Goal: Task Accomplishment & Management: Manage account settings

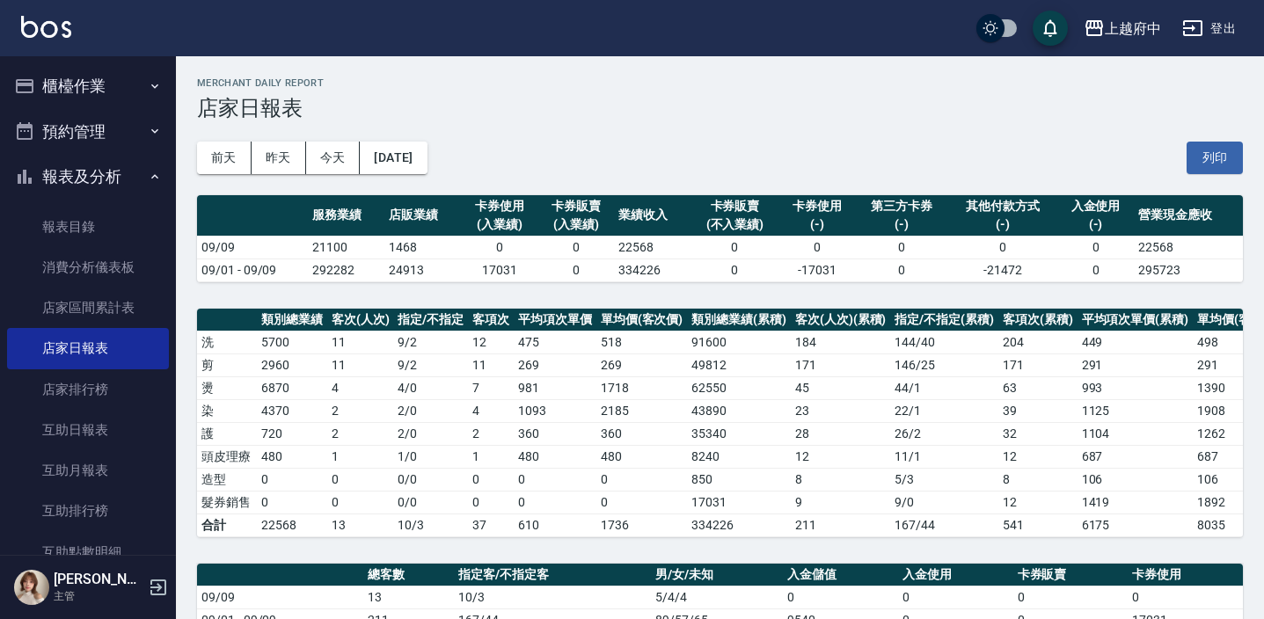
scroll to position [479, 0]
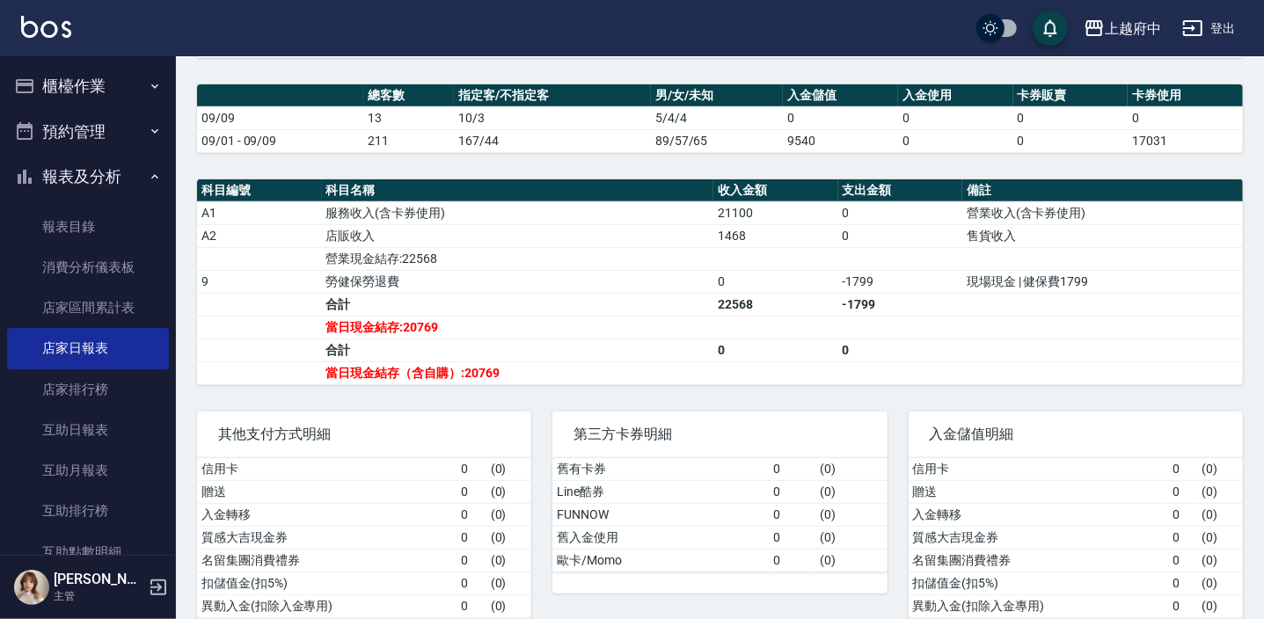
click at [72, 172] on button "報表及分析" at bounding box center [88, 177] width 162 height 46
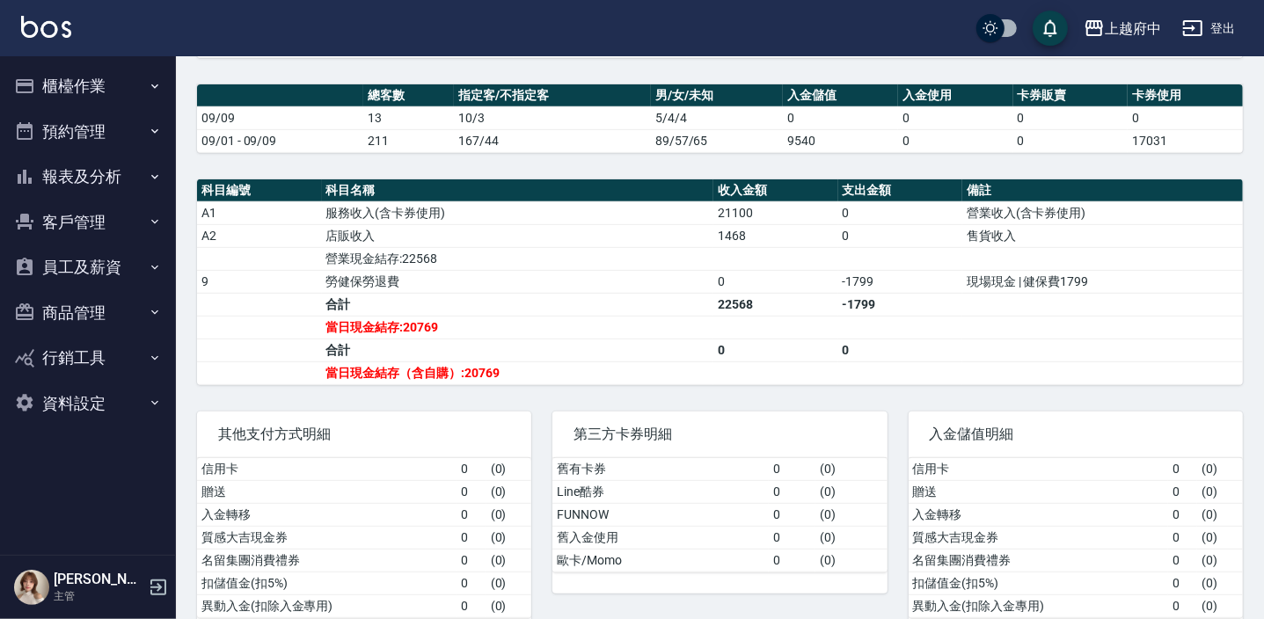
click at [96, 91] on button "櫃檯作業" at bounding box center [88, 86] width 162 height 46
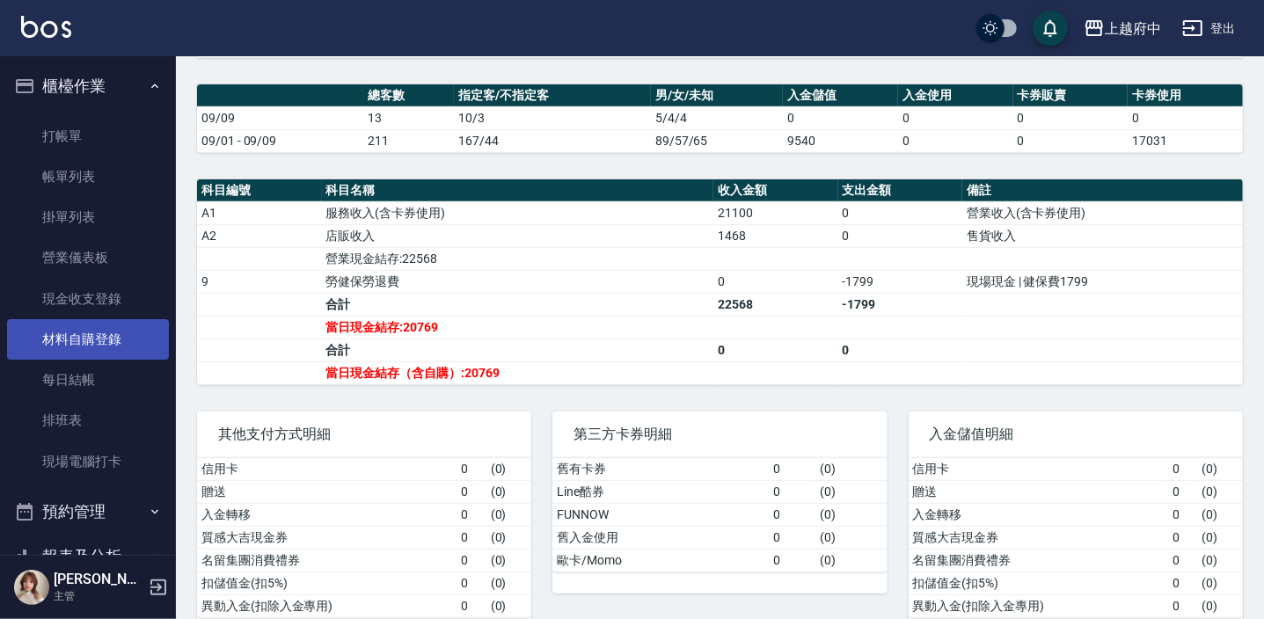
click at [121, 334] on link "材料自購登錄" at bounding box center [88, 339] width 162 height 40
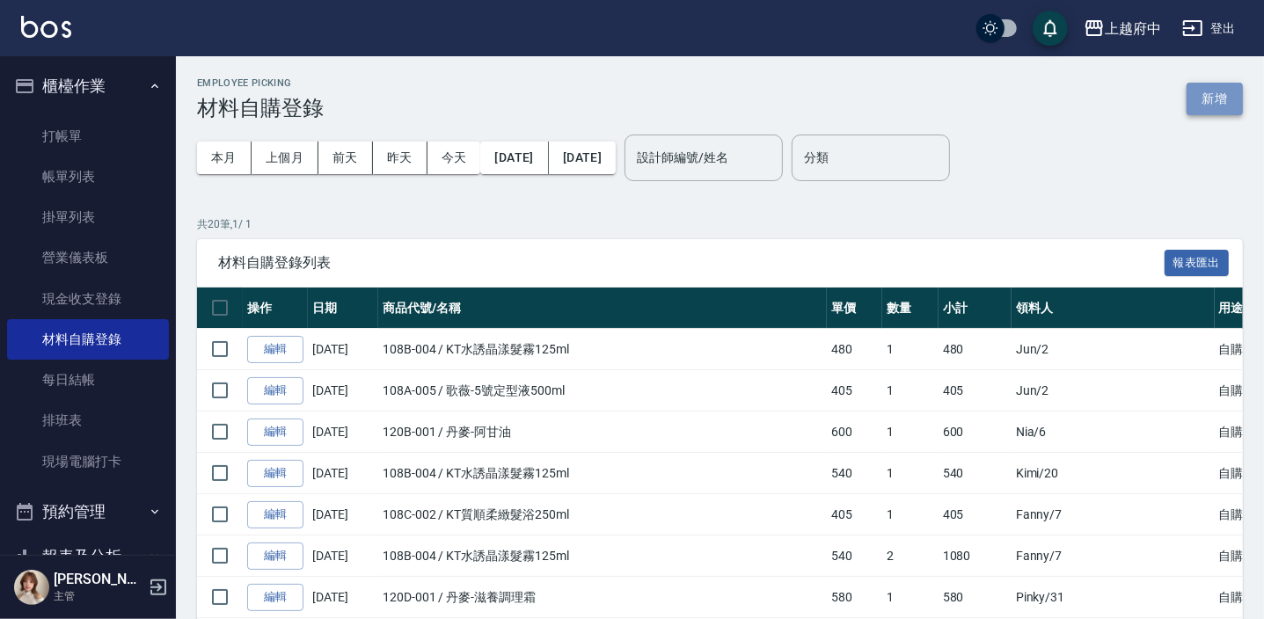
click at [1199, 99] on button "新增" at bounding box center [1215, 99] width 56 height 33
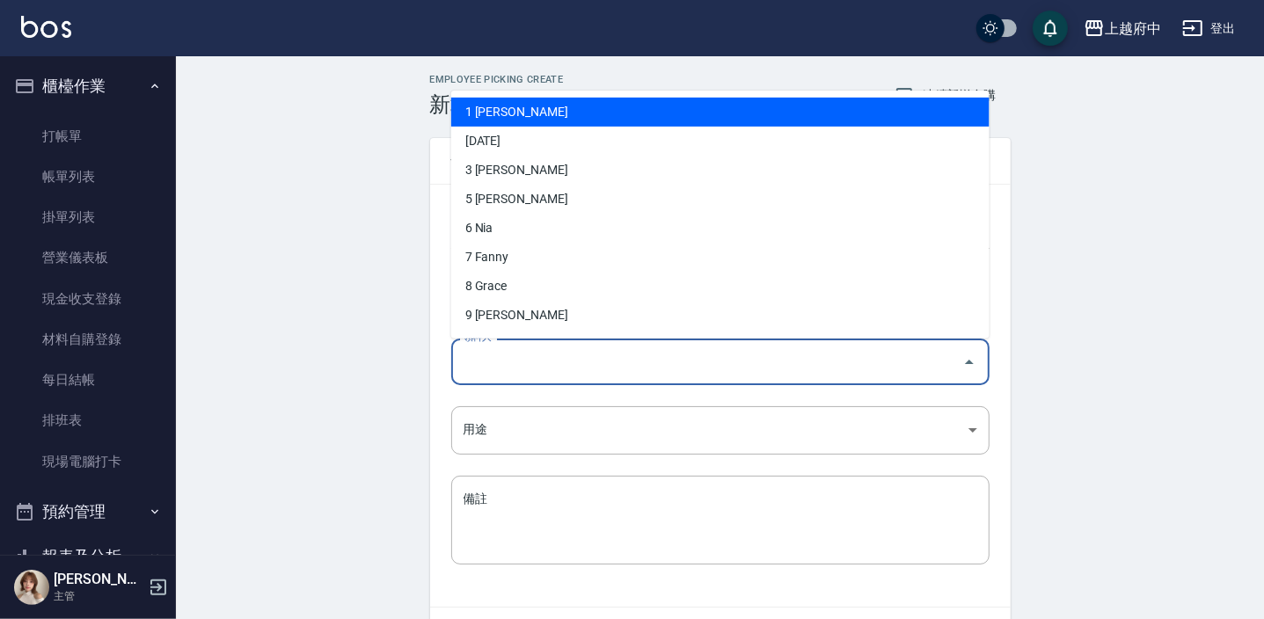
click at [491, 377] on input "領料人" at bounding box center [707, 362] width 496 height 31
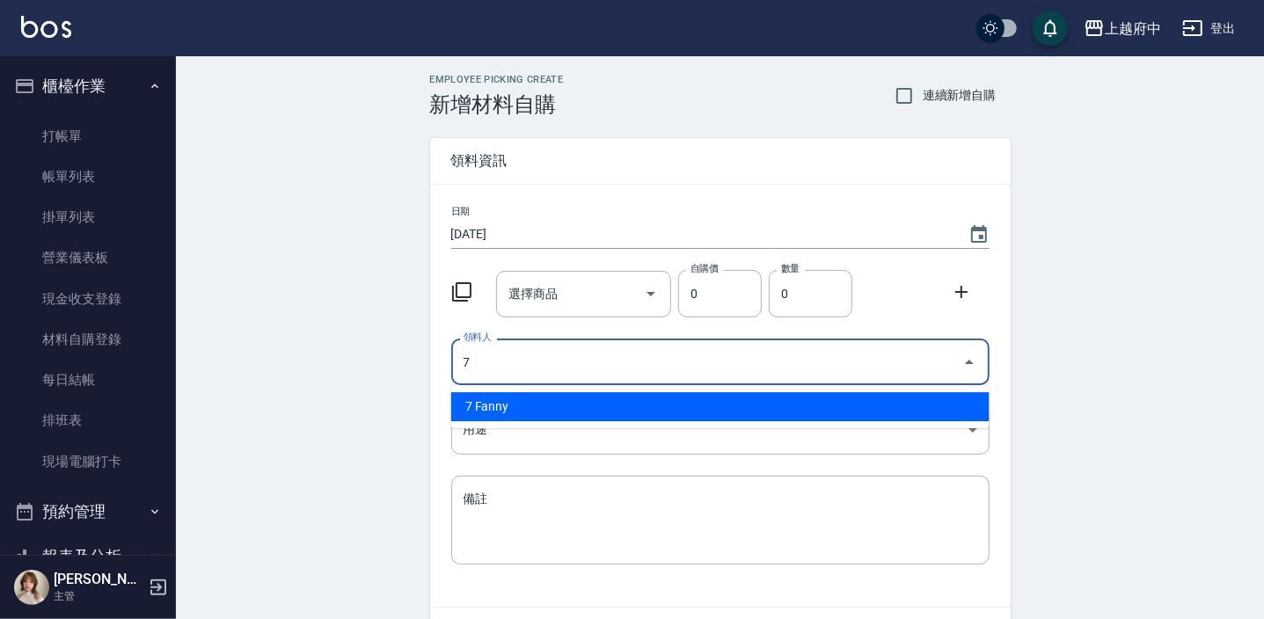
click at [480, 409] on li "7 Fanny" at bounding box center [720, 406] width 538 height 29
type input "7 Fanny"
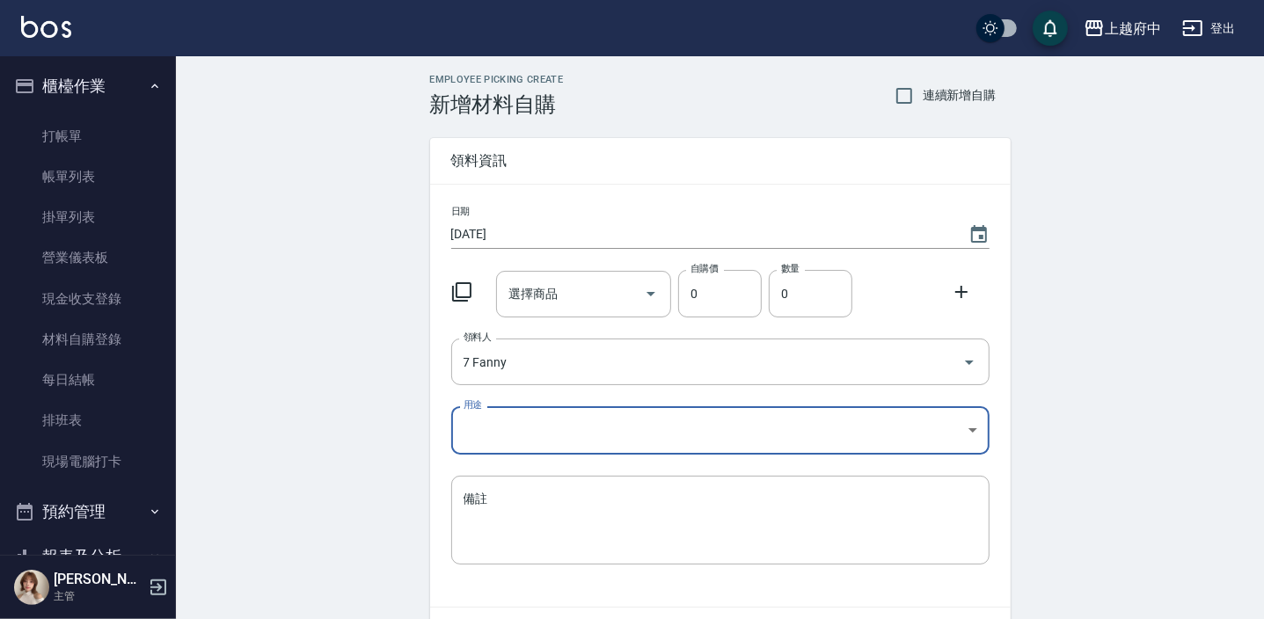
click at [479, 425] on body "上越府中 登出 櫃檯作業 打帳單 帳單列表 掛單列表 營業儀表板 現金收支登錄 材料自購登錄 每日結帳 排班表 現場電腦打卡 預約管理 預約管理 單日預約紀錄…" at bounding box center [632, 362] width 1264 height 725
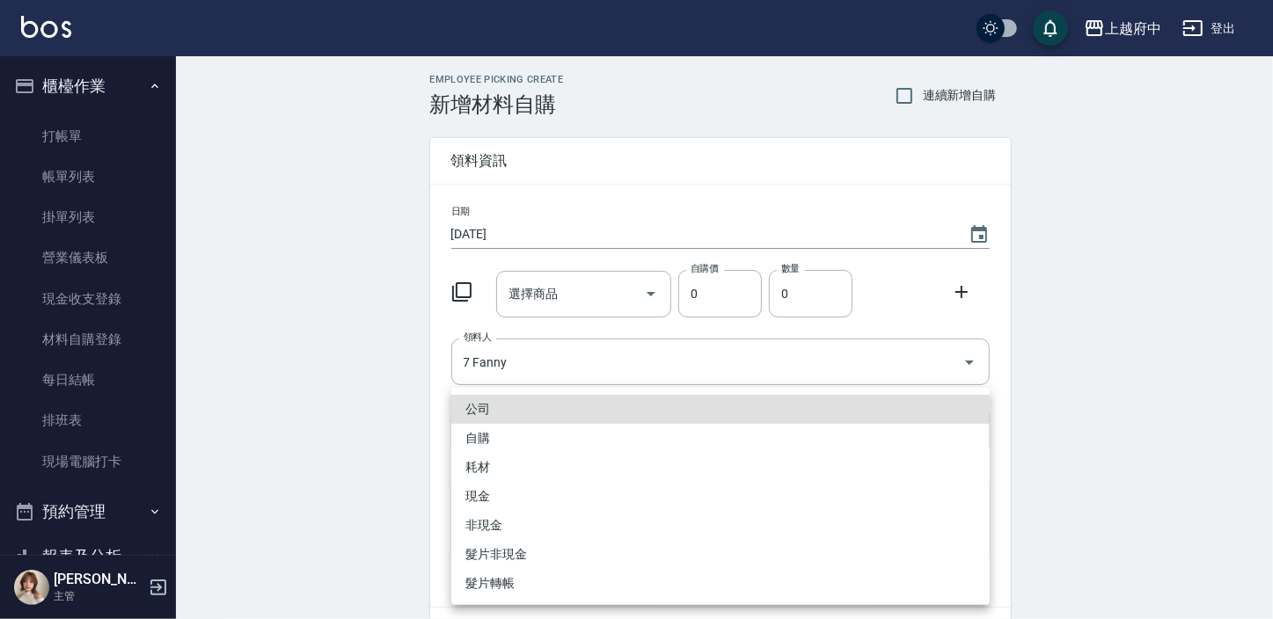
click at [487, 430] on li "自購" at bounding box center [720, 438] width 538 height 29
type input "自購"
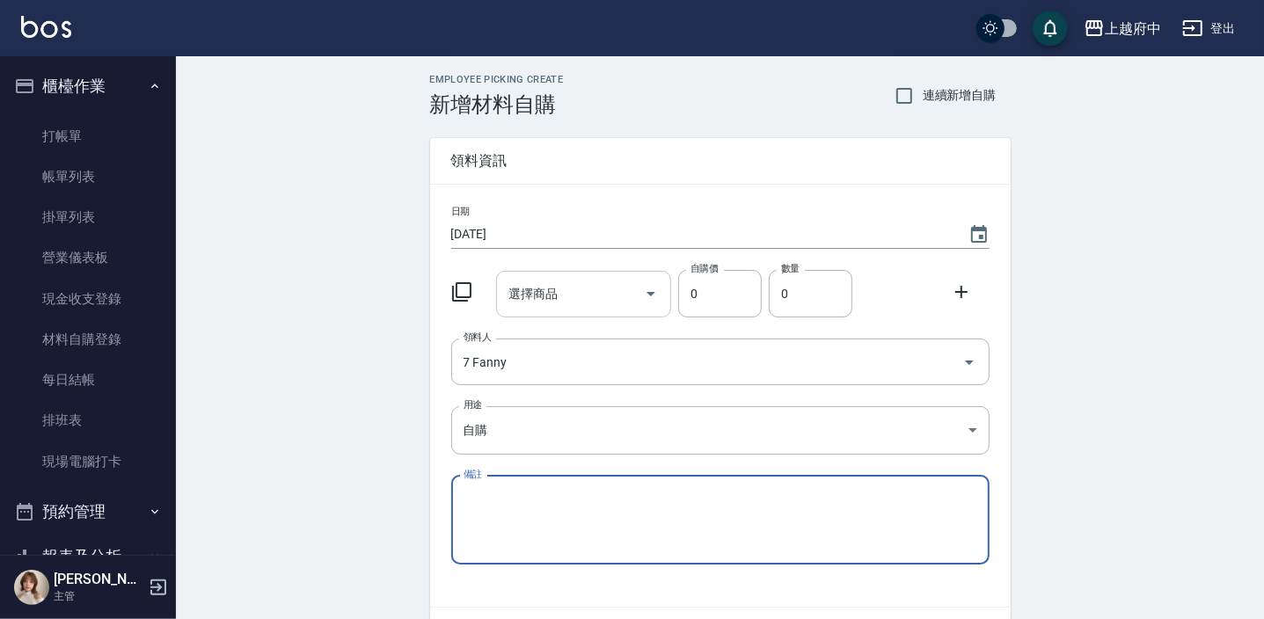
click at [549, 286] on div "選擇商品 選擇商品" at bounding box center [583, 294] width 175 height 47
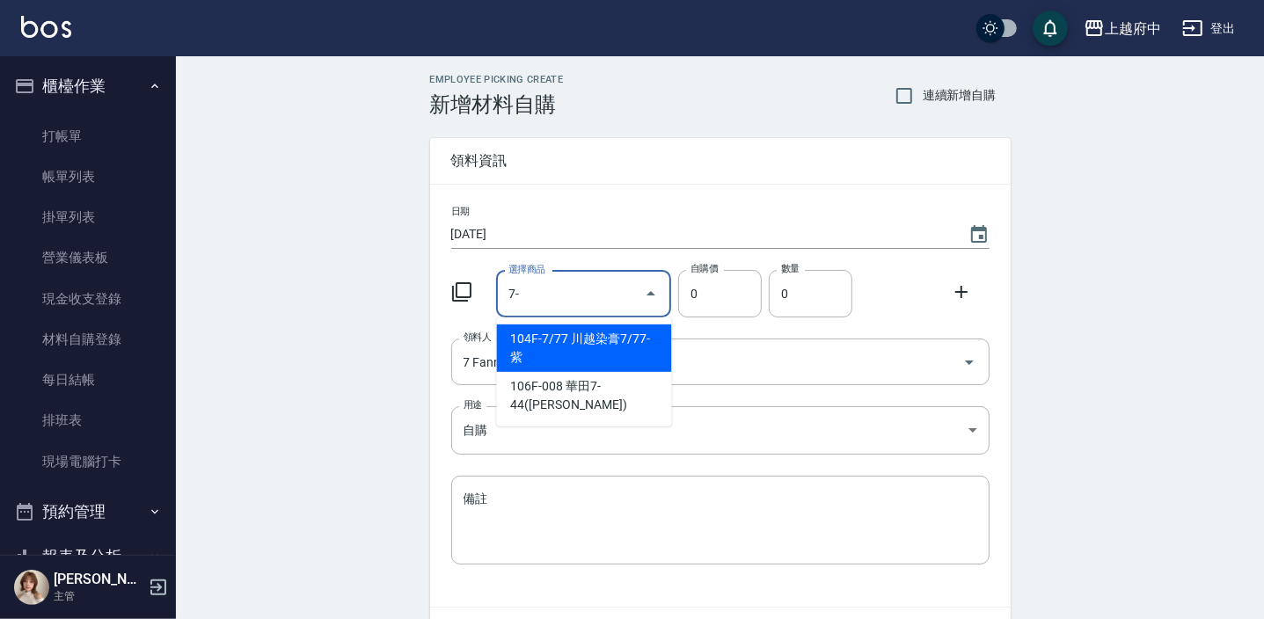
type input "7"
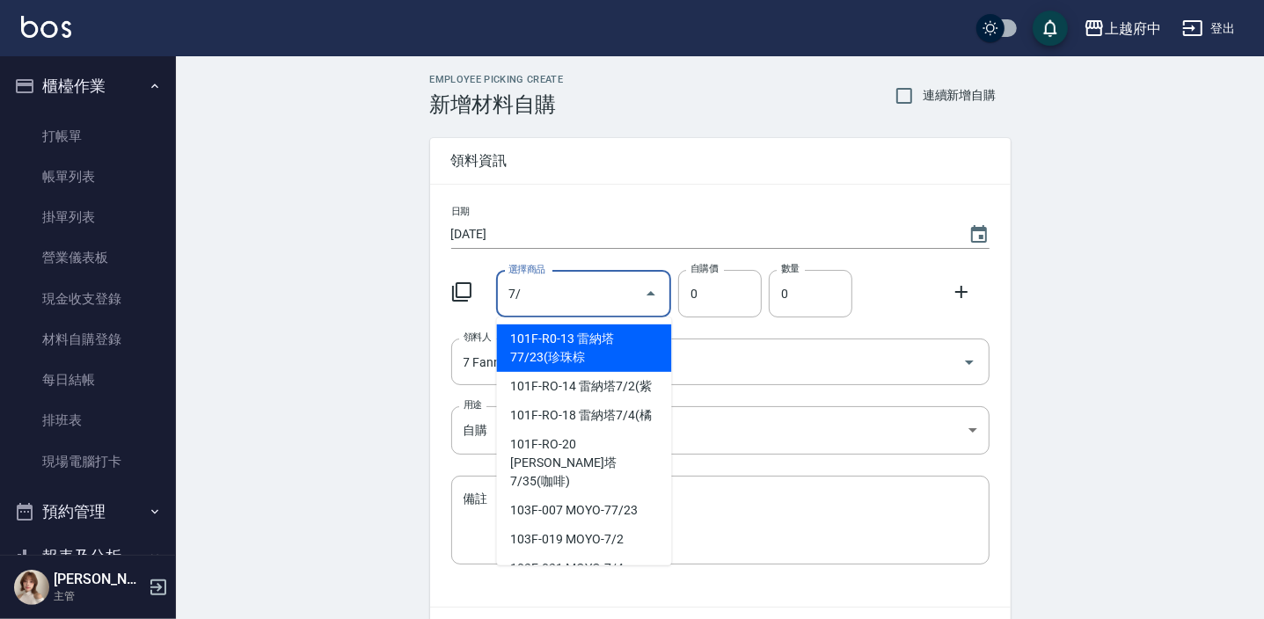
type input "7"
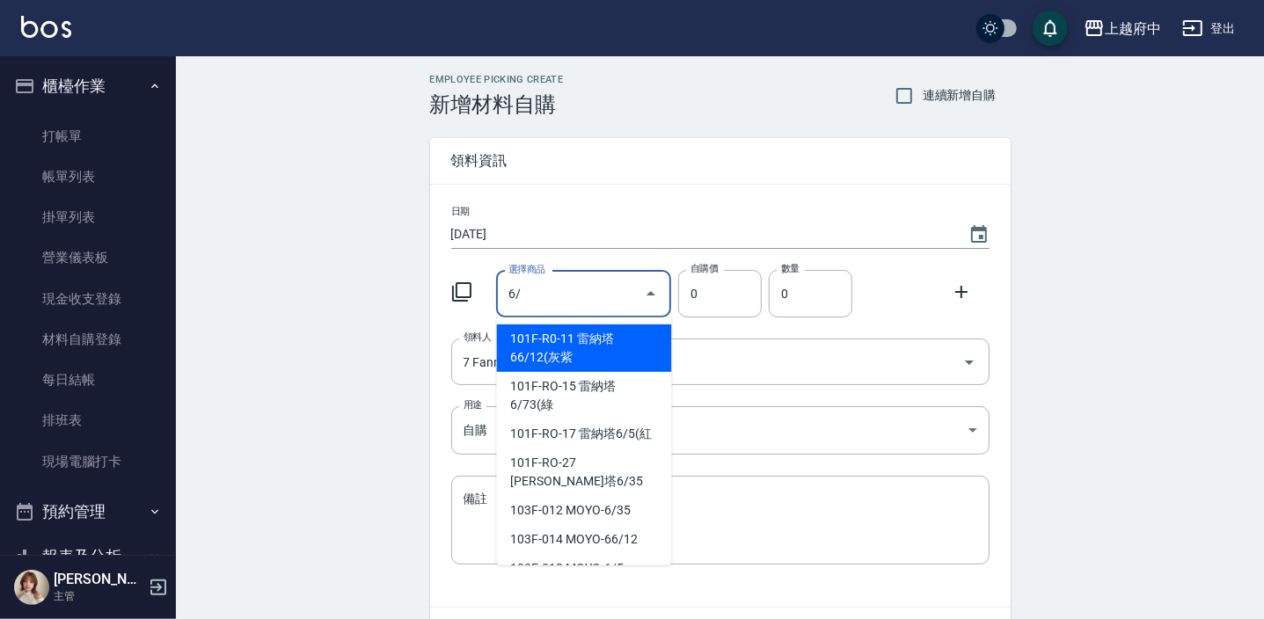
type input "6"
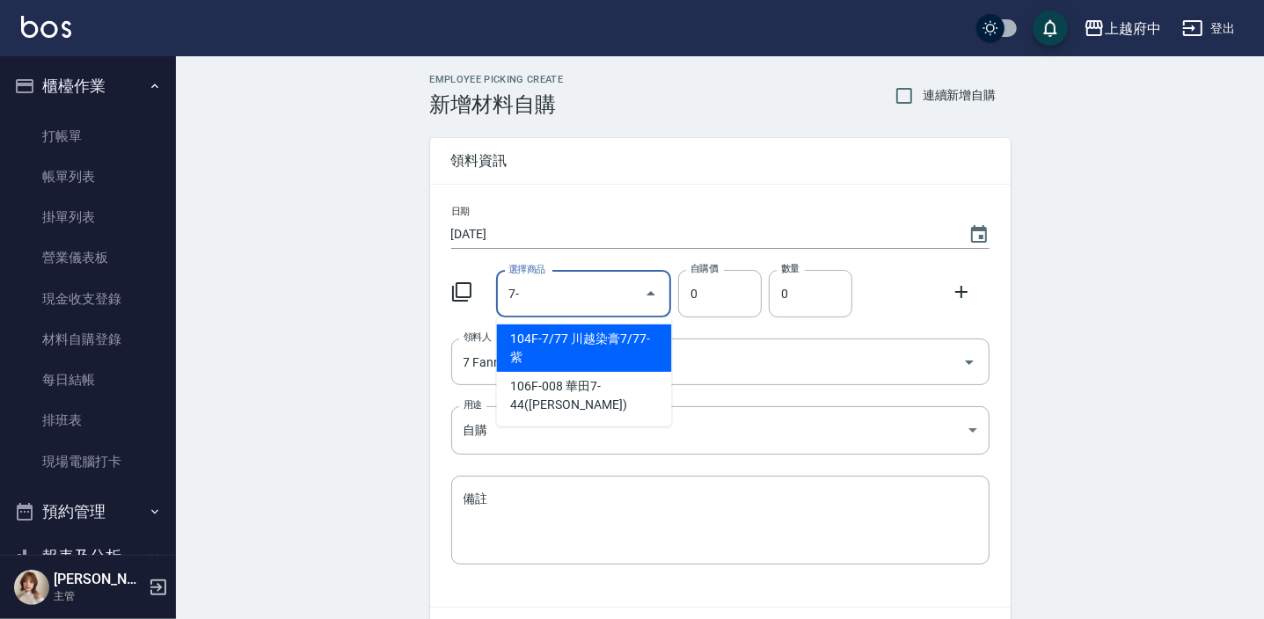
type input "7"
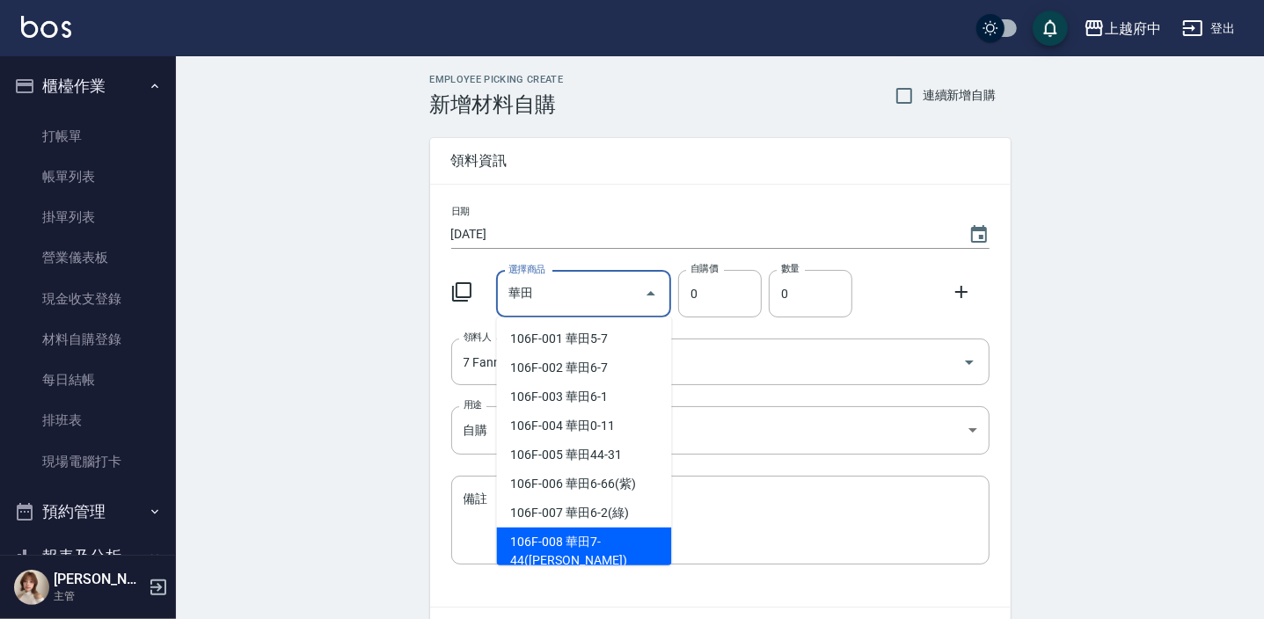
click at [615, 538] on li "106F-008 華田7-44([PERSON_NAME])" at bounding box center [584, 552] width 175 height 48
type input "華田7-44([PERSON_NAME])"
type input "135"
type input "1"
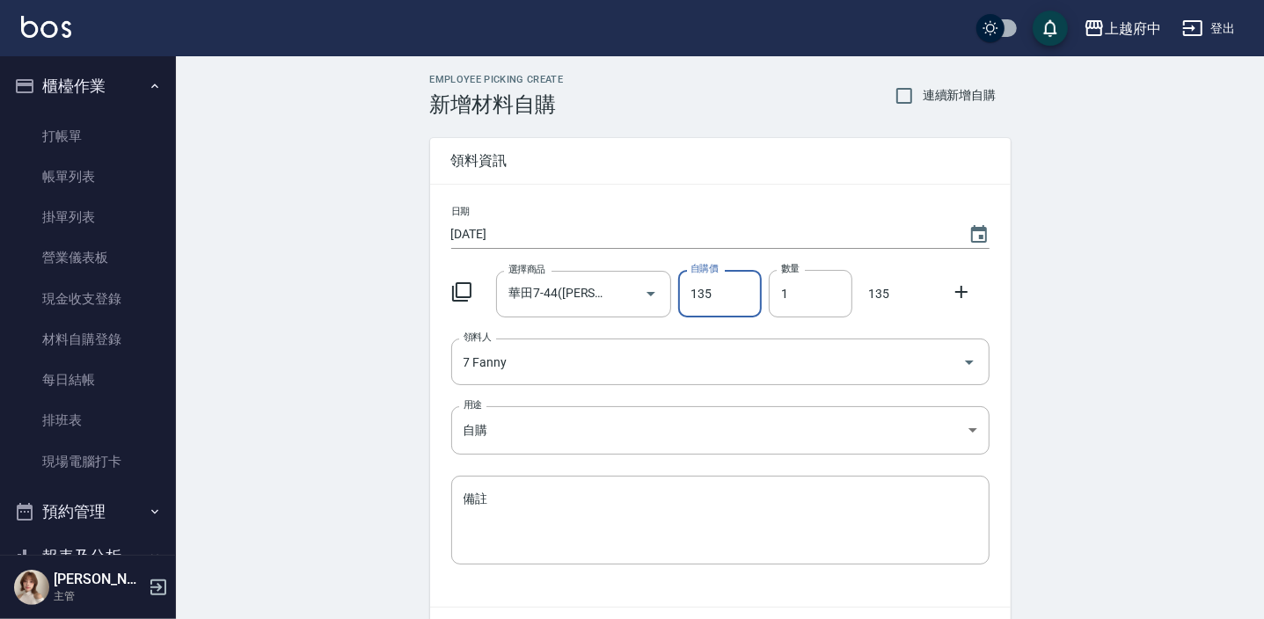
click at [968, 295] on icon at bounding box center [961, 292] width 21 height 21
click at [554, 362] on div "選擇商品 選擇商品" at bounding box center [583, 363] width 175 height 47
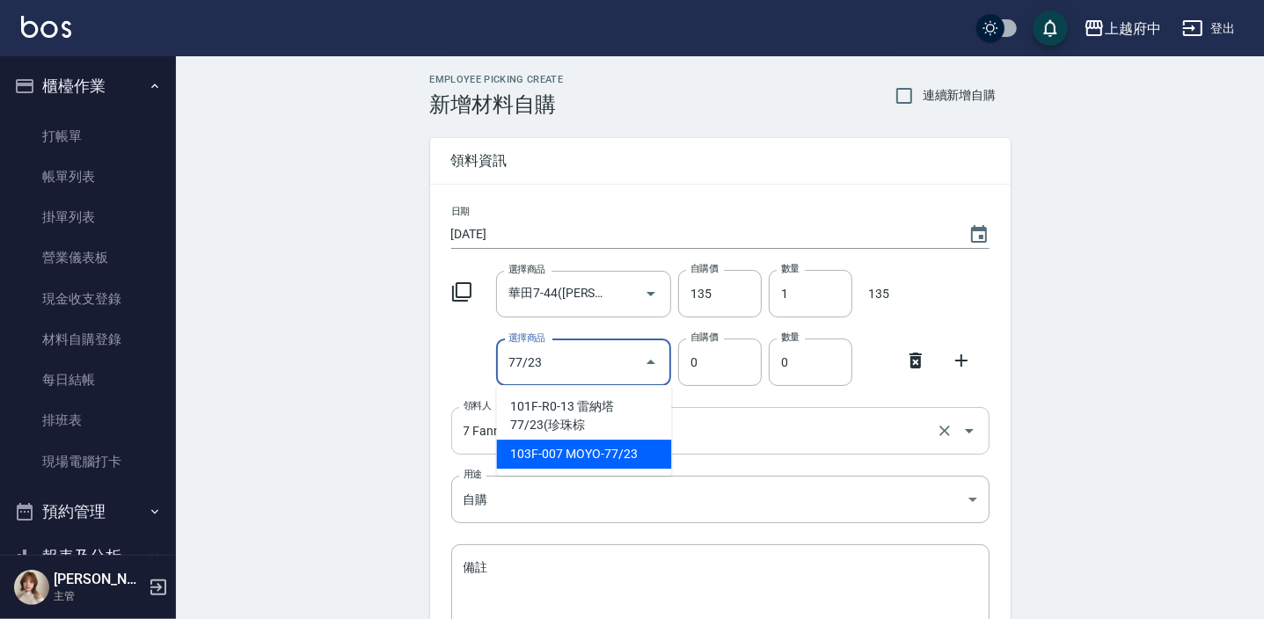
drag, startPoint x: 590, startPoint y: 456, endPoint x: 768, endPoint y: 424, distance: 180.5
click at [591, 456] on li "103F-007 MOYO-77/23" at bounding box center [584, 454] width 175 height 29
type input "MOYO-77/23"
type input "135"
type input "1"
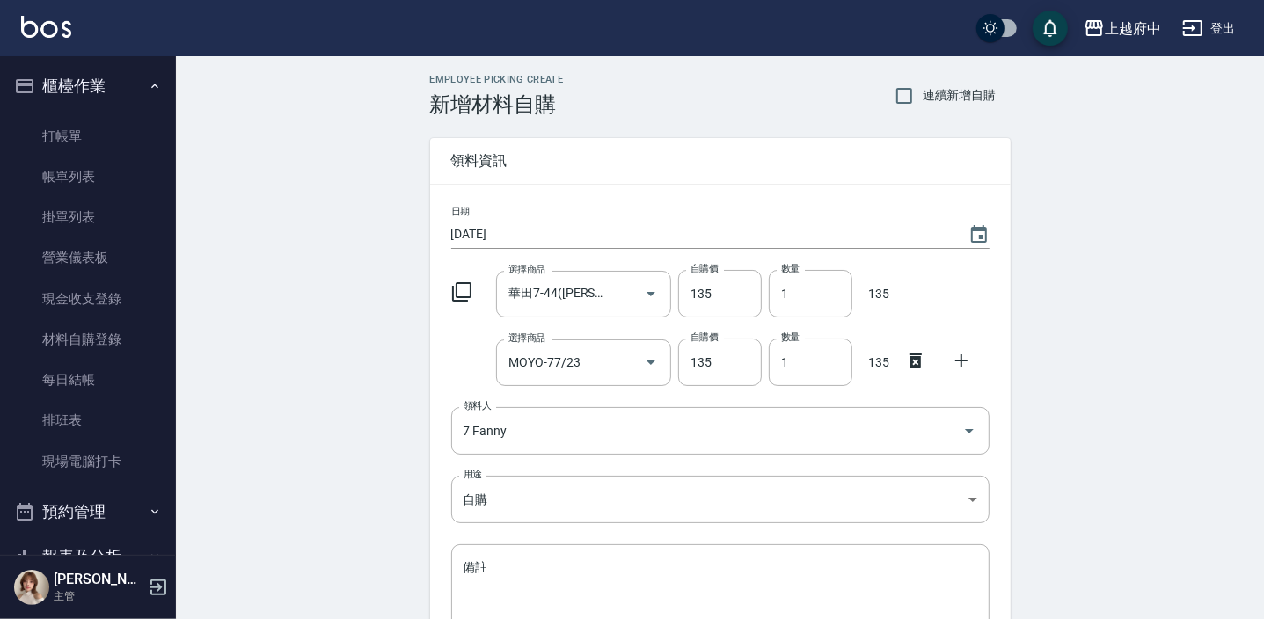
drag, startPoint x: 956, startPoint y: 358, endPoint x: 924, endPoint y: 369, distance: 34.2
click at [957, 358] on icon at bounding box center [961, 360] width 21 height 21
click at [592, 431] on input "選擇商品" at bounding box center [570, 431] width 133 height 31
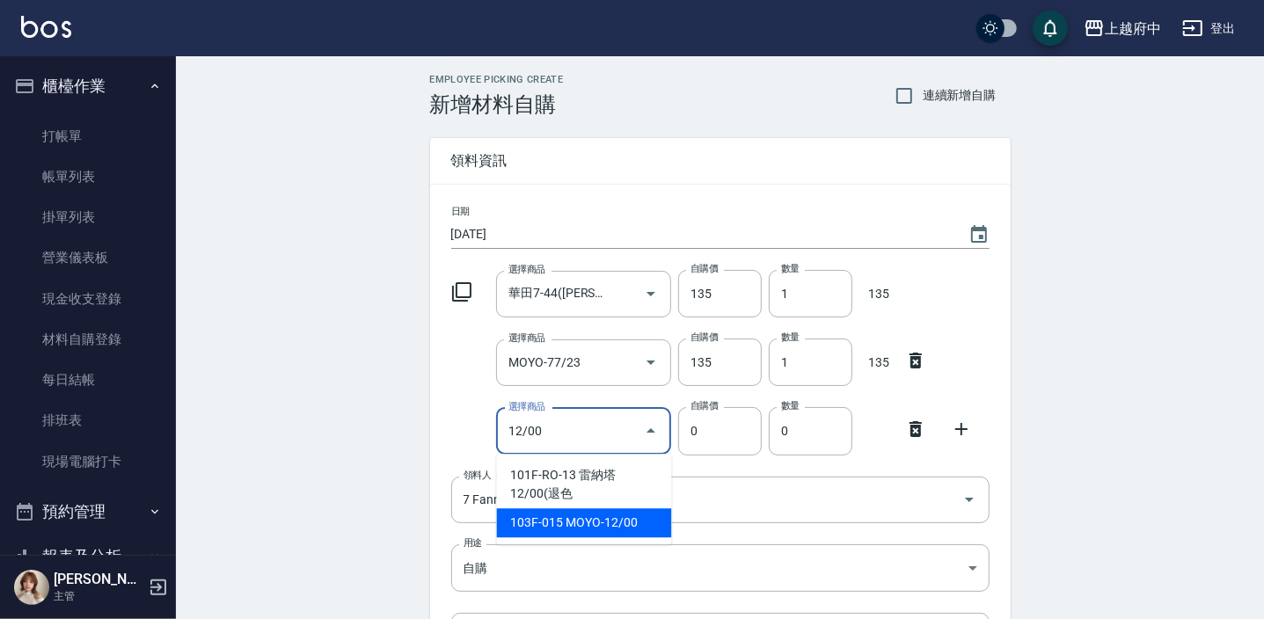
click at [610, 516] on li "103F-015 MOYO-12/00" at bounding box center [584, 522] width 175 height 29
type input "MOYO-12/00"
type input "135"
type input "1"
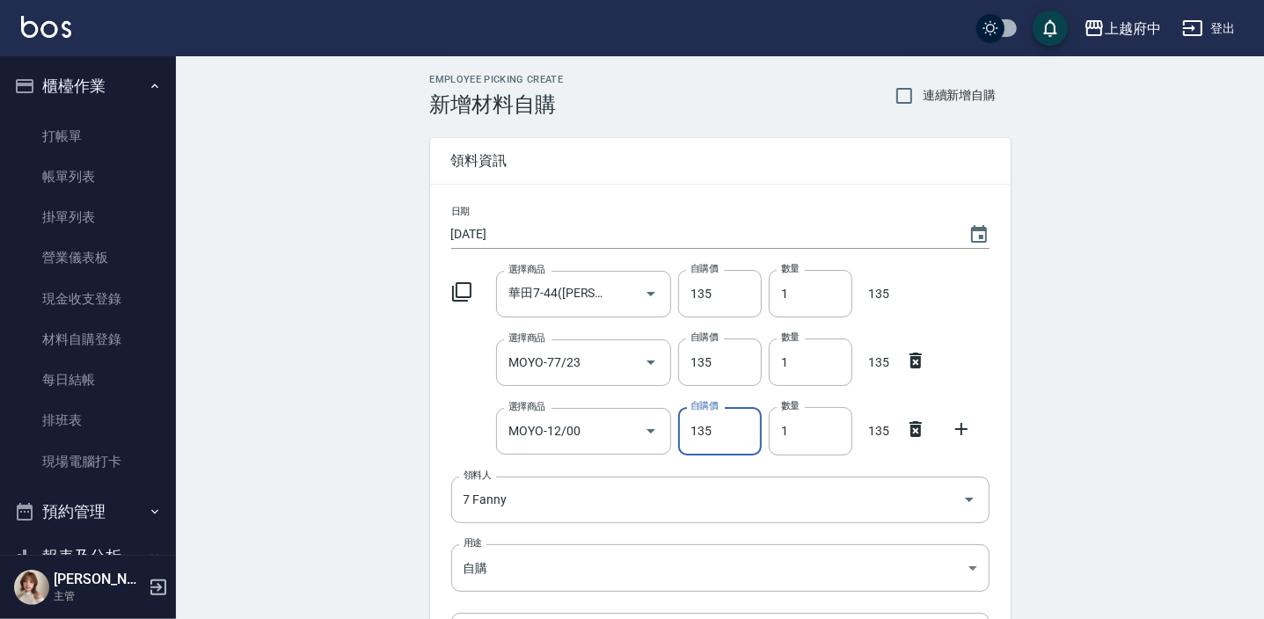
click at [954, 428] on icon at bounding box center [961, 429] width 21 height 21
click at [563, 505] on input "選擇商品" at bounding box center [570, 500] width 133 height 31
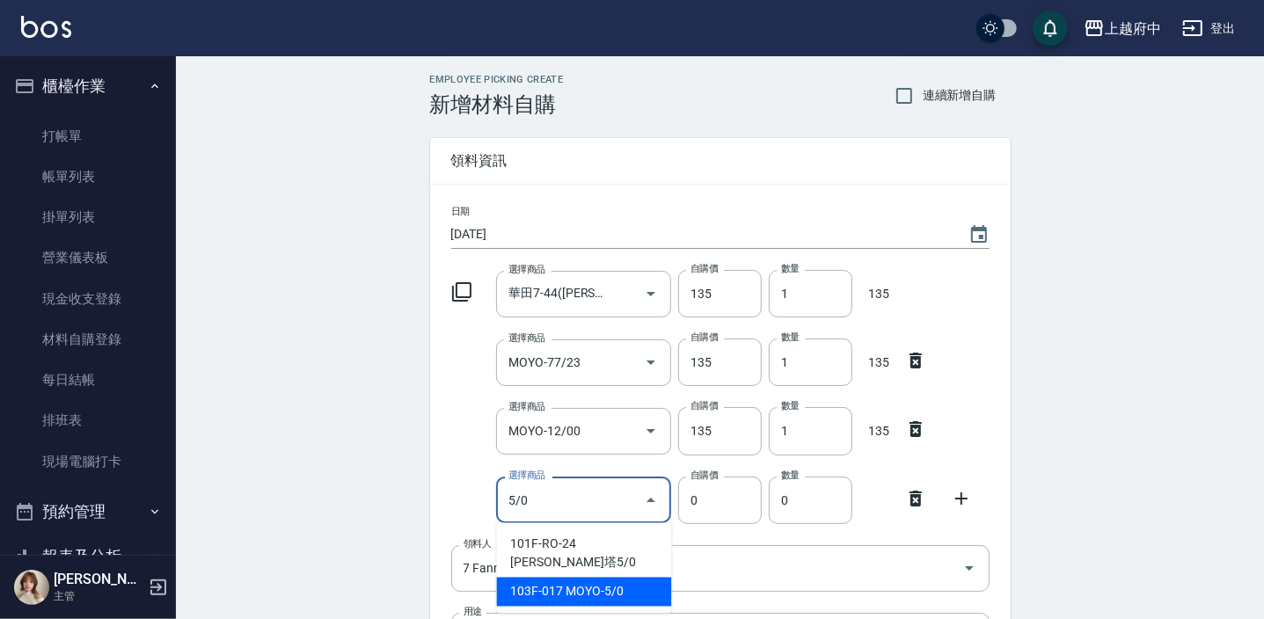
click at [568, 578] on li "103F-017 MOYO-5/0" at bounding box center [584, 592] width 175 height 29
type input "MOYO-5/0"
type input "135"
type input "1"
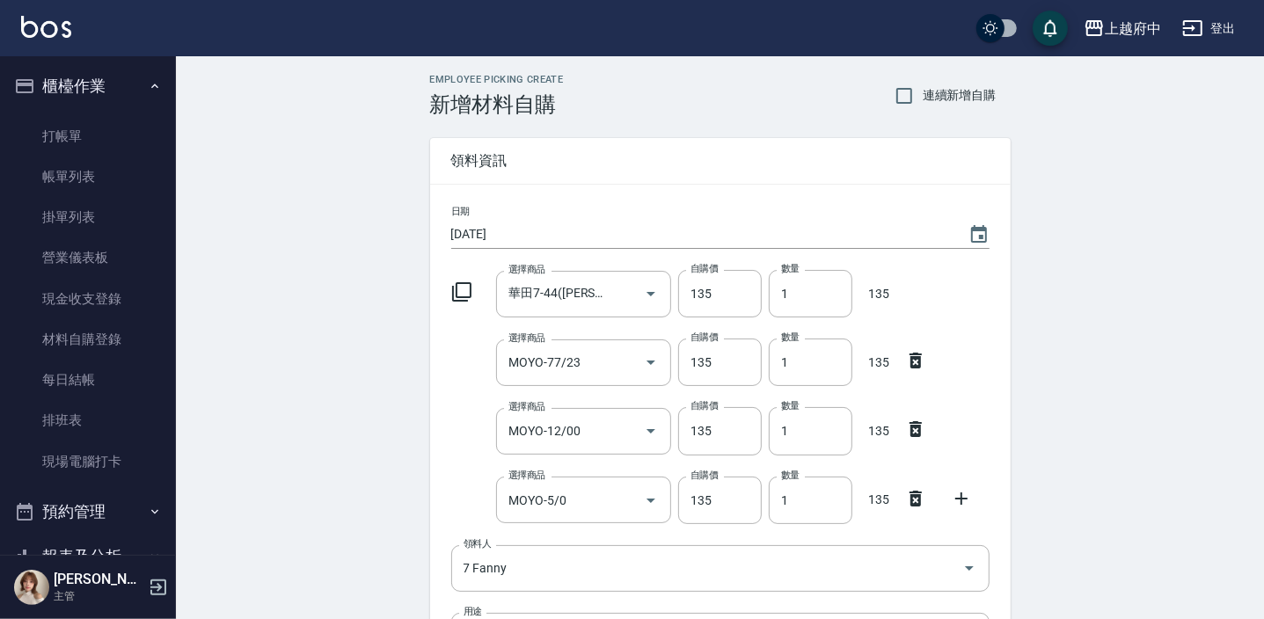
click at [962, 504] on icon at bounding box center [961, 498] width 21 height 21
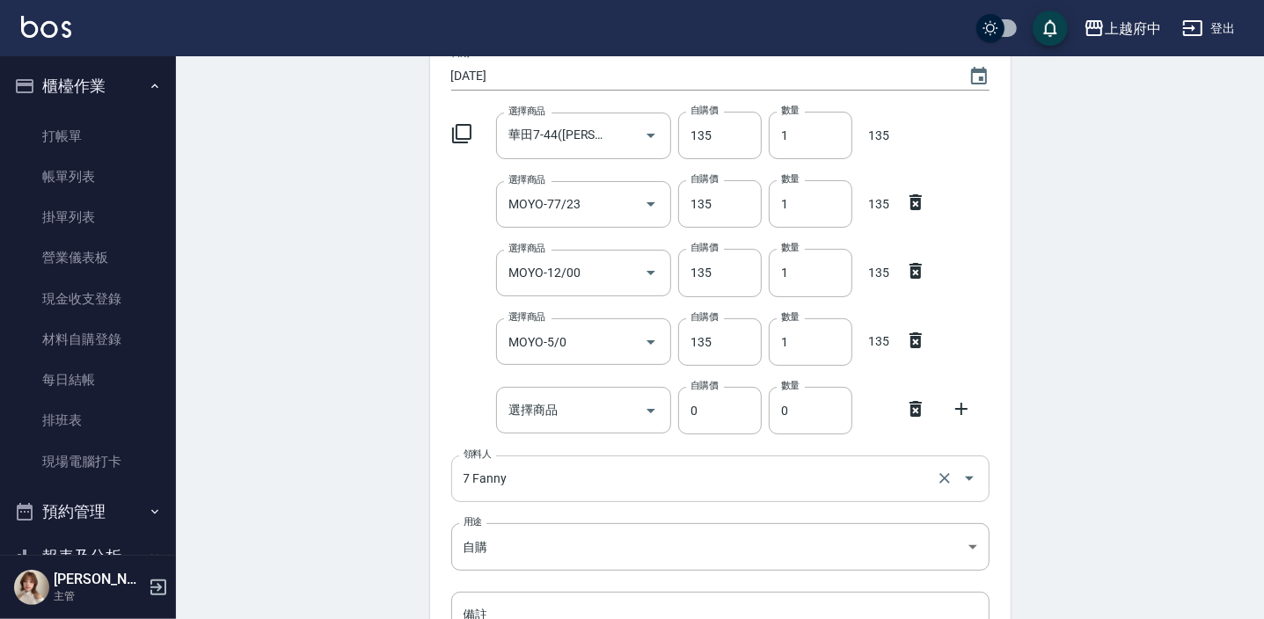
scroll to position [159, 0]
click at [563, 406] on input "選擇商品" at bounding box center [570, 409] width 133 height 31
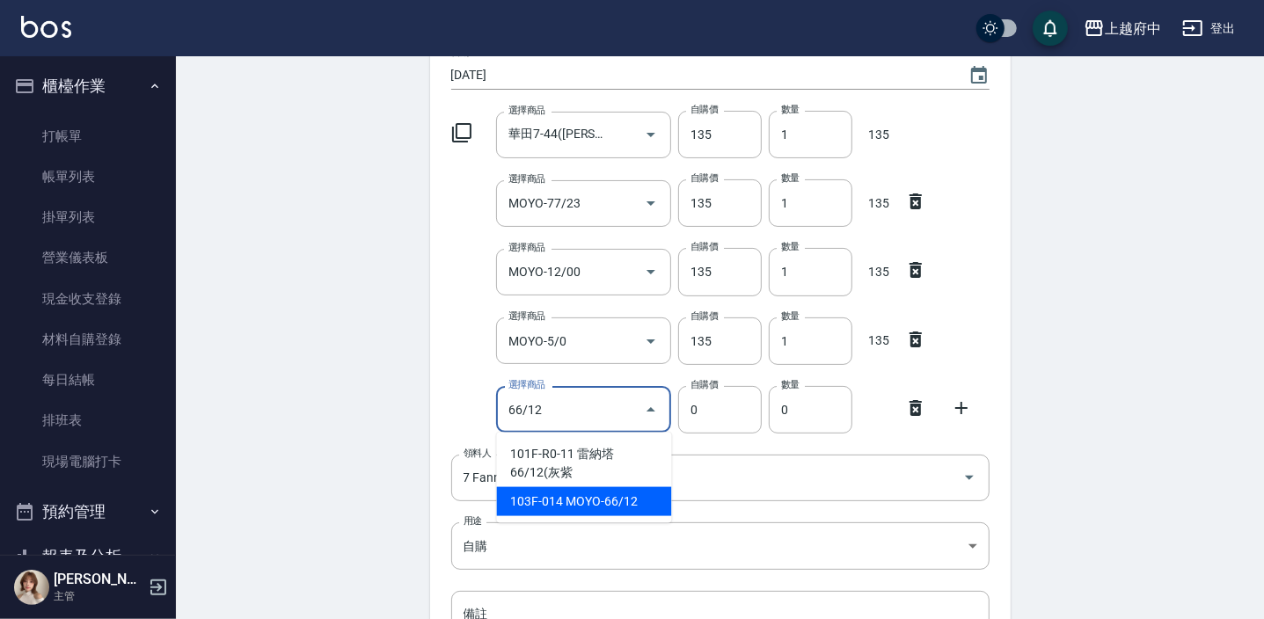
click at [603, 500] on li "103F-014 MOYO-66/12" at bounding box center [584, 501] width 175 height 29
type input "MOYO-66/12"
type input "135"
type input "1"
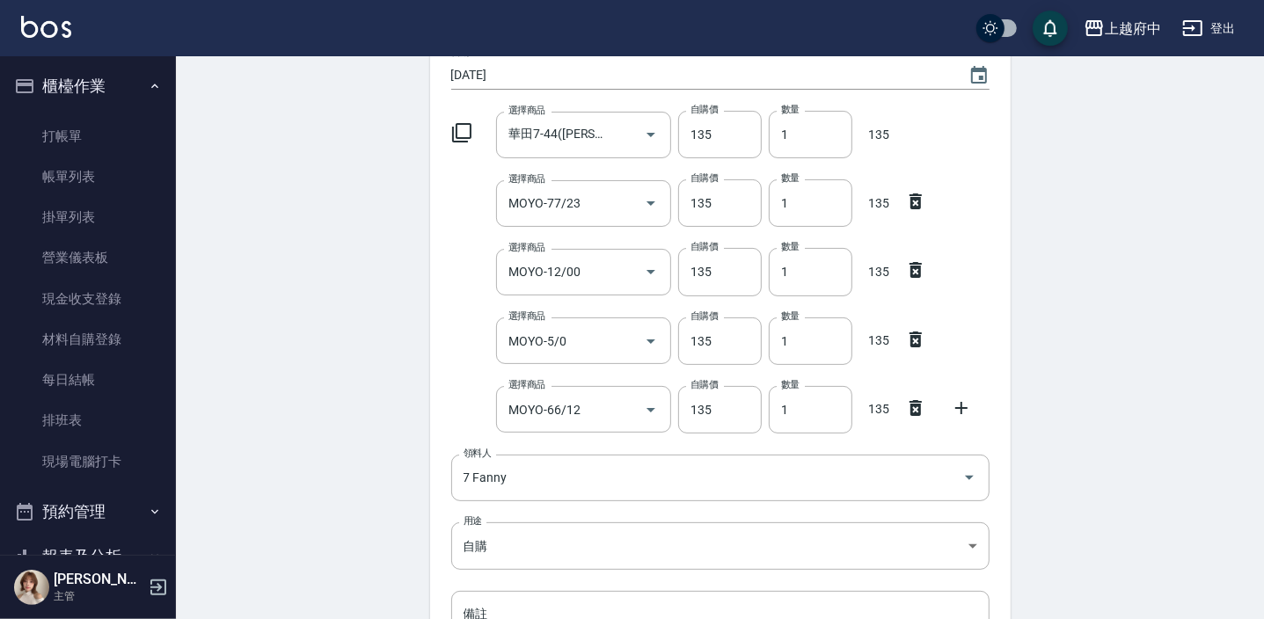
click at [475, 379] on div "選擇商品 MOYO-66/12 選擇商品 自購價 135 自購價 數量 1 數量 135" at bounding box center [716, 406] width 545 height 55
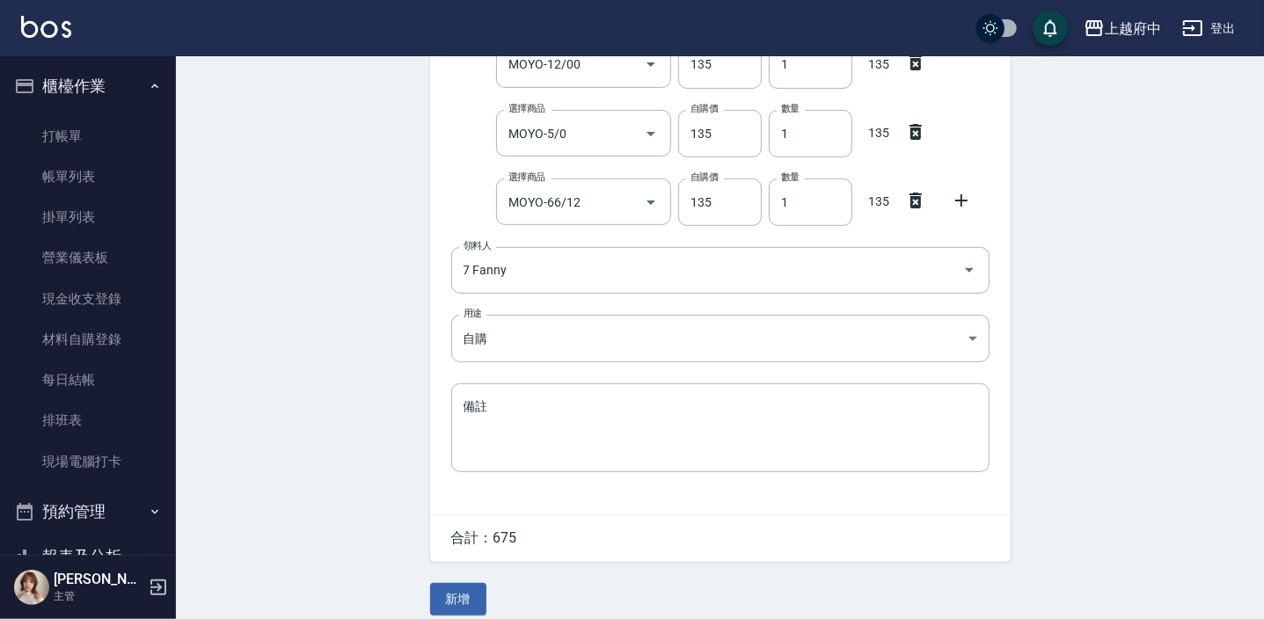
scroll to position [381, 0]
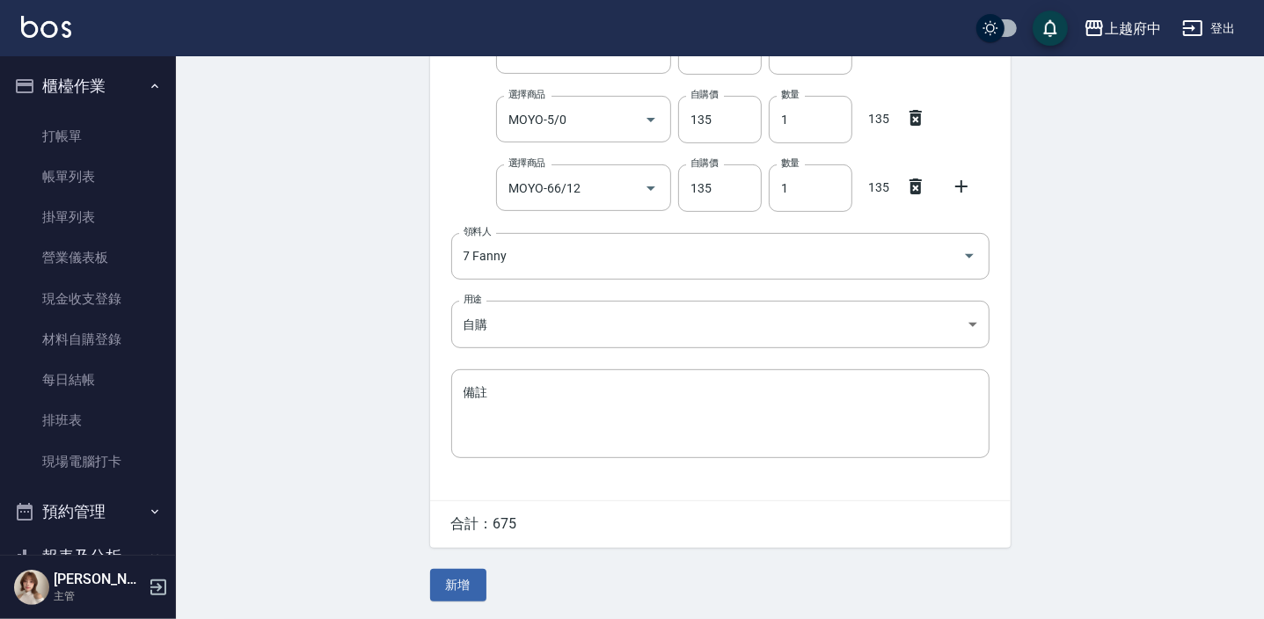
click at [452, 583] on button "新增" at bounding box center [458, 585] width 56 height 33
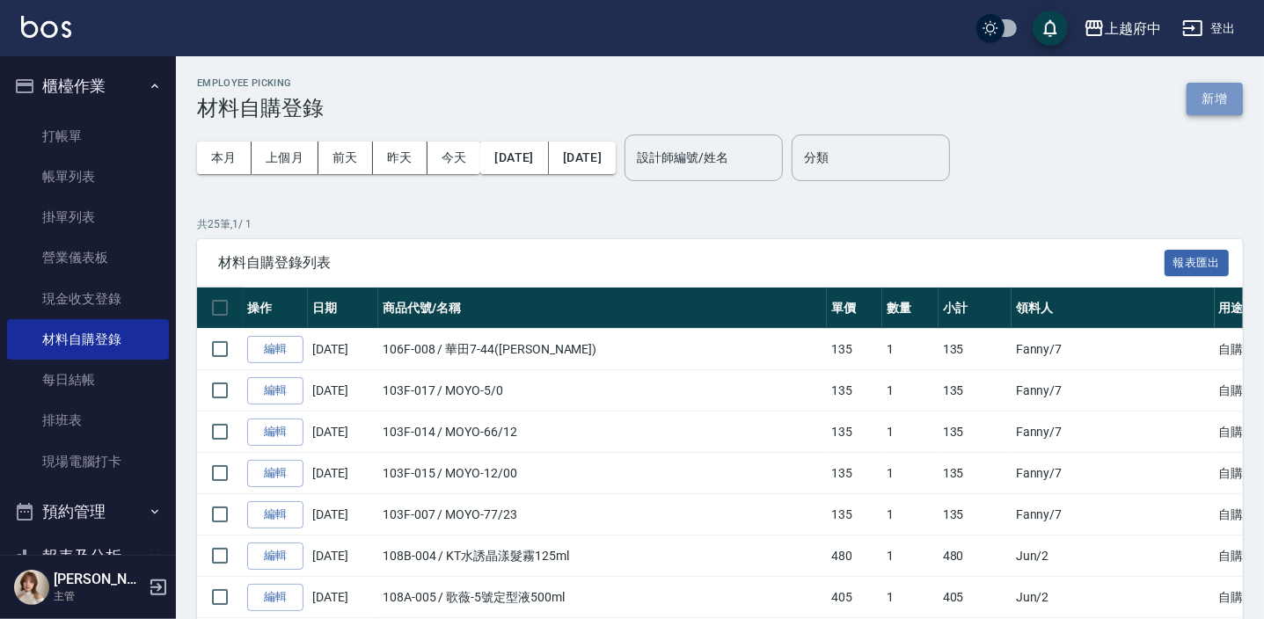
click at [1205, 93] on button "新增" at bounding box center [1215, 99] width 56 height 33
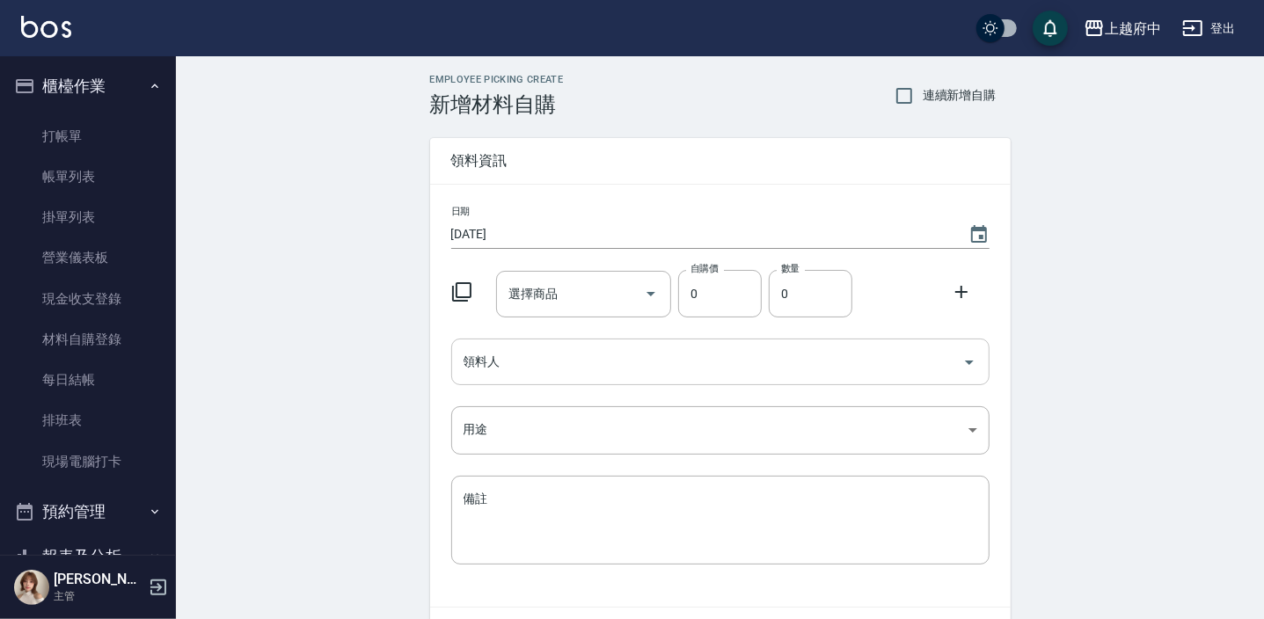
click at [552, 369] on input "領料人" at bounding box center [707, 362] width 496 height 31
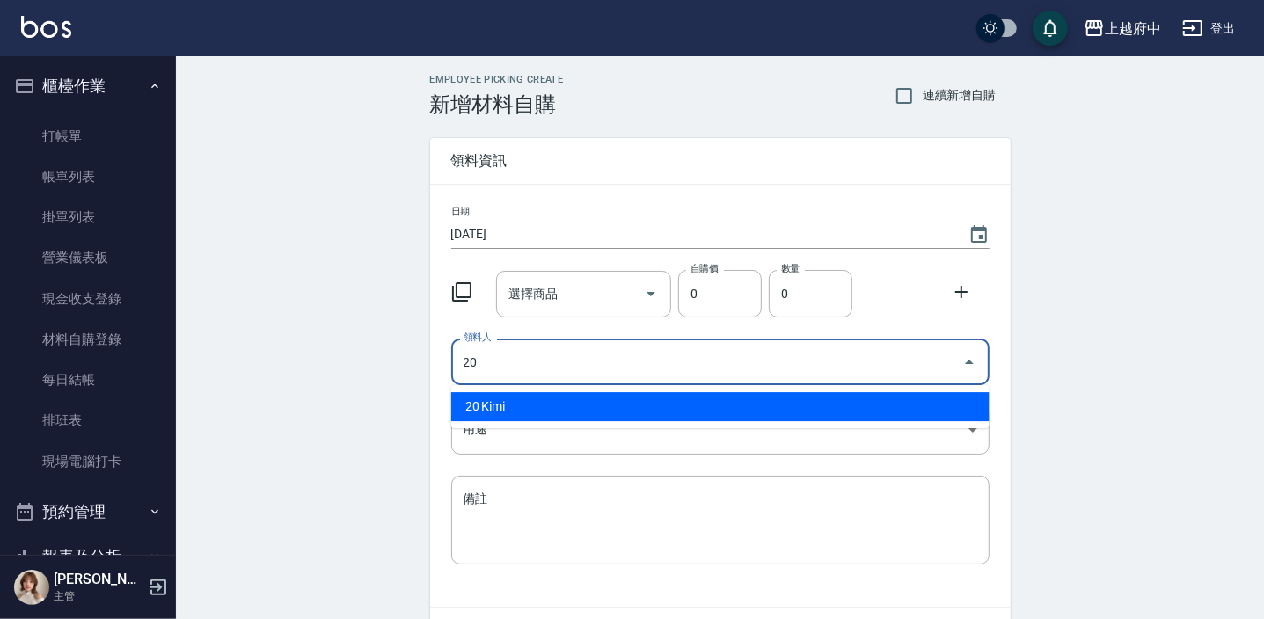
click at [542, 407] on li "20 Kimi" at bounding box center [720, 406] width 538 height 29
type input "20 Kimi"
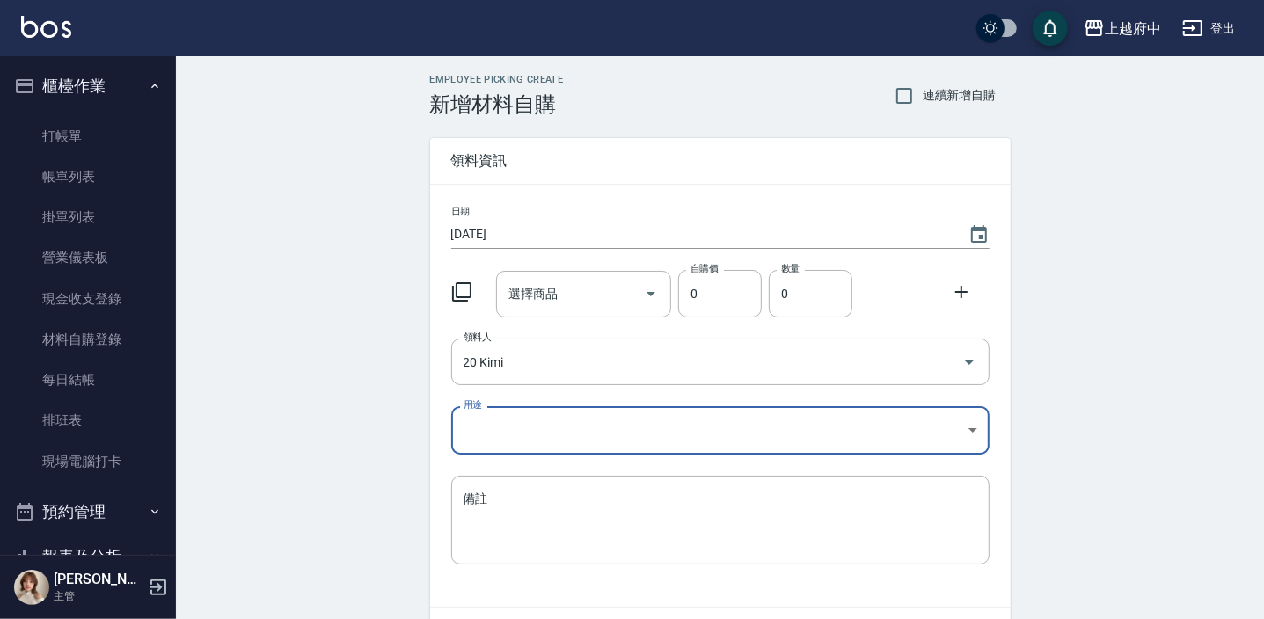
click at [513, 428] on body "上越府中 登出 櫃檯作業 打帳單 帳單列表 掛單列表 營業儀表板 現金收支登錄 材料自購登錄 每日結帳 排班表 現場電腦打卡 預約管理 預約管理 單日預約紀錄…" at bounding box center [632, 362] width 1264 height 725
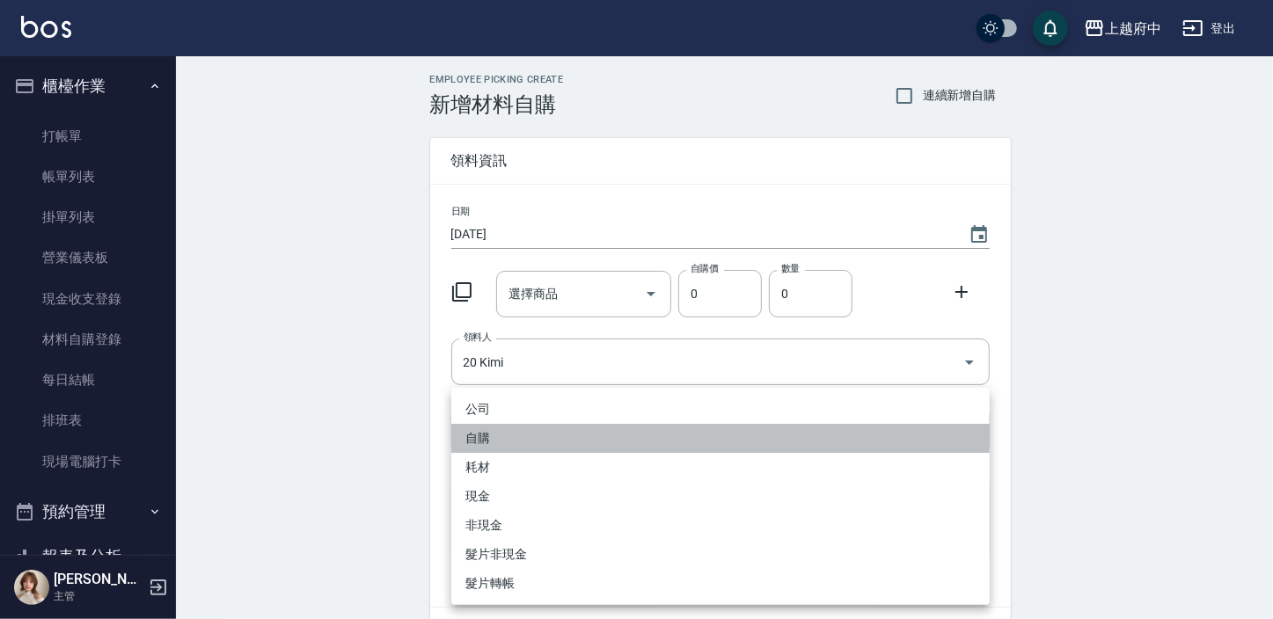
click at [467, 435] on li "自購" at bounding box center [720, 438] width 538 height 29
type input "自購"
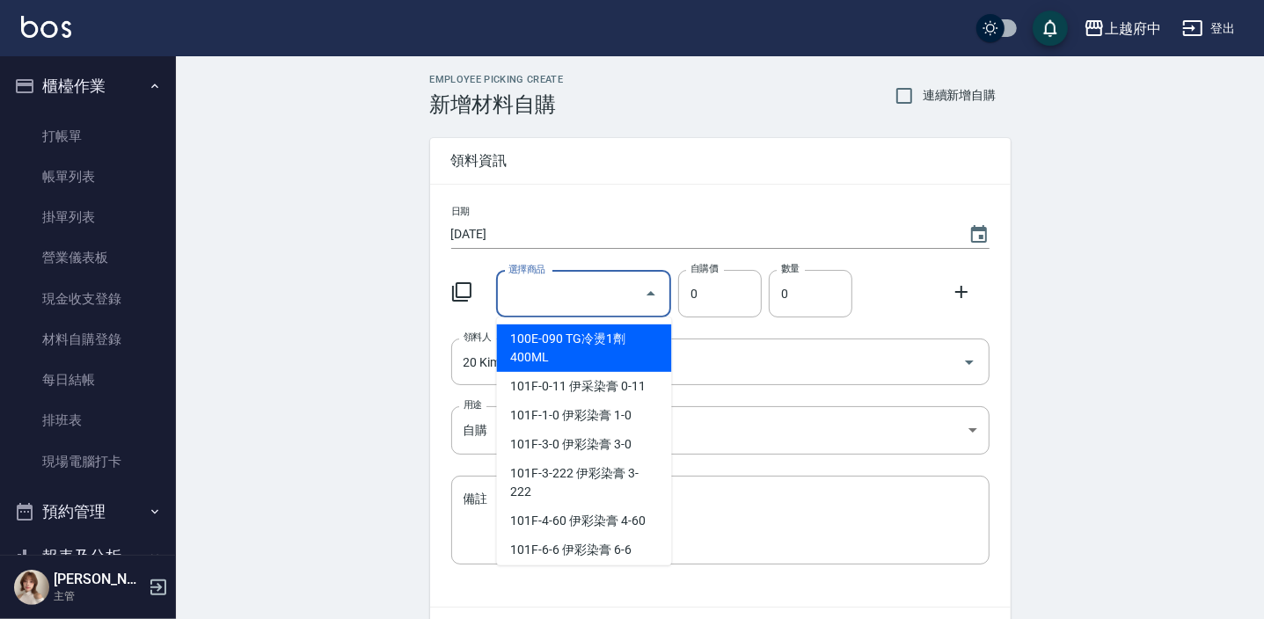
click at [563, 299] on input "選擇商品" at bounding box center [570, 294] width 133 height 31
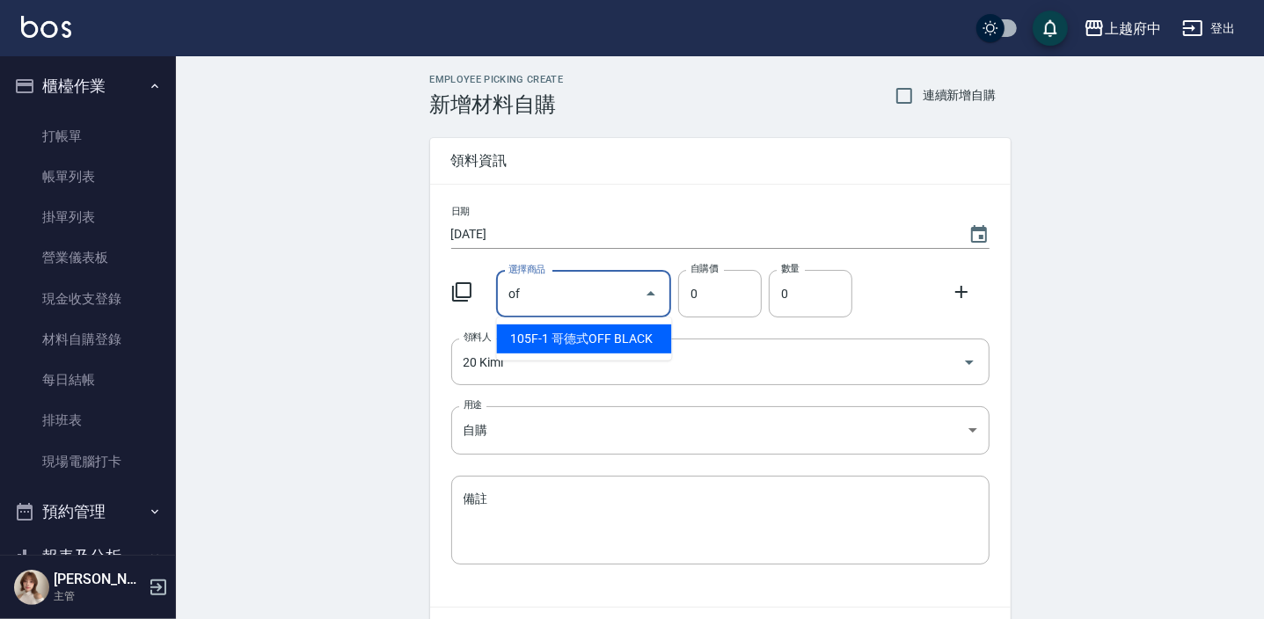
click at [580, 334] on li "105F-1 哥德式OFF BLACK" at bounding box center [584, 339] width 175 height 29
type input "哥德式OFF BLACK"
type input "195"
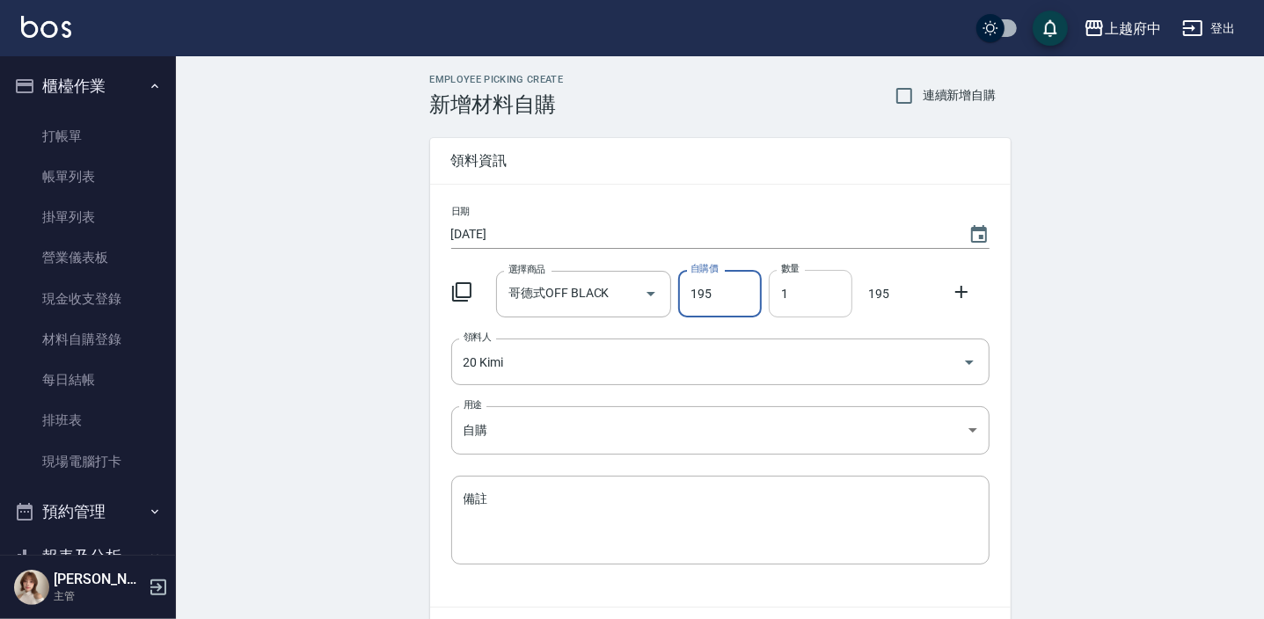
click at [795, 294] on input "1" at bounding box center [811, 294] width 84 height 48
click at [795, 293] on input "1" at bounding box center [811, 294] width 84 height 48
click at [795, 293] on input "03" at bounding box center [811, 294] width 84 height 48
click at [797, 293] on input "03" at bounding box center [811, 294] width 84 height 48
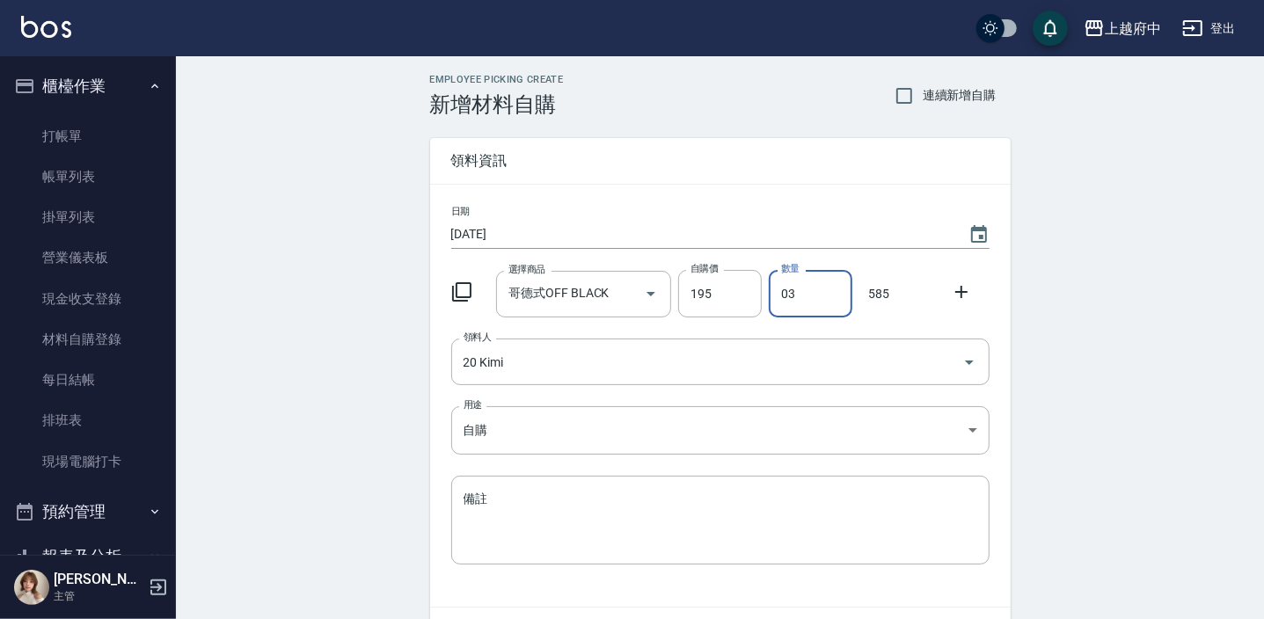
click at [797, 293] on input "03" at bounding box center [811, 294] width 84 height 48
type input "3"
click at [960, 287] on icon at bounding box center [961, 292] width 21 height 21
click at [576, 354] on input "選擇商品" at bounding box center [570, 362] width 133 height 31
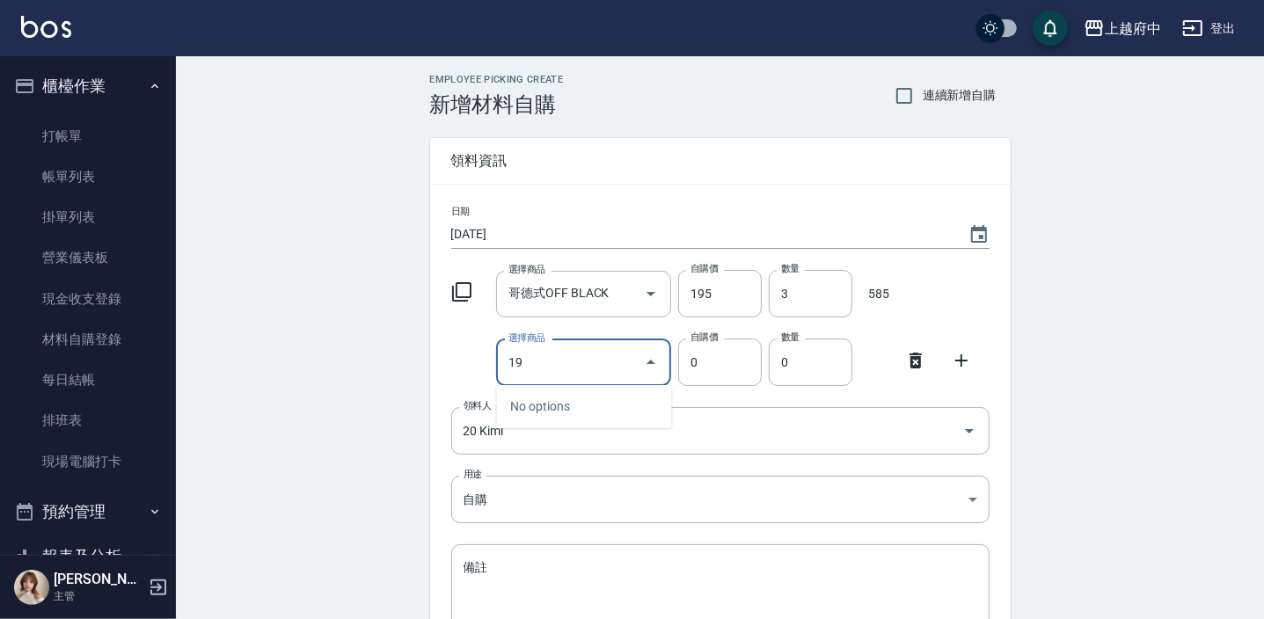
type input "1"
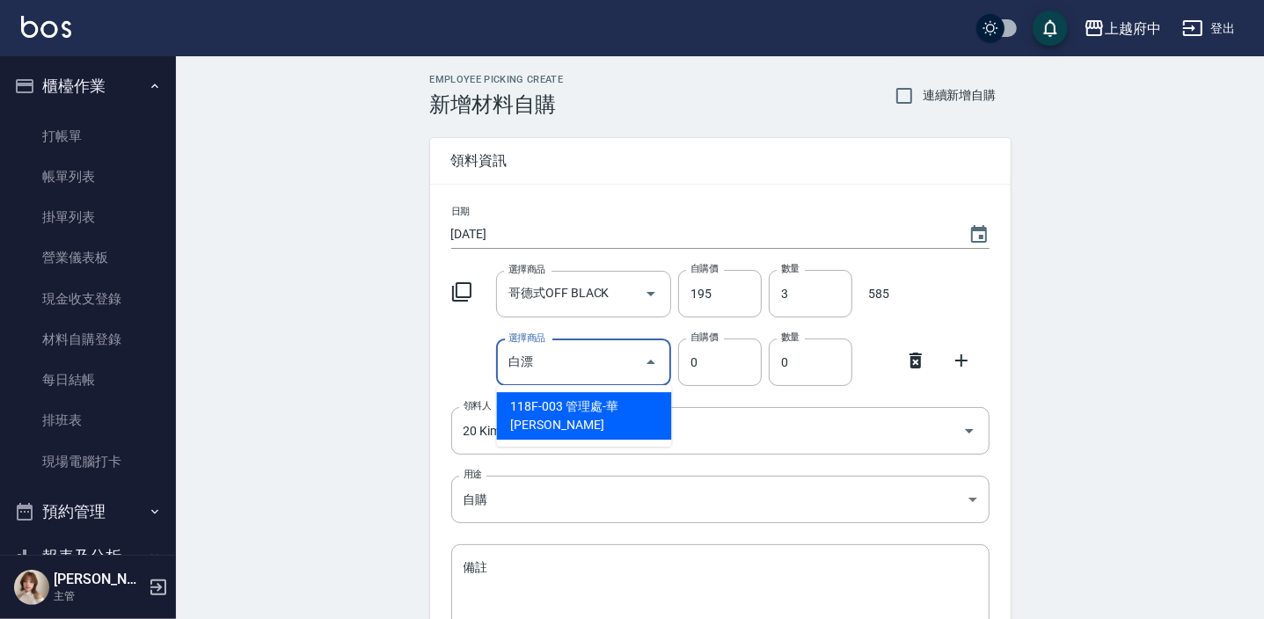
click at [582, 408] on li "118F-003 管理處-華[PERSON_NAME]" at bounding box center [584, 416] width 175 height 48
type input "管理處-華[PERSON_NAME]"
type input "450"
type input "1"
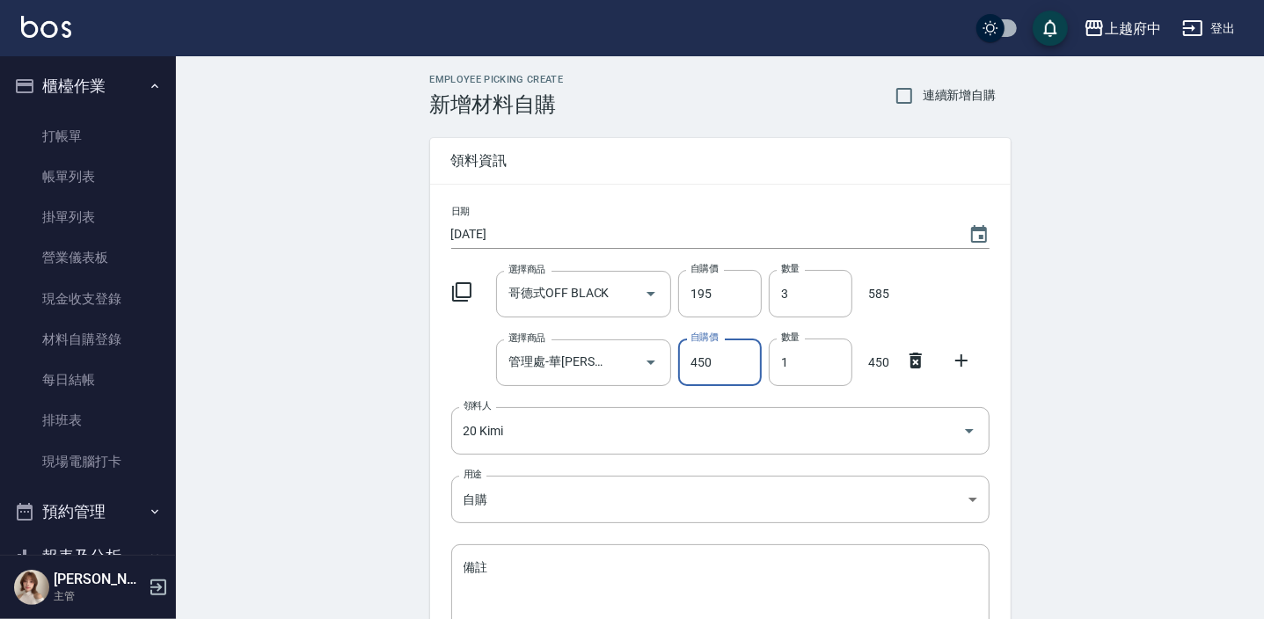
click at [960, 355] on icon at bounding box center [961, 360] width 21 height 21
click at [517, 441] on input "選擇商品" at bounding box center [570, 431] width 133 height 31
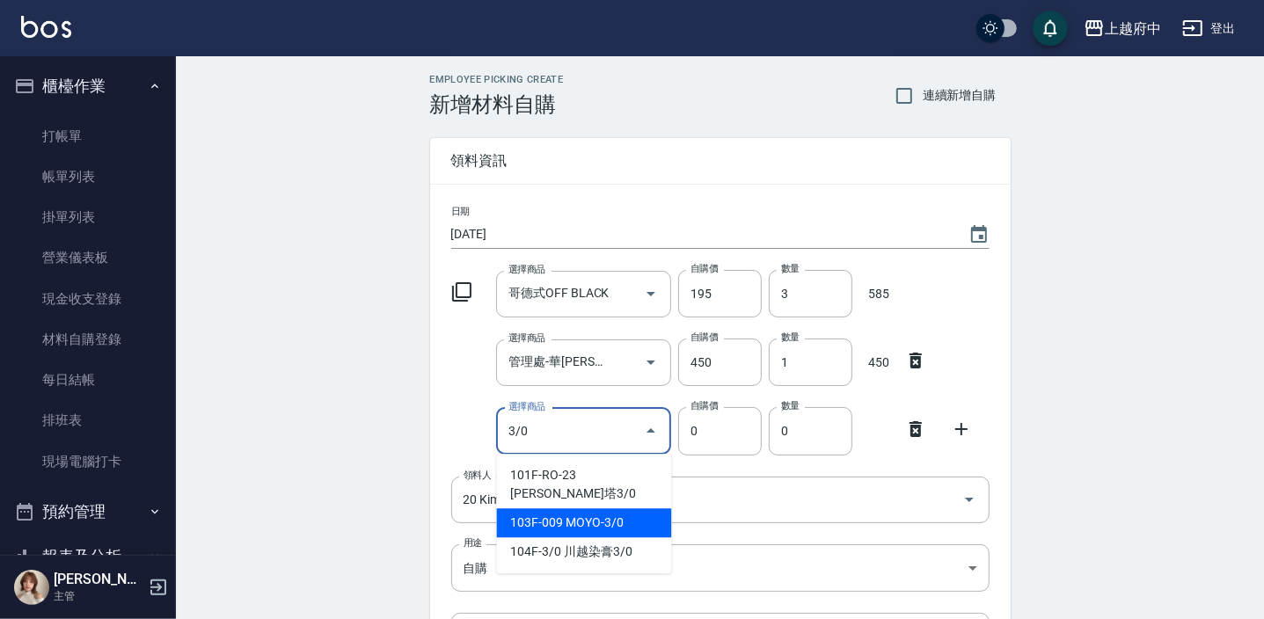
click at [537, 508] on li "103F-009 MOYO-3/0" at bounding box center [584, 522] width 175 height 29
type input "MOYO-3/0"
type input "135"
type input "1"
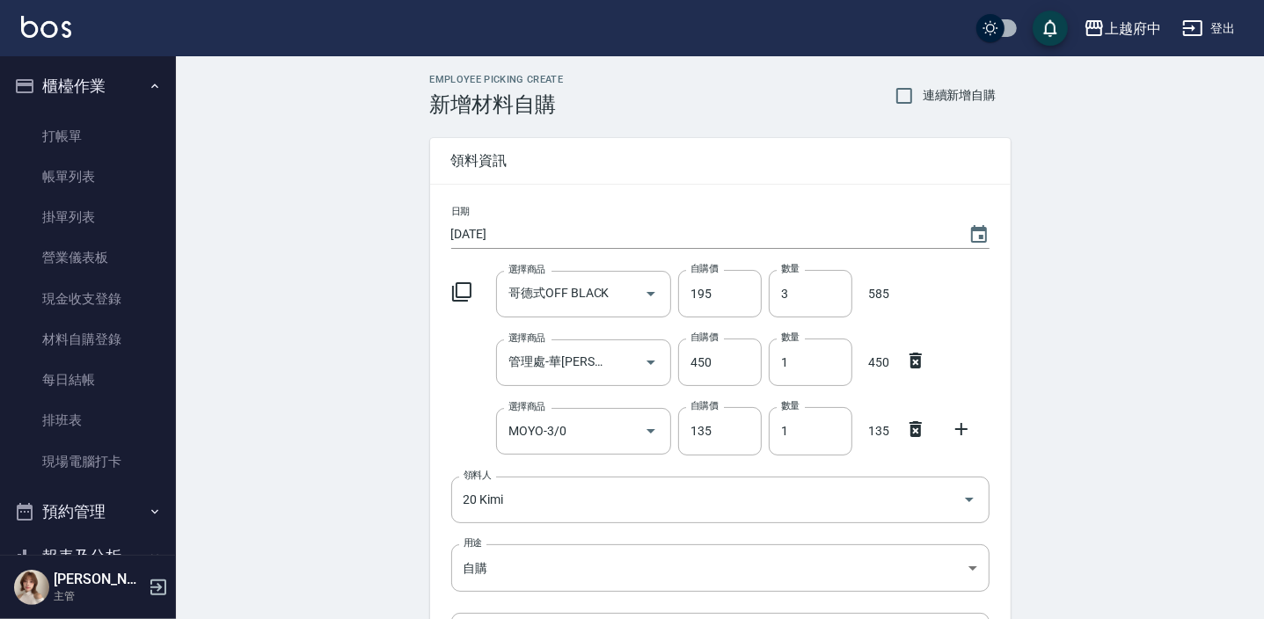
click at [968, 430] on icon at bounding box center [961, 429] width 21 height 21
click at [551, 502] on div "選擇商品 選擇商品" at bounding box center [583, 500] width 175 height 47
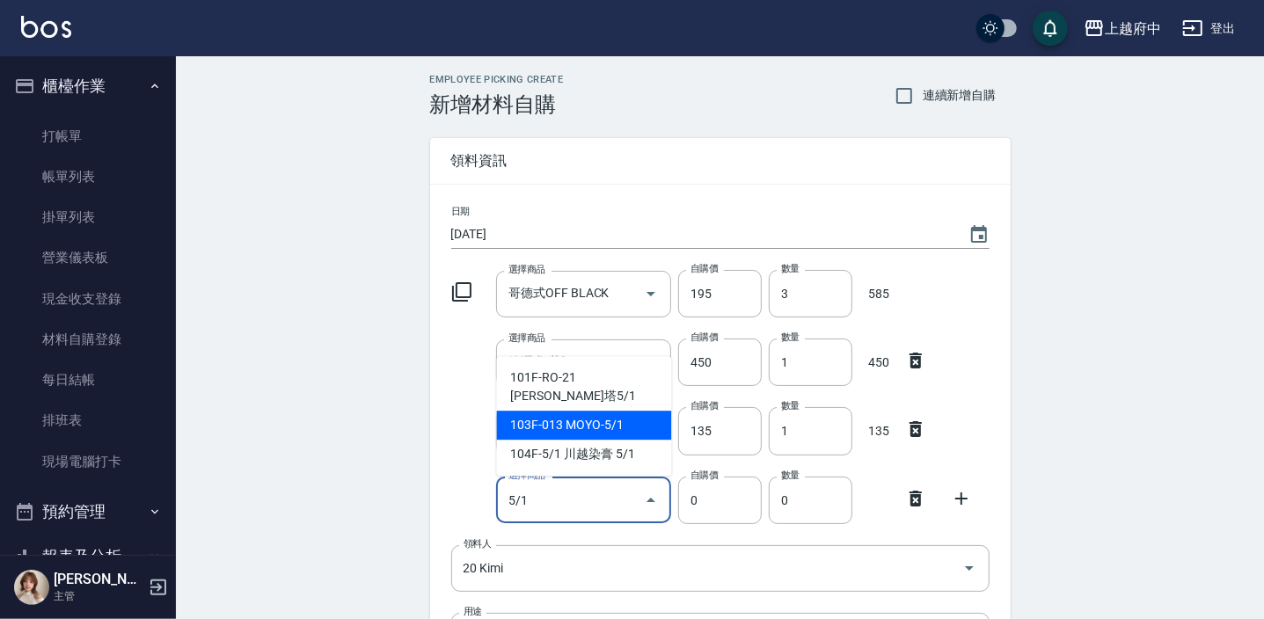
click at [577, 427] on li "103F-013 MOYO-5/1" at bounding box center [584, 425] width 175 height 29
type input "MOYO-5/1"
type input "135"
type input "1"
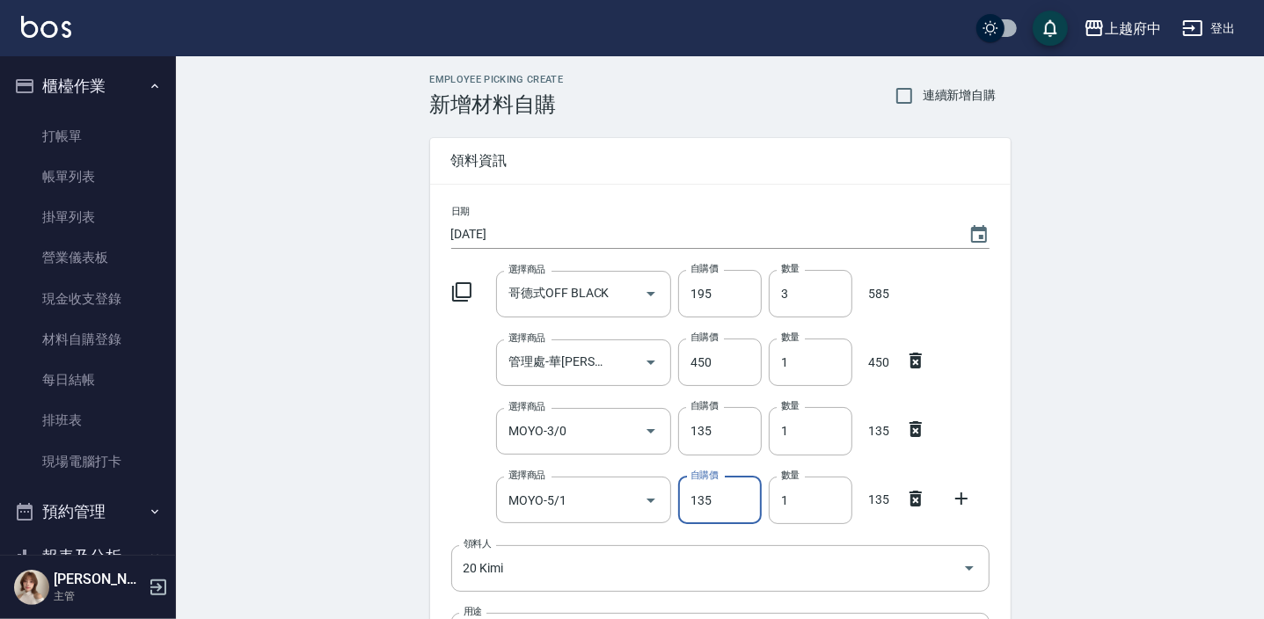
click at [954, 506] on icon at bounding box center [961, 498] width 21 height 21
click at [607, 567] on input "選擇商品" at bounding box center [570, 568] width 133 height 31
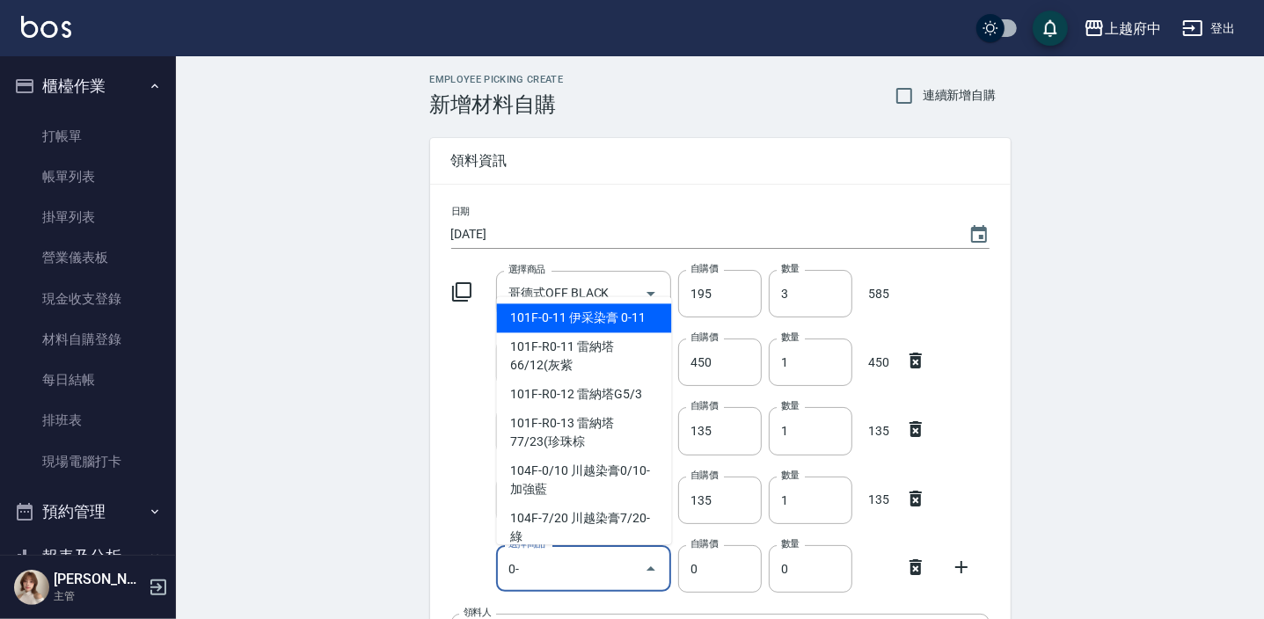
type input "0"
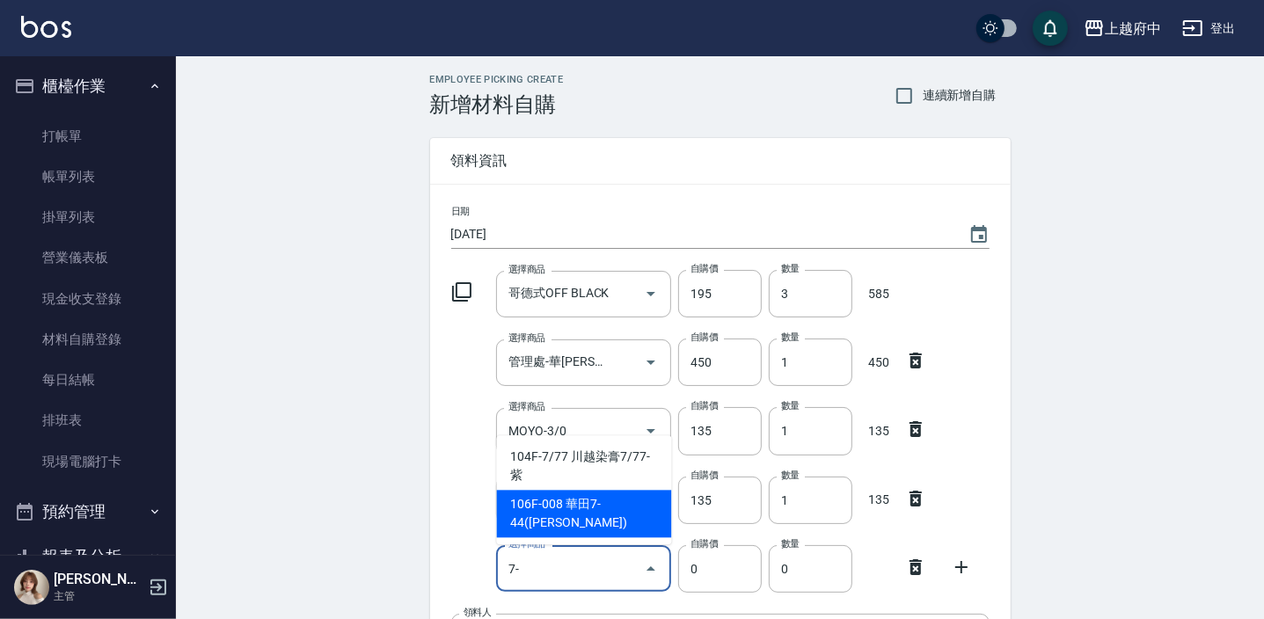
click at [629, 519] on li "106F-008 華田7-44([PERSON_NAME])" at bounding box center [584, 514] width 175 height 48
type input "華田7-44([PERSON_NAME])"
type input "135"
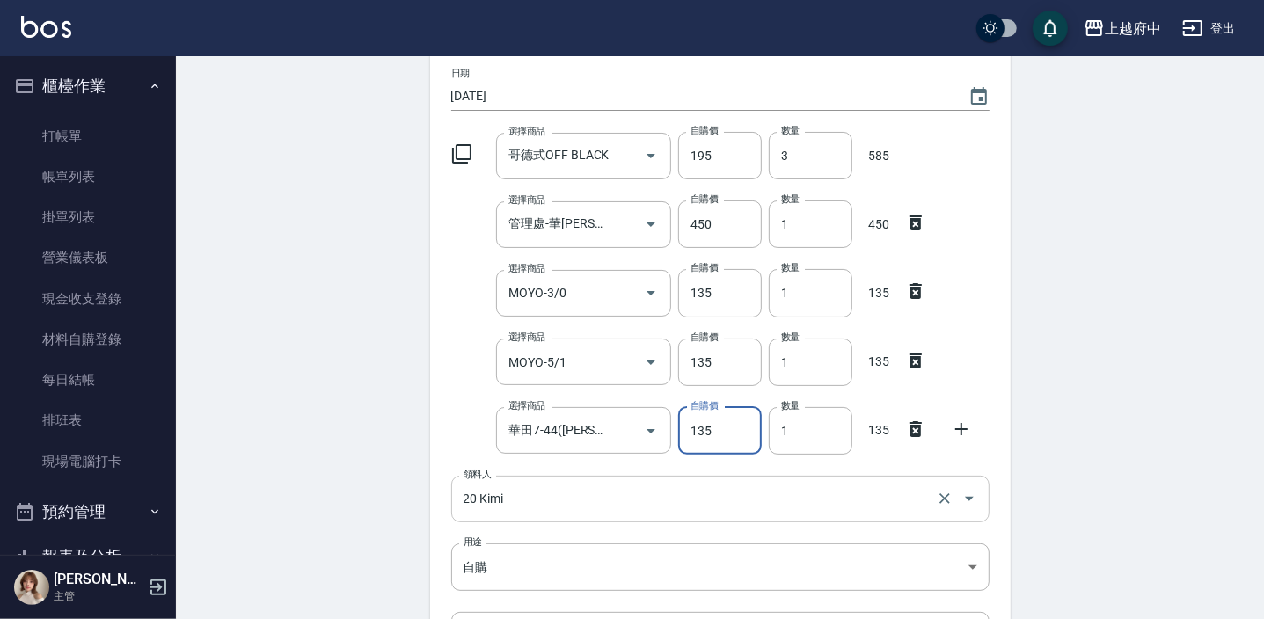
scroll to position [159, 0]
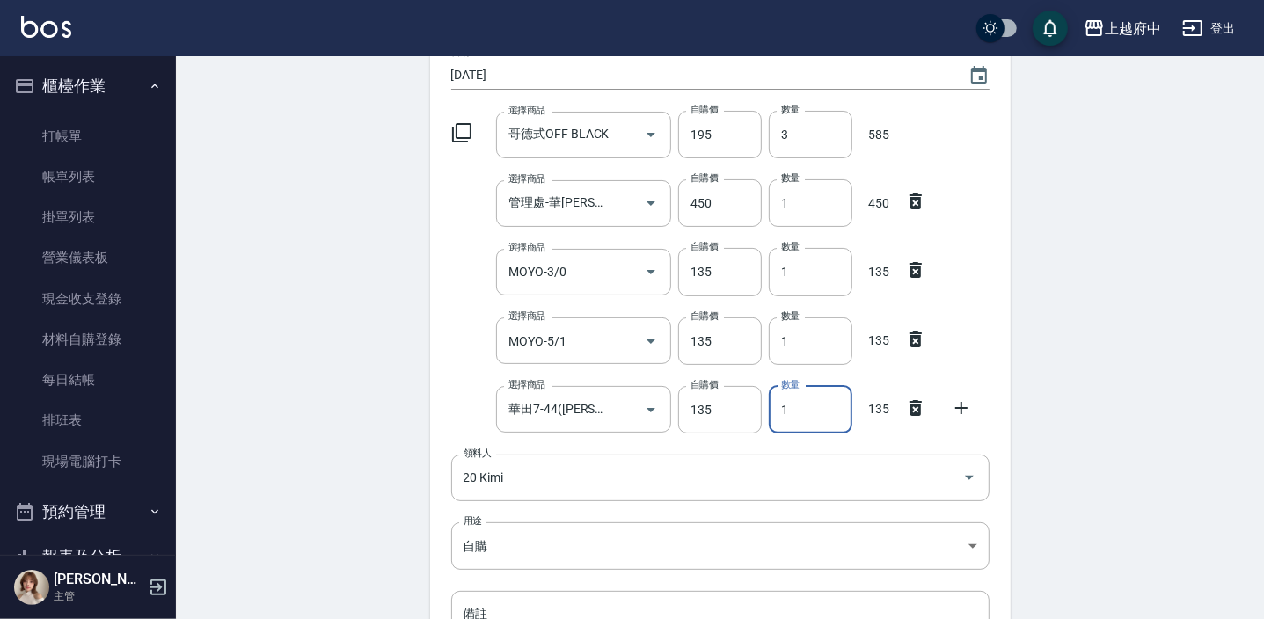
drag, startPoint x: 791, startPoint y: 411, endPoint x: 774, endPoint y: 412, distance: 16.7
click at [774, 412] on input "1" at bounding box center [811, 410] width 84 height 48
type input "2"
click at [954, 402] on icon at bounding box center [961, 408] width 21 height 21
click at [570, 475] on input "選擇商品" at bounding box center [570, 478] width 133 height 31
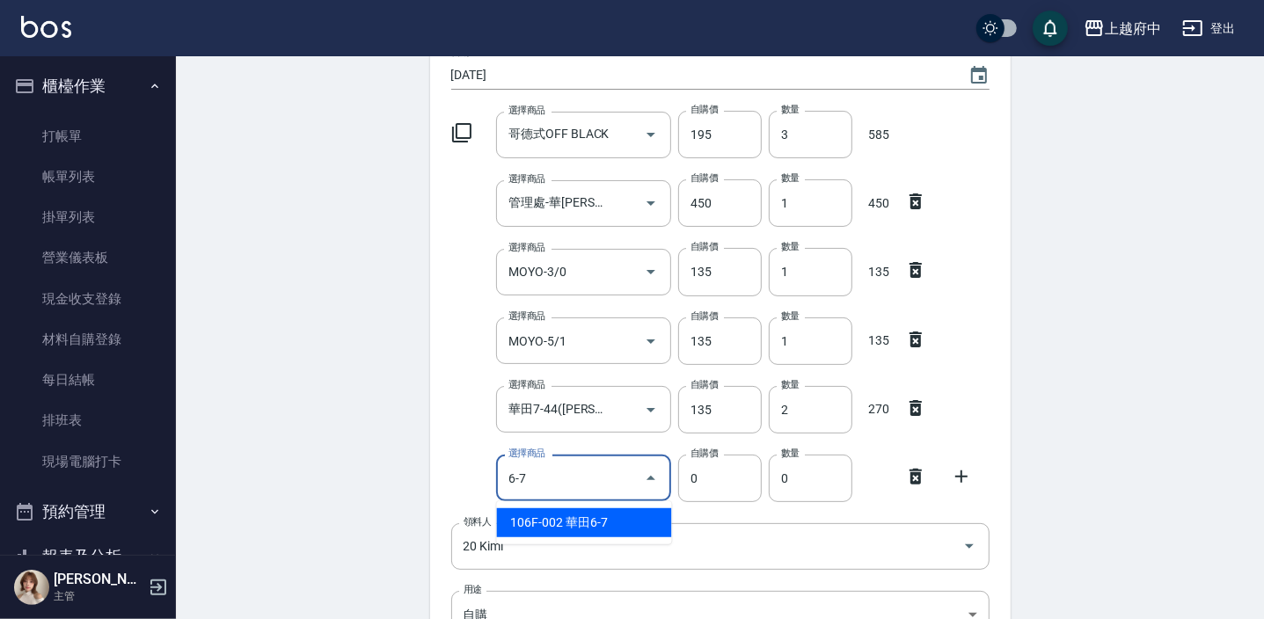
click at [605, 527] on li "106F-002 華田6-7" at bounding box center [584, 522] width 175 height 29
type input "華田6-7"
type input "135"
type input "1"
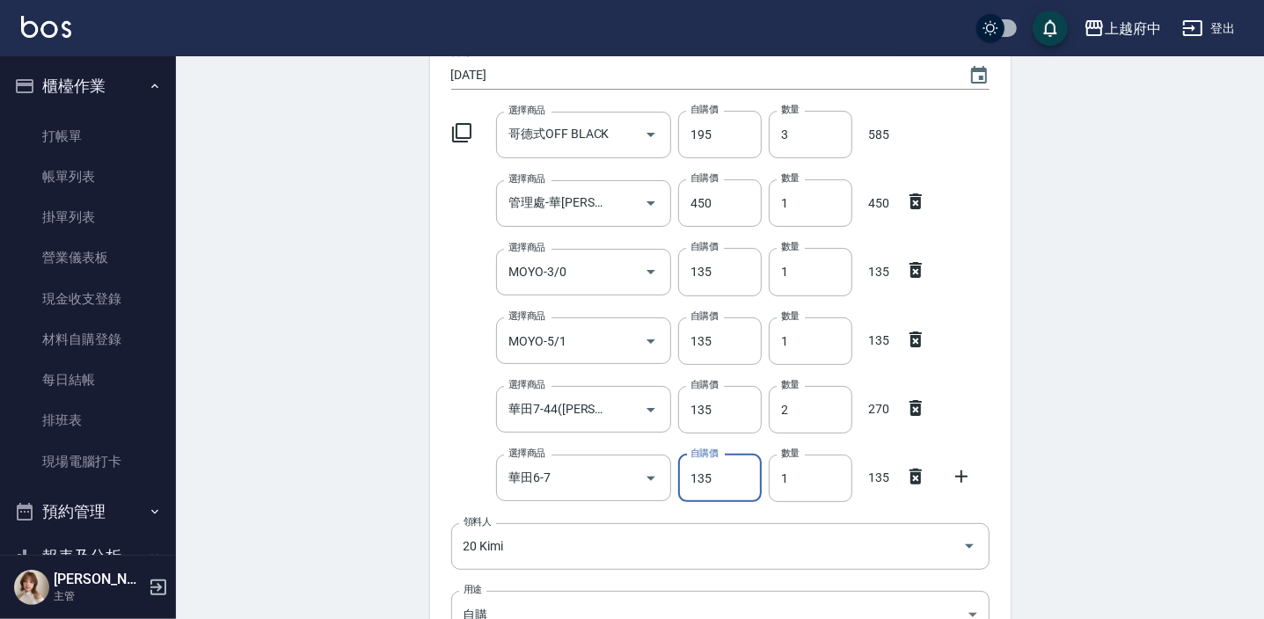
click at [962, 476] on icon at bounding box center [961, 476] width 21 height 21
click at [554, 548] on div "選擇商品 選擇商品" at bounding box center [583, 546] width 175 height 47
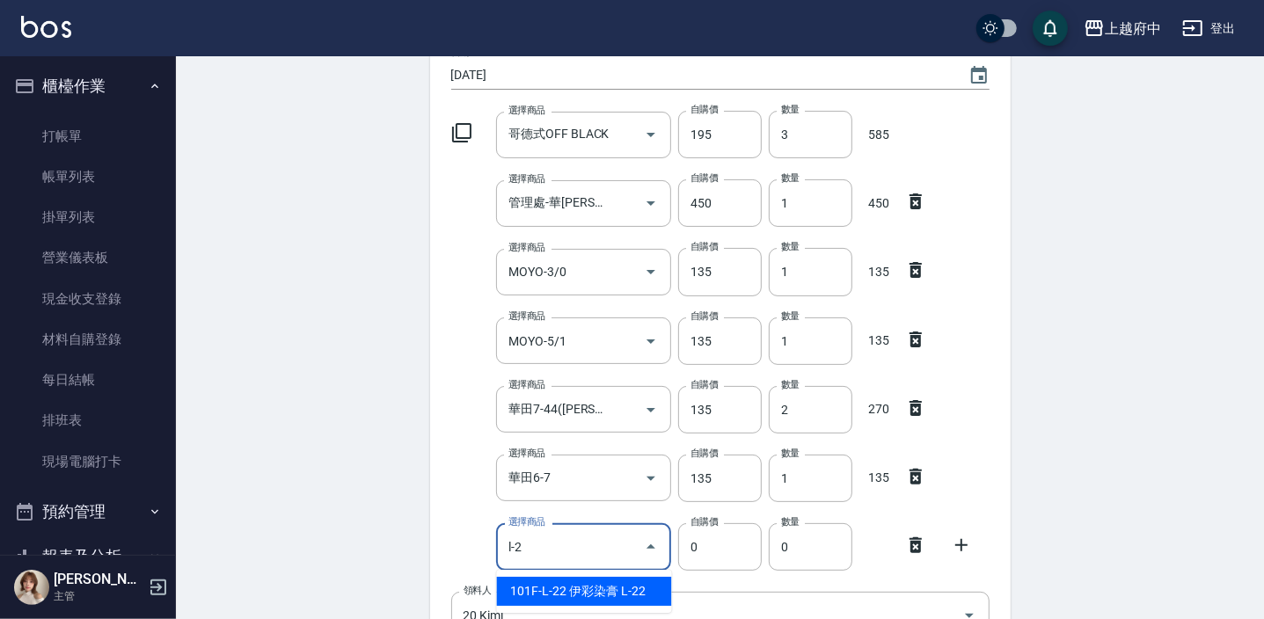
drag, startPoint x: 570, startPoint y: 588, endPoint x: 704, endPoint y: 570, distance: 134.9
click at [571, 588] on li "101F-L-22 伊彩染膏 L-22" at bounding box center [584, 591] width 175 height 29
type input "伊彩染膏 L-22"
type input "210"
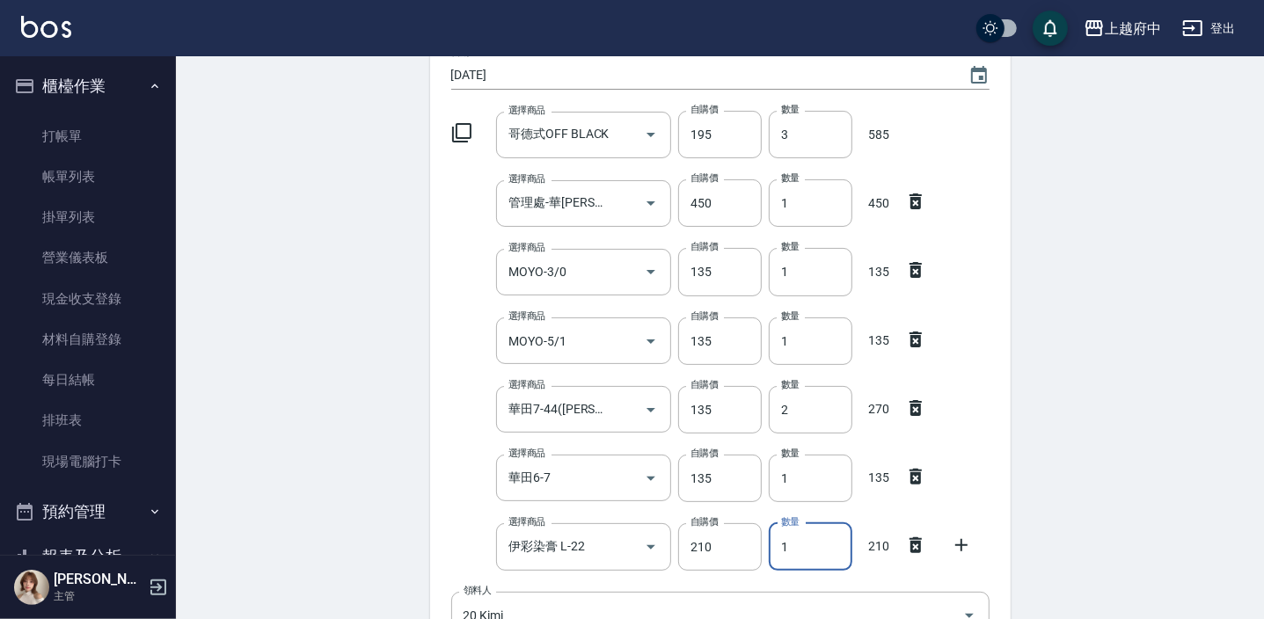
drag, startPoint x: 802, startPoint y: 554, endPoint x: 780, endPoint y: 560, distance: 22.6
click at [780, 560] on input "1" at bounding box center [811, 547] width 84 height 48
type input "2"
click at [960, 545] on icon at bounding box center [961, 545] width 21 height 21
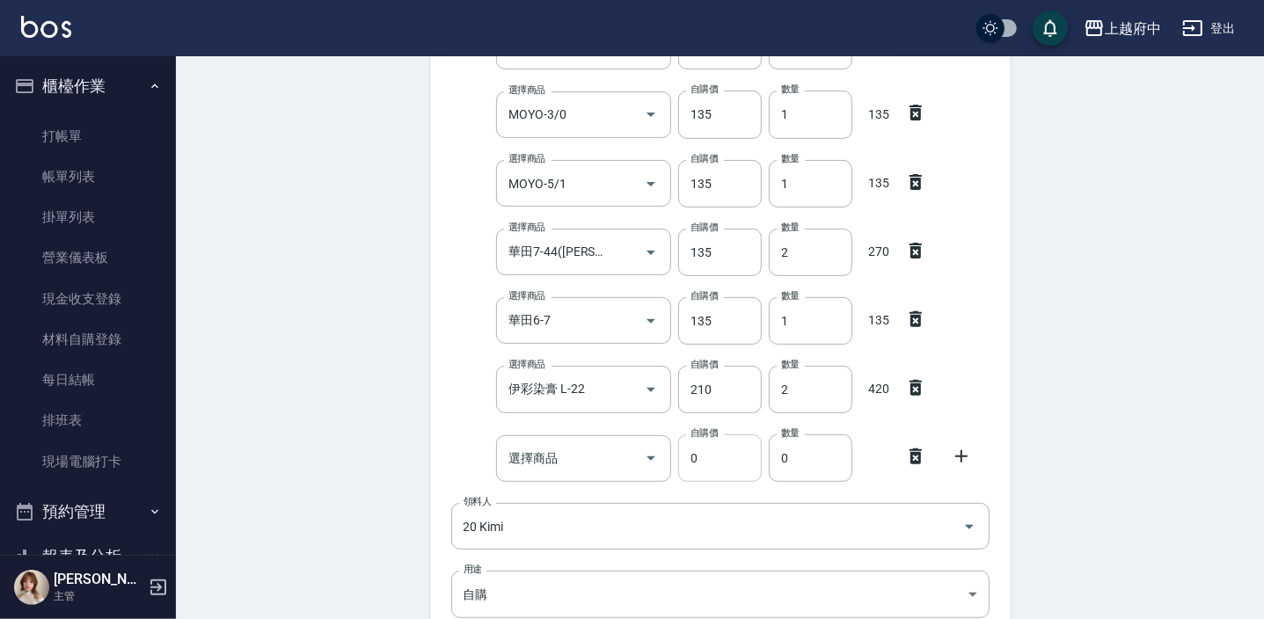
scroll to position [319, 0]
click at [547, 448] on div "選擇商品 選擇商品" at bounding box center [583, 456] width 175 height 47
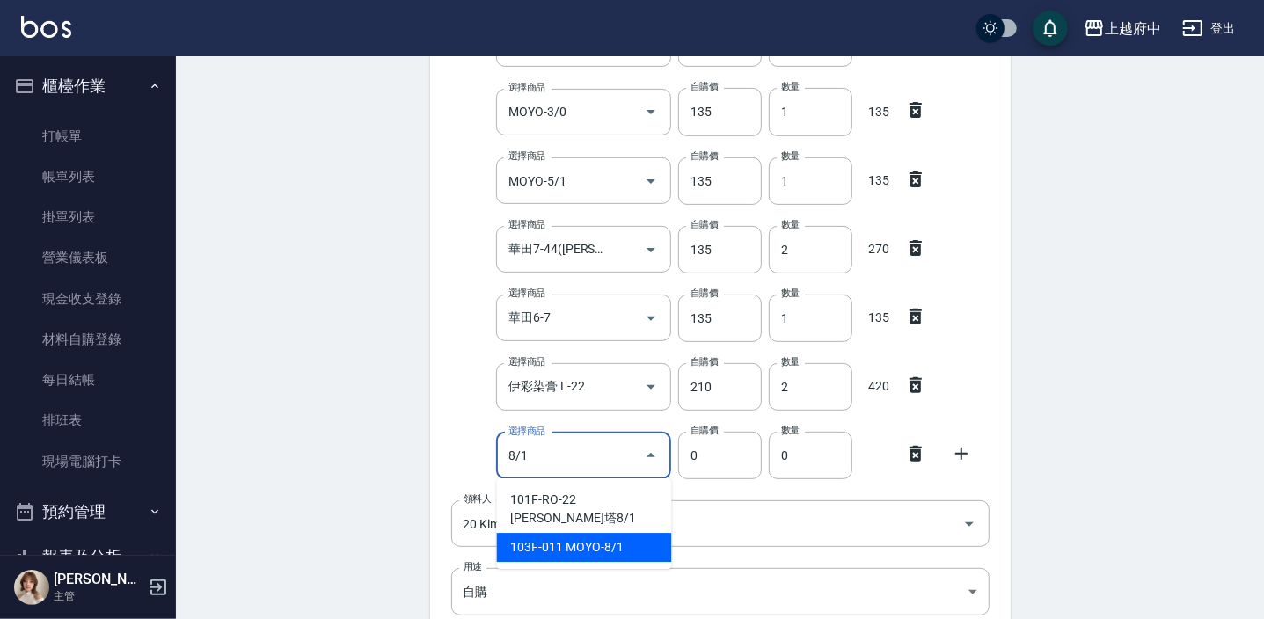
click at [589, 533] on li "103F-011 MOYO-8/1" at bounding box center [584, 547] width 175 height 29
type input "MOYO-8/1"
type input "135"
type input "1"
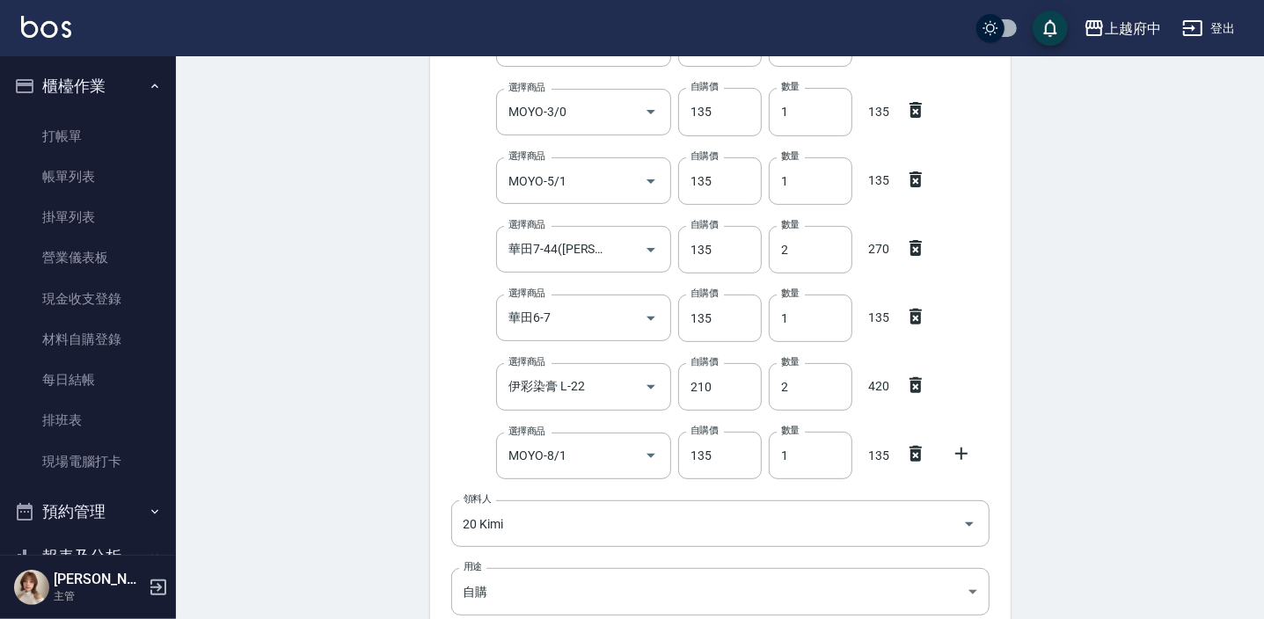
click at [962, 452] on icon at bounding box center [961, 454] width 12 height 12
click at [549, 523] on div "選擇商品 選擇商品" at bounding box center [583, 524] width 175 height 47
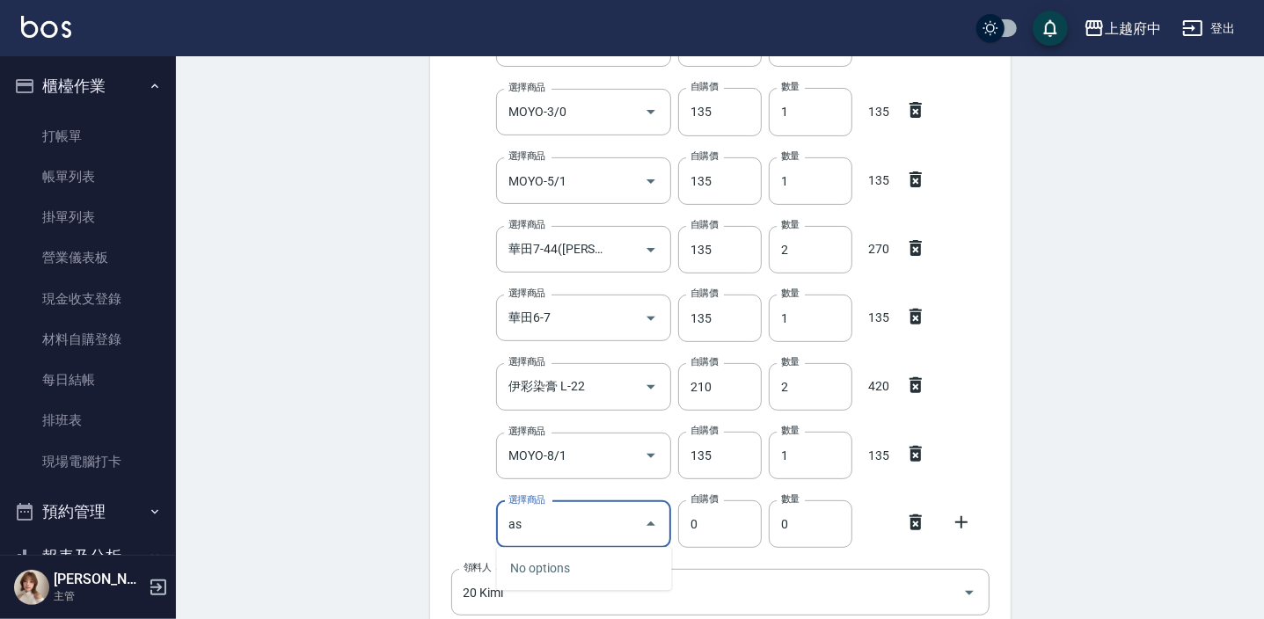
type input "a"
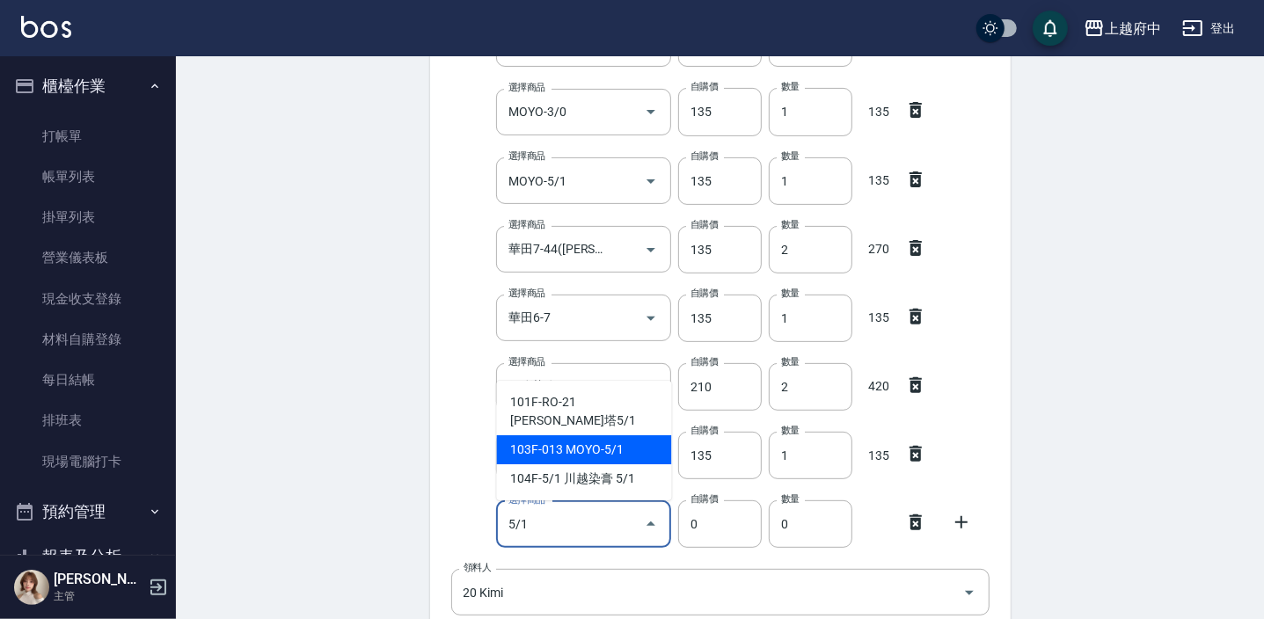
click at [589, 461] on li "103F-013 MOYO-5/1" at bounding box center [584, 449] width 175 height 29
type input "MOYO-5/1"
type input "135"
type input "1"
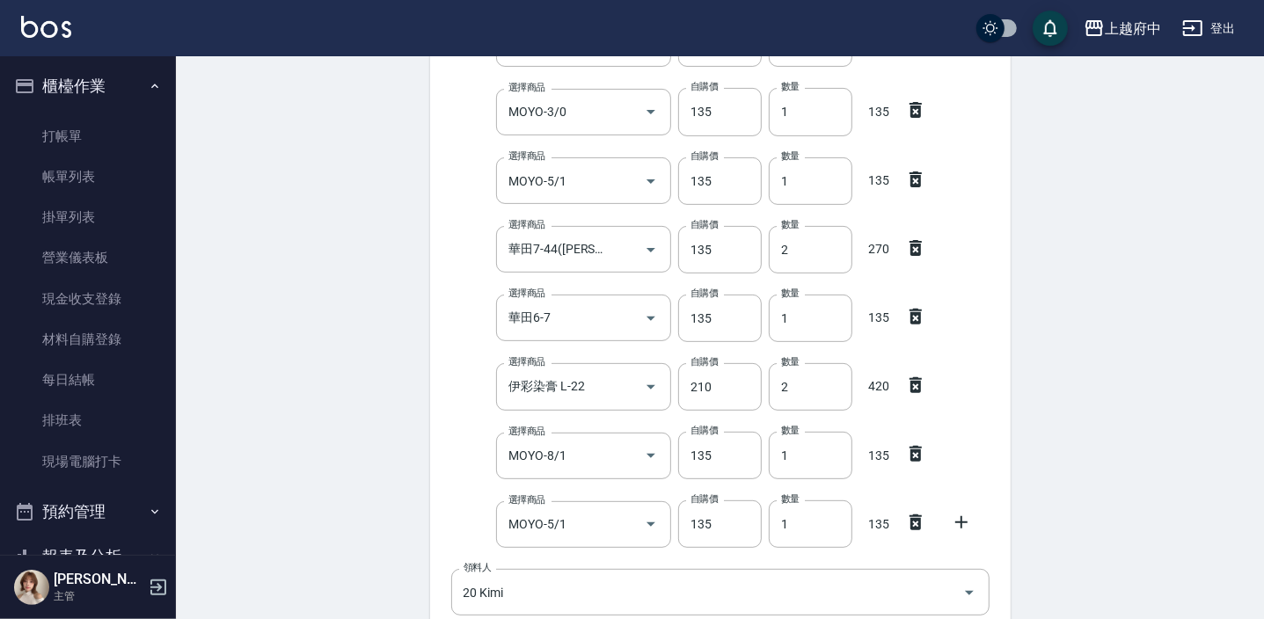
click at [453, 495] on div "選擇商品 MOYO-5/1 選擇商品 自購價 135 自購價 數量 1 數量 135" at bounding box center [716, 521] width 545 height 55
click at [329, 488] on div "Employee Picking Create 新增材料自購 連續新增自購 領料資訊 日期 [DATE] 選擇商品 哥德式OFF BLACK 選擇商品 自購價…" at bounding box center [720, 346] width 1088 height 1218
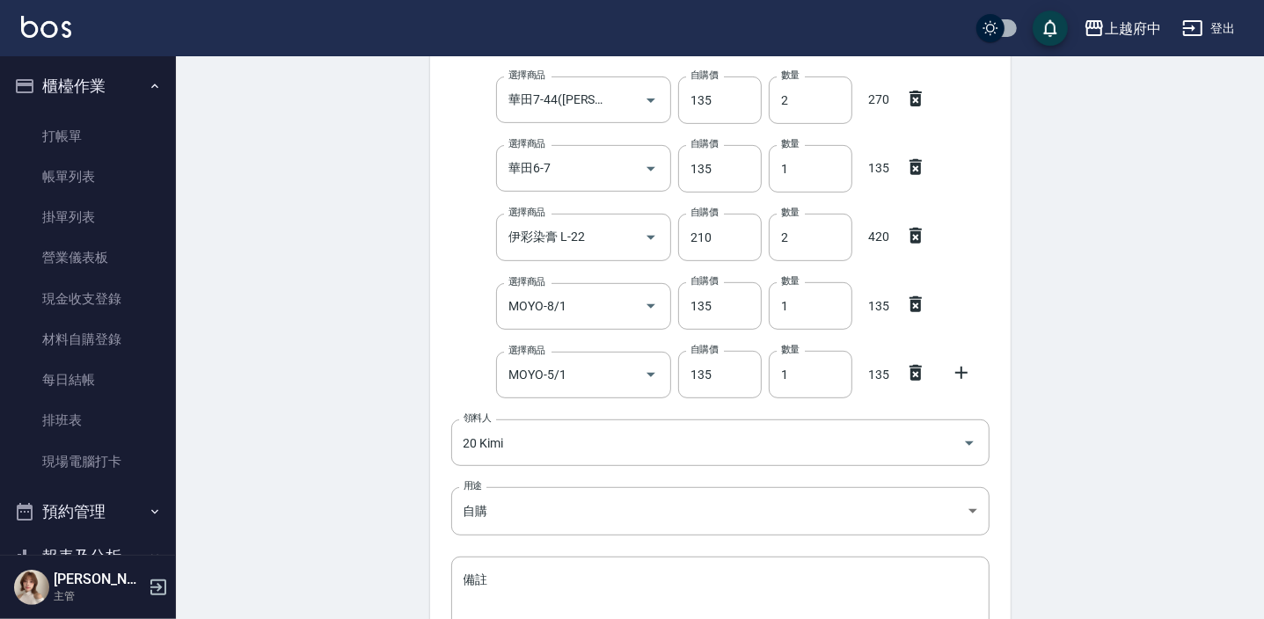
scroll to position [656, 0]
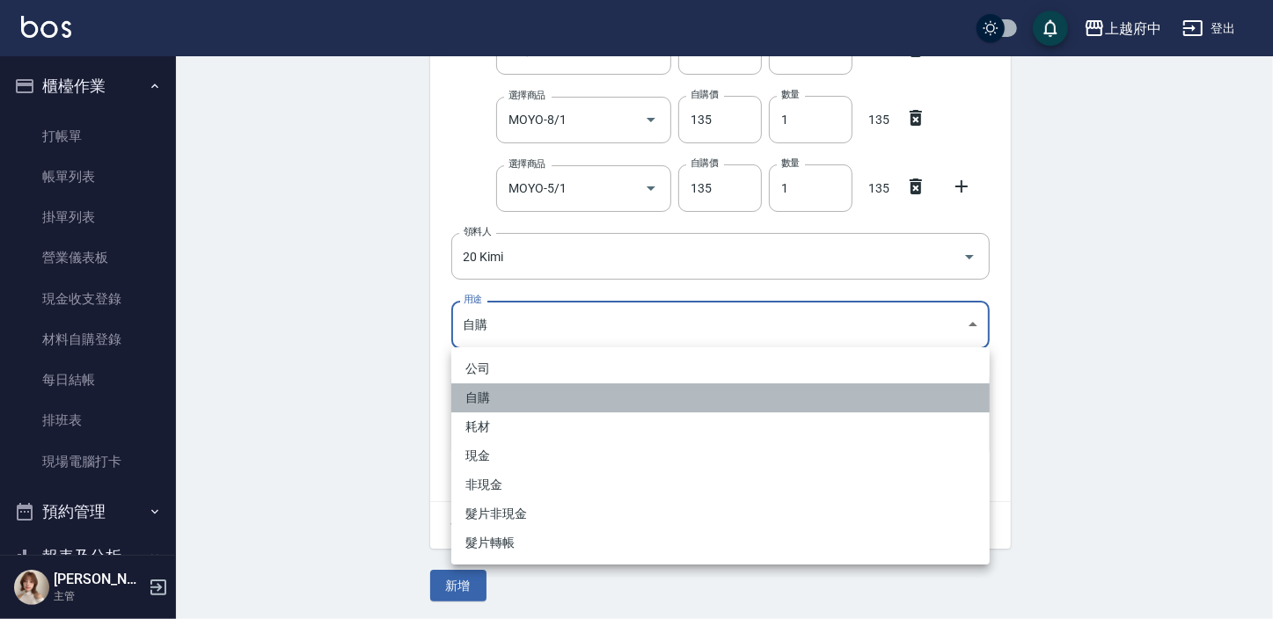
click at [494, 397] on li "自購" at bounding box center [720, 398] width 538 height 29
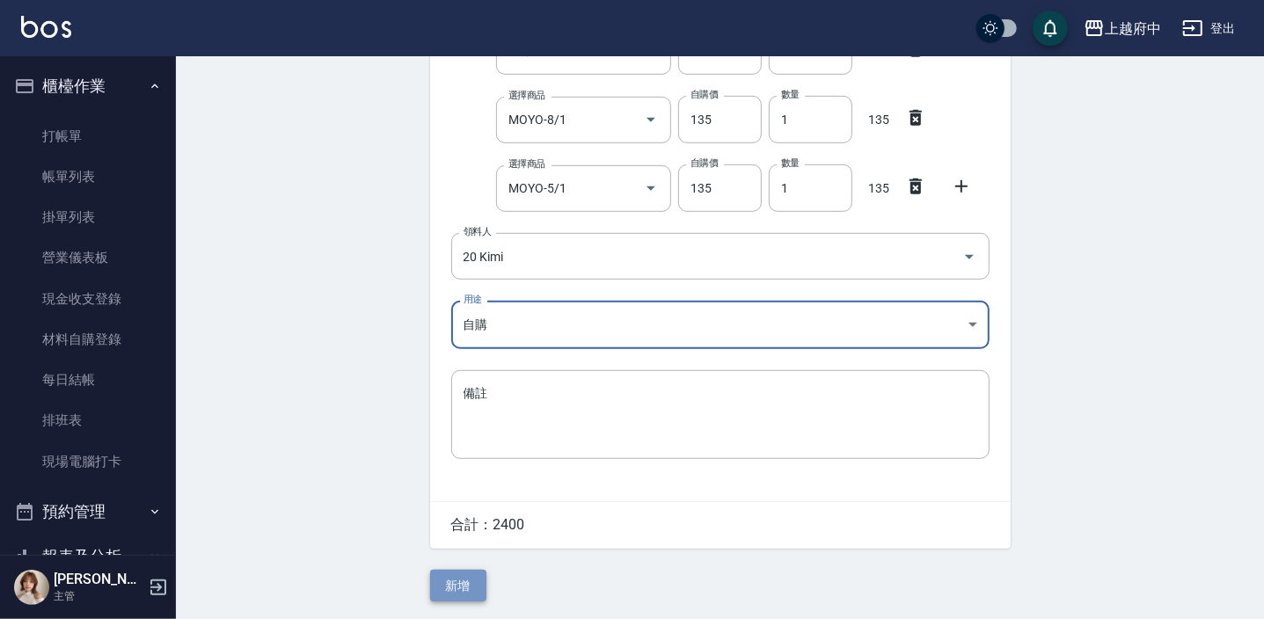
click at [455, 589] on button "新增" at bounding box center [458, 586] width 56 height 33
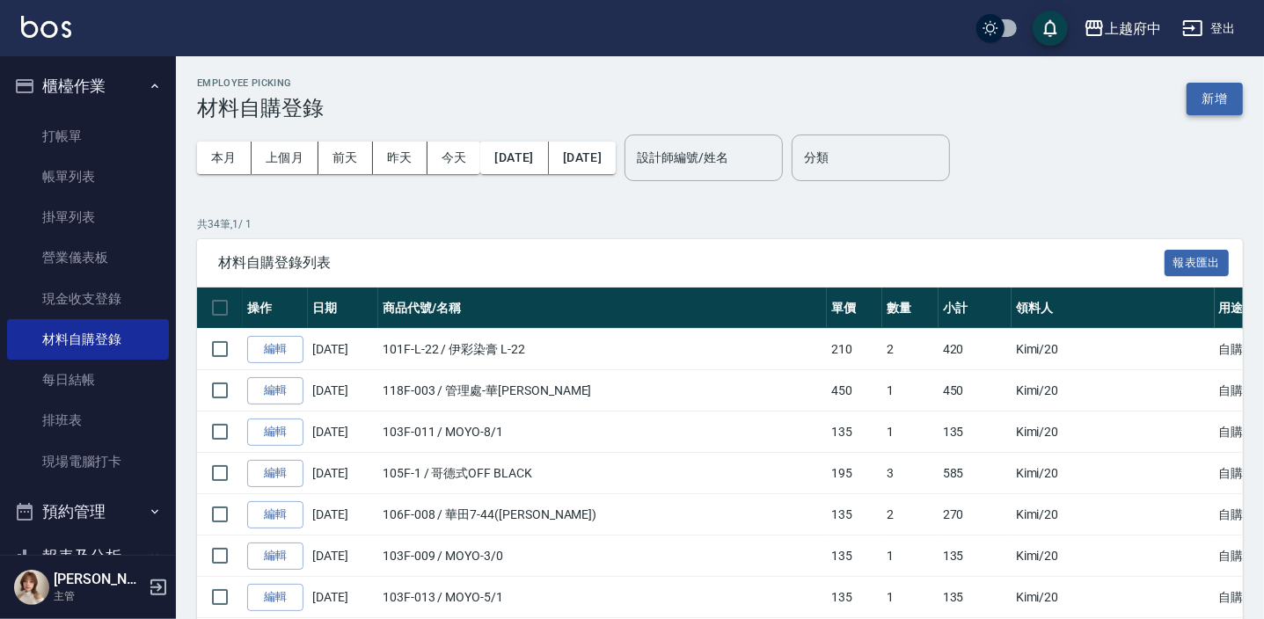
click at [1221, 99] on button "新增" at bounding box center [1215, 99] width 56 height 33
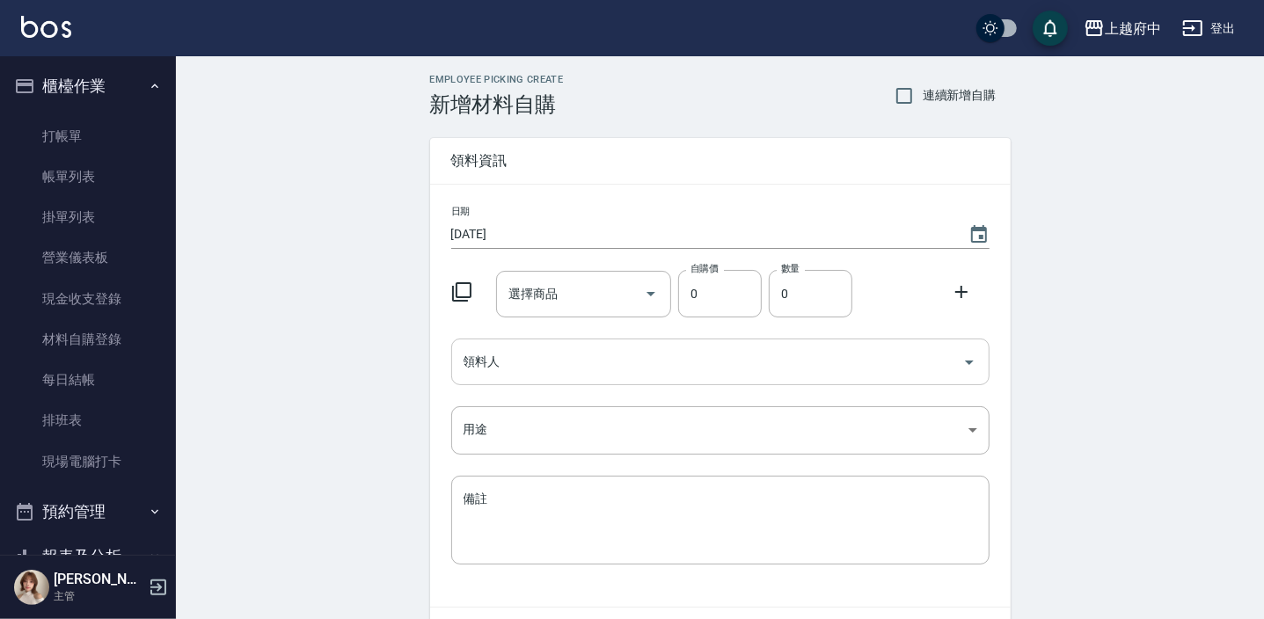
click at [508, 369] on input "領料人" at bounding box center [707, 362] width 496 height 31
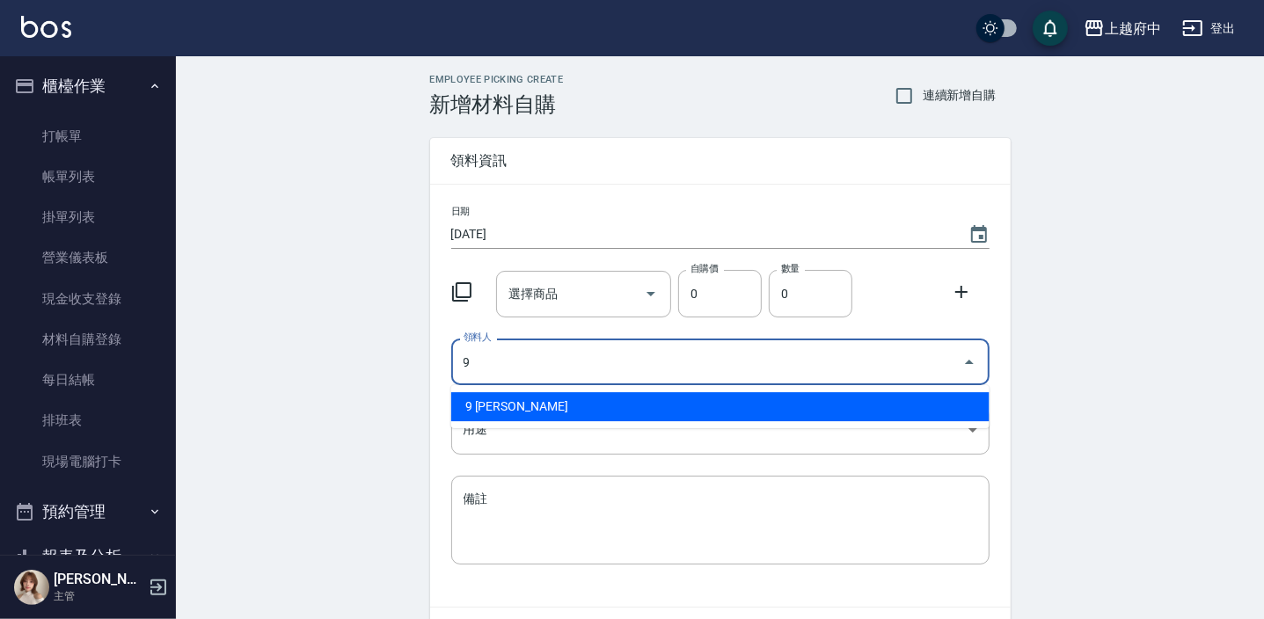
click at [492, 410] on li "9 [PERSON_NAME]" at bounding box center [720, 406] width 538 height 29
type input "9 [PERSON_NAME]"
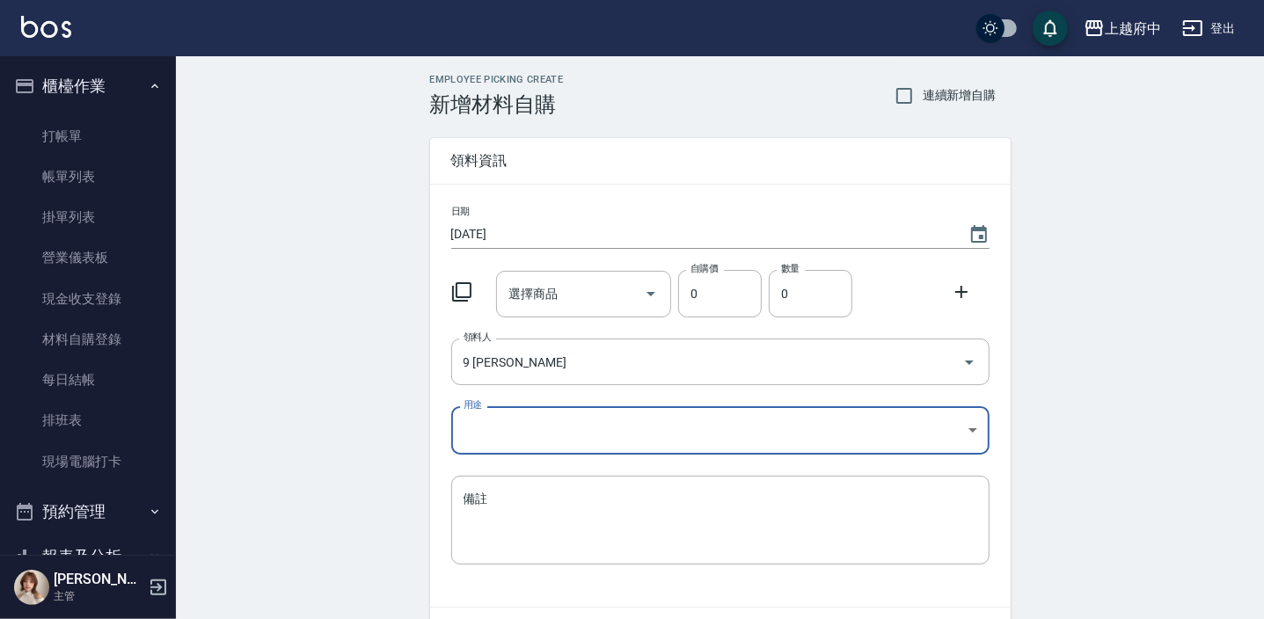
click at [484, 422] on body "上越府中 登出 櫃檯作業 打帳單 帳單列表 掛單列表 營業儀表板 現金收支登錄 材料自購登錄 每日結帳 排班表 現場電腦打卡 預約管理 預約管理 單日預約紀錄…" at bounding box center [632, 362] width 1264 height 725
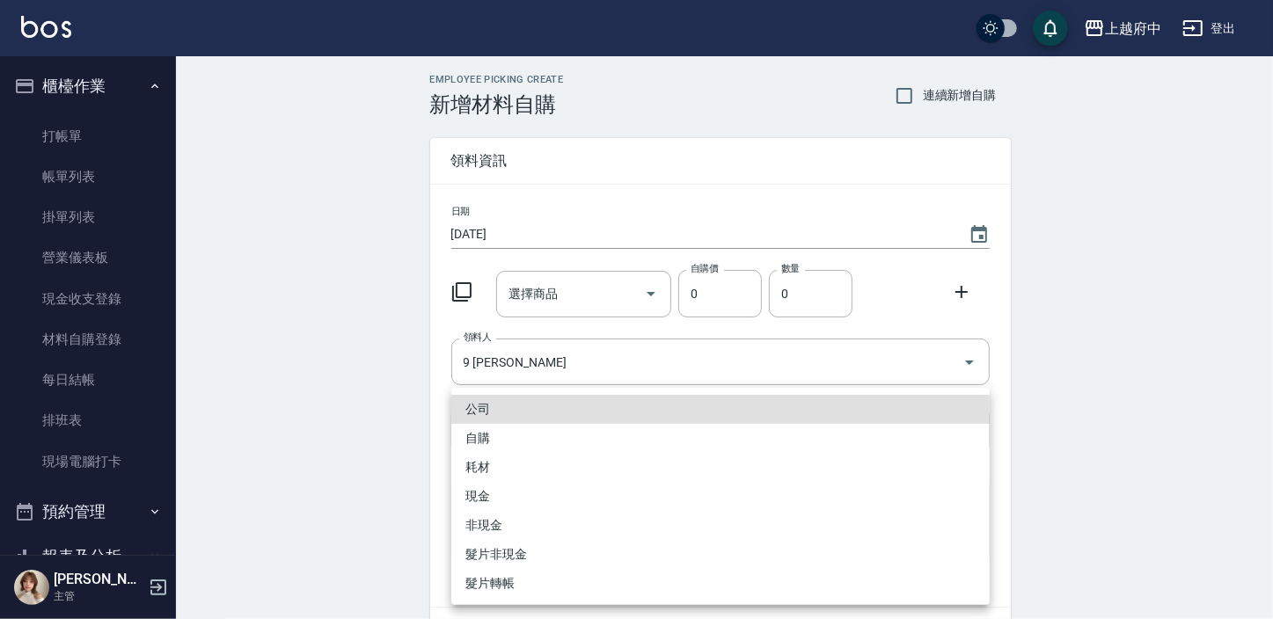
click at [481, 430] on li "自購" at bounding box center [720, 438] width 538 height 29
type input "自購"
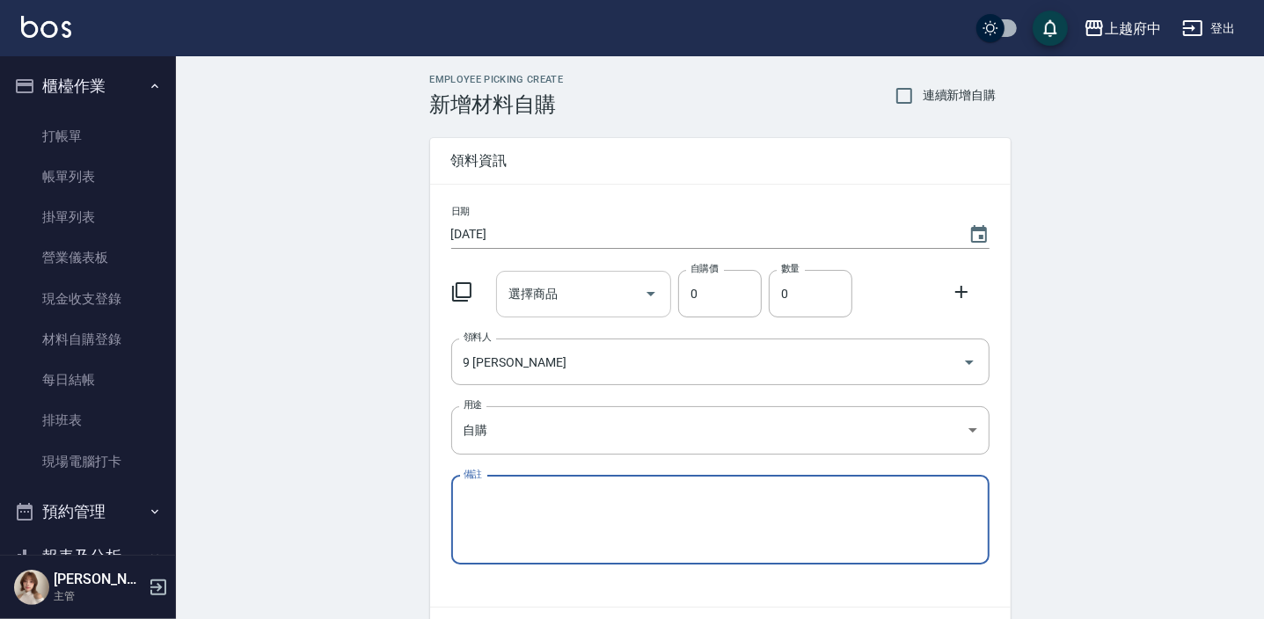
click at [559, 290] on input "選擇商品" at bounding box center [570, 294] width 133 height 31
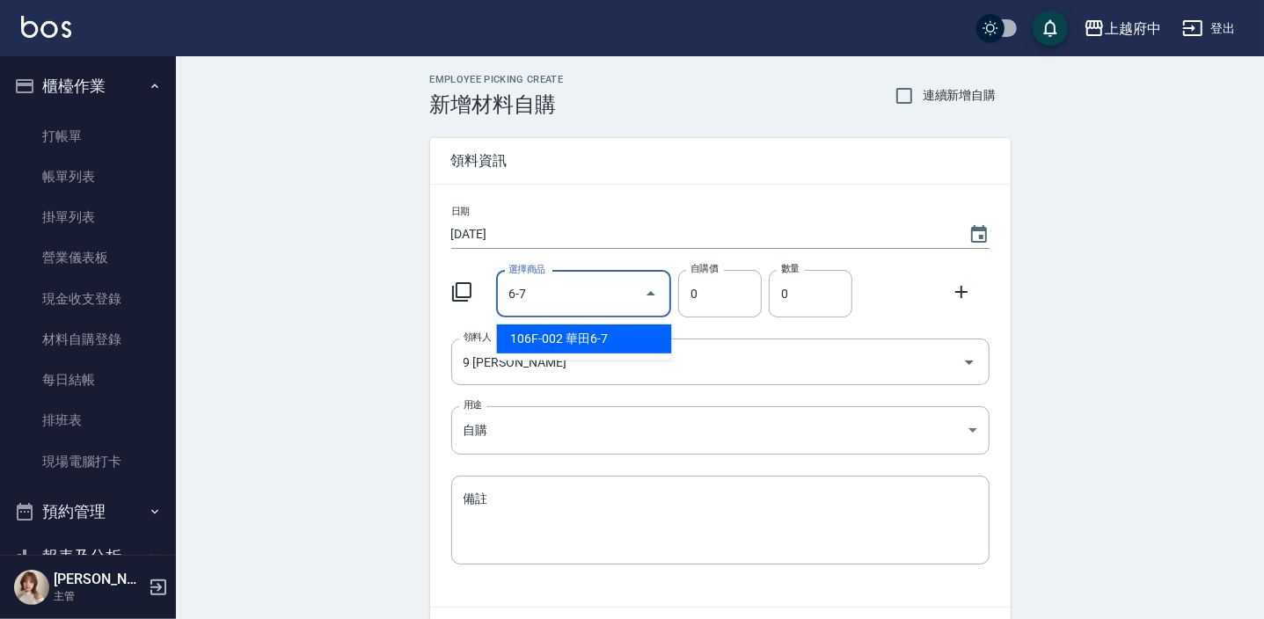
click at [629, 348] on li "106F-002 華田6-7" at bounding box center [584, 339] width 175 height 29
type input "華田6-7"
type input "135"
type input "1"
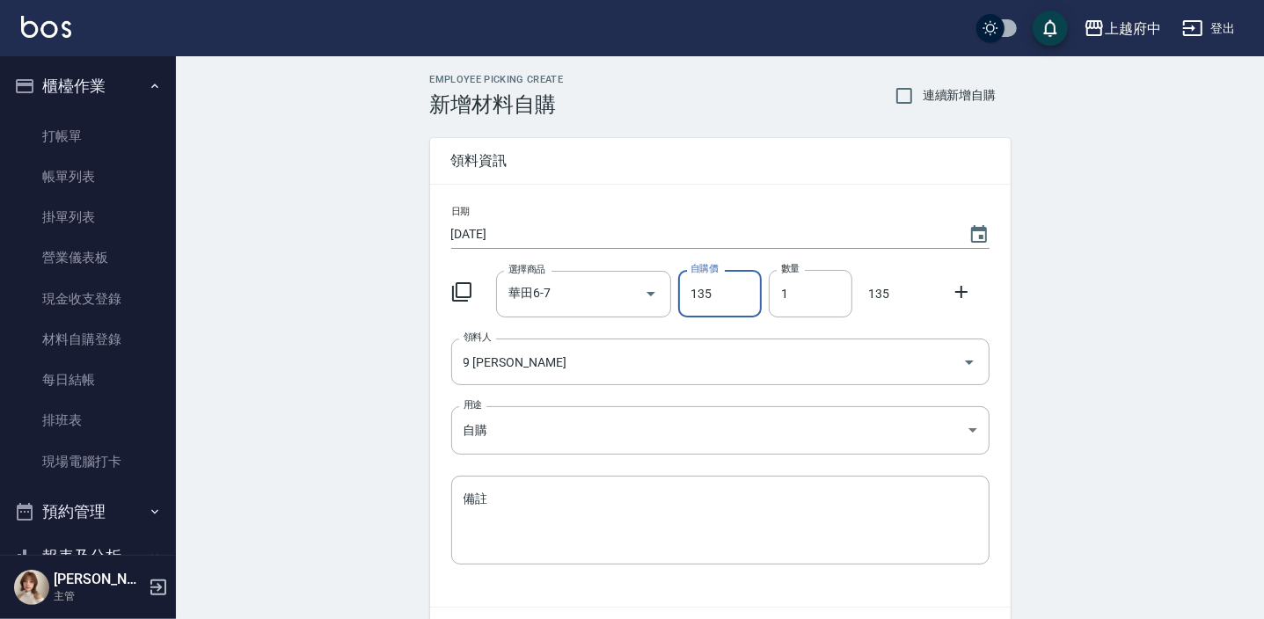
click at [954, 290] on icon at bounding box center [961, 292] width 21 height 21
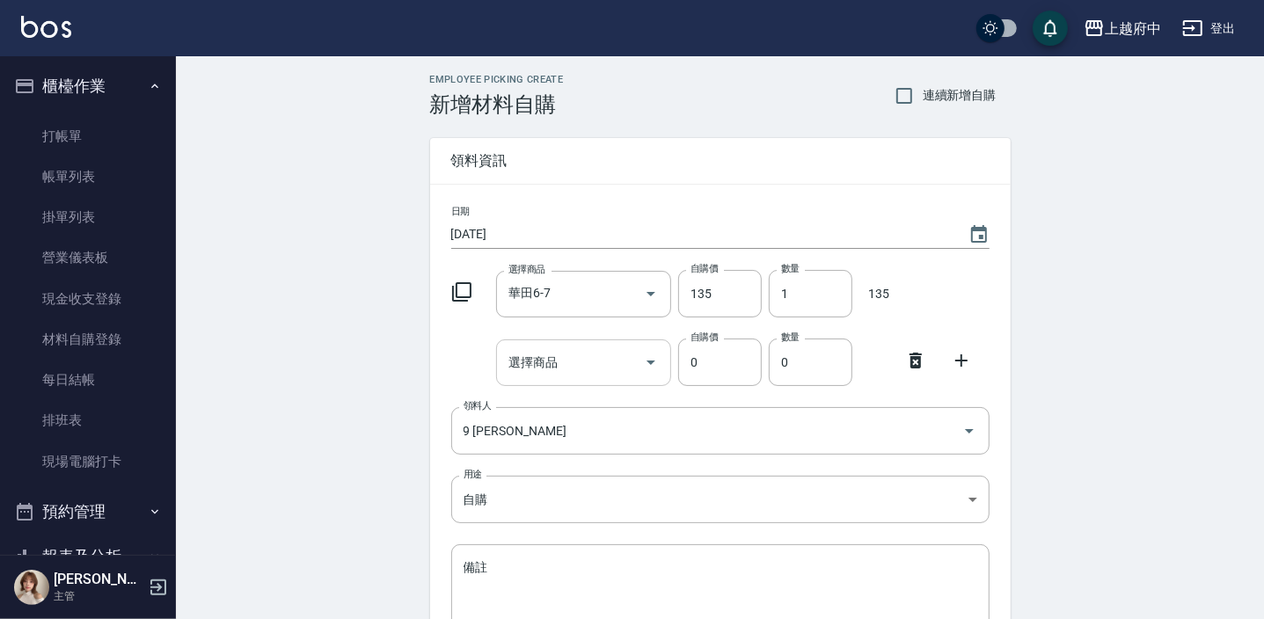
click at [520, 357] on div "選擇商品 選擇商品" at bounding box center [583, 363] width 175 height 47
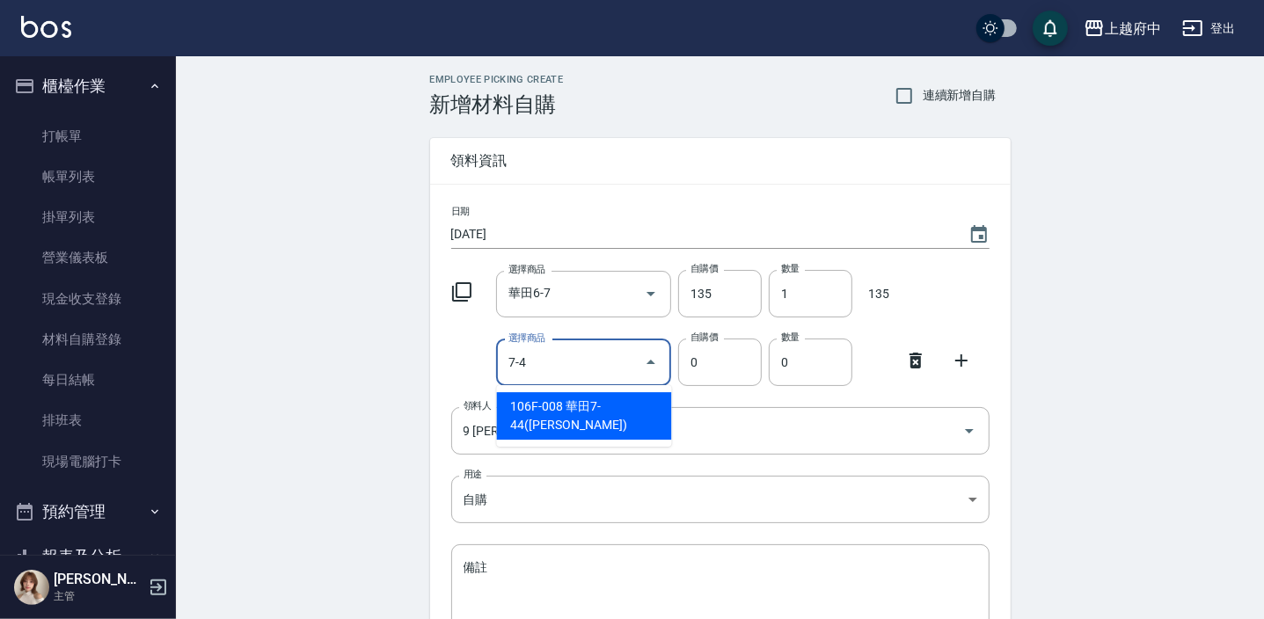
click at [584, 407] on li "106F-008 華田7-44([PERSON_NAME])" at bounding box center [584, 416] width 175 height 48
type input "華田7-44([PERSON_NAME])"
type input "135"
type input "1"
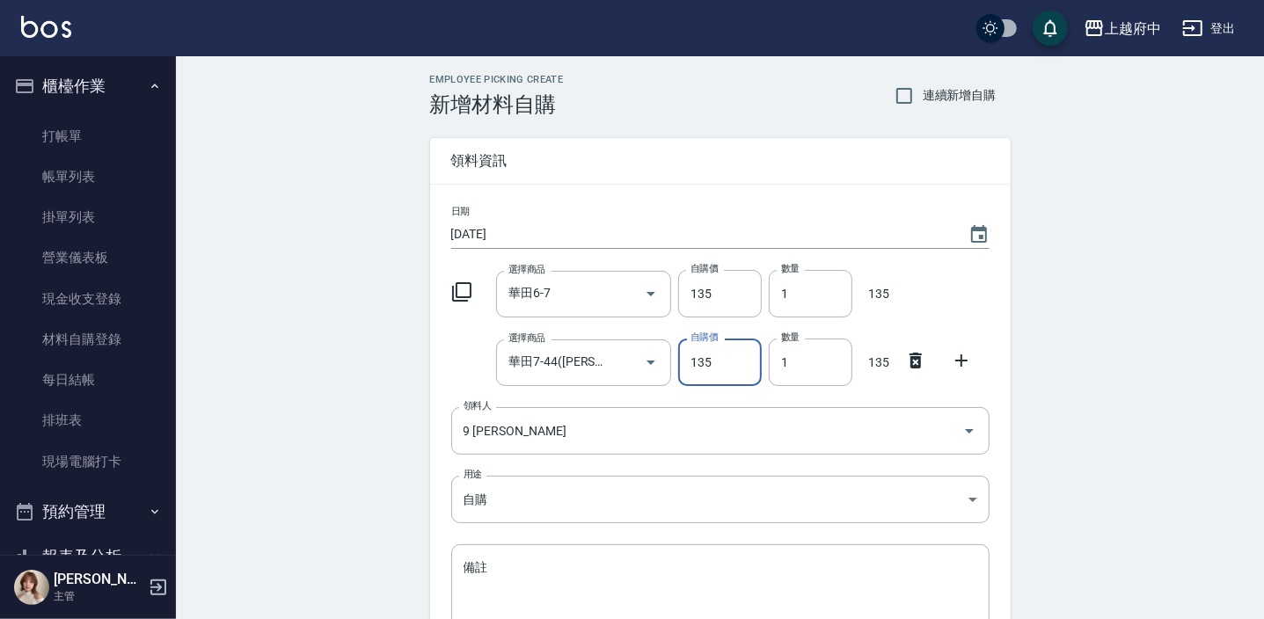
click at [966, 365] on icon at bounding box center [961, 360] width 21 height 21
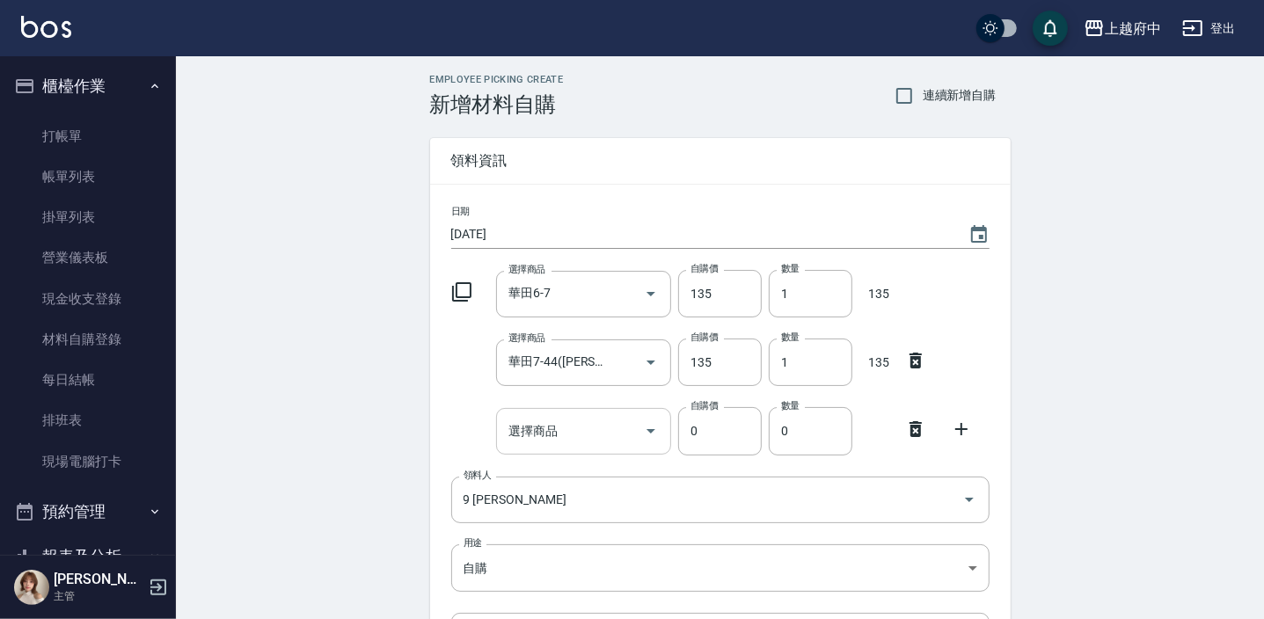
click at [580, 438] on input "選擇商品" at bounding box center [570, 431] width 133 height 31
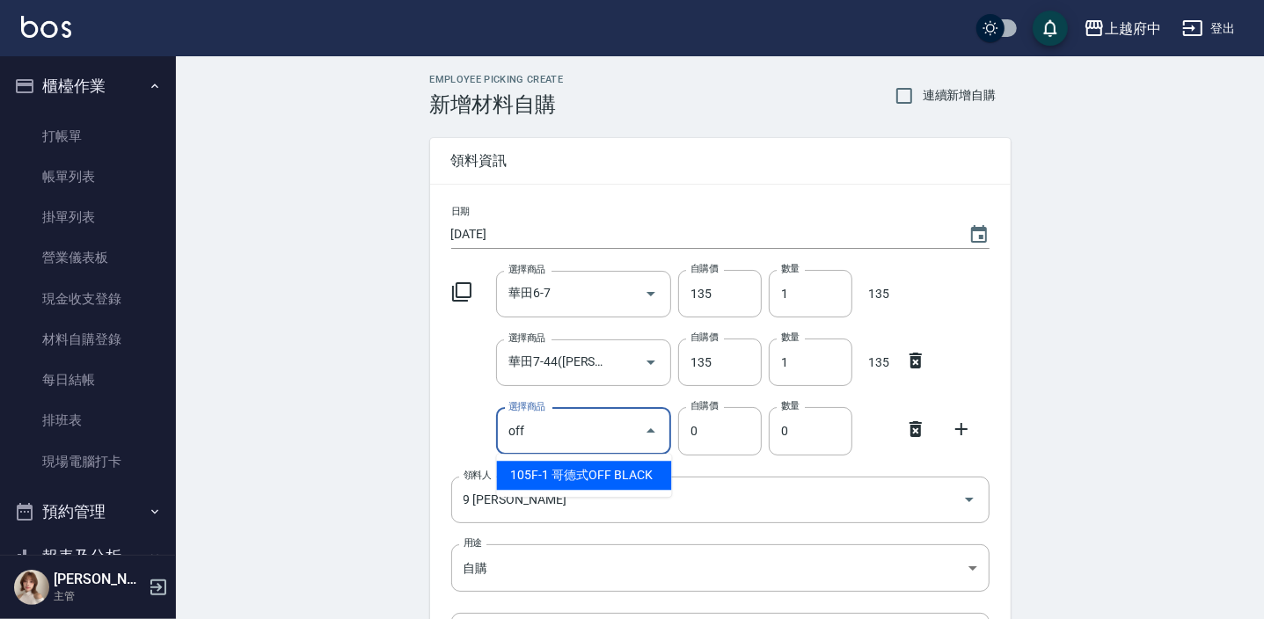
click at [583, 470] on li "105F-1 哥德式OFF BLACK" at bounding box center [584, 475] width 175 height 29
type input "哥德式OFF BLACK"
type input "195"
type input "1"
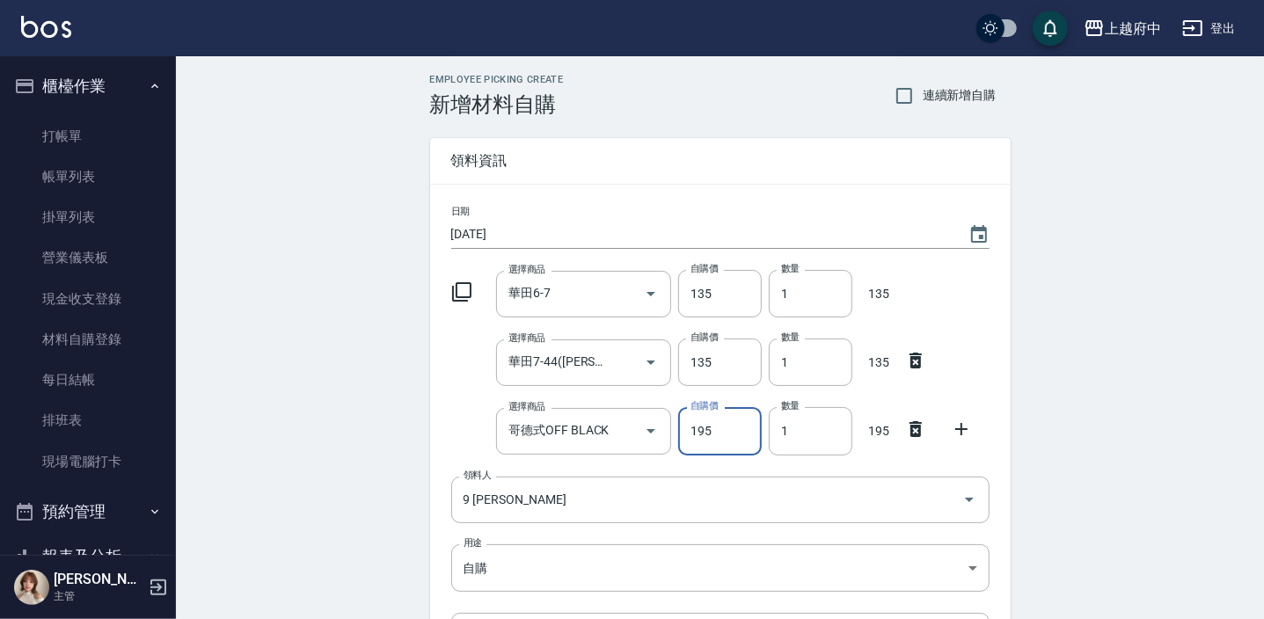
drag, startPoint x: 964, startPoint y: 435, endPoint x: 906, endPoint y: 448, distance: 59.5
click at [964, 434] on icon at bounding box center [961, 429] width 21 height 21
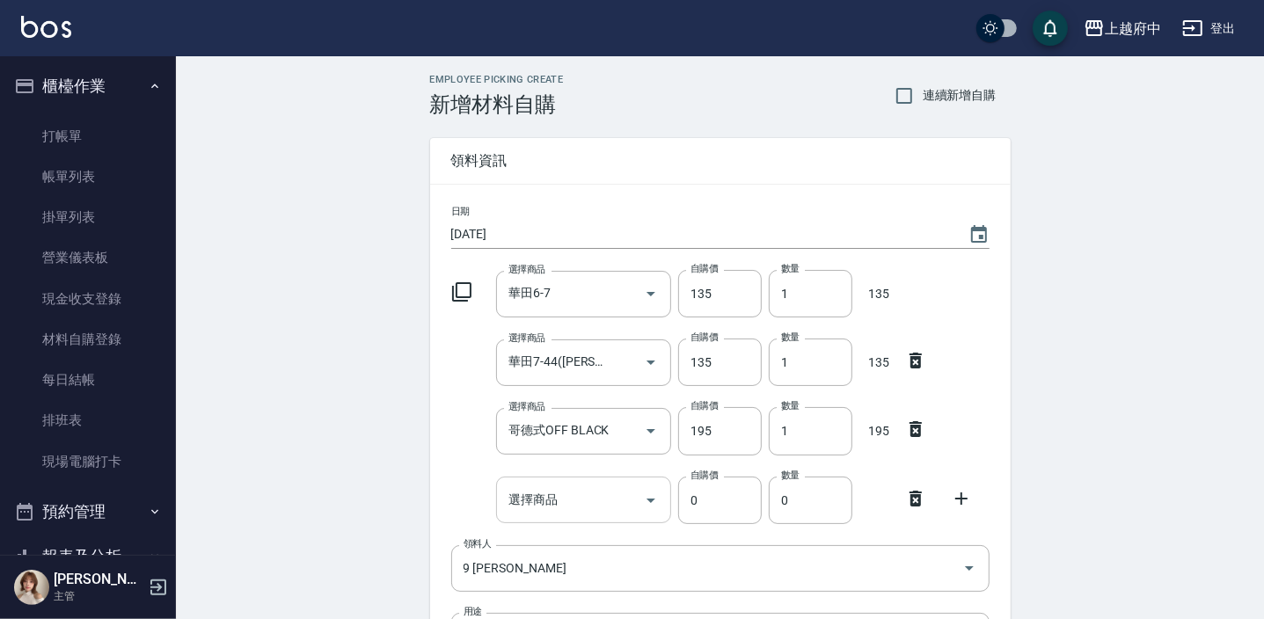
click at [585, 496] on input "選擇商品" at bounding box center [570, 500] width 133 height 31
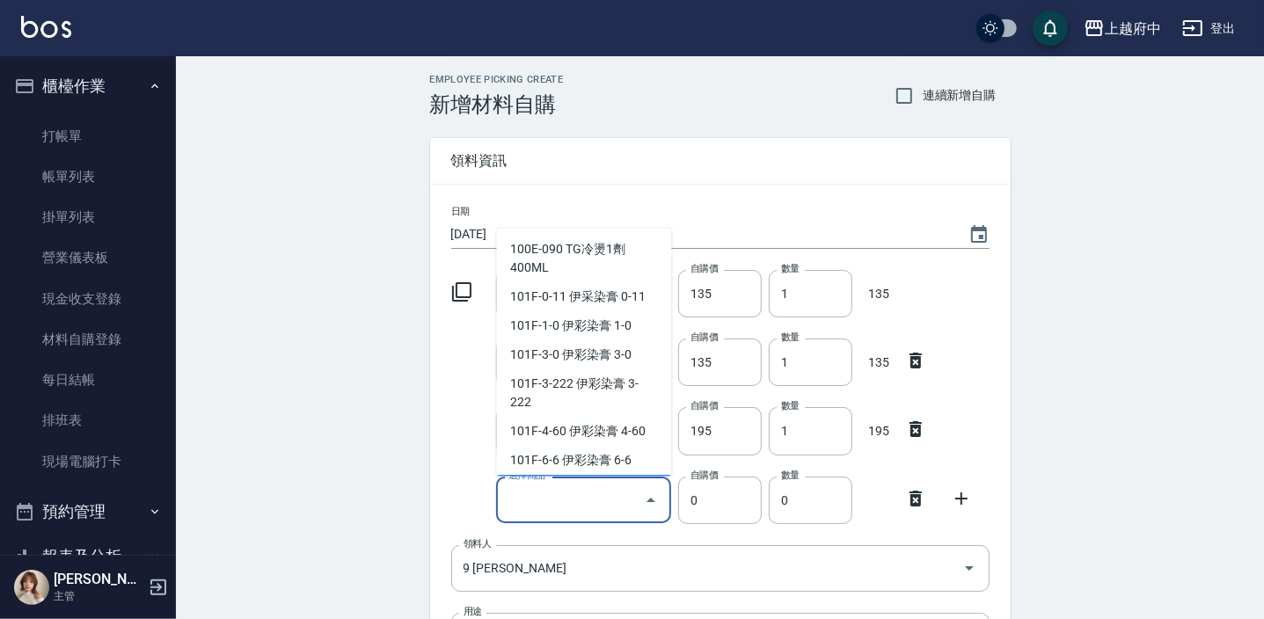
click at [413, 492] on div "Employee Picking Create 新增材料自購 連續新增自購 領料資訊 日期 [DATE] 選擇商品 華田6-7 選擇商品 自購價 135 自購…" at bounding box center [721, 493] width 616 height 874
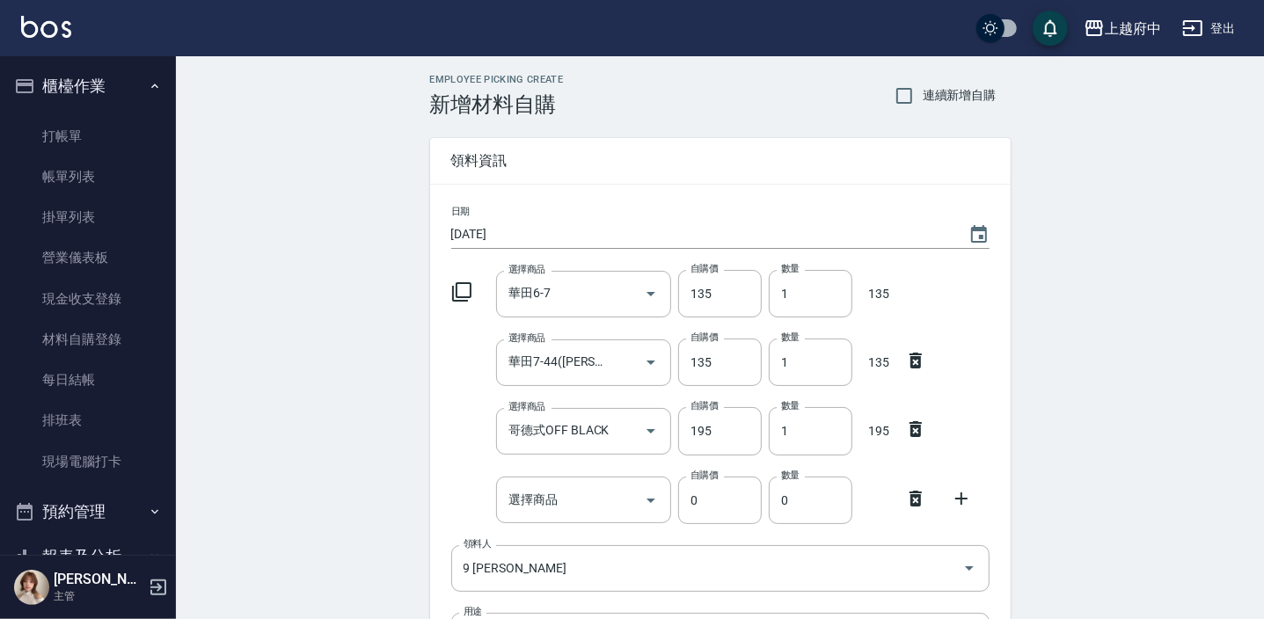
click at [908, 500] on icon at bounding box center [915, 498] width 21 height 21
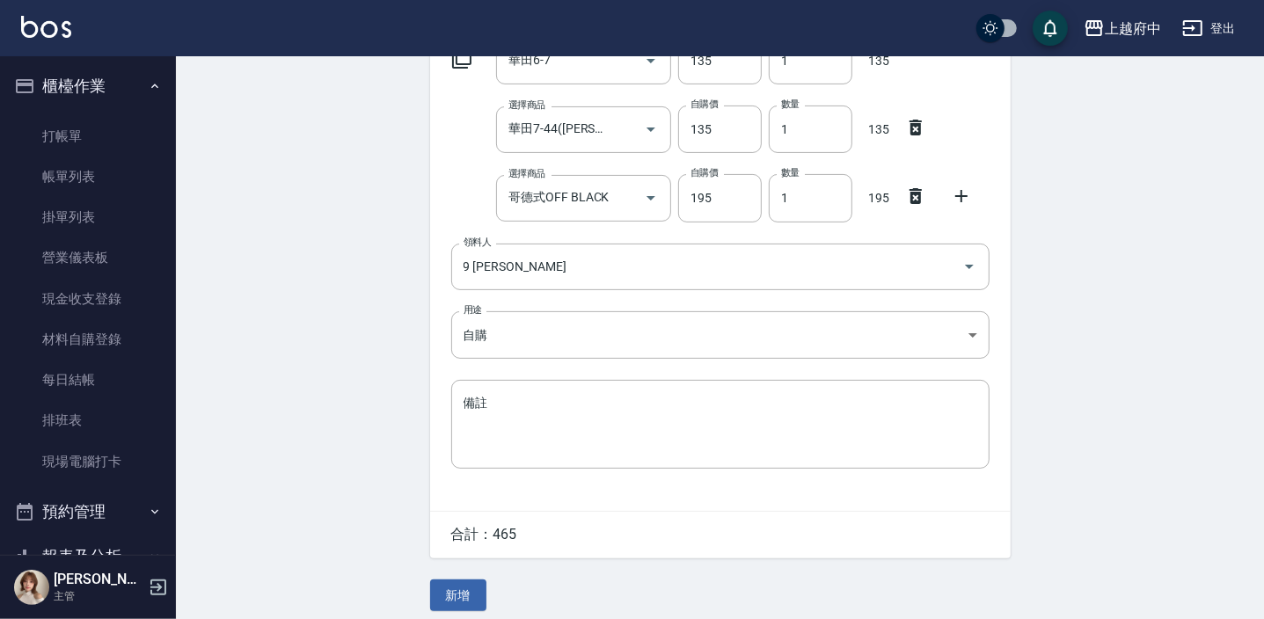
scroll to position [245, 0]
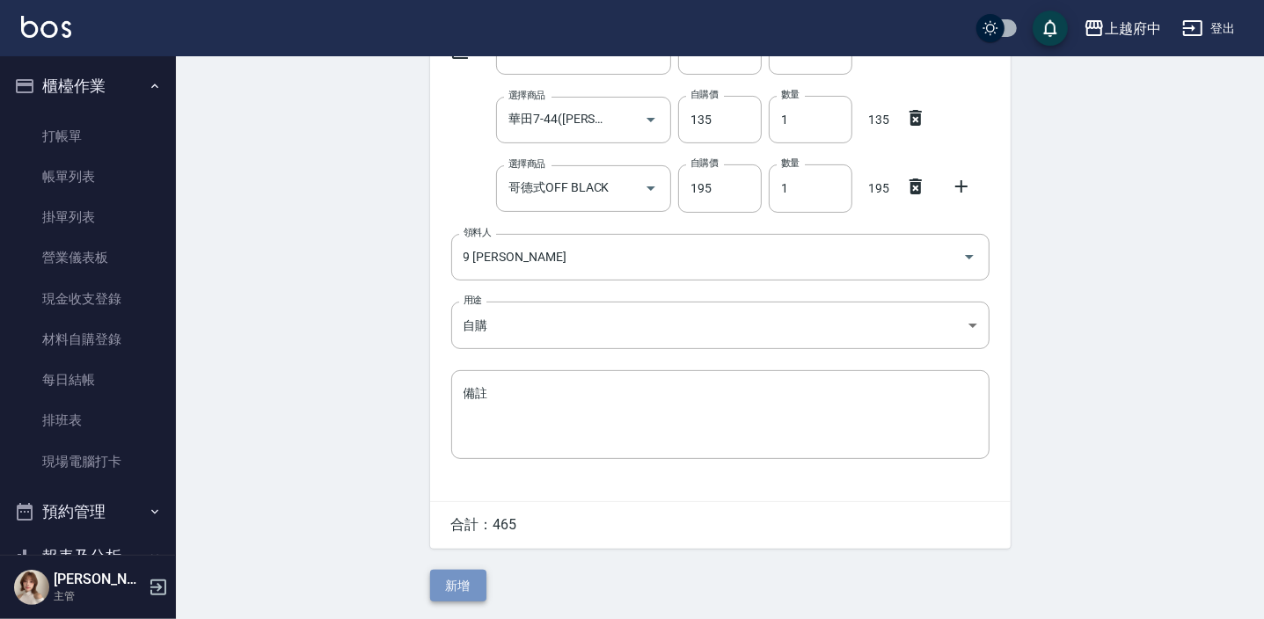
click at [448, 573] on button "新增" at bounding box center [458, 586] width 56 height 33
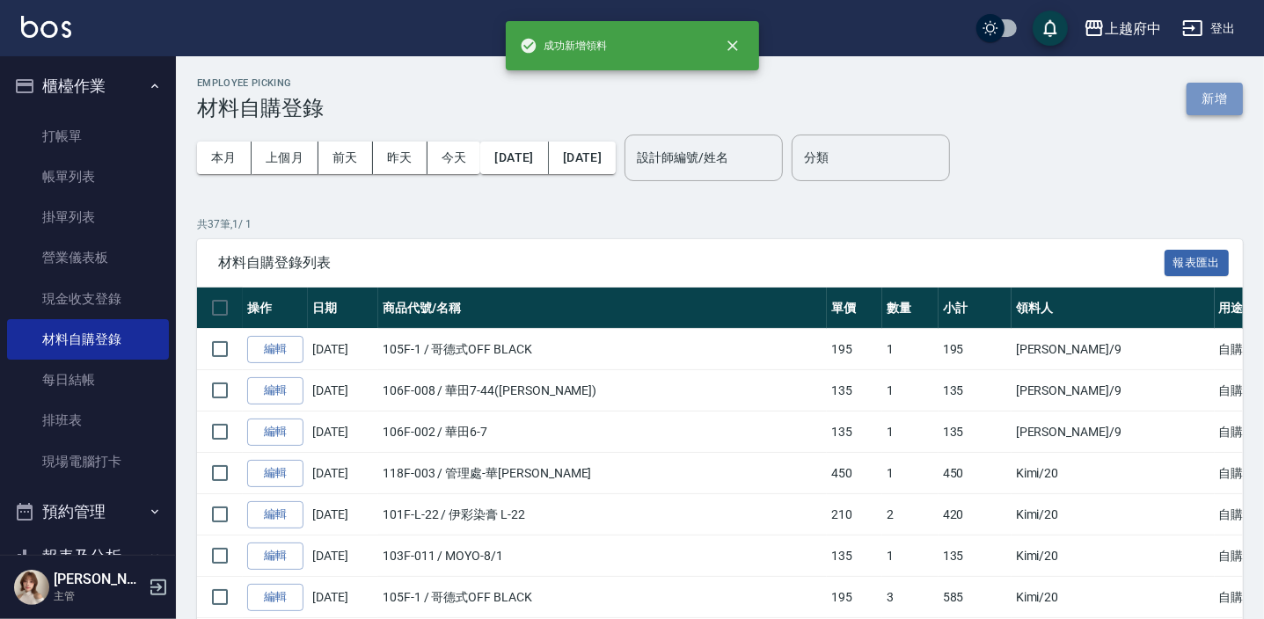
click at [1225, 97] on button "新增" at bounding box center [1215, 99] width 56 height 33
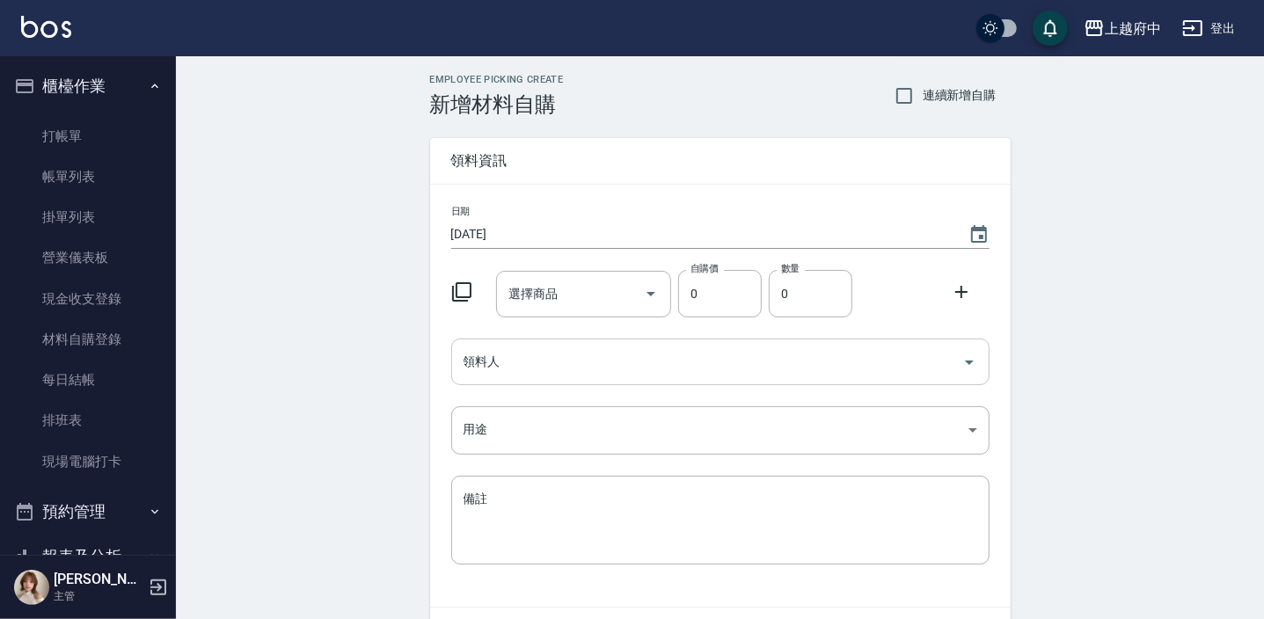
click at [618, 357] on input "領料人" at bounding box center [707, 362] width 496 height 31
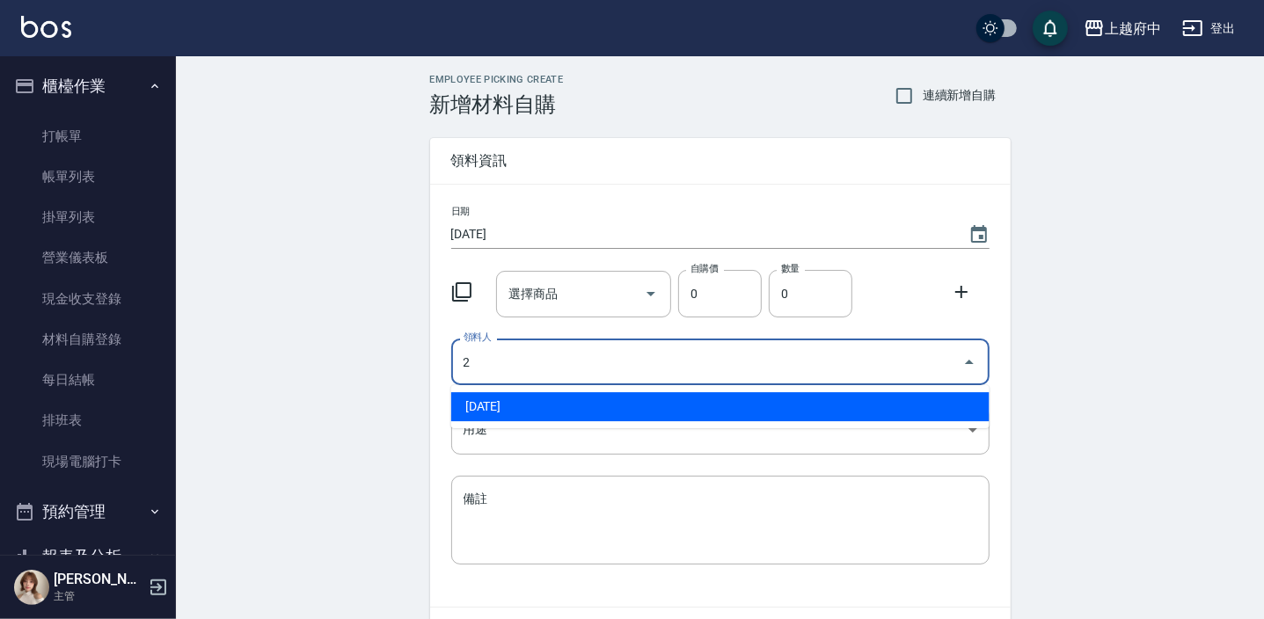
click at [559, 415] on li "[DATE]" at bounding box center [720, 406] width 538 height 29
type input "[DATE]"
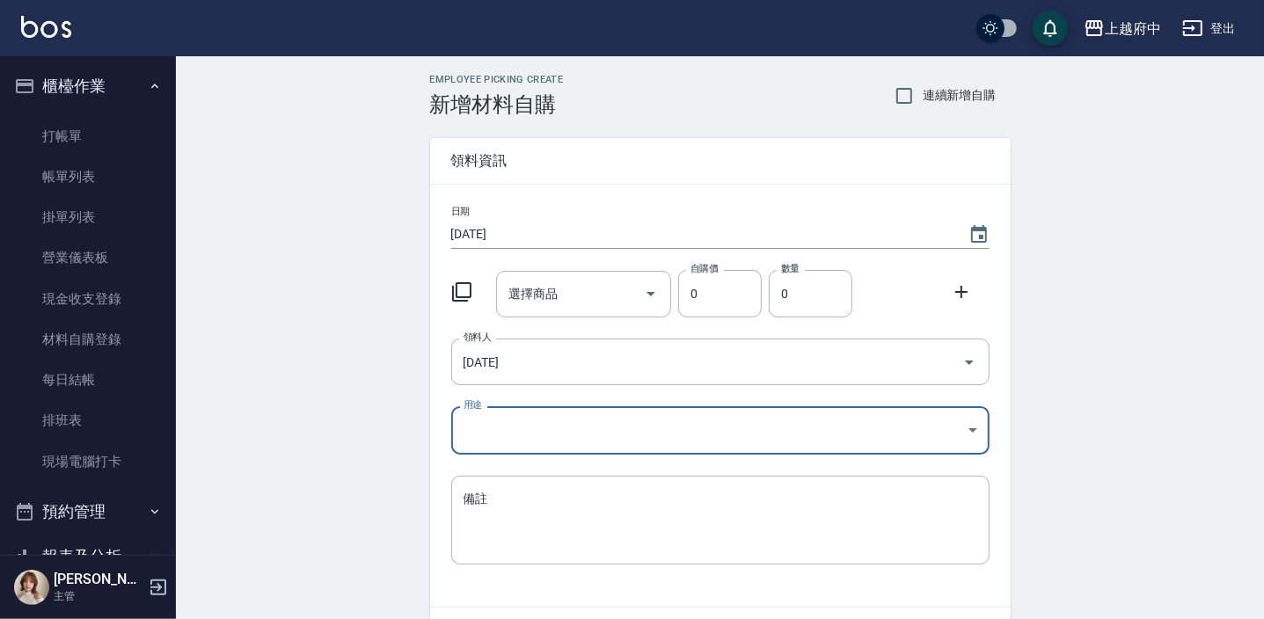
click at [468, 430] on body "上越府中 登出 櫃檯作業 打帳單 帳單列表 掛單列表 營業儀表板 現金收支登錄 材料自購登錄 每日結帳 排班表 現場電腦打卡 預約管理 預約管理 單日預約紀錄…" at bounding box center [632, 362] width 1264 height 725
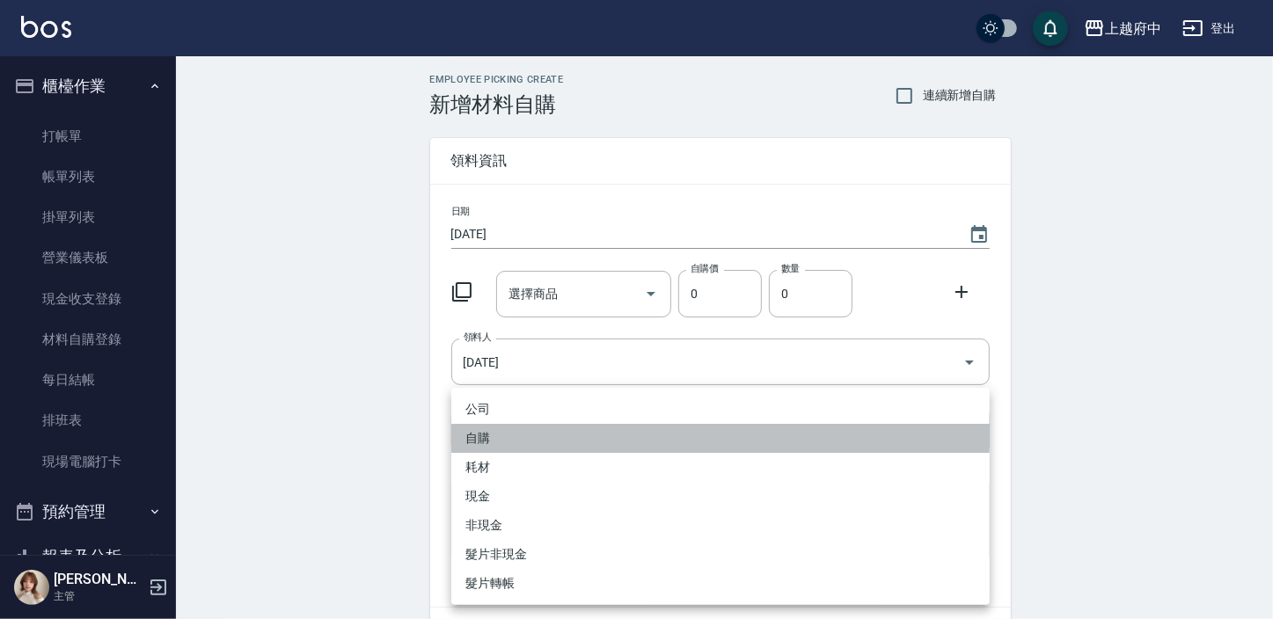
click at [469, 430] on li "自購" at bounding box center [720, 438] width 538 height 29
type input "自購"
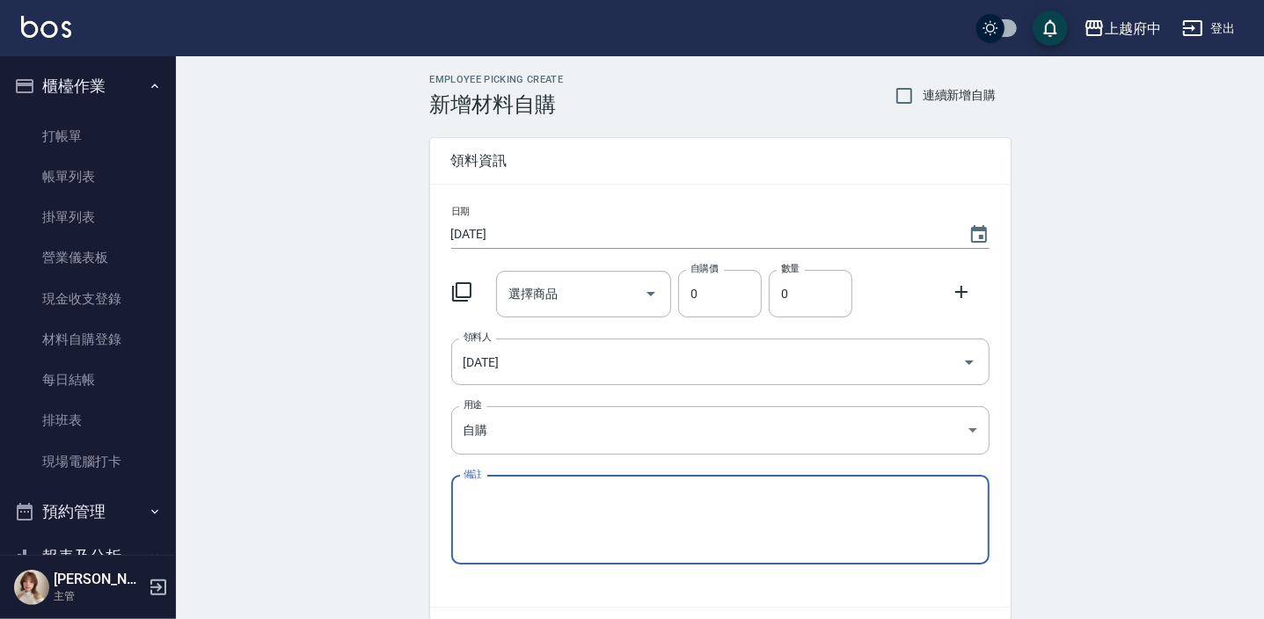
click at [567, 291] on input "選擇商品" at bounding box center [570, 294] width 133 height 31
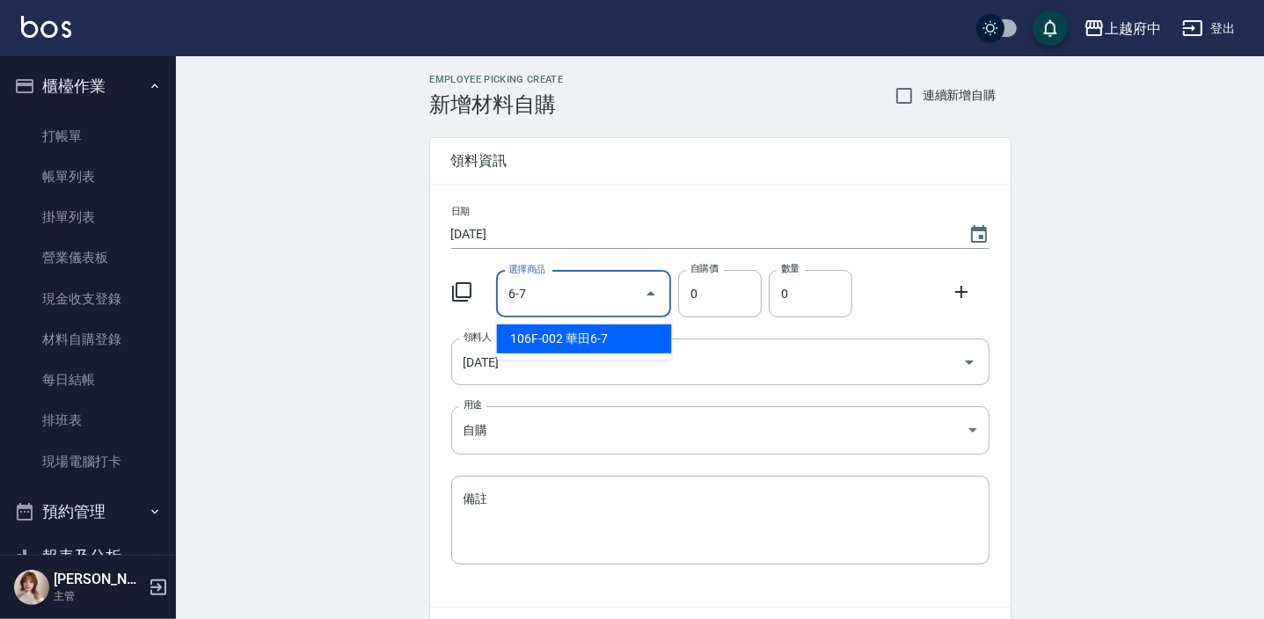
click at [588, 326] on li "106F-002 華田6-7" at bounding box center [584, 339] width 175 height 29
type input "華田6-7"
type input "135"
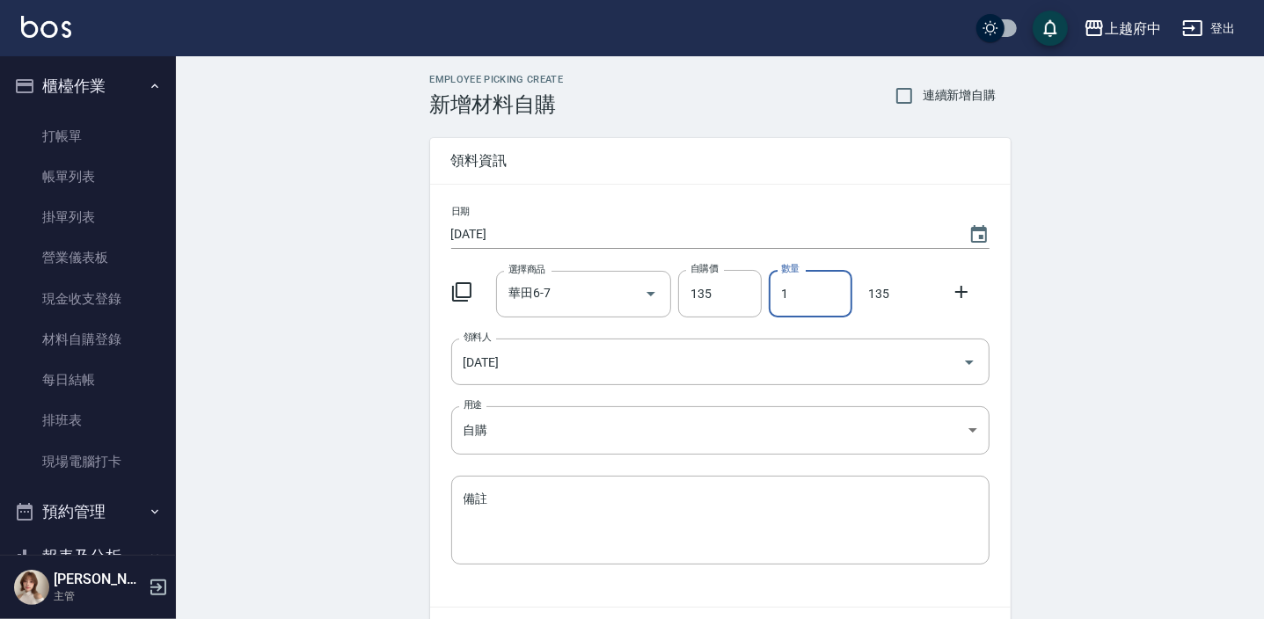
click at [777, 289] on input "1" at bounding box center [811, 294] width 84 height 48
type input "8"
click at [963, 294] on icon at bounding box center [961, 292] width 21 height 21
click at [598, 378] on div "選擇商品" at bounding box center [583, 363] width 175 height 47
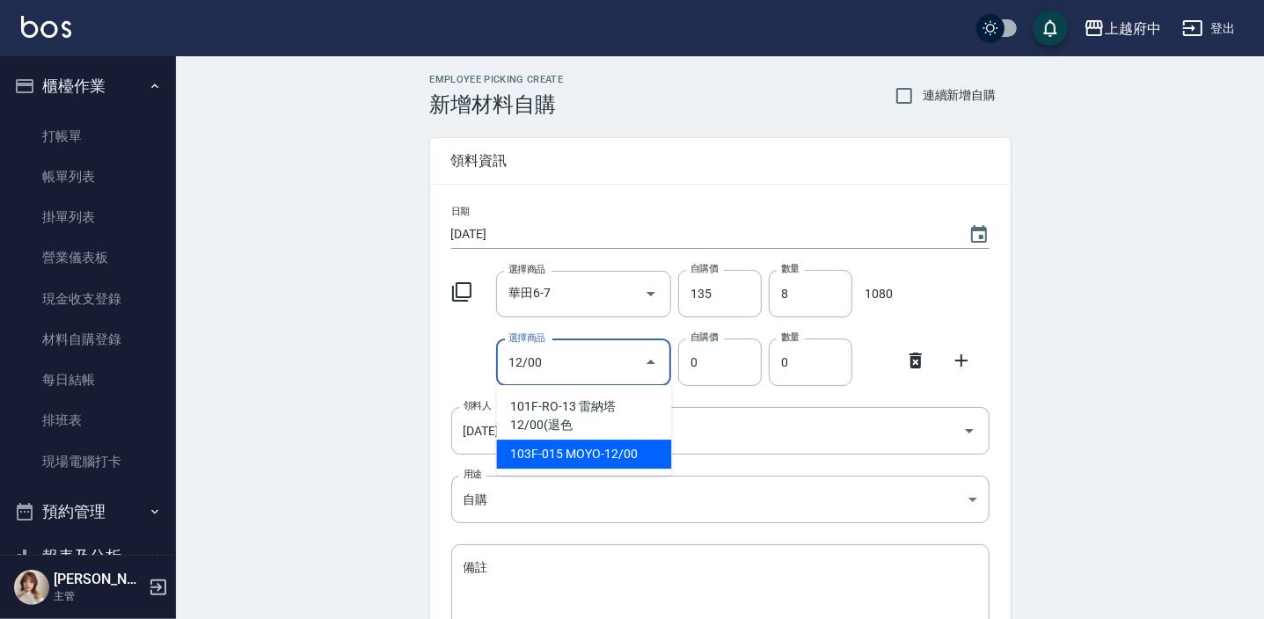
click at [581, 440] on li "103F-015 MOYO-12/00" at bounding box center [584, 454] width 175 height 29
type input "MOYO-12/00"
type input "135"
type input "1"
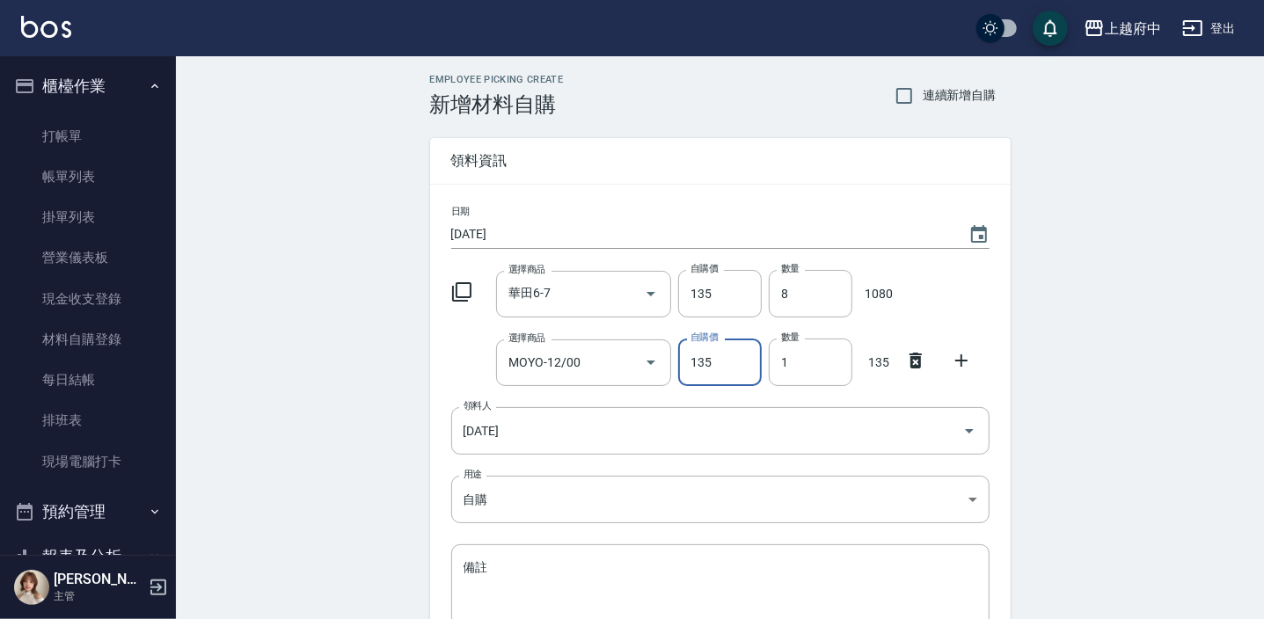
click at [968, 358] on icon at bounding box center [961, 360] width 21 height 21
click at [545, 448] on div "選擇商品" at bounding box center [583, 431] width 175 height 47
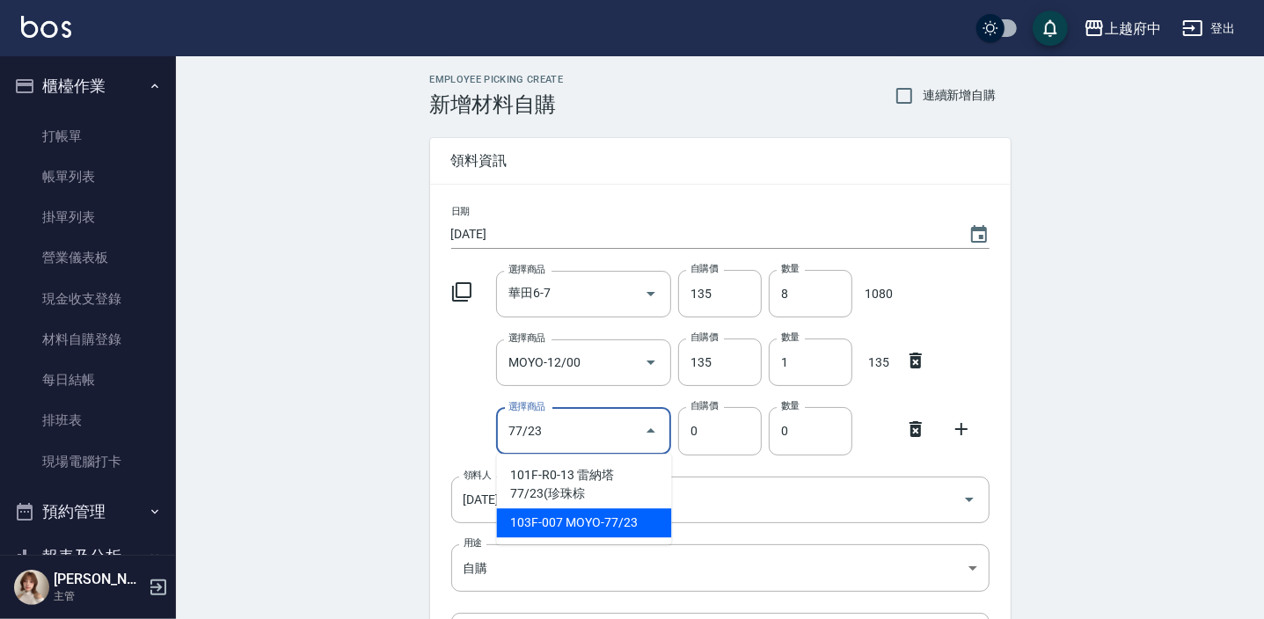
click at [591, 517] on li "103F-007 MOYO-77/23" at bounding box center [584, 522] width 175 height 29
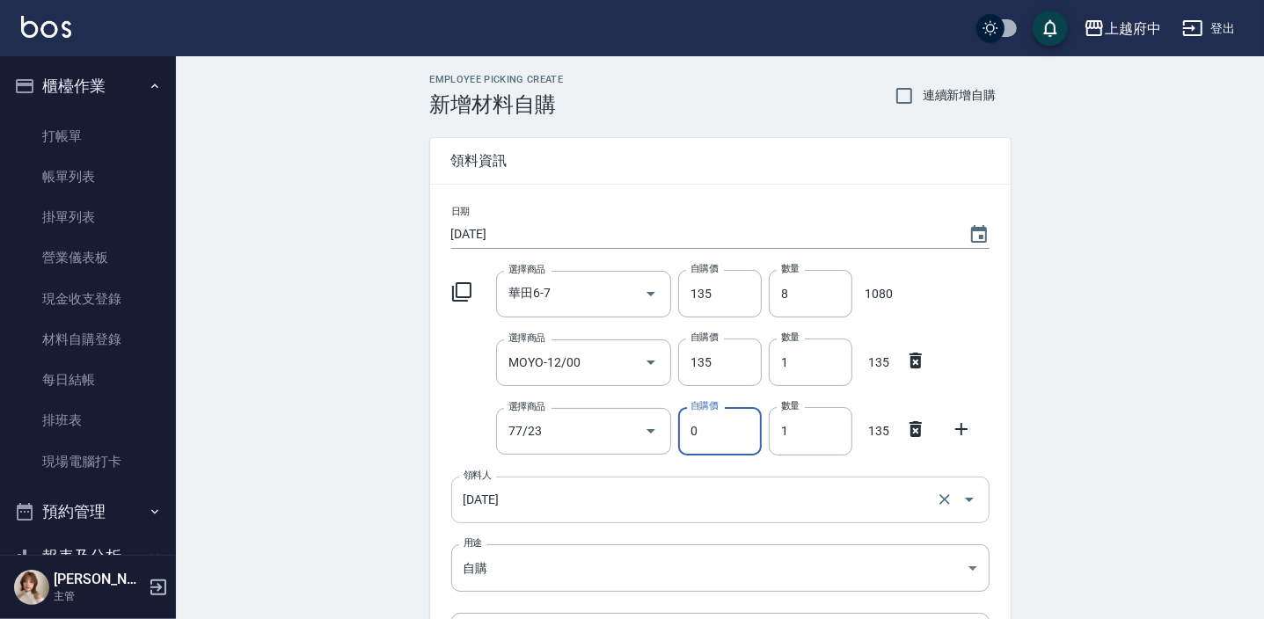
type input "MOYO-77/23"
type input "135"
type input "1"
click at [396, 469] on div "Employee Picking Create 新增材料自購 連續新增自購 領料資訊 日期 [DATE] 選擇商品 華田6-7 選擇商品 自購價 135 自購…" at bounding box center [720, 459] width 1088 height 806
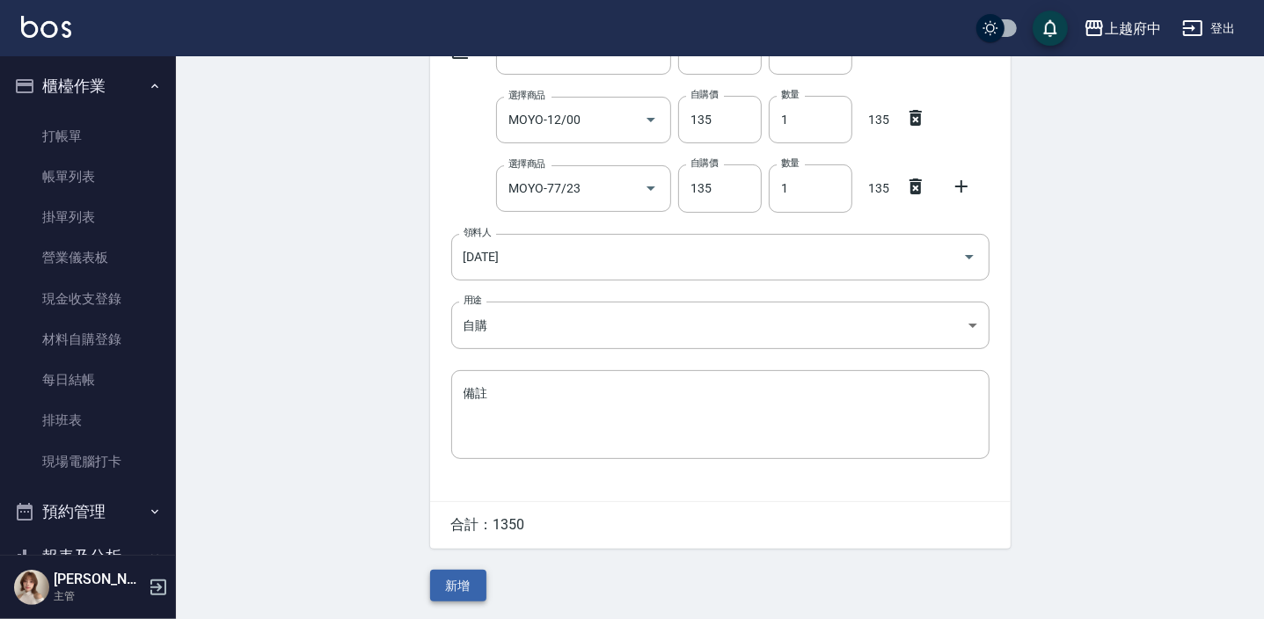
click at [448, 574] on button "新增" at bounding box center [458, 586] width 56 height 33
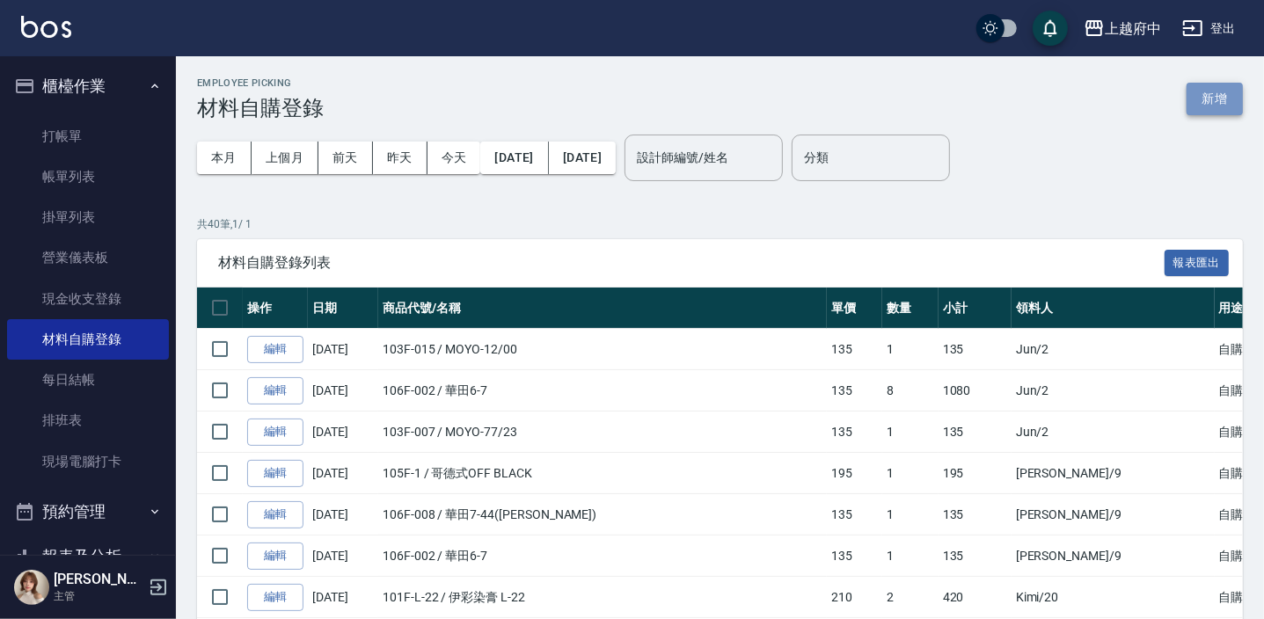
click at [1223, 105] on button "新增" at bounding box center [1215, 99] width 56 height 33
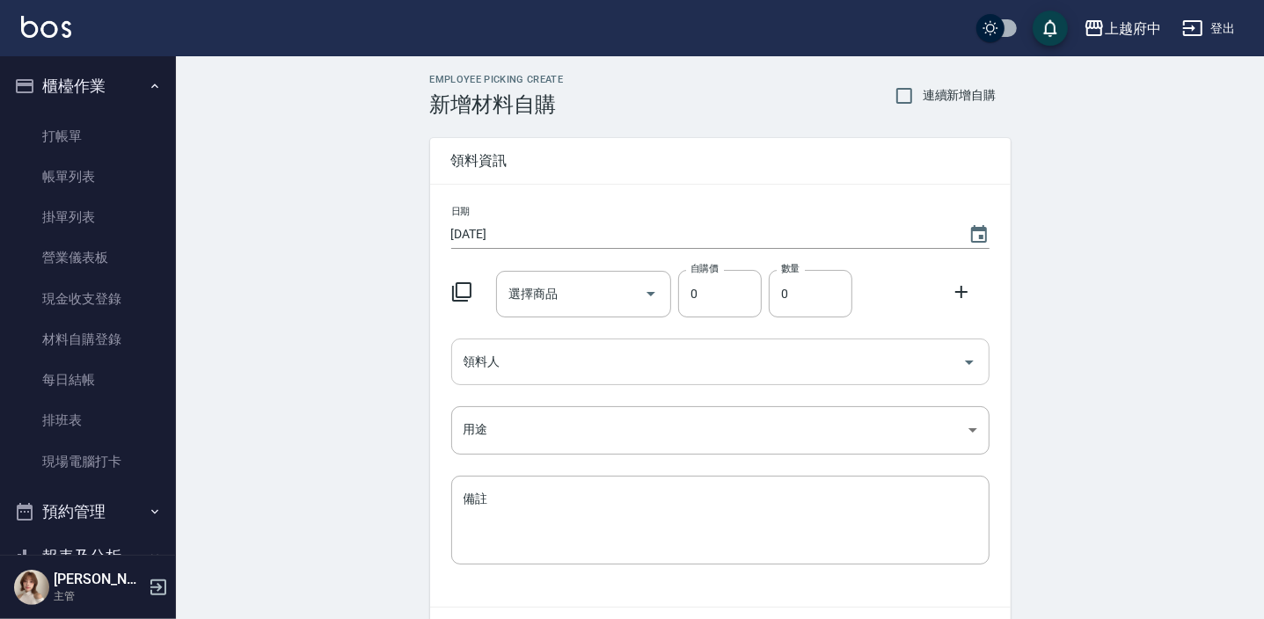
click at [662, 361] on input "領料人" at bounding box center [707, 362] width 496 height 31
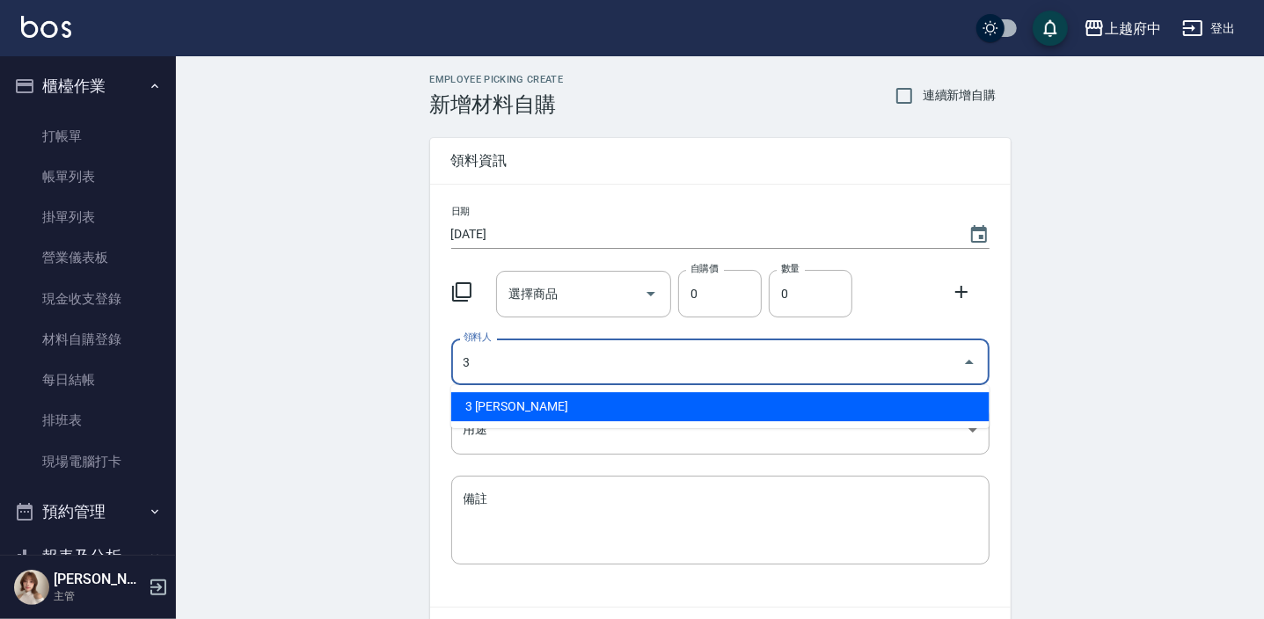
click at [616, 421] on ul "3 [PERSON_NAME]" at bounding box center [720, 406] width 538 height 43
click at [609, 415] on li "3 [PERSON_NAME]" at bounding box center [720, 406] width 538 height 29
type input "3 [PERSON_NAME]"
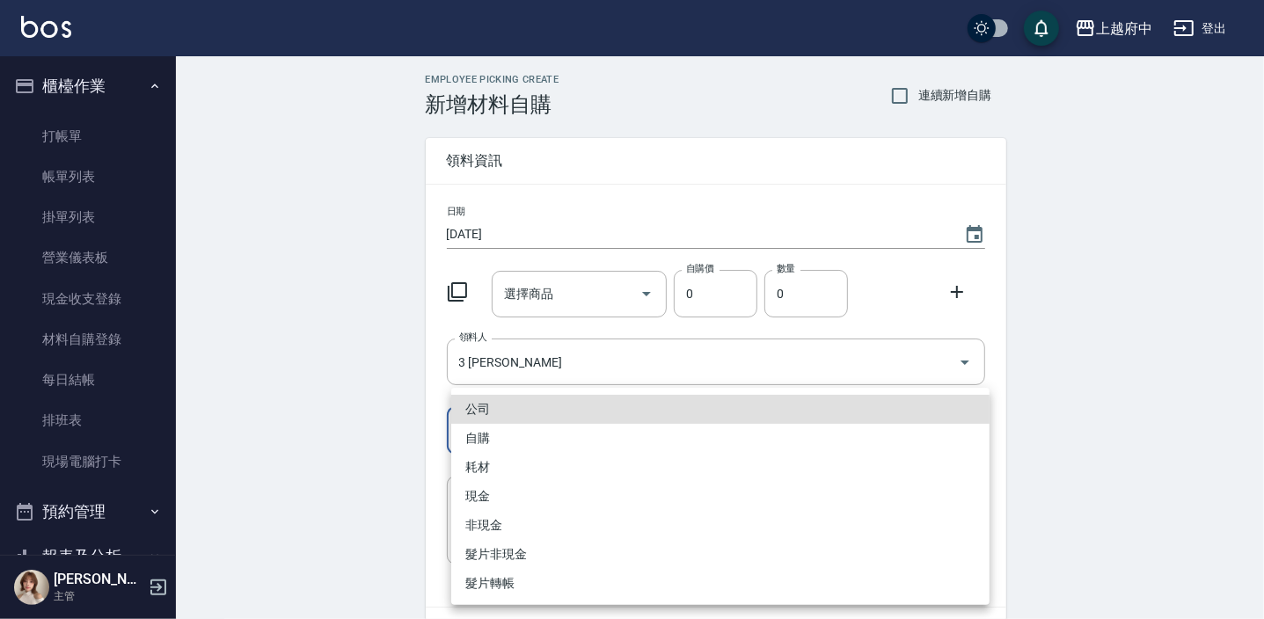
click at [537, 419] on body "上越府中 登出 櫃檯作業 打帳單 帳單列表 掛單列表 營業儀表板 現金收支登錄 材料自購登錄 每日結帳 排班表 現場電腦打卡 預約管理 預約管理 單日預約紀錄…" at bounding box center [632, 362] width 1264 height 725
click at [466, 434] on li "自購" at bounding box center [720, 438] width 538 height 29
type input "自購"
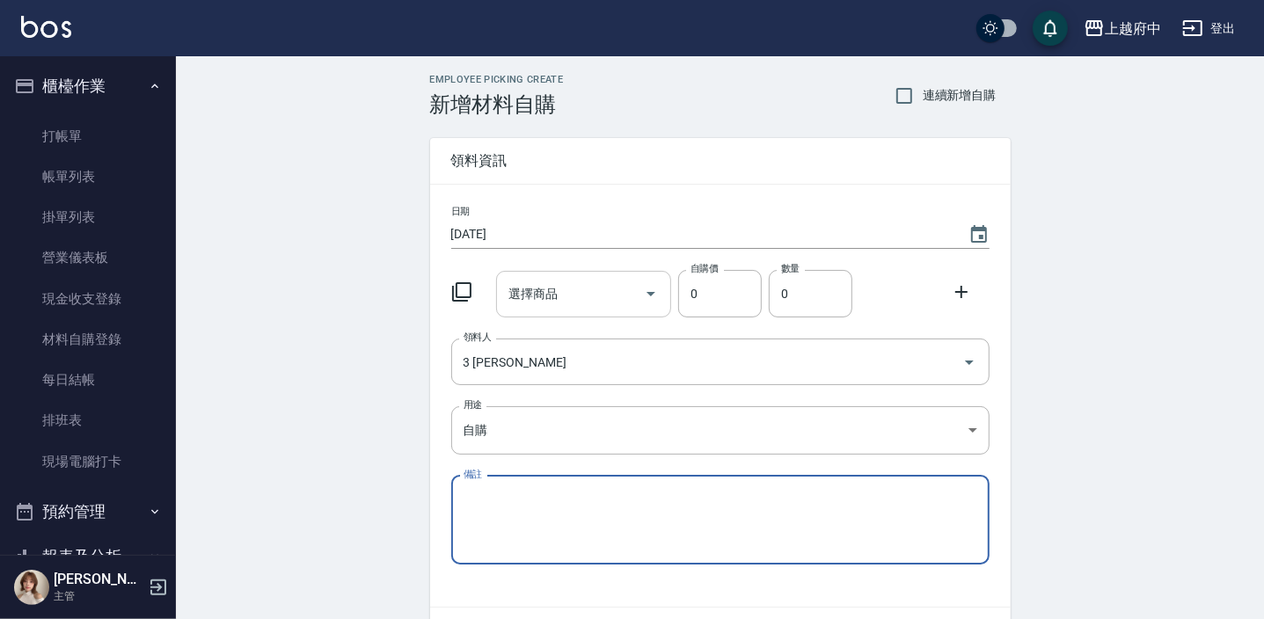
click at [556, 293] on div "選擇商品 選擇商品" at bounding box center [583, 294] width 175 height 47
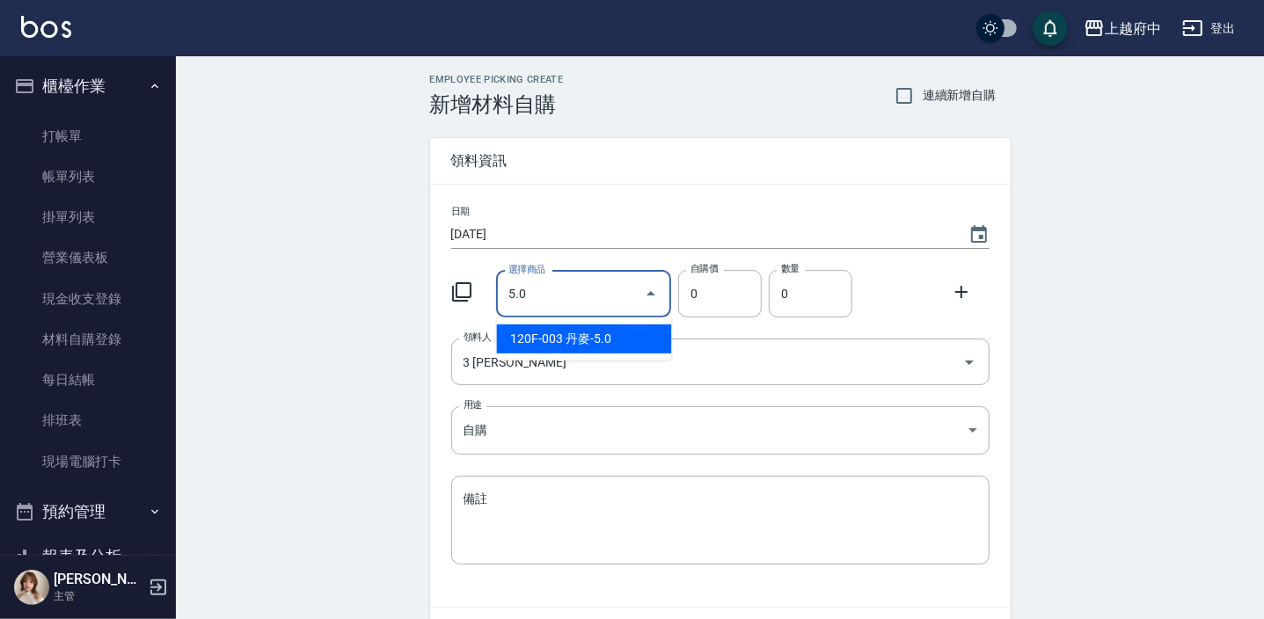
click at [573, 330] on li "120F-003 丹麥-5.0" at bounding box center [584, 339] width 175 height 29
type input "丹麥-5.0"
type input "380"
type input "1"
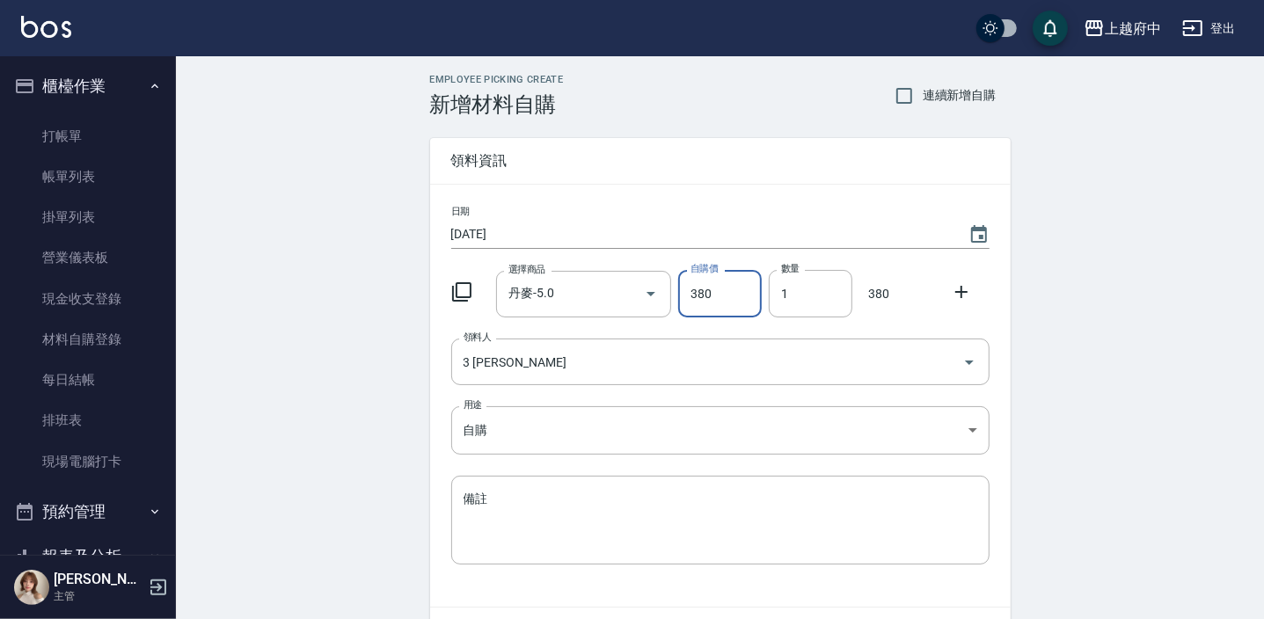
click at [961, 288] on icon at bounding box center [961, 292] width 12 height 12
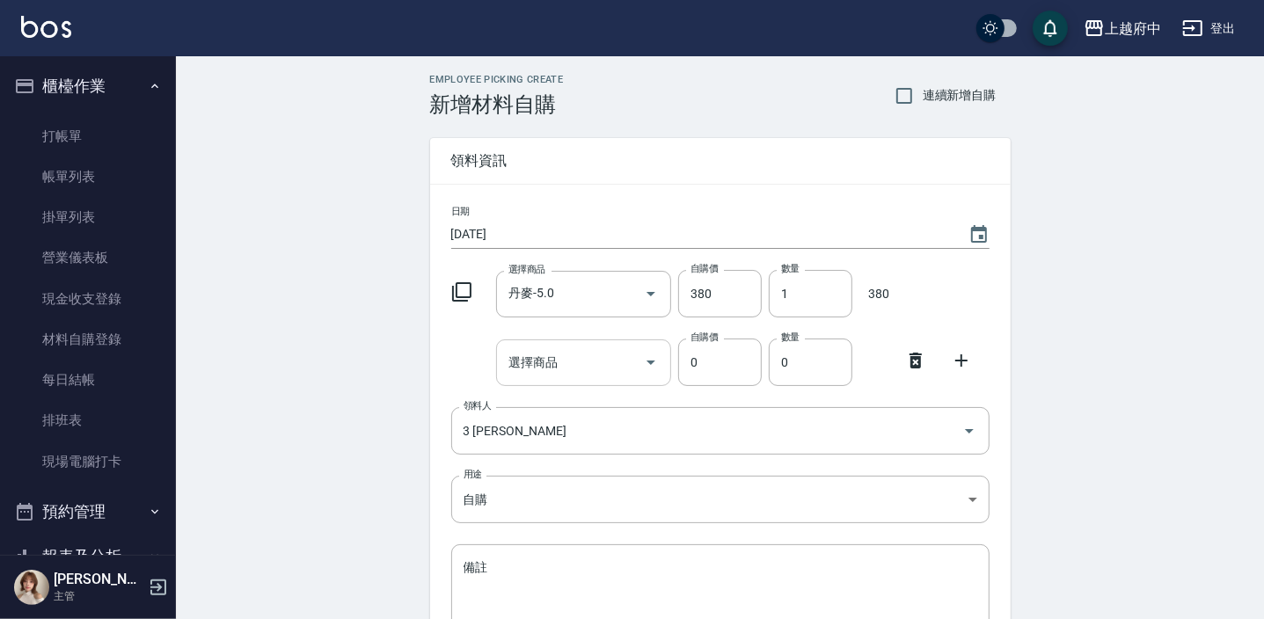
click at [550, 370] on input "選擇商品" at bounding box center [570, 362] width 133 height 31
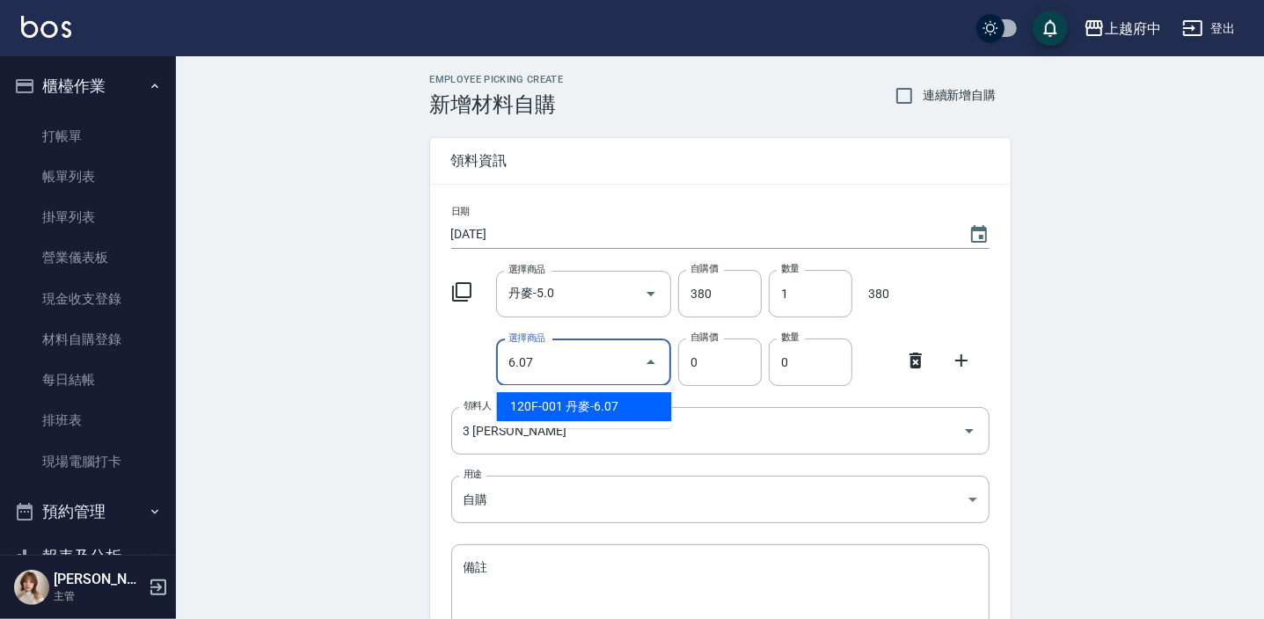
click at [561, 408] on li "120F-001 丹麥-6.07" at bounding box center [584, 406] width 175 height 29
type input "丹麥-6.07"
type input "380"
type input "1"
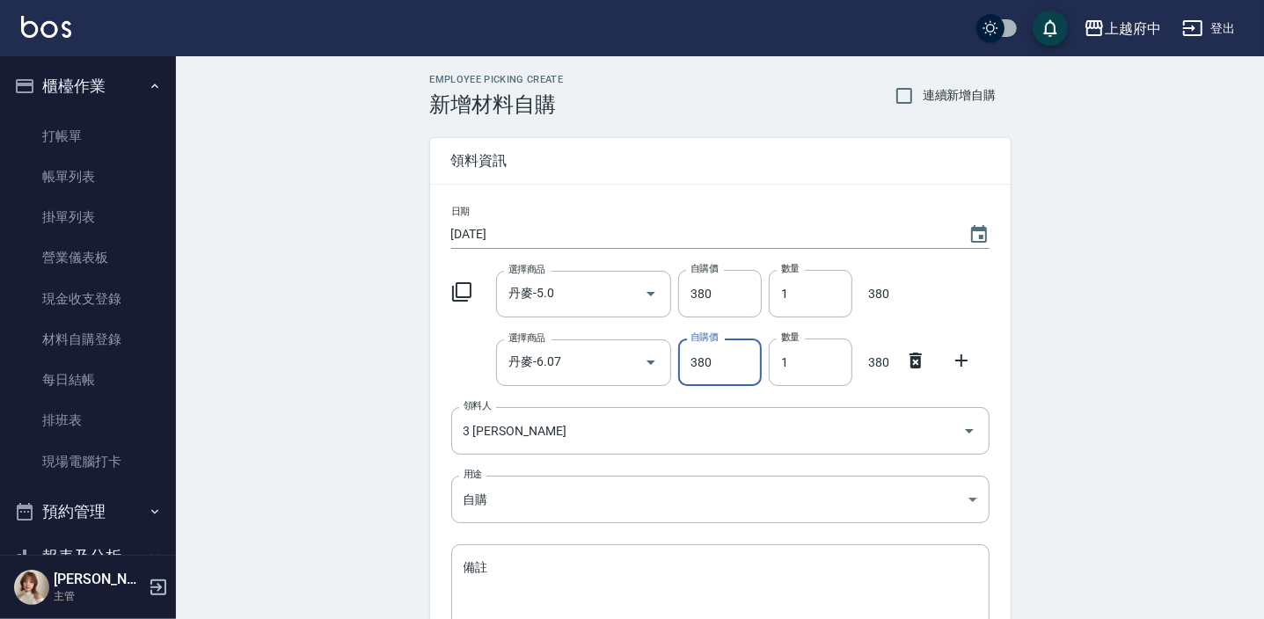
click at [402, 378] on div "Employee Picking Create 新增材料自購 連續新增自購 領料資訊 日期 [DATE] 選擇商品 丹麥-5.0 選擇商品 自購價 380 自…" at bounding box center [720, 424] width 1088 height 737
click at [251, 413] on div "Employee Picking Create 新增材料自購 連續新增自購 領料資訊 日期 [DATE] 選擇商品 丹麥-5.0 選擇商品 自購價 380 自…" at bounding box center [720, 424] width 1088 height 737
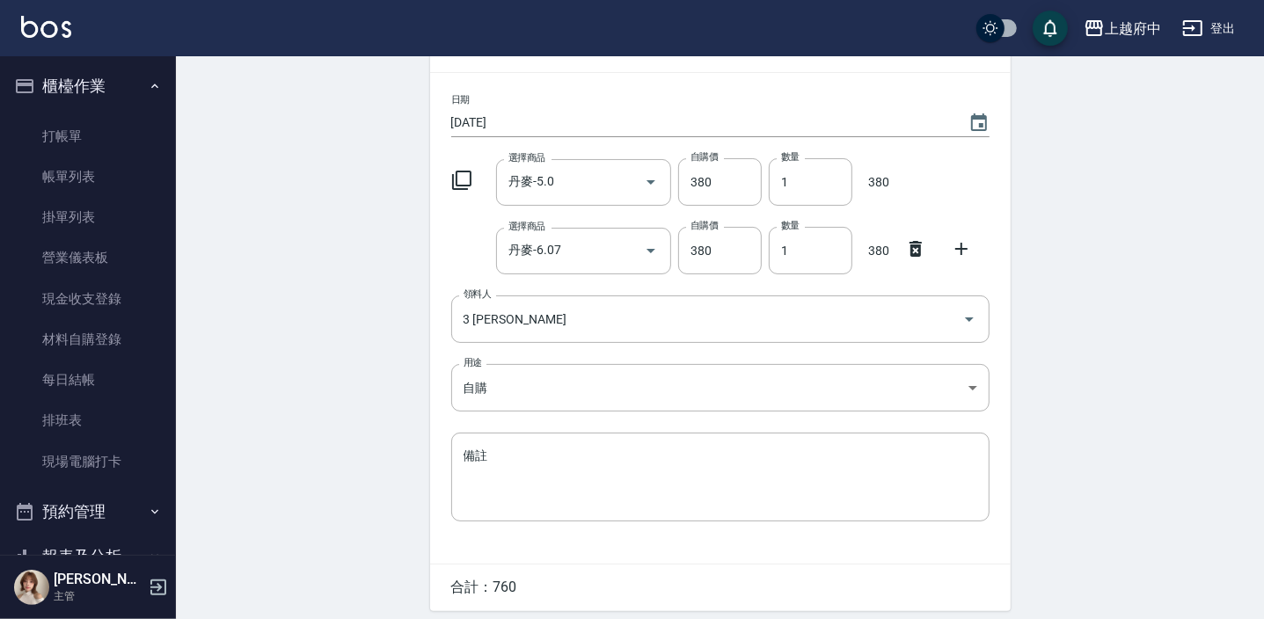
scroll to position [176, 0]
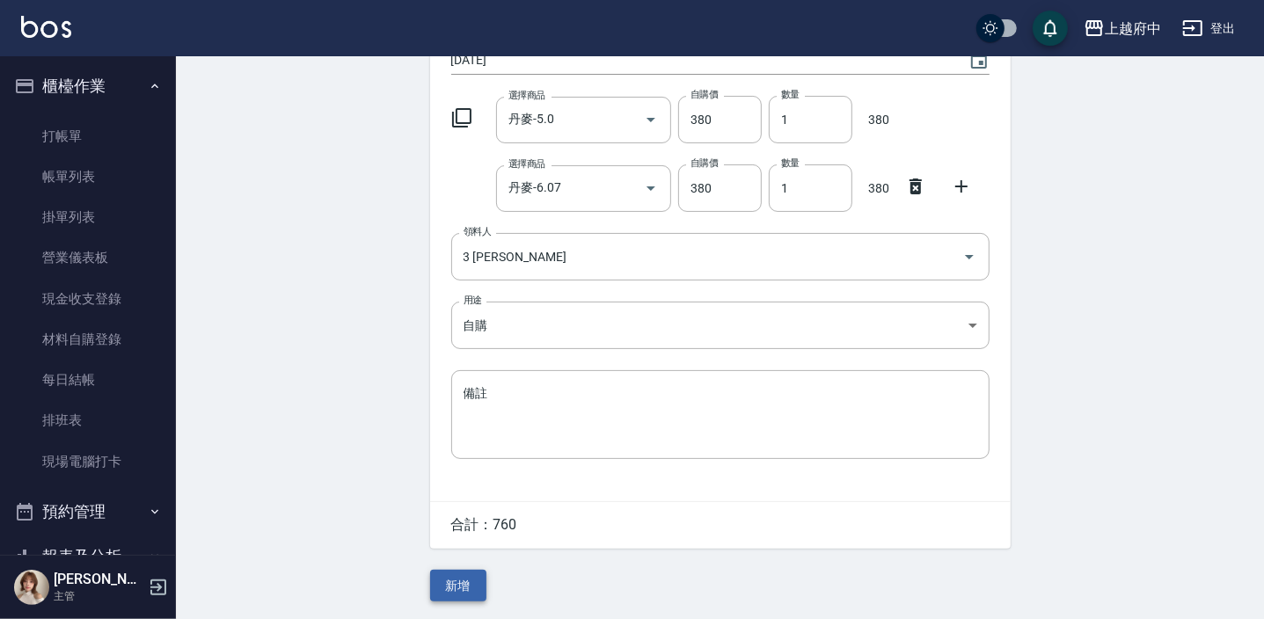
click at [444, 583] on button "新增" at bounding box center [458, 586] width 56 height 33
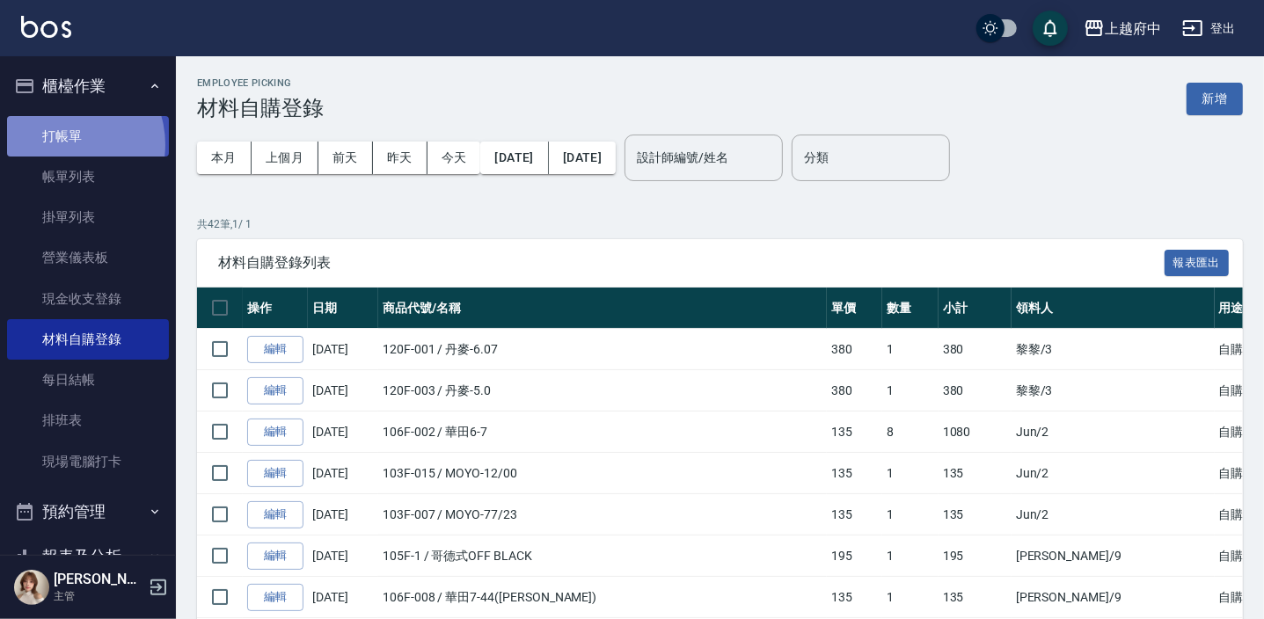
click at [61, 143] on link "打帳單" at bounding box center [88, 136] width 162 height 40
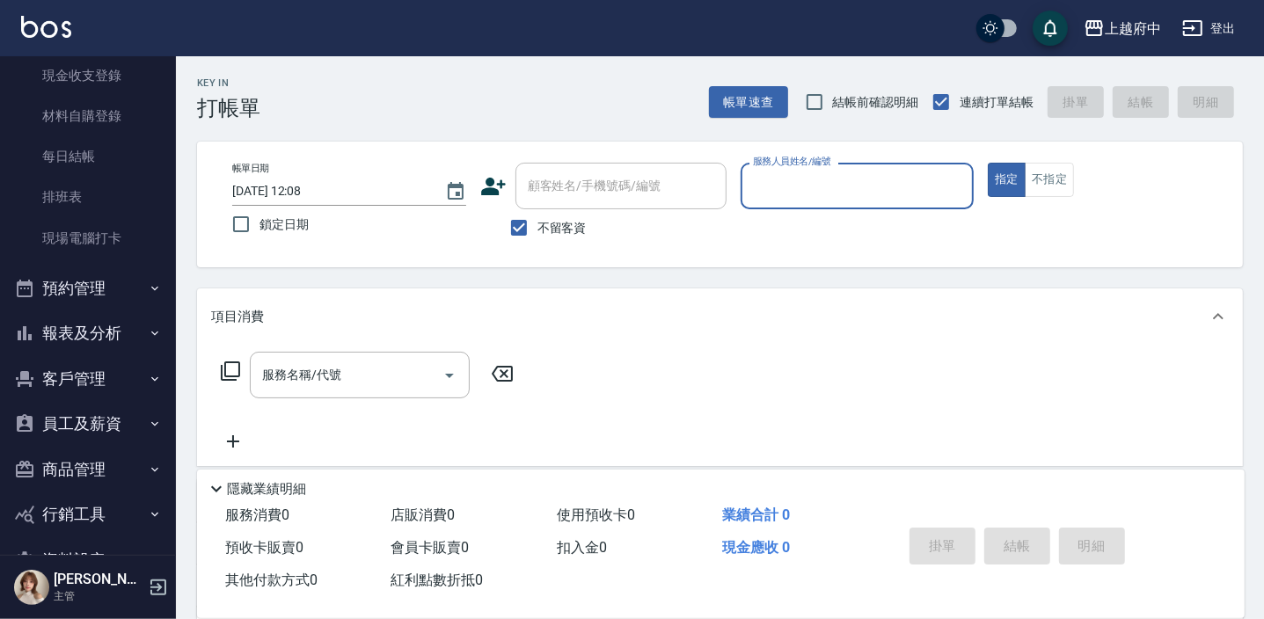
scroll to position [272, 0]
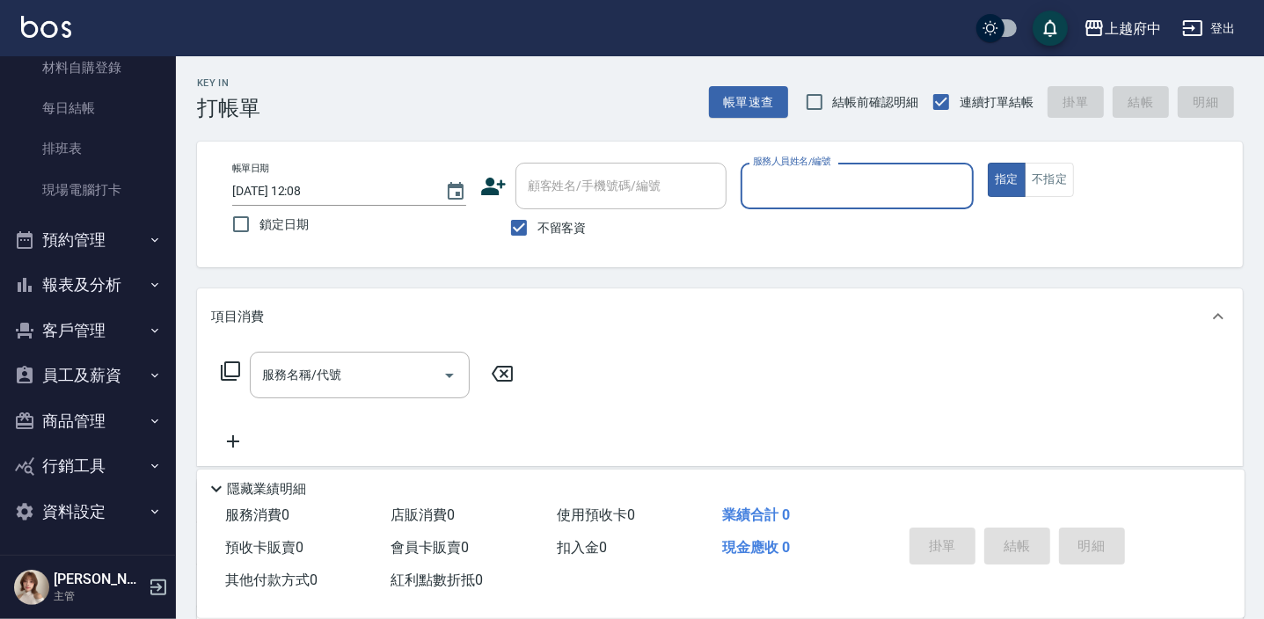
click at [84, 424] on button "商品管理" at bounding box center [88, 422] width 162 height 46
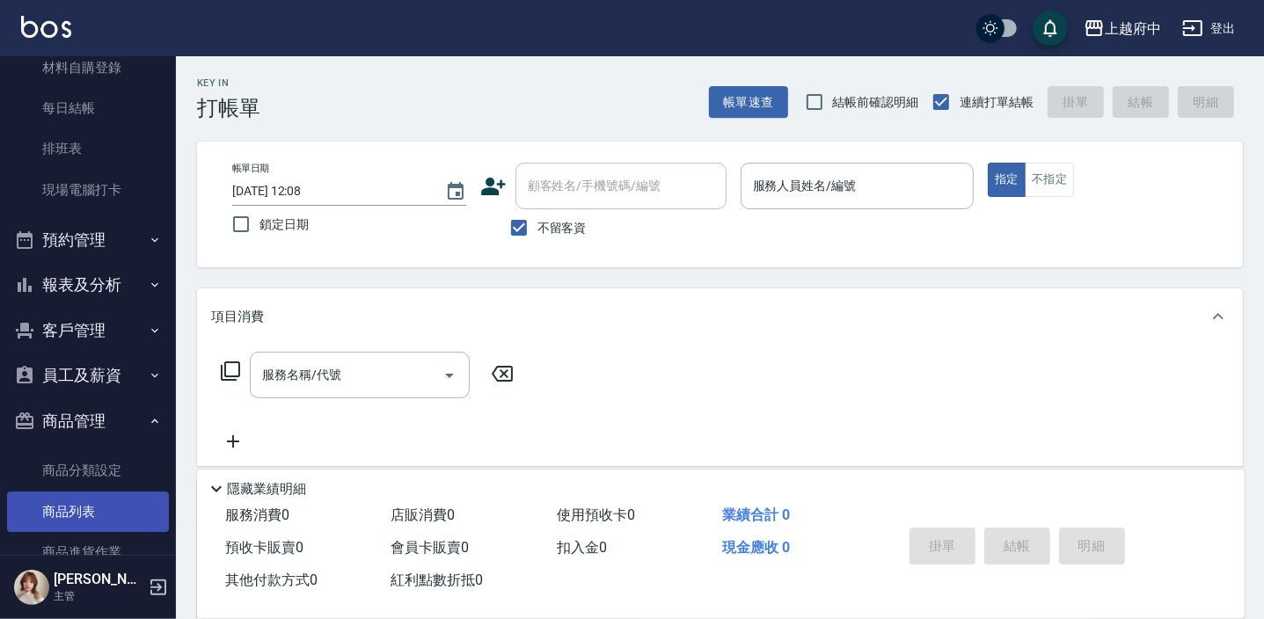
click at [84, 499] on link "商品列表" at bounding box center [88, 512] width 162 height 40
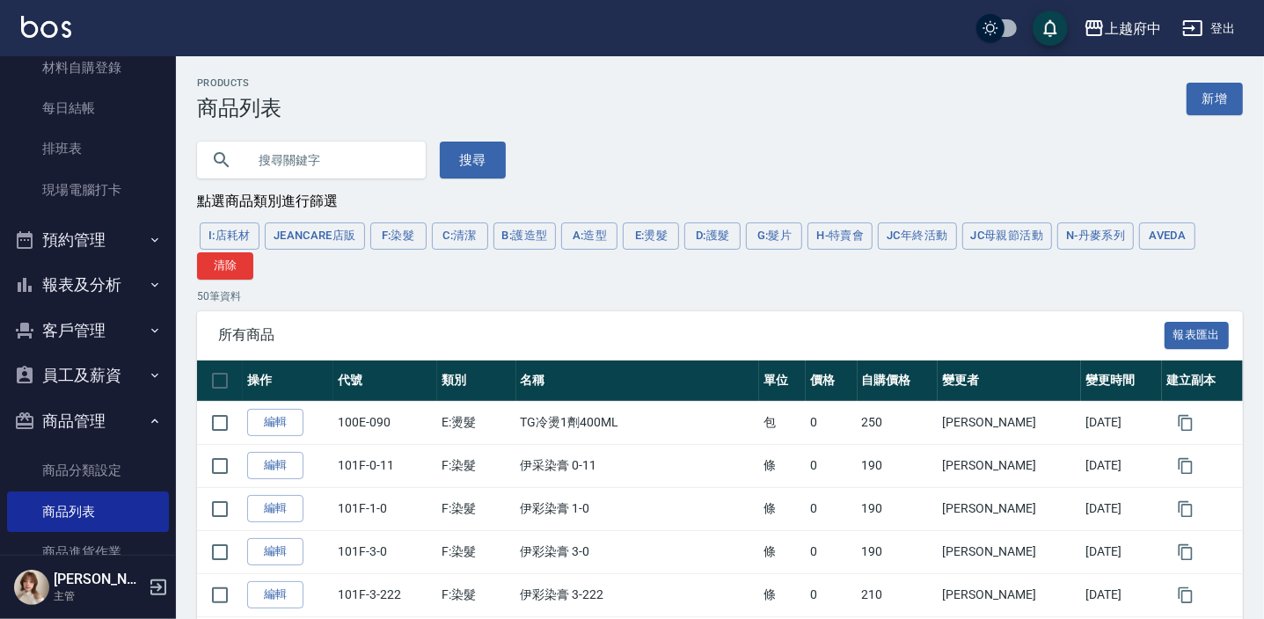
click at [1170, 245] on button "AVEDA" at bounding box center [1167, 236] width 56 height 27
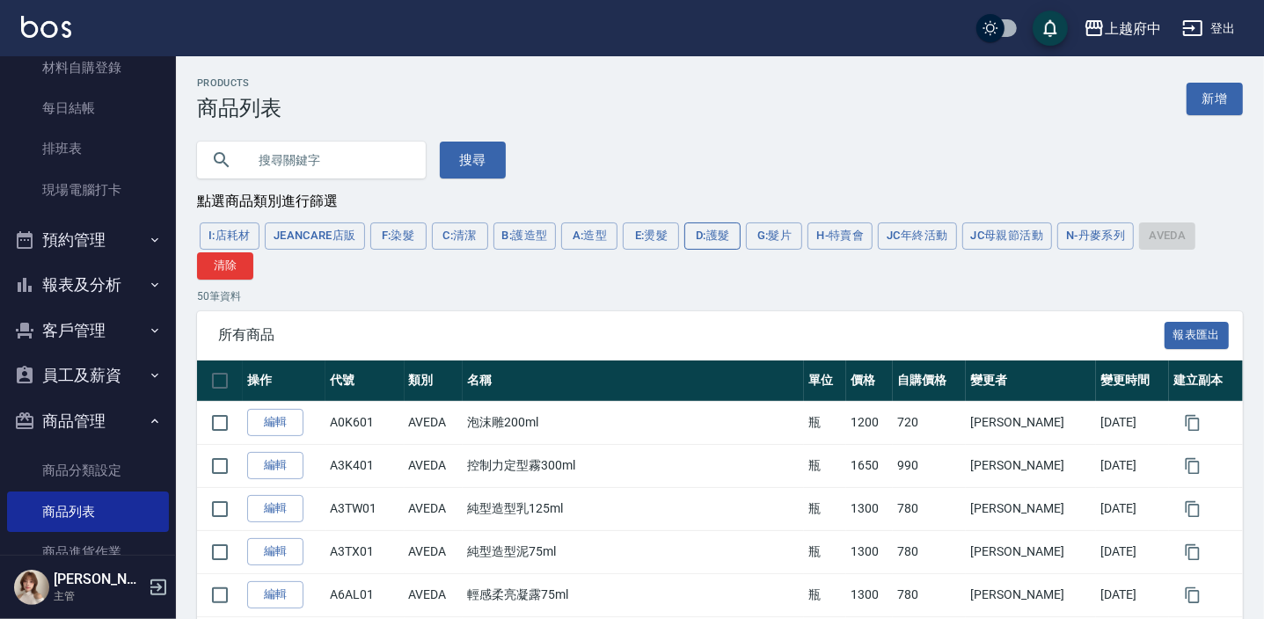
click at [730, 238] on button "D:護髮" at bounding box center [712, 236] width 56 height 27
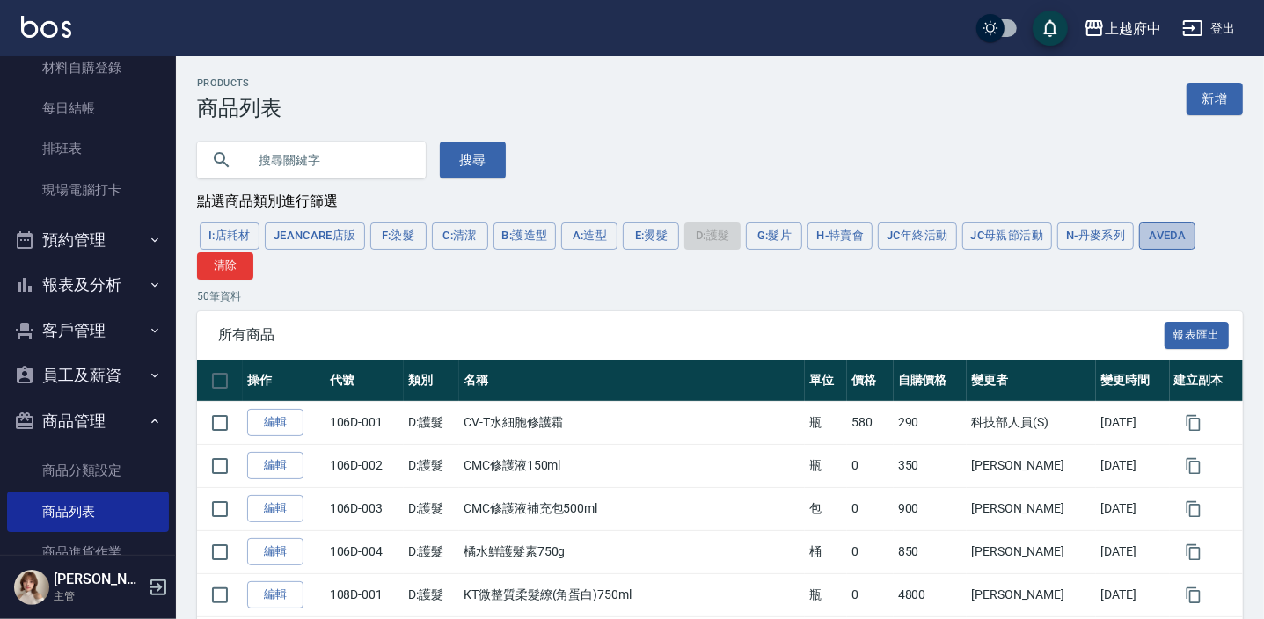
click at [1188, 246] on button "AVEDA" at bounding box center [1167, 236] width 56 height 27
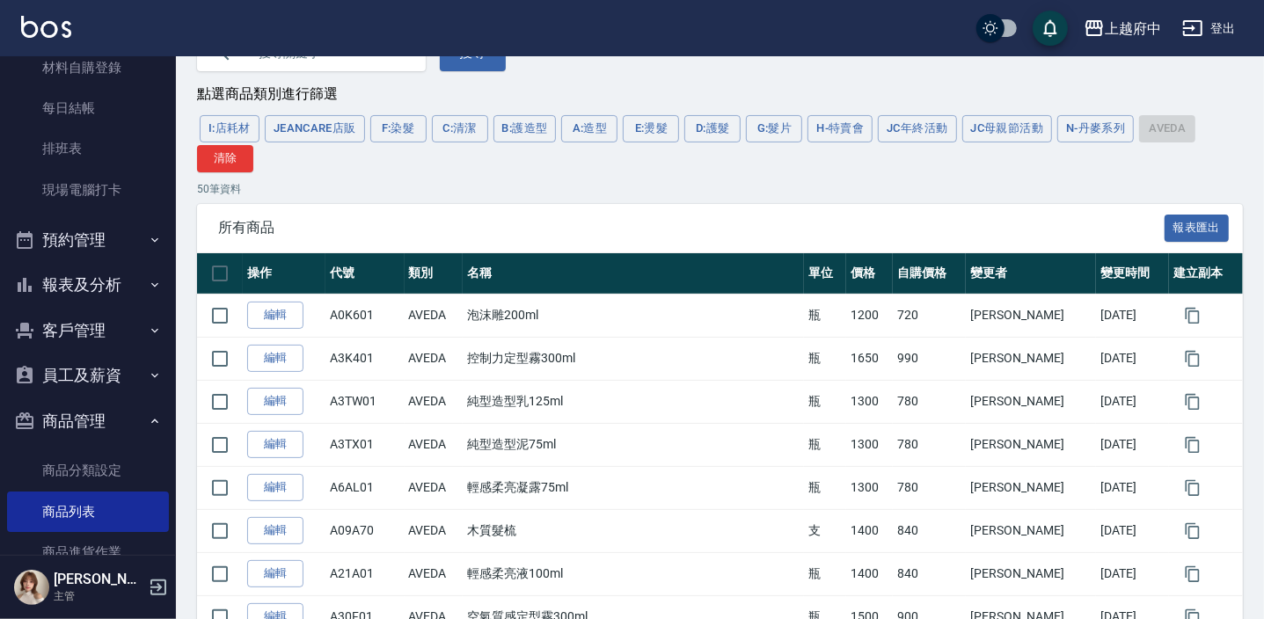
scroll to position [79, 0]
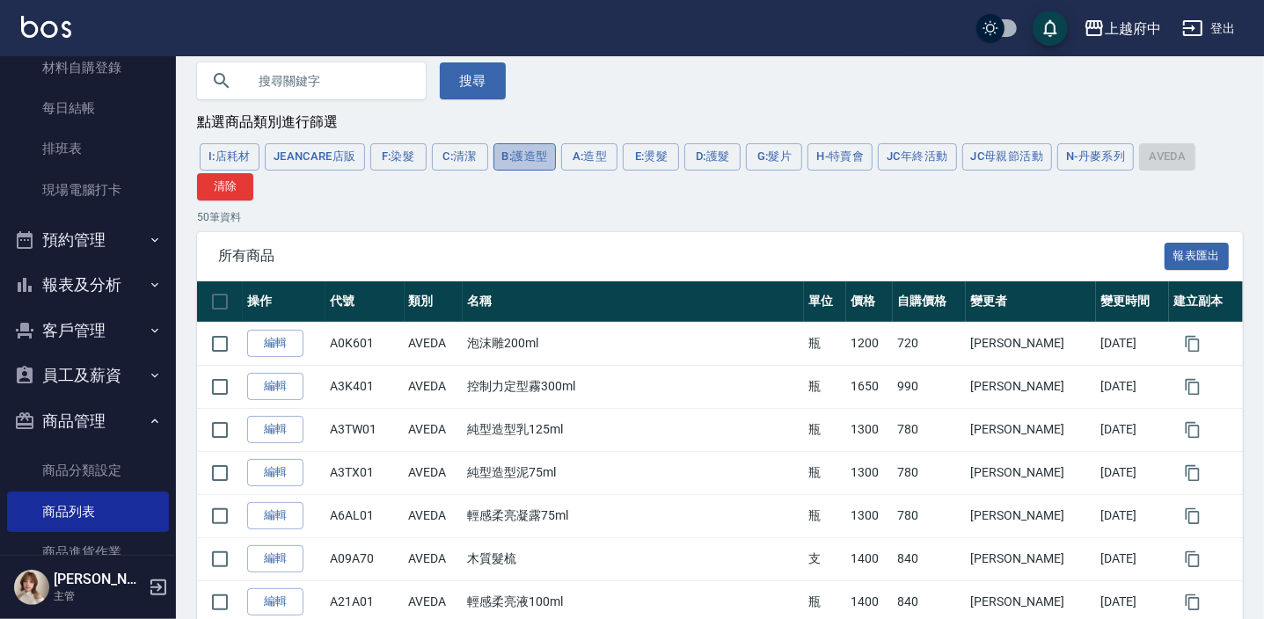
click at [545, 150] on button "B:護造型" at bounding box center [525, 156] width 63 height 27
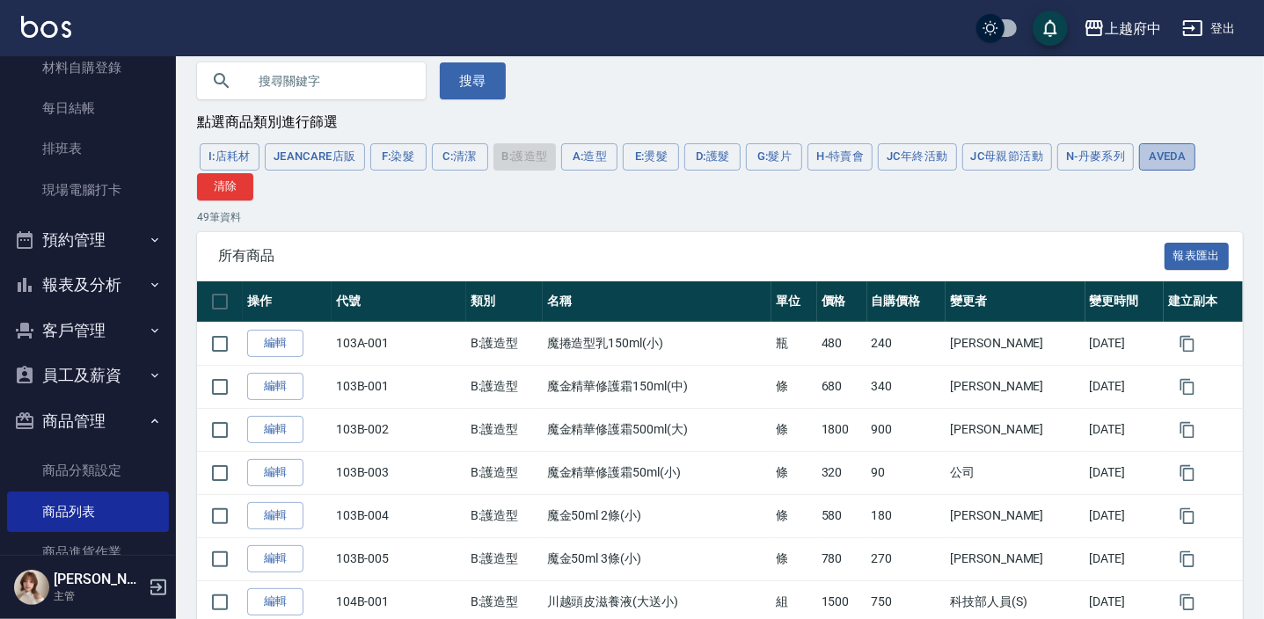
click at [1161, 157] on button "AVEDA" at bounding box center [1167, 156] width 56 height 27
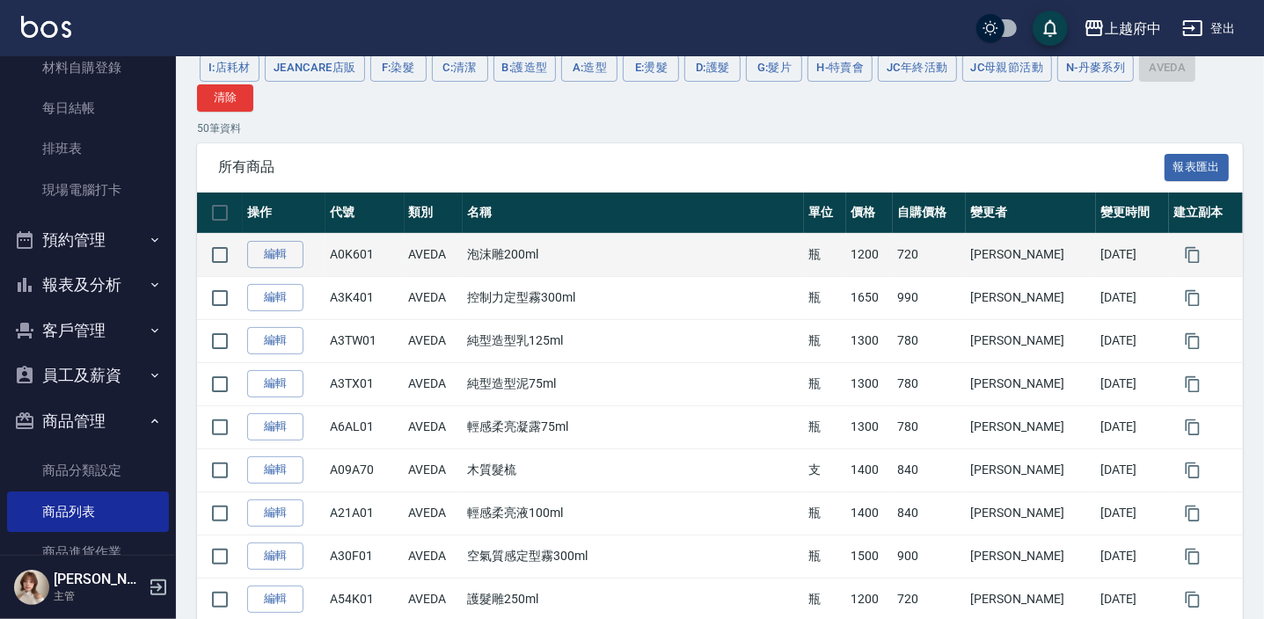
scroll to position [239, 0]
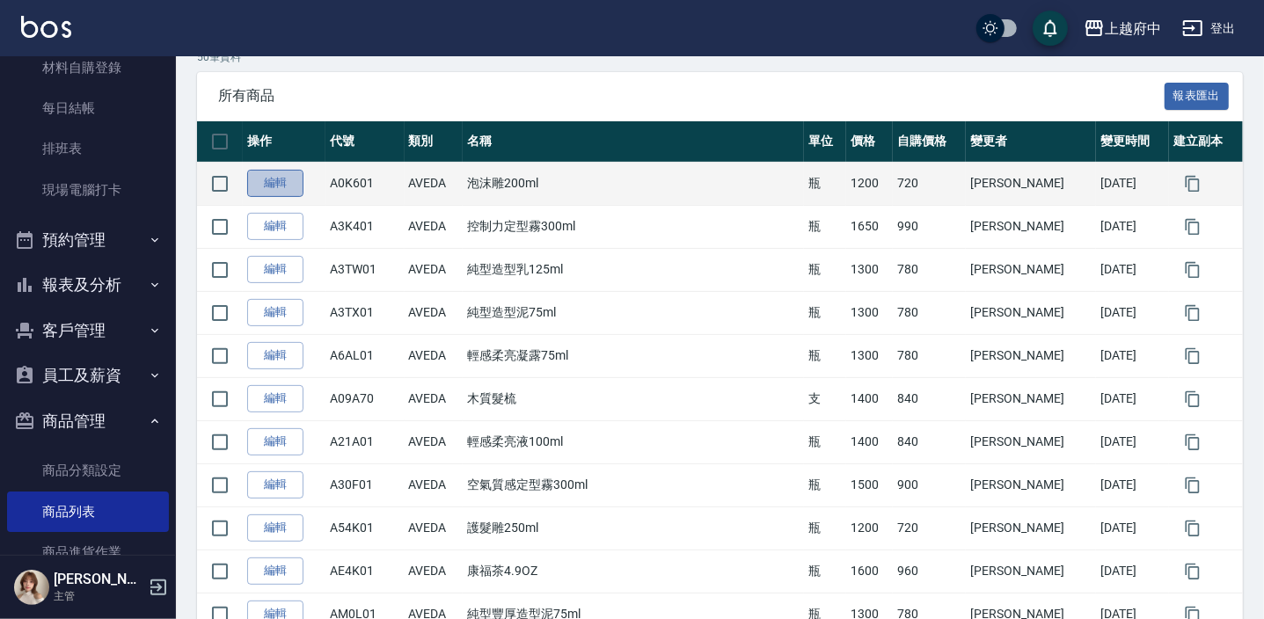
click at [267, 176] on link "編輯" at bounding box center [275, 183] width 56 height 27
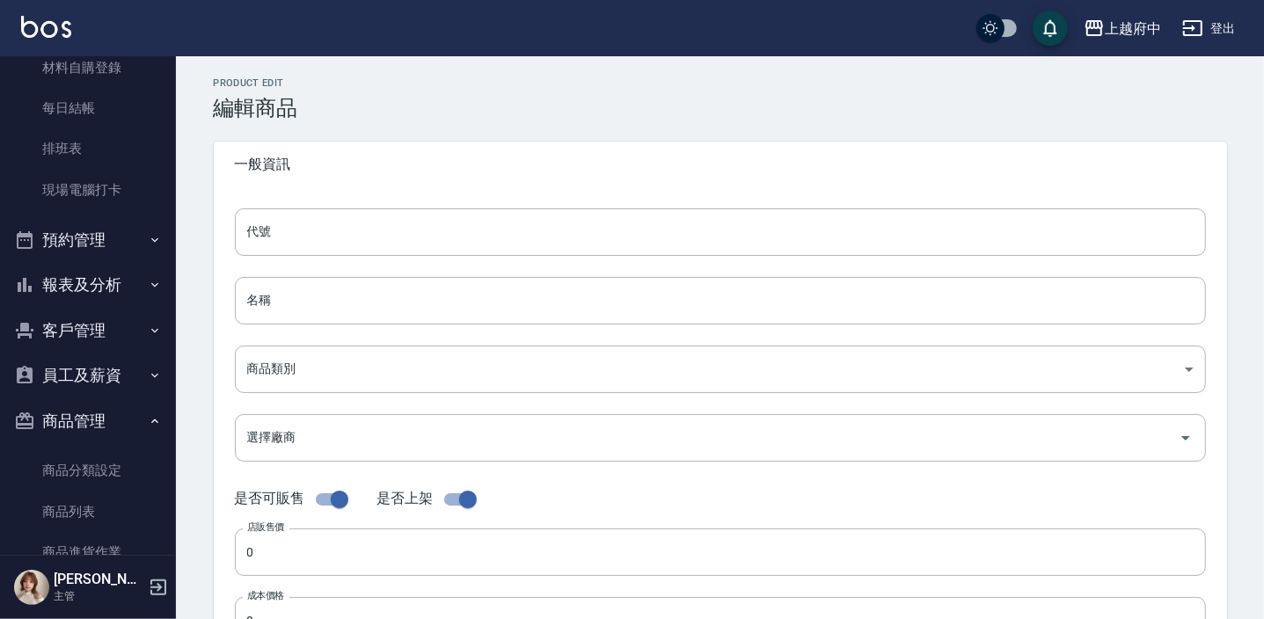
type input "A0K601"
type input "泡沫雕200ml"
type input "252d203a-57fd-4372-a26e-d68e0672c78b"
type input "1200"
type input "720"
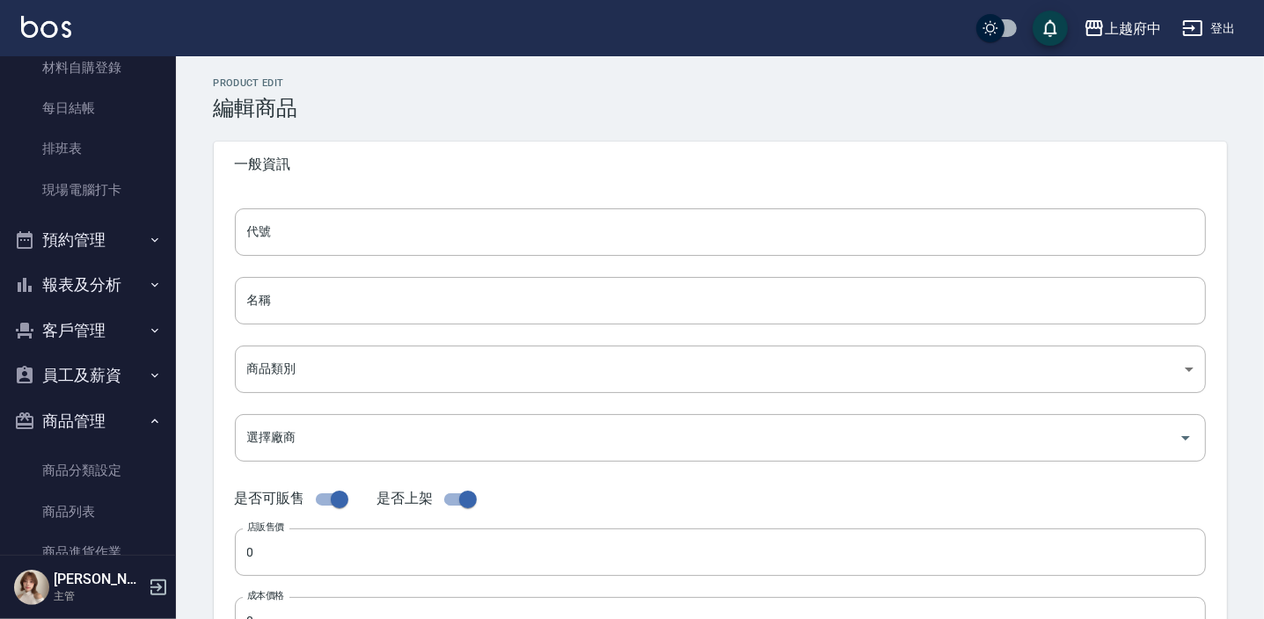
type input "720"
type input "瓶"
type input "UNSET"
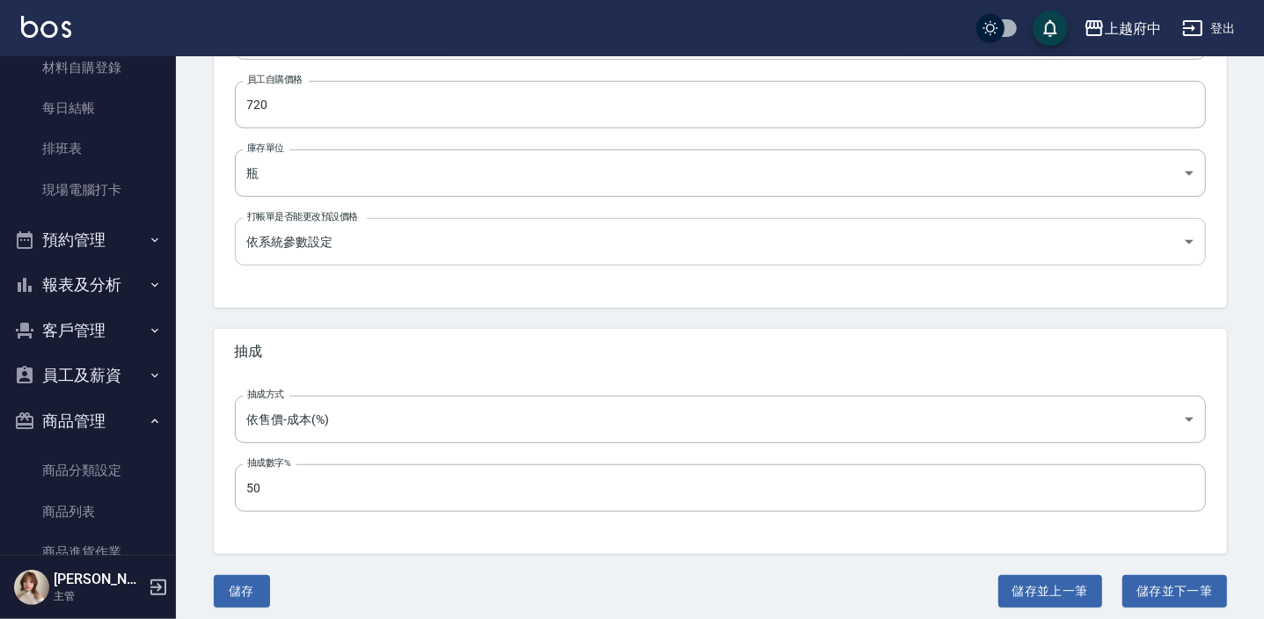
scroll to position [594, 0]
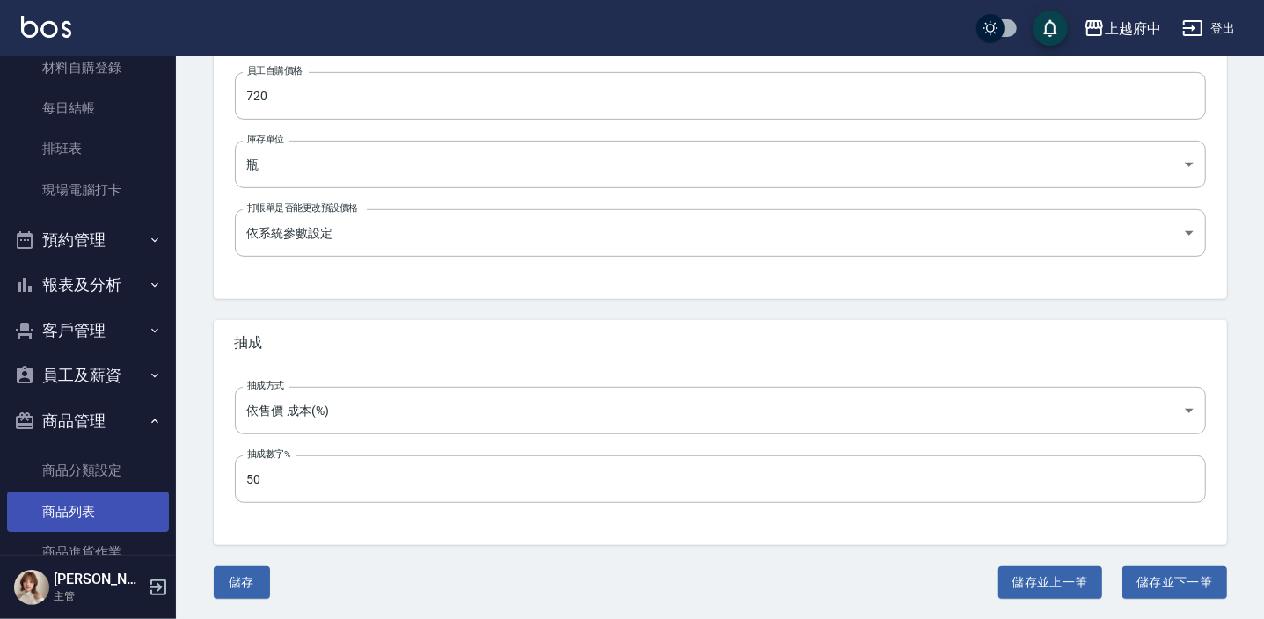
click at [65, 507] on link "商品列表" at bounding box center [88, 512] width 162 height 40
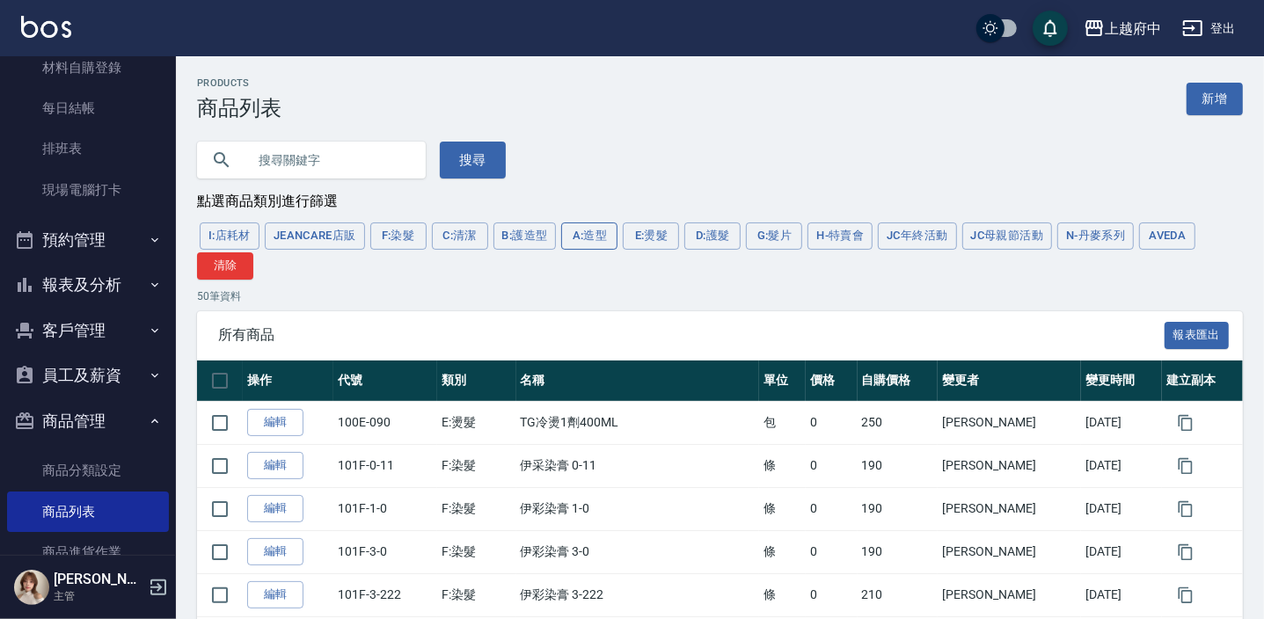
click at [578, 233] on button "A:造型" at bounding box center [589, 236] width 56 height 27
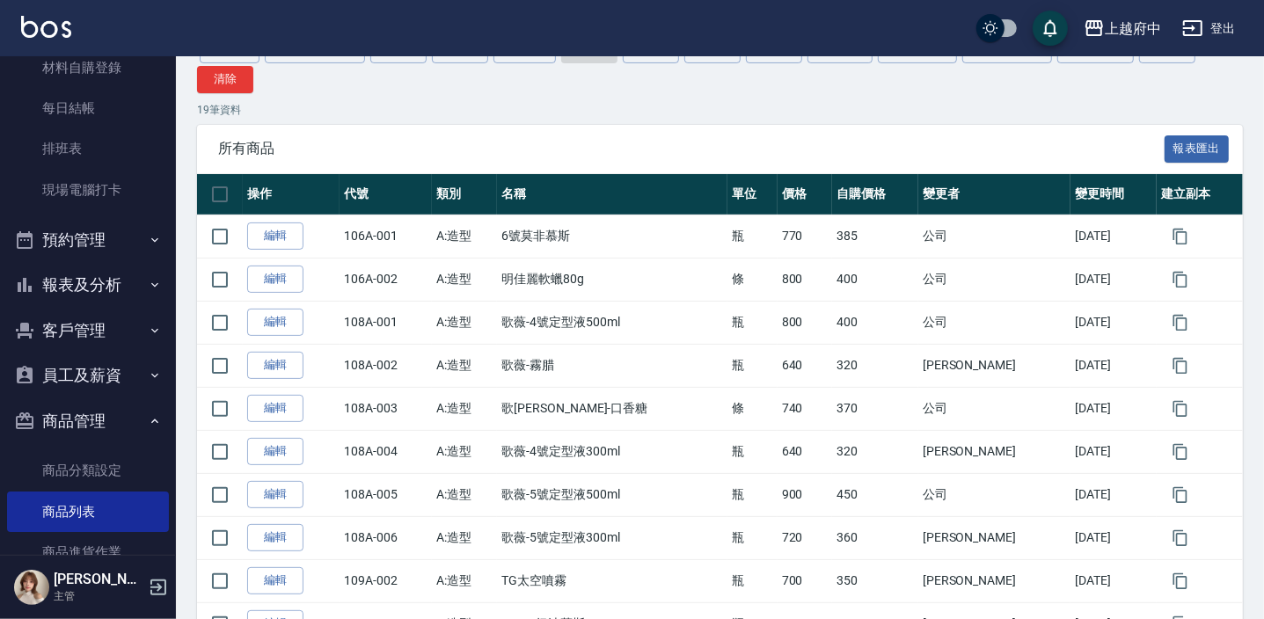
scroll to position [239, 0]
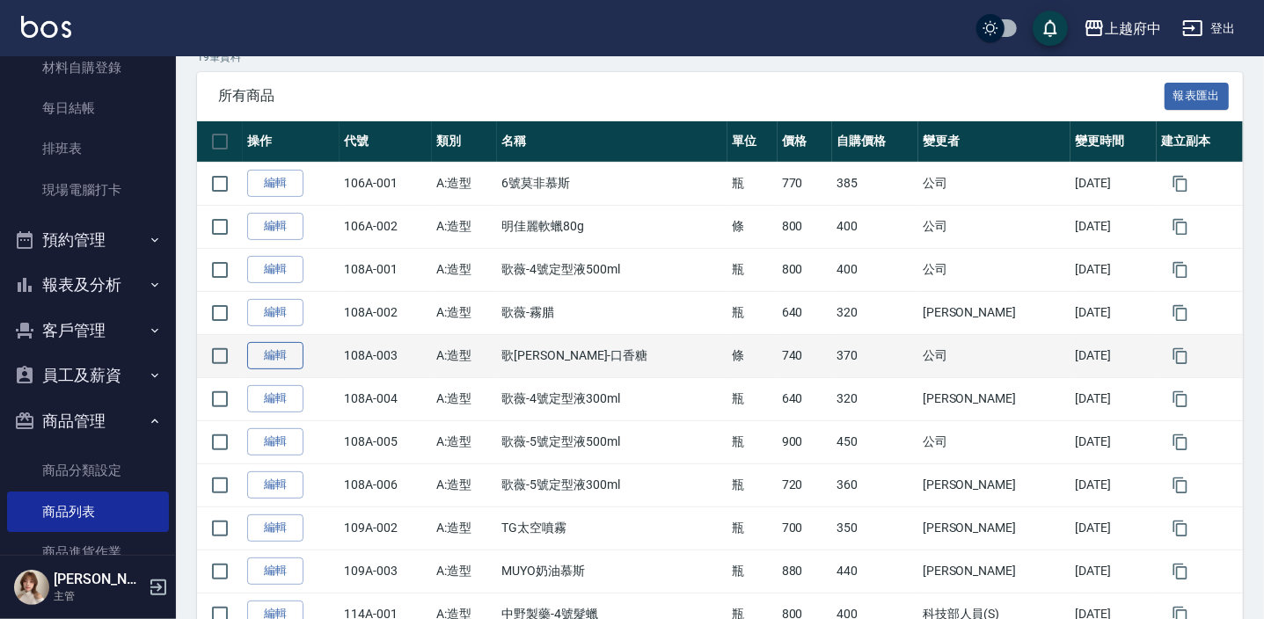
click at [273, 361] on link "編輯" at bounding box center [275, 355] width 56 height 27
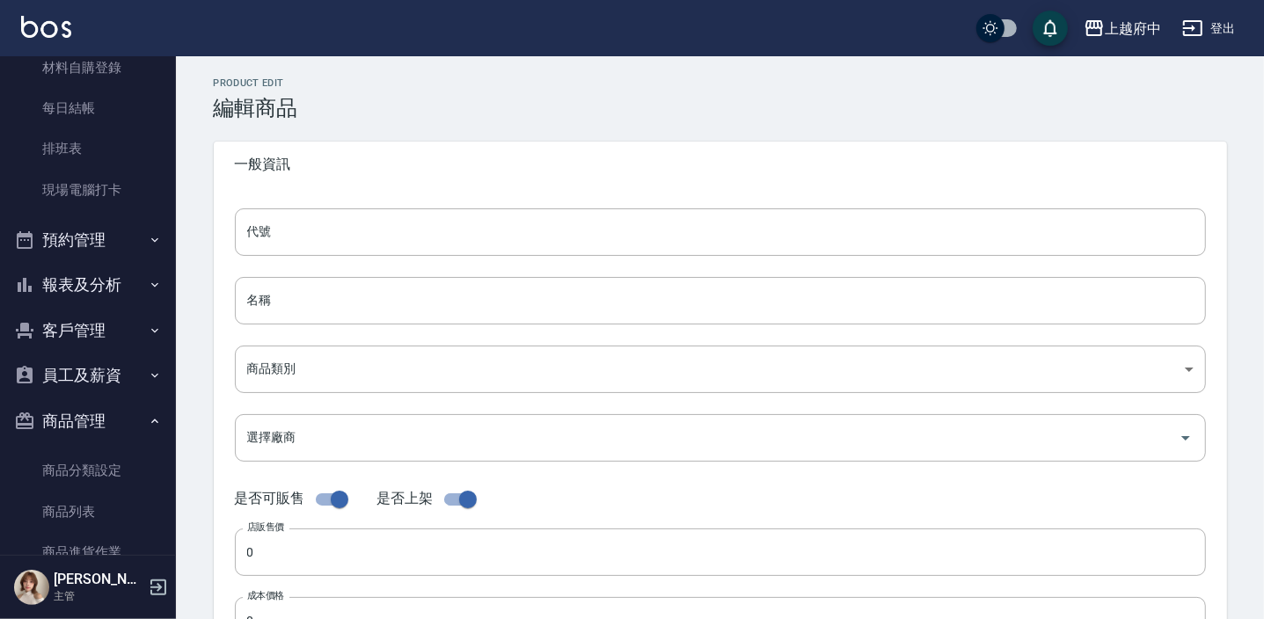
type input "108A-003"
type input "歌[PERSON_NAME]-口香糖"
type input "b7fd5adc-5998-4e93-9a78-181a36adaa68"
type input "740"
type input "370"
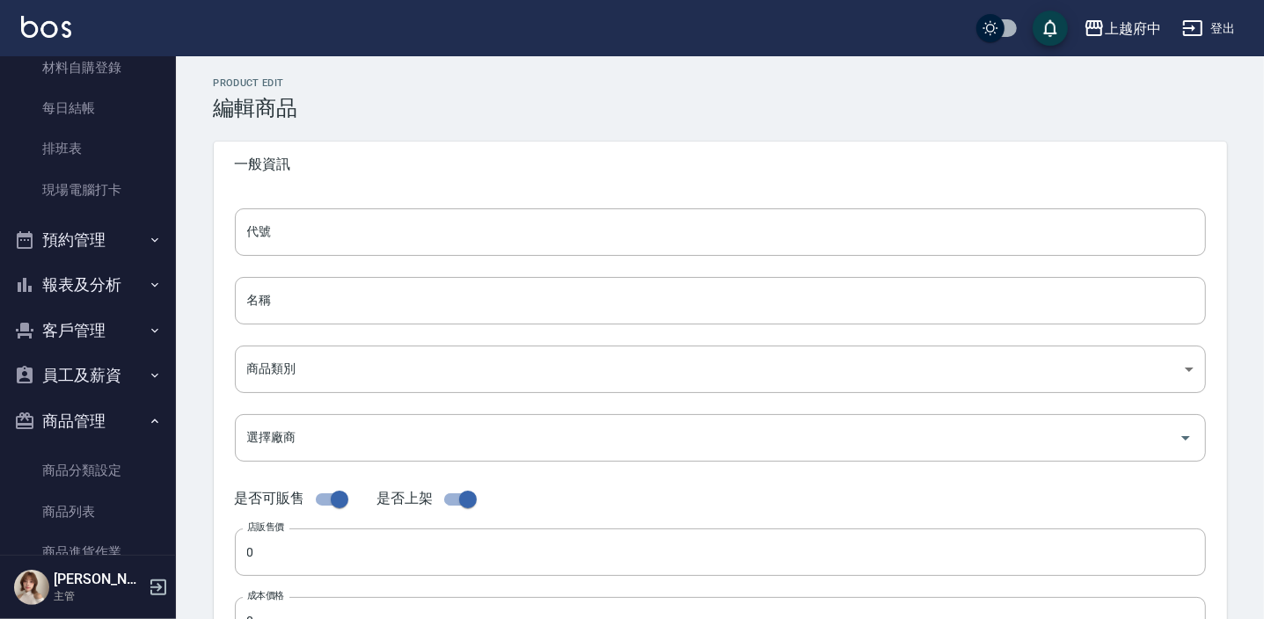
type input "370"
type input "條"
type input "UNSET"
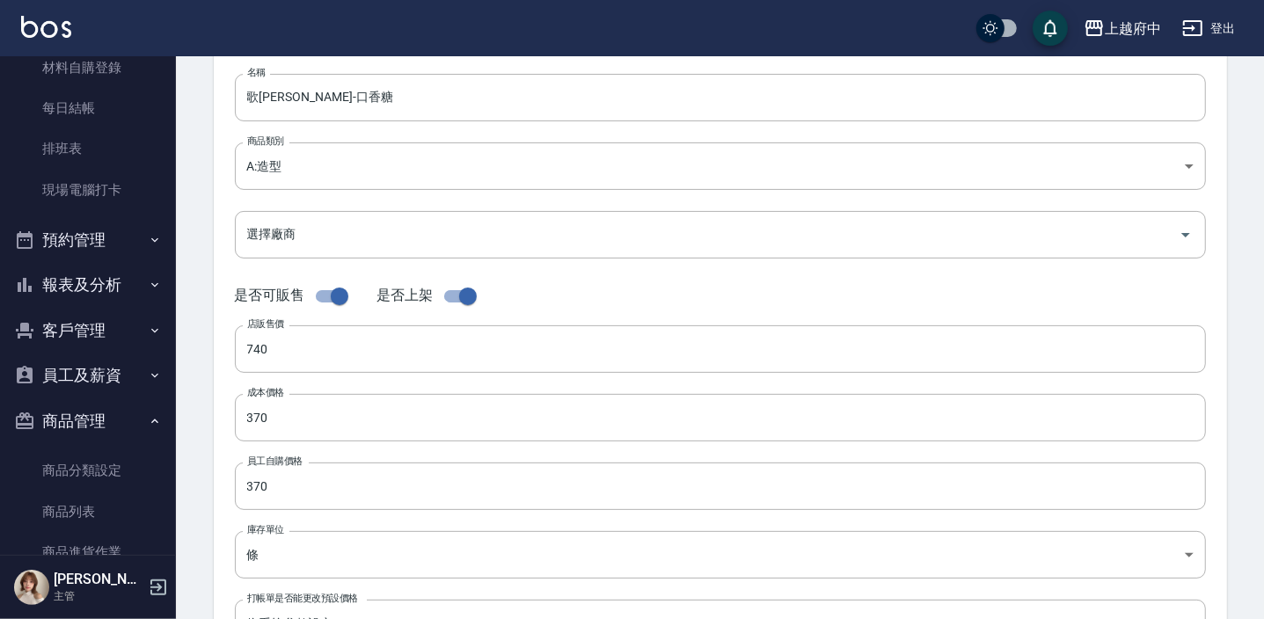
scroll to position [114, 0]
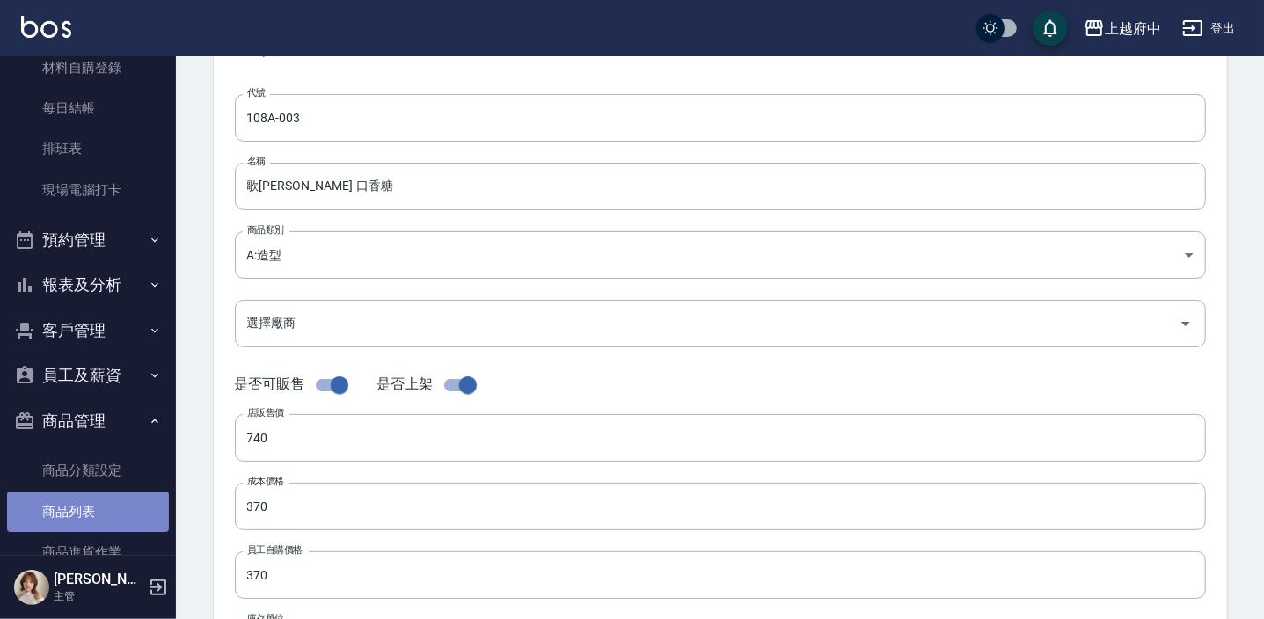
click at [88, 507] on link "商品列表" at bounding box center [88, 512] width 162 height 40
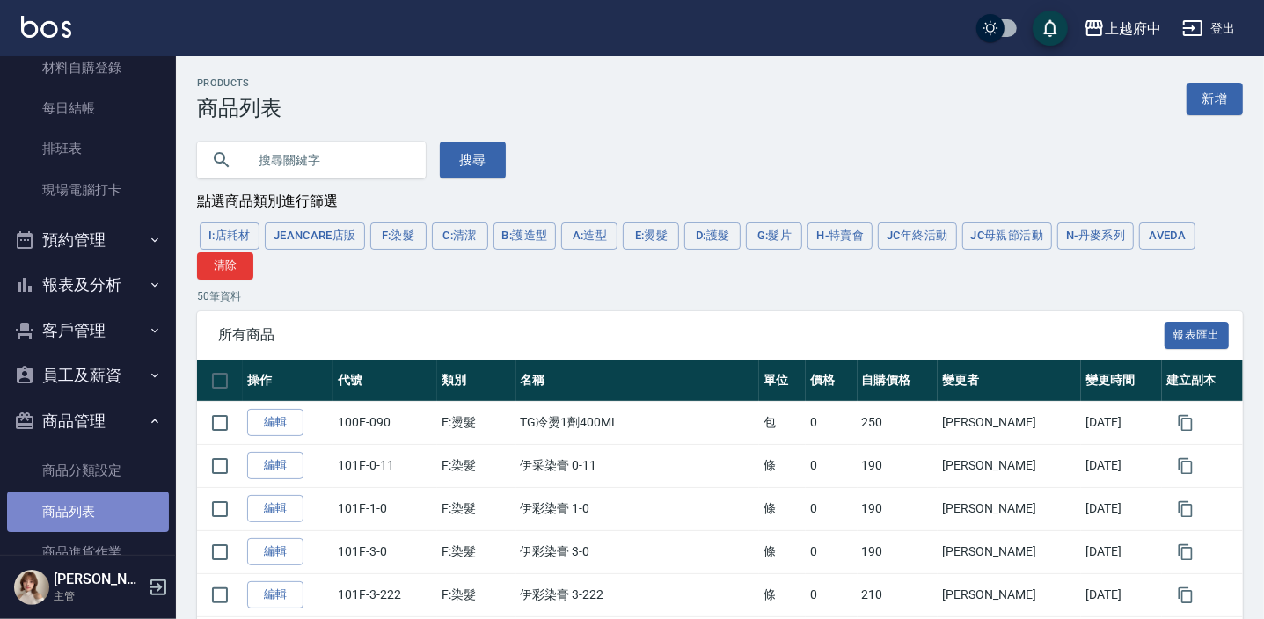
click at [90, 507] on link "商品列表" at bounding box center [88, 512] width 162 height 40
click at [1173, 238] on button "AVEDA" at bounding box center [1167, 236] width 56 height 27
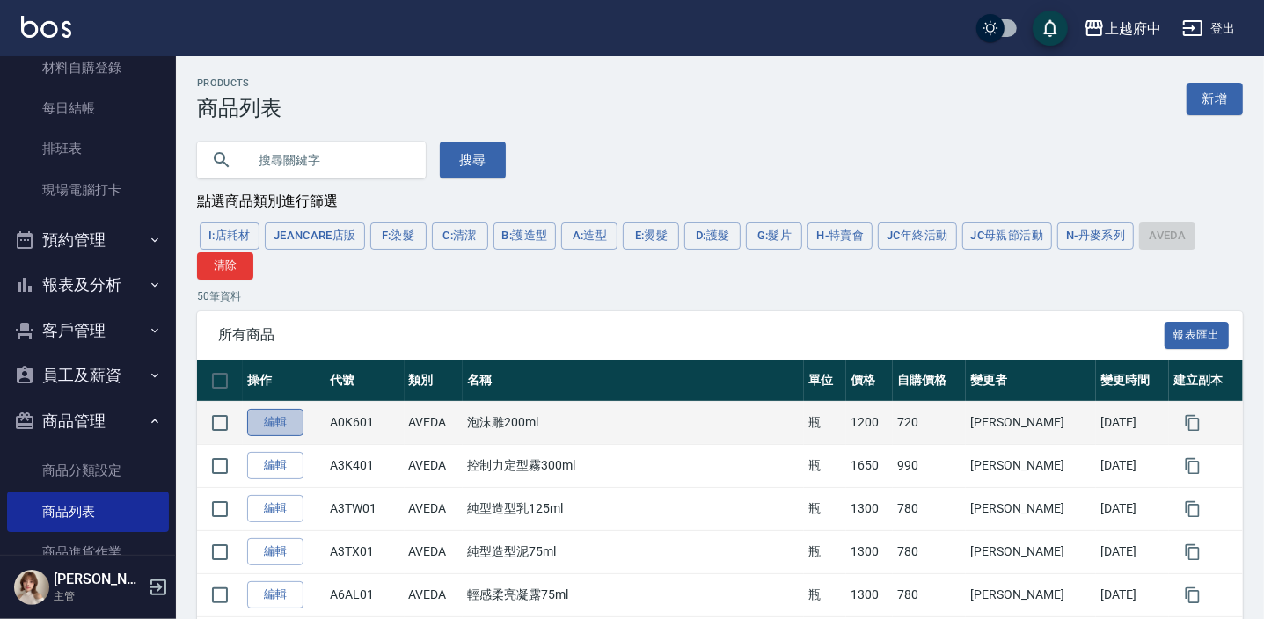
click at [282, 421] on link "編輯" at bounding box center [275, 422] width 56 height 27
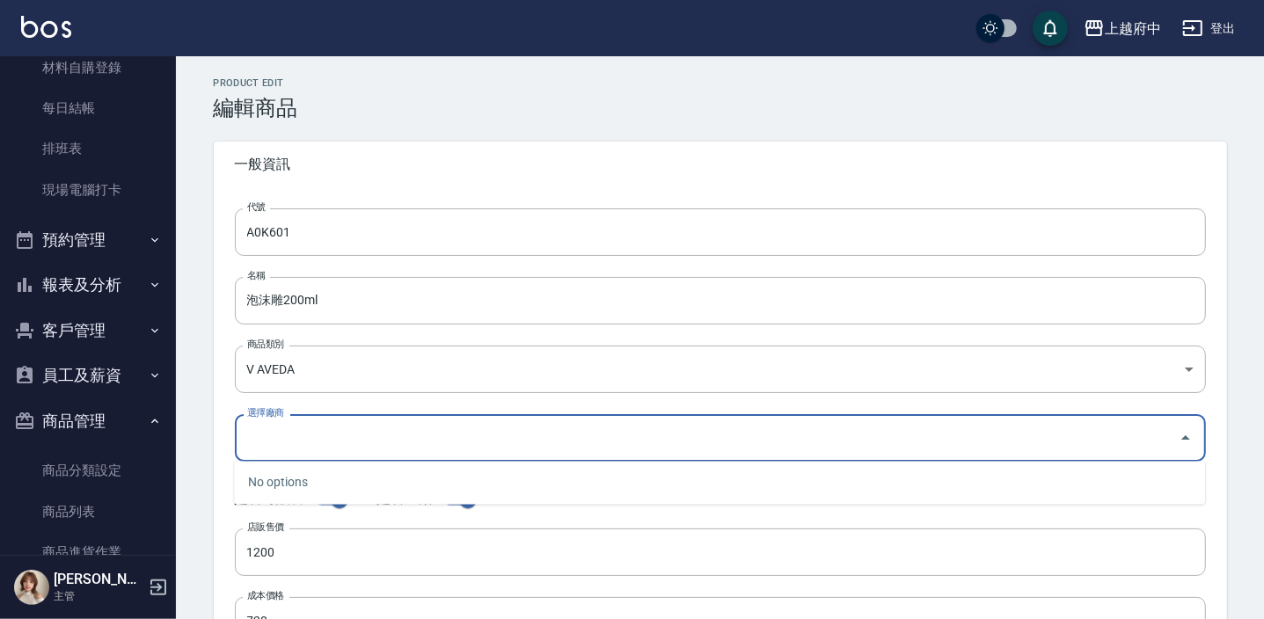
click at [264, 439] on input "選擇廠商" at bounding box center [707, 437] width 929 height 31
click at [214, 438] on div "代號 A0K601 代號 名稱 泡沫雕200ml 名稱 商品類別 V AVEDA 252d203a-57fd-4372-a26e-d68e0672c78b…" at bounding box center [720, 540] width 1013 height 706
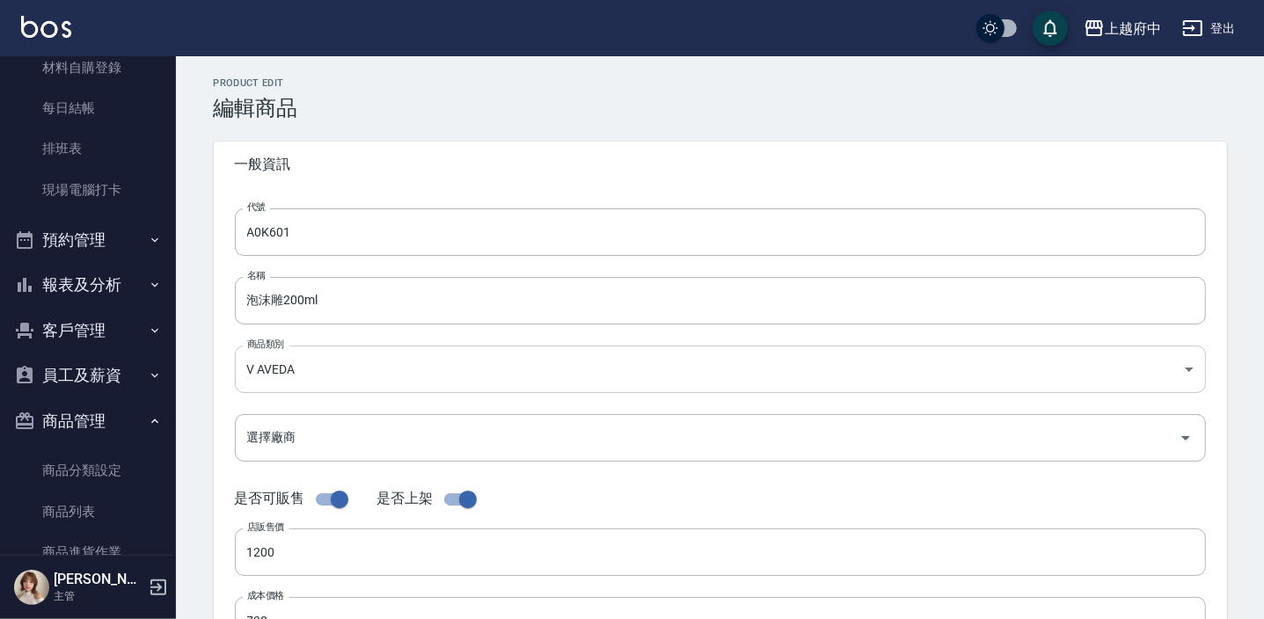
click at [262, 377] on body "上越府中 登出 櫃檯作業 打帳單 帳單列表 掛單列表 營業儀表板 現金收支登錄 材料自購登錄 每日結帳 排班表 現場電腦打卡 預約管理 預約管理 單日預約紀錄…" at bounding box center [632, 607] width 1264 height 1214
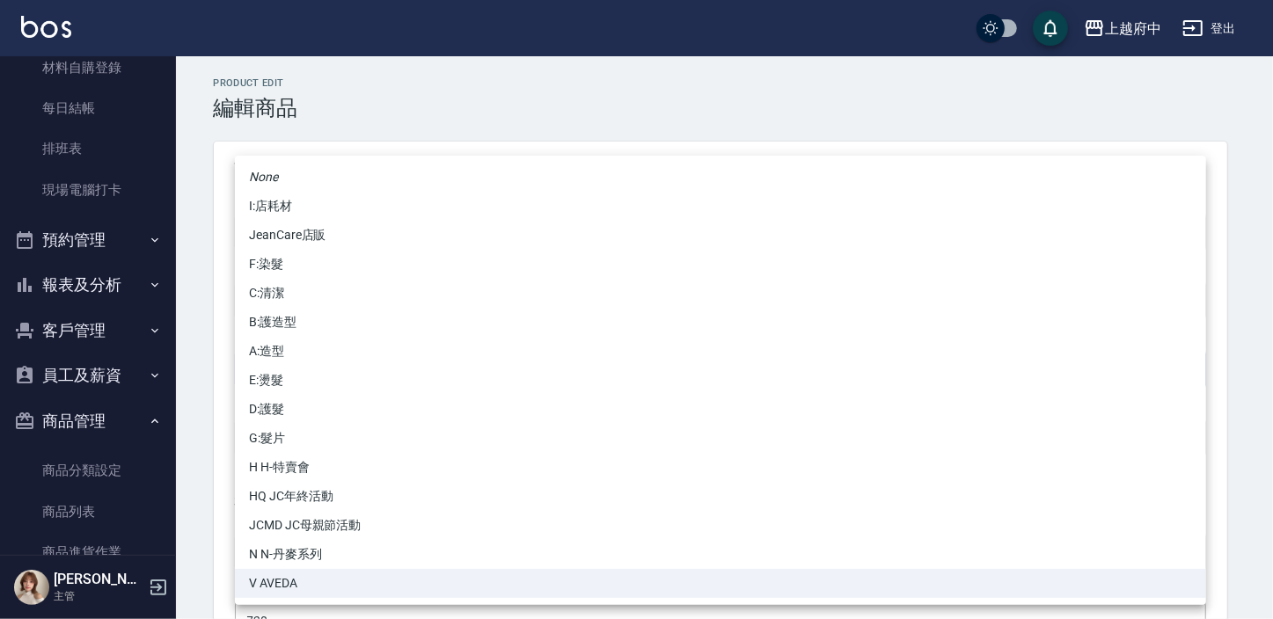
click at [217, 378] on div at bounding box center [636, 309] width 1273 height 619
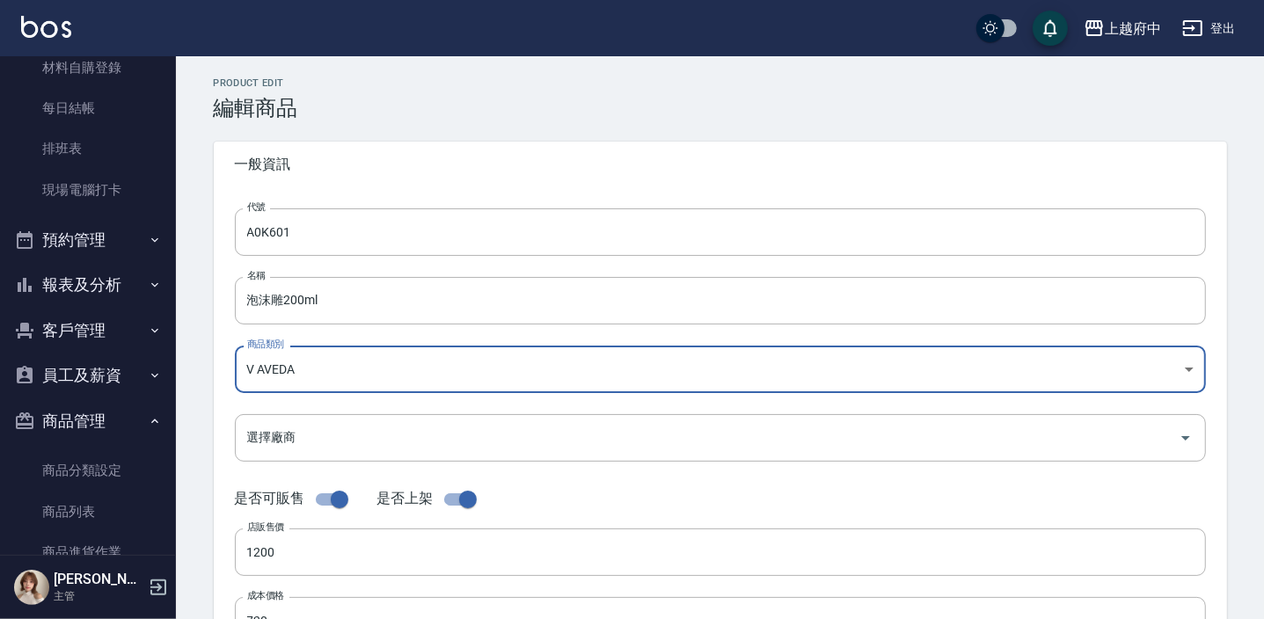
click at [214, 379] on div "代號 A0K601 代號 名稱 泡沫雕200ml 名稱 商品類別 V AVEDA 252d203a-57fd-4372-a26e-d68e0672c78b…" at bounding box center [720, 540] width 1013 height 706
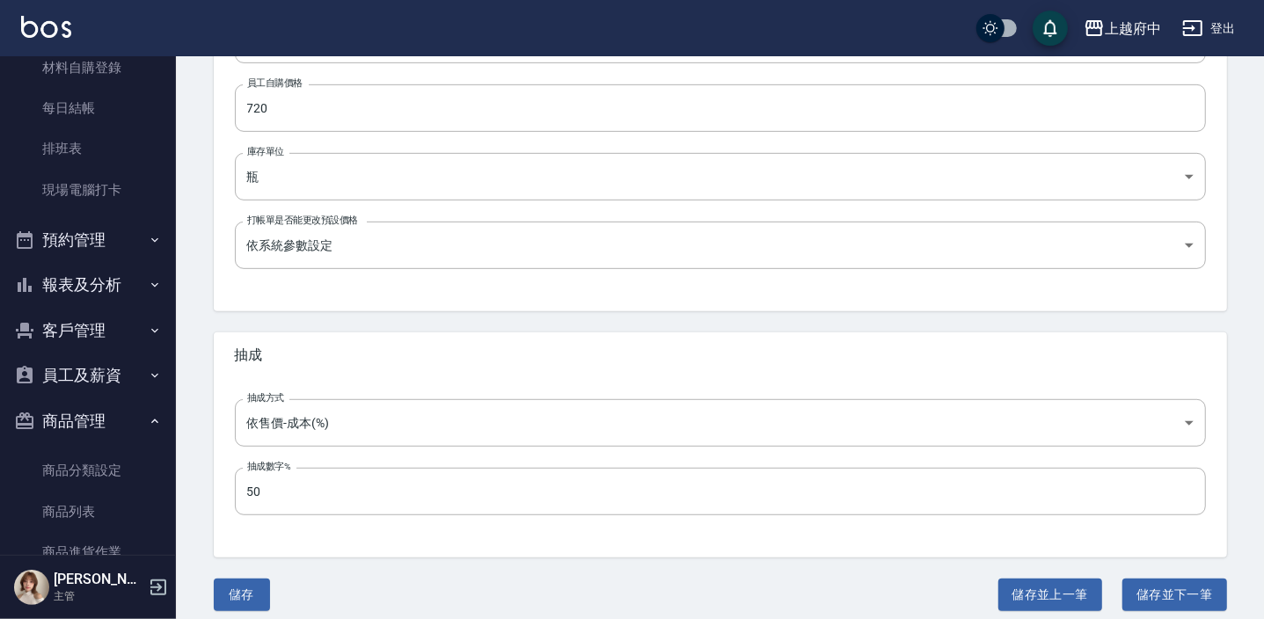
scroll to position [594, 0]
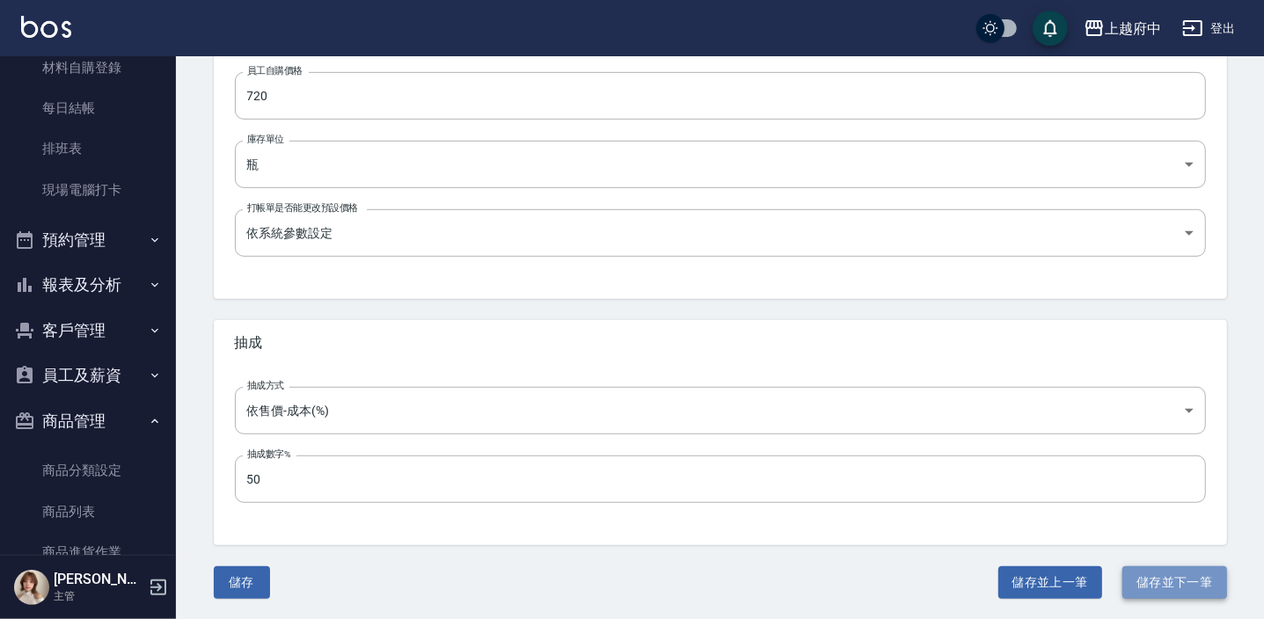
click at [1174, 587] on button "儲存並下一筆" at bounding box center [1175, 583] width 104 height 33
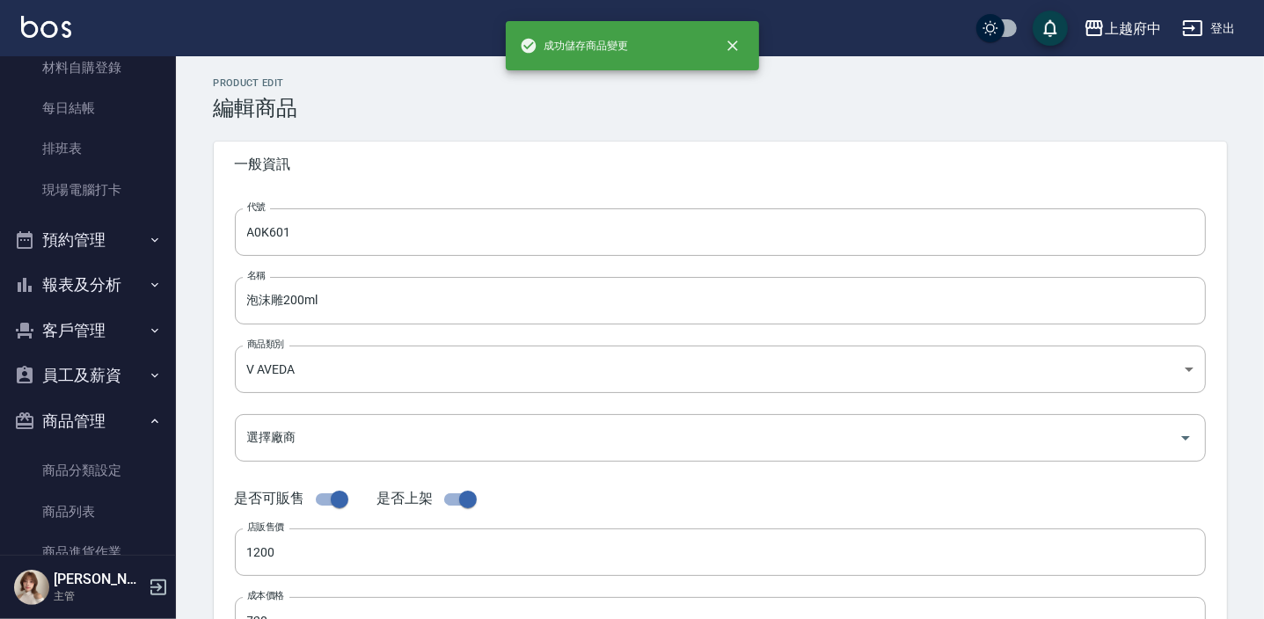
type input "A3K401"
type input "控制力定型霧300ml"
type input "1650"
type input "990"
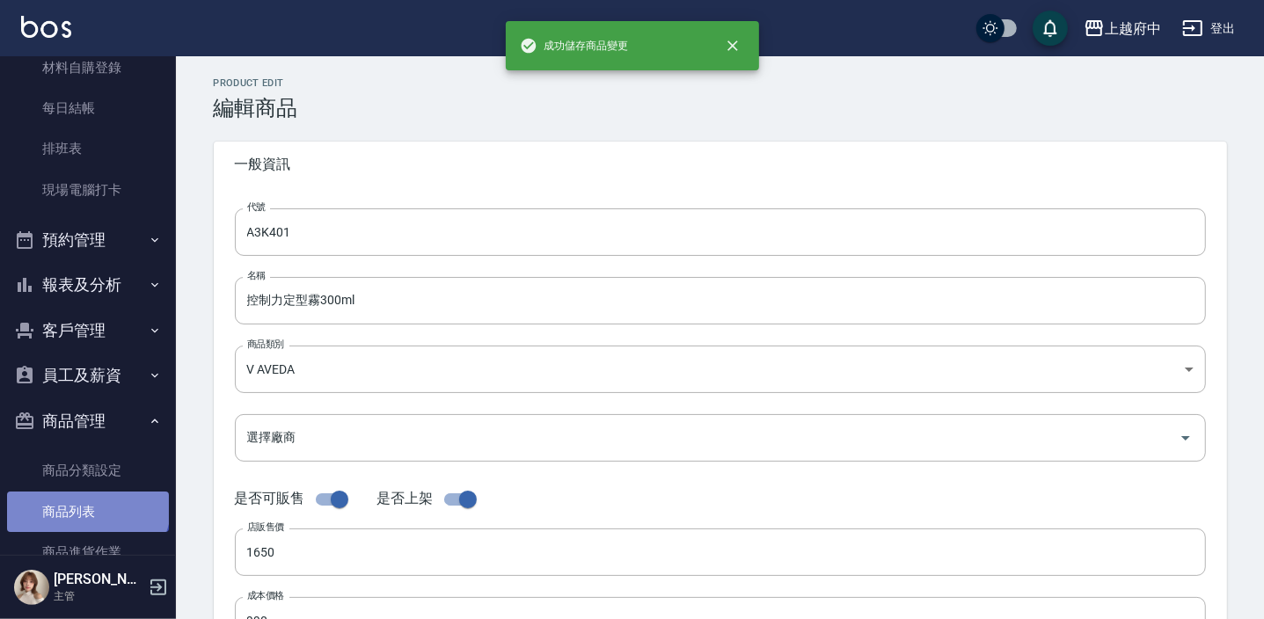
click at [86, 503] on link "商品列表" at bounding box center [88, 512] width 162 height 40
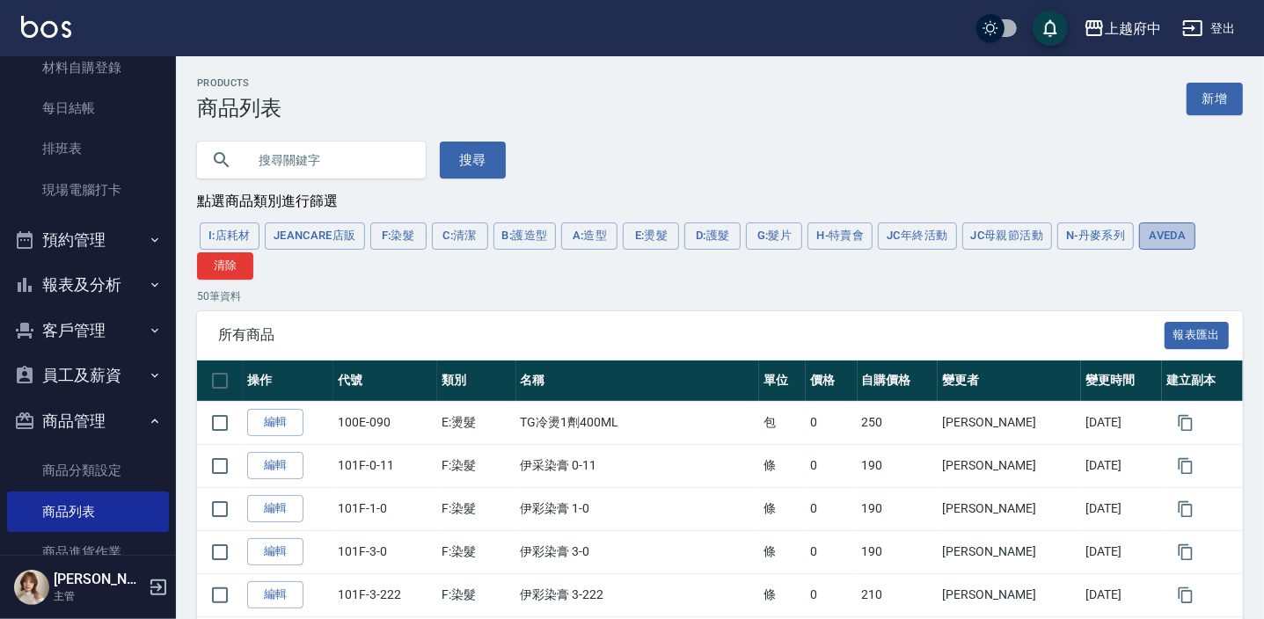
click at [1160, 230] on button "AVEDA" at bounding box center [1167, 236] width 56 height 27
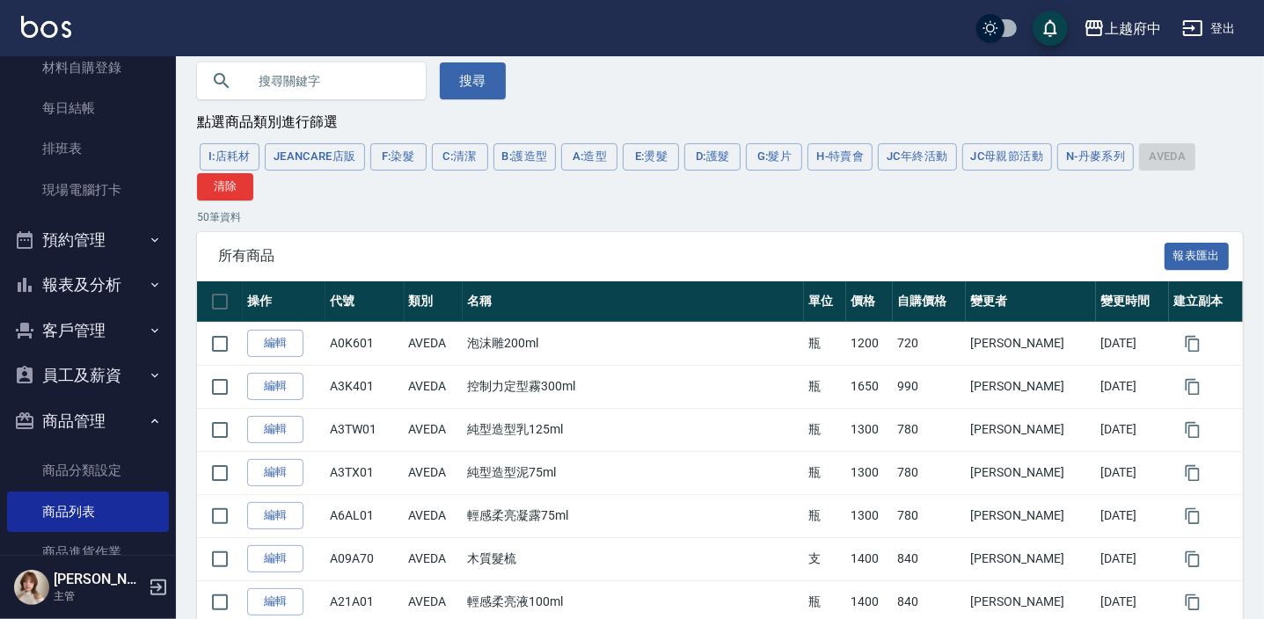
scroll to position [239, 0]
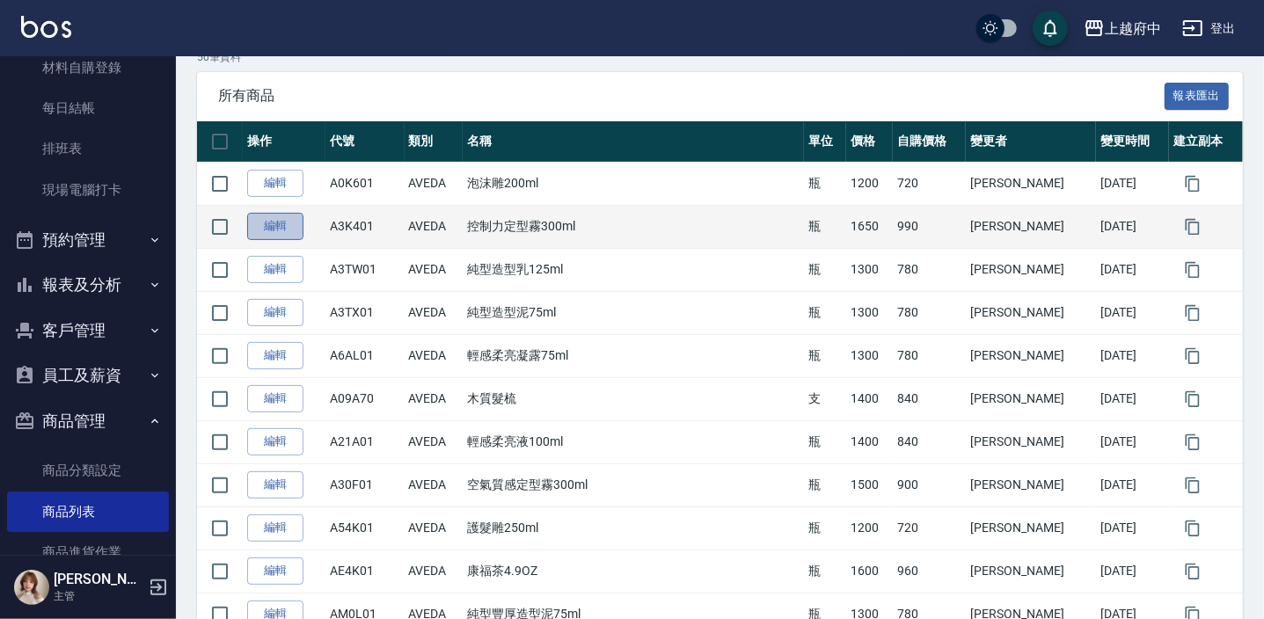
click at [273, 226] on link "編輯" at bounding box center [275, 226] width 56 height 27
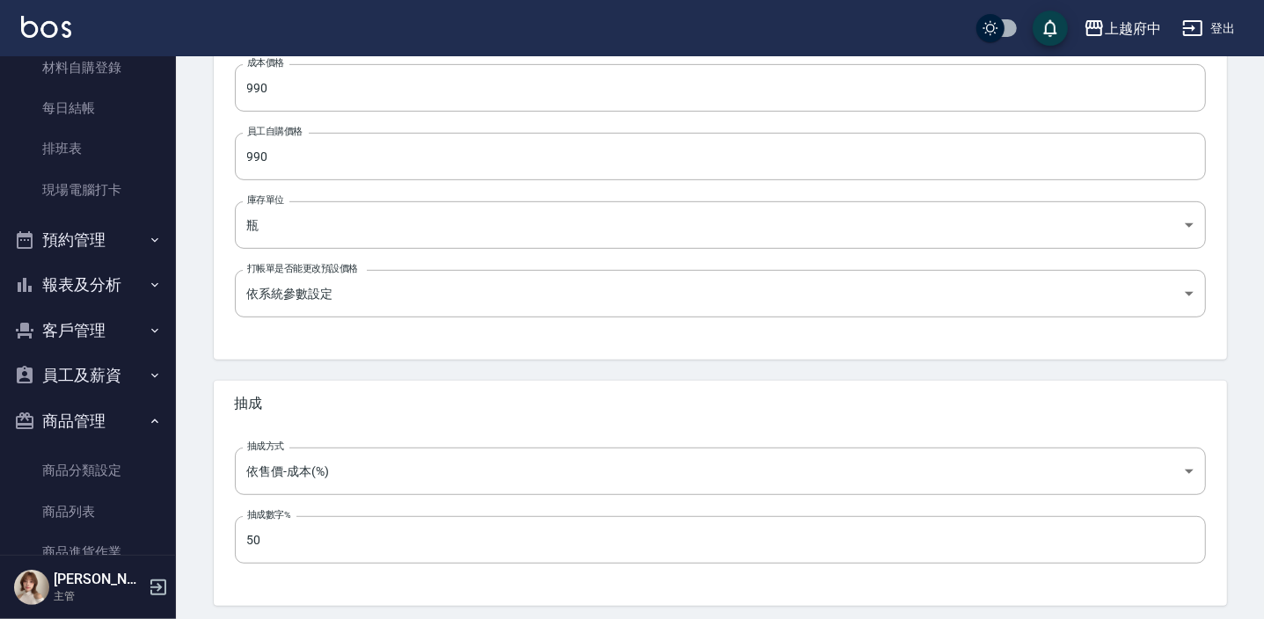
scroll to position [594, 0]
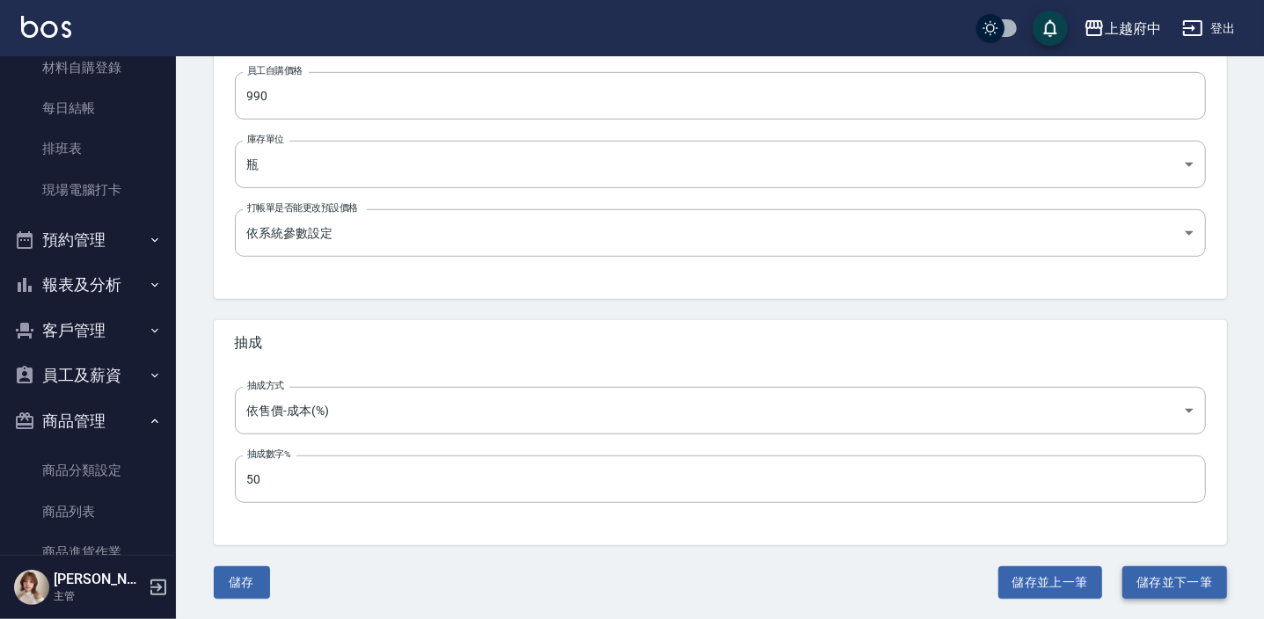
click at [1196, 589] on button "儲存並下一筆" at bounding box center [1175, 583] width 104 height 33
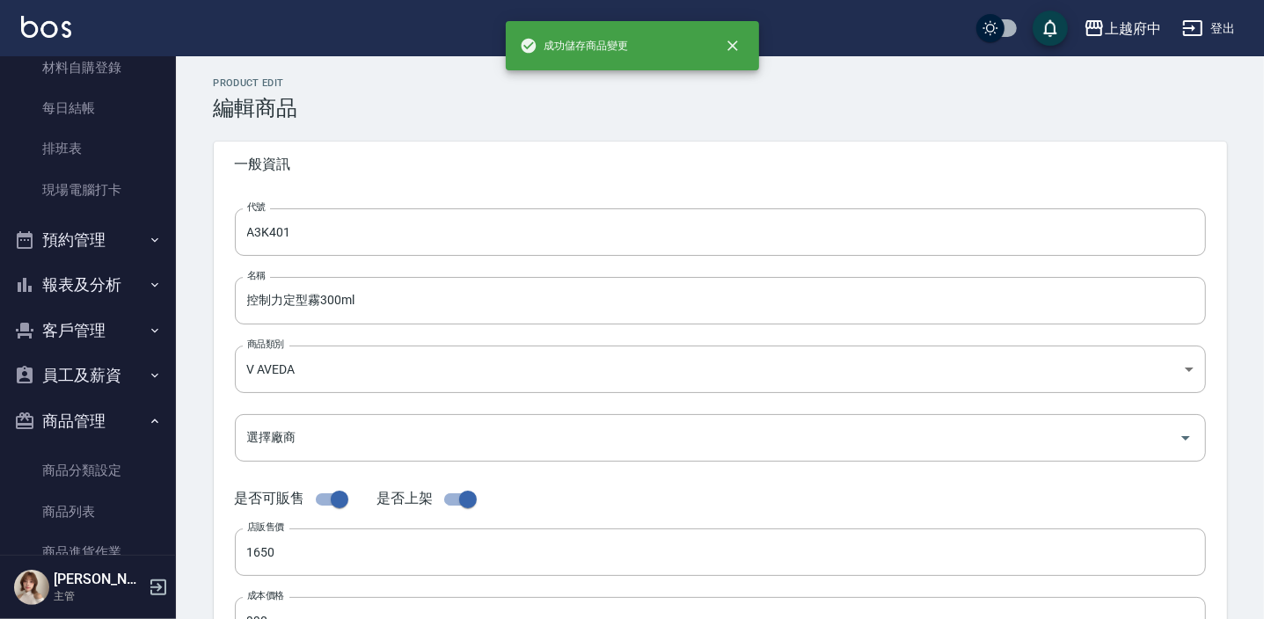
type input "A3TW01"
type input "純型造型乳125ml"
type input "1300"
type input "780"
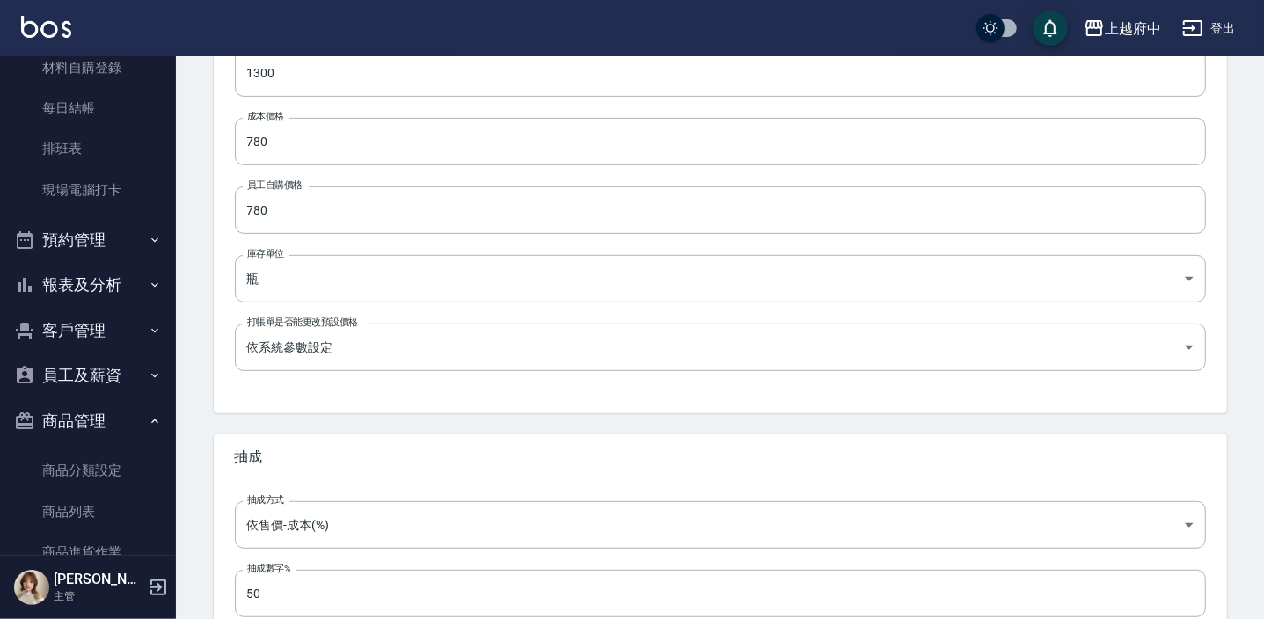
scroll to position [560, 0]
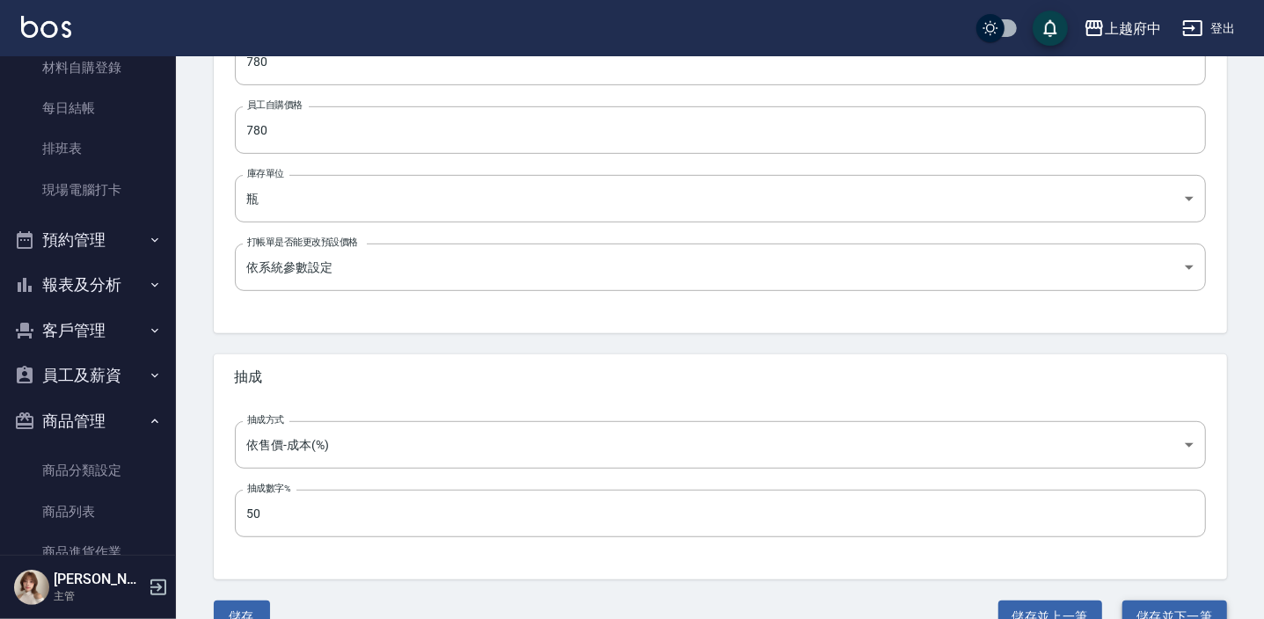
click at [1189, 602] on button "儲存並下一筆" at bounding box center [1175, 617] width 104 height 33
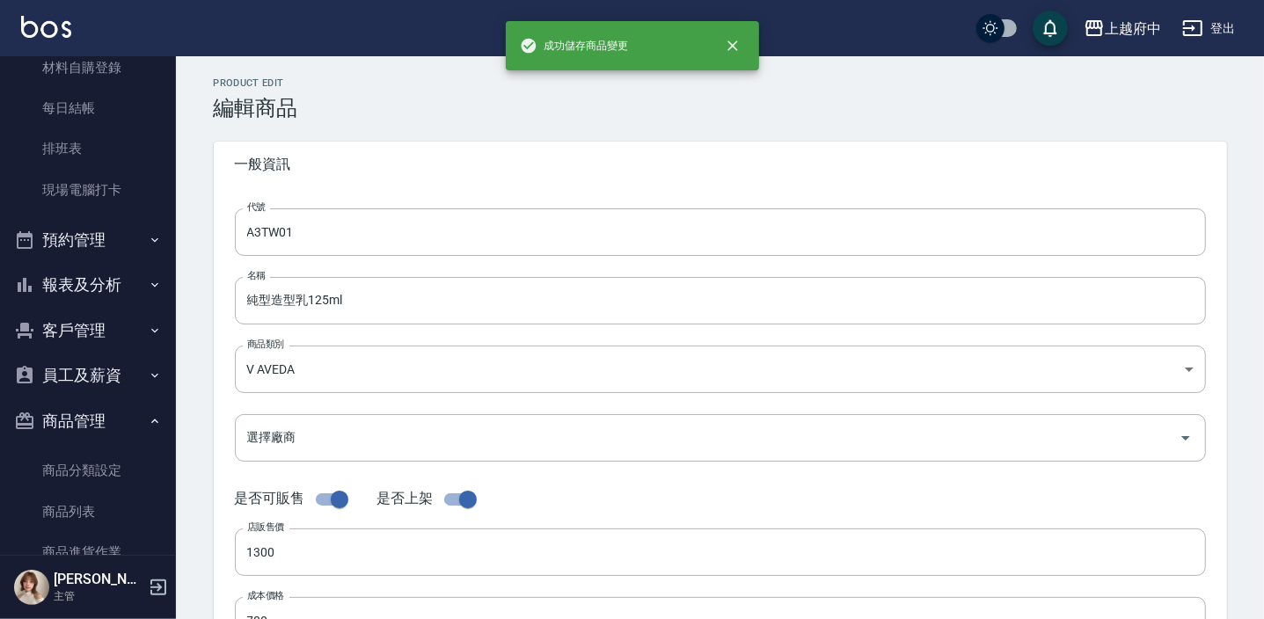
type input "A3TX01"
type input "純型造型泥75ml"
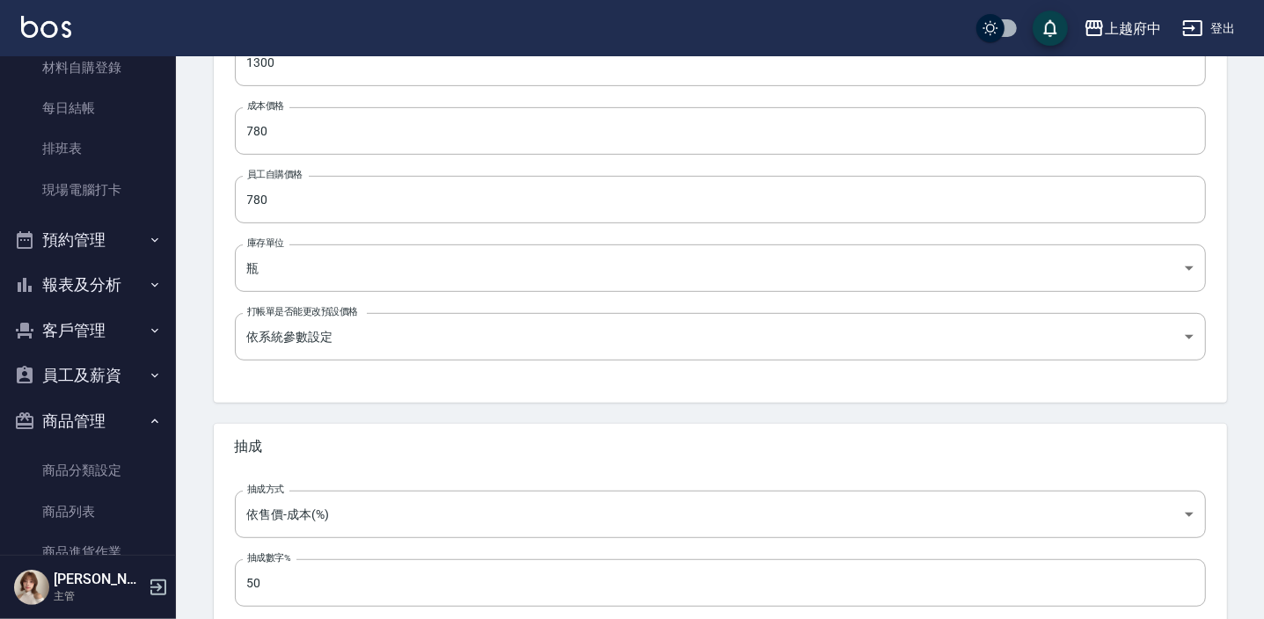
scroll to position [594, 0]
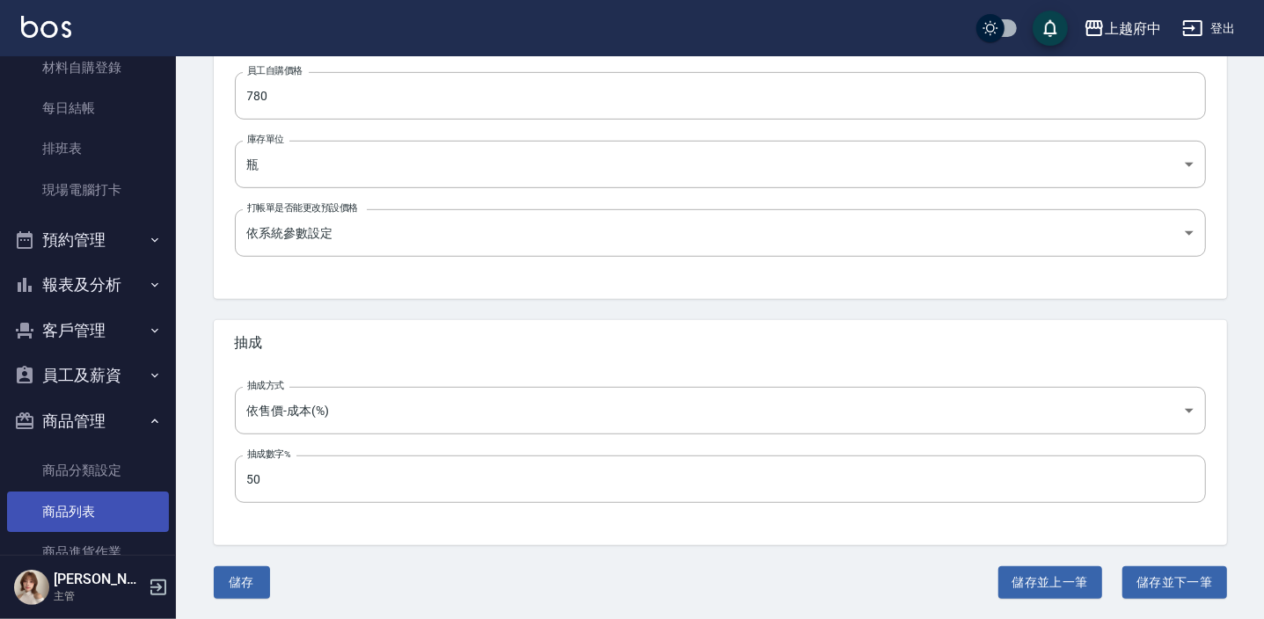
click at [78, 513] on link "商品列表" at bounding box center [88, 512] width 162 height 40
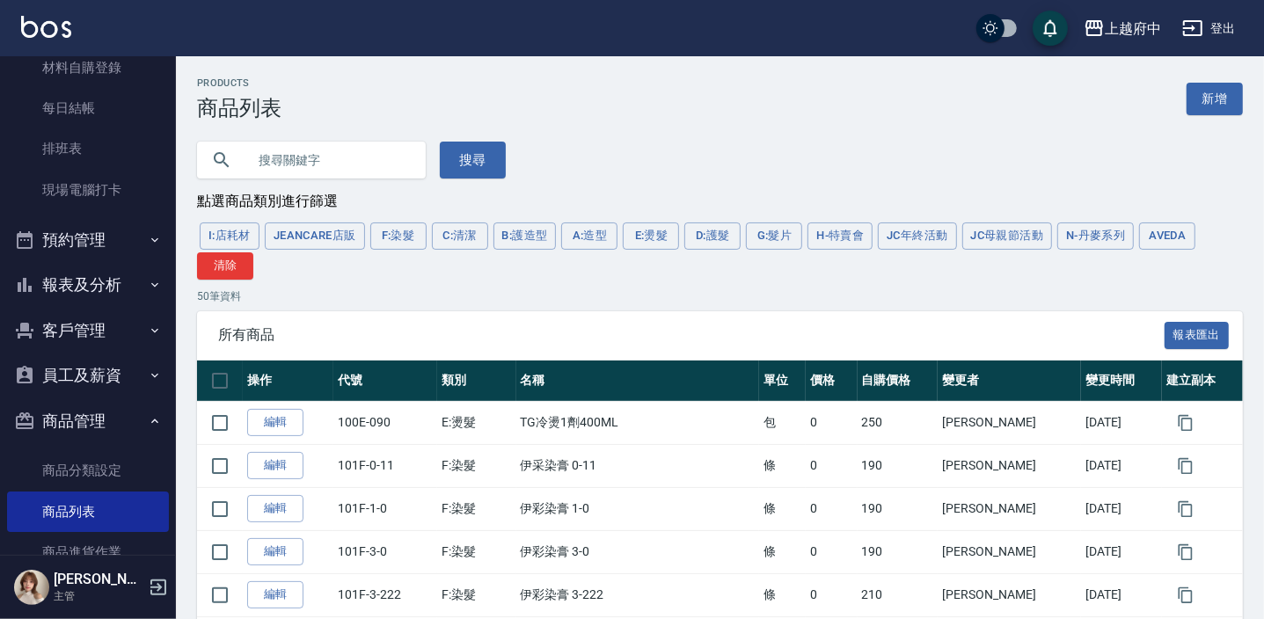
click at [1174, 226] on button "AVEDA" at bounding box center [1167, 236] width 56 height 27
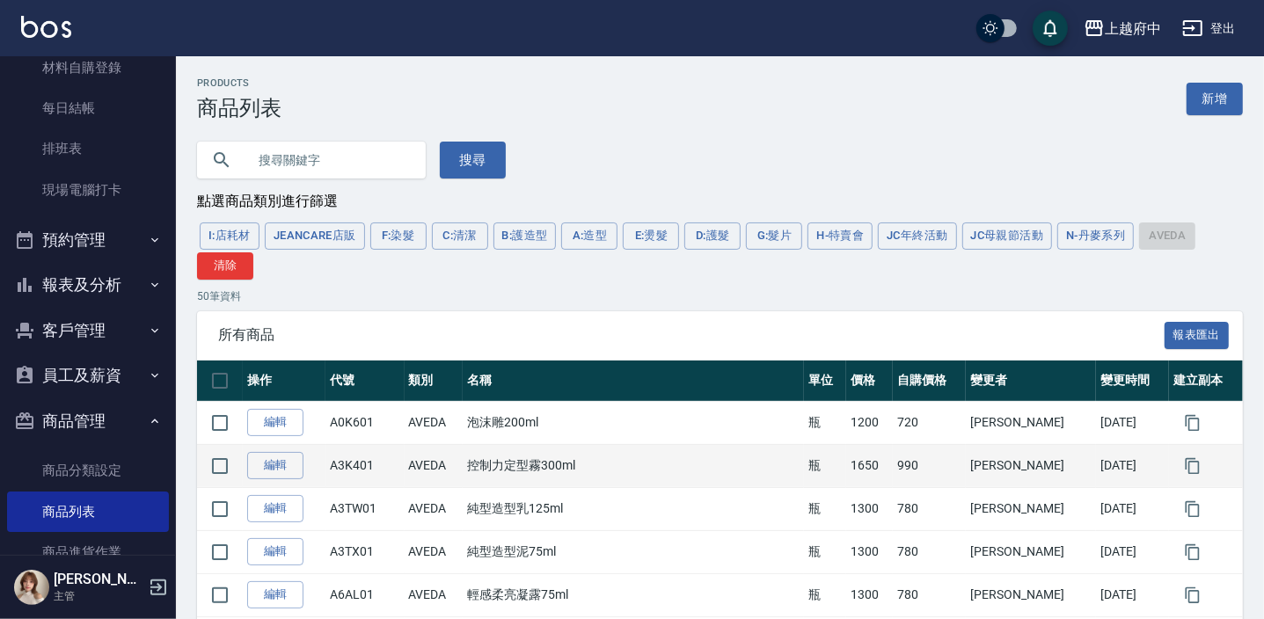
scroll to position [159, 0]
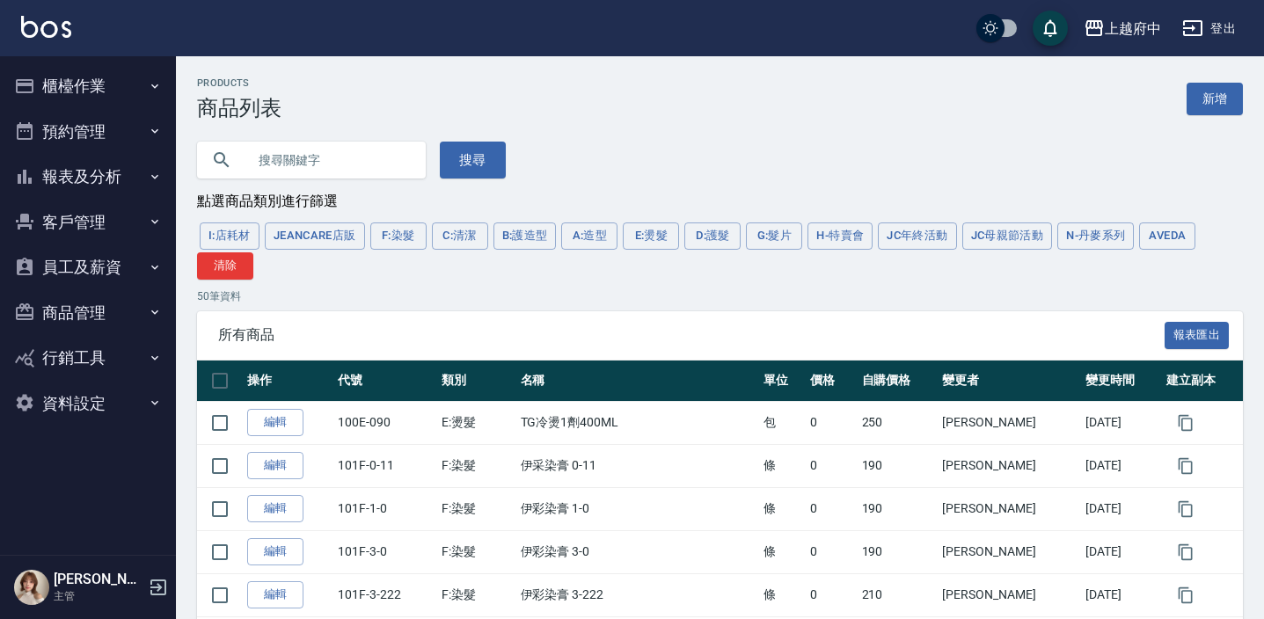
scroll to position [159, 0]
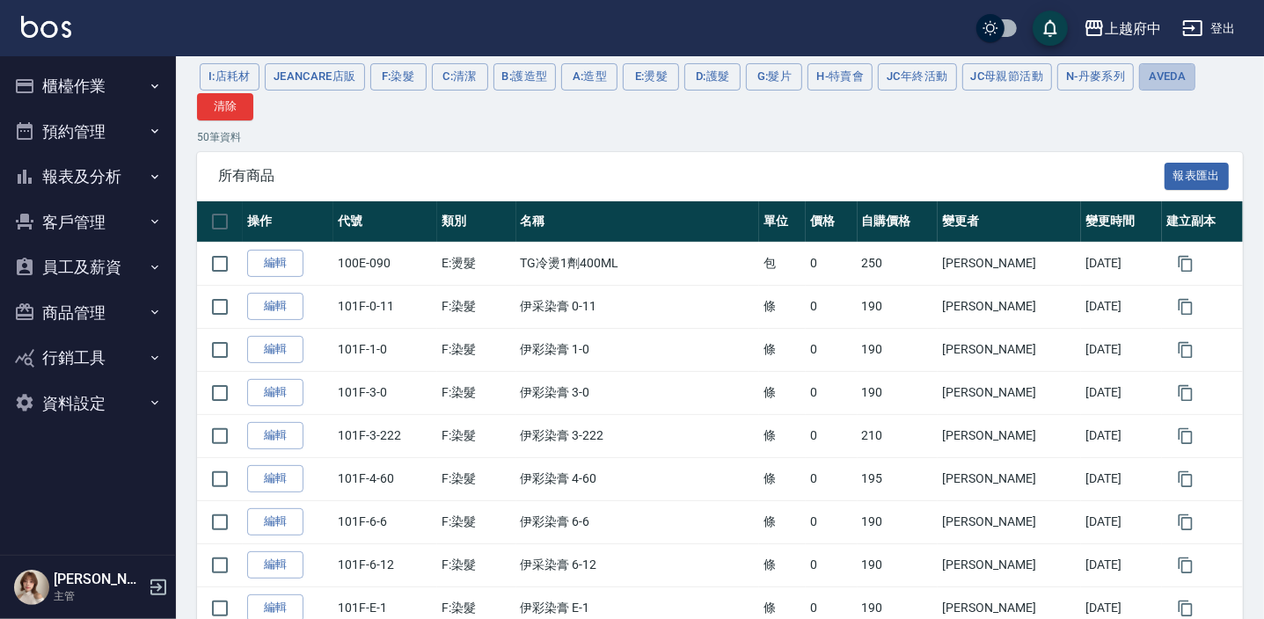
click at [1147, 86] on button "AVEDA" at bounding box center [1167, 76] width 56 height 27
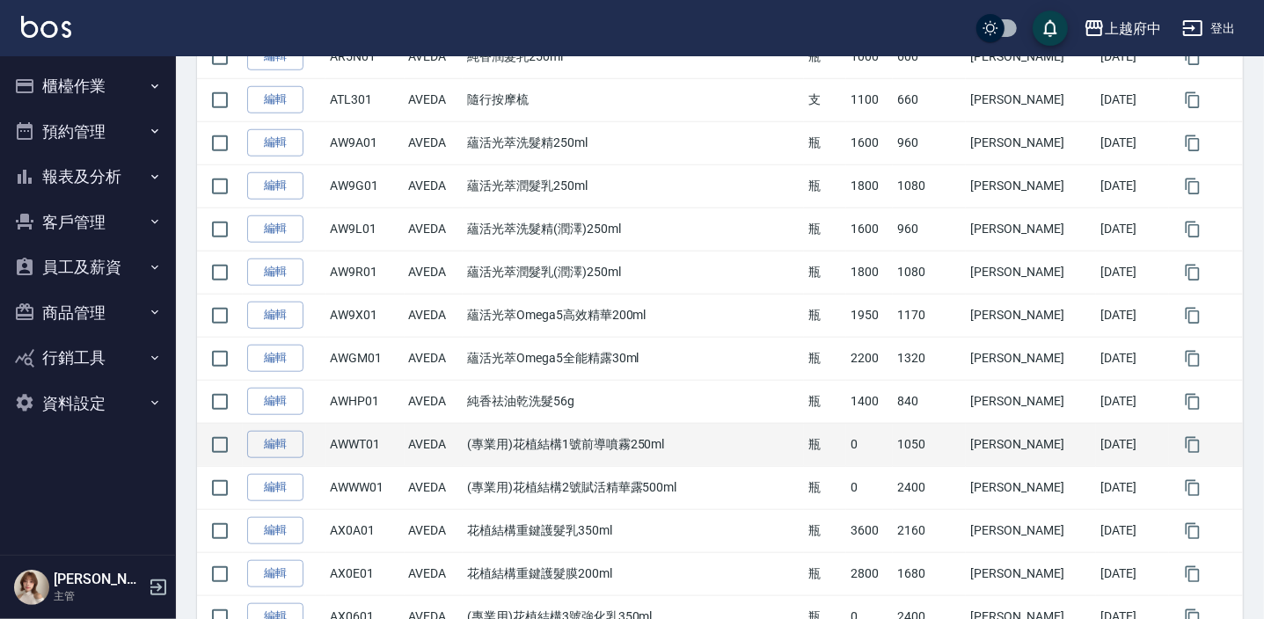
scroll to position [1039, 0]
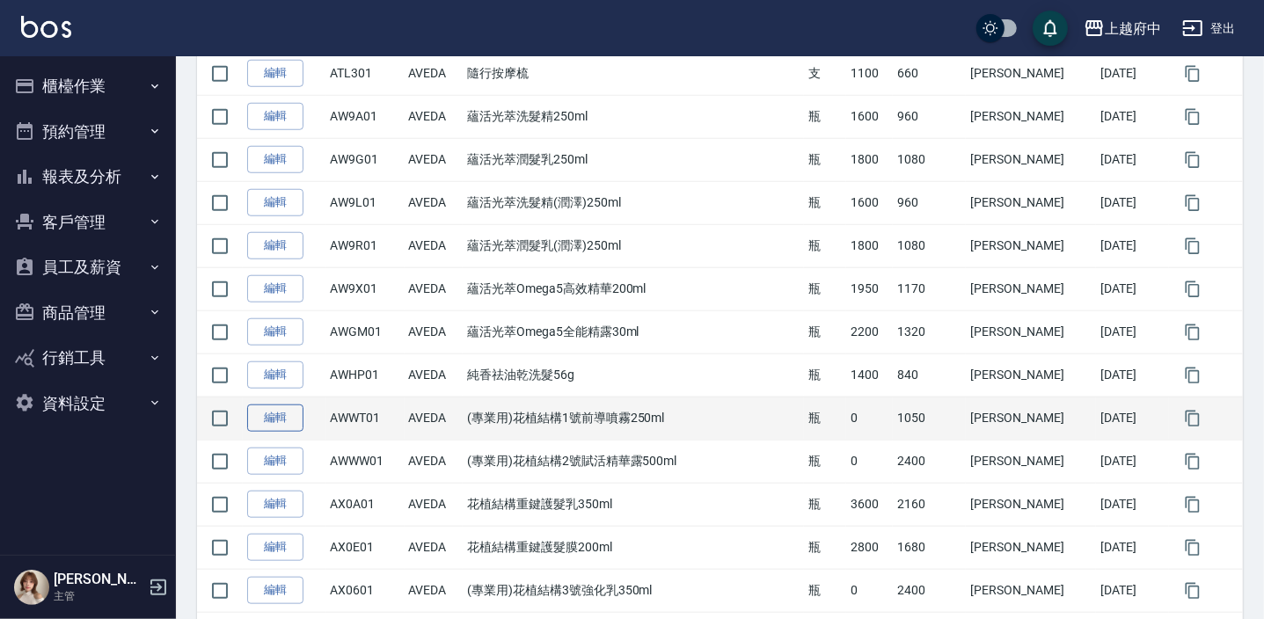
click at [280, 413] on link "編輯" at bounding box center [275, 418] width 56 height 27
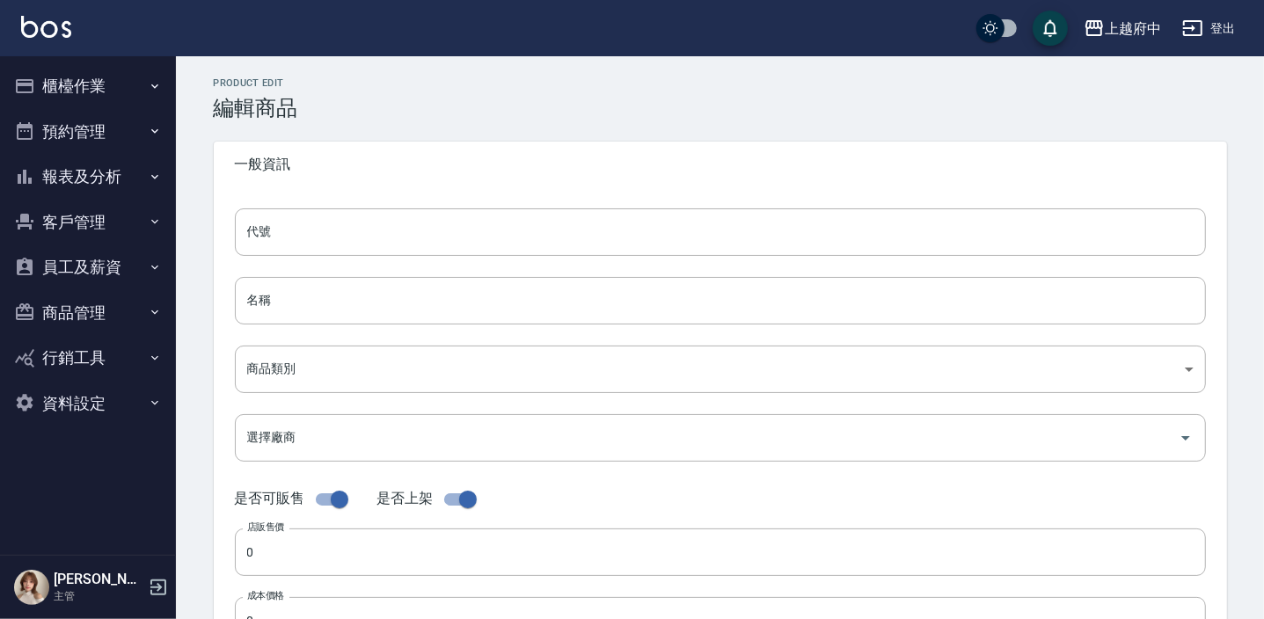
type input "AWWT01"
type input "(專業用)花植結構1號前導噴霧250ml"
type input "252d203a-57fd-4372-a26e-d68e0672c78b"
type input "1050"
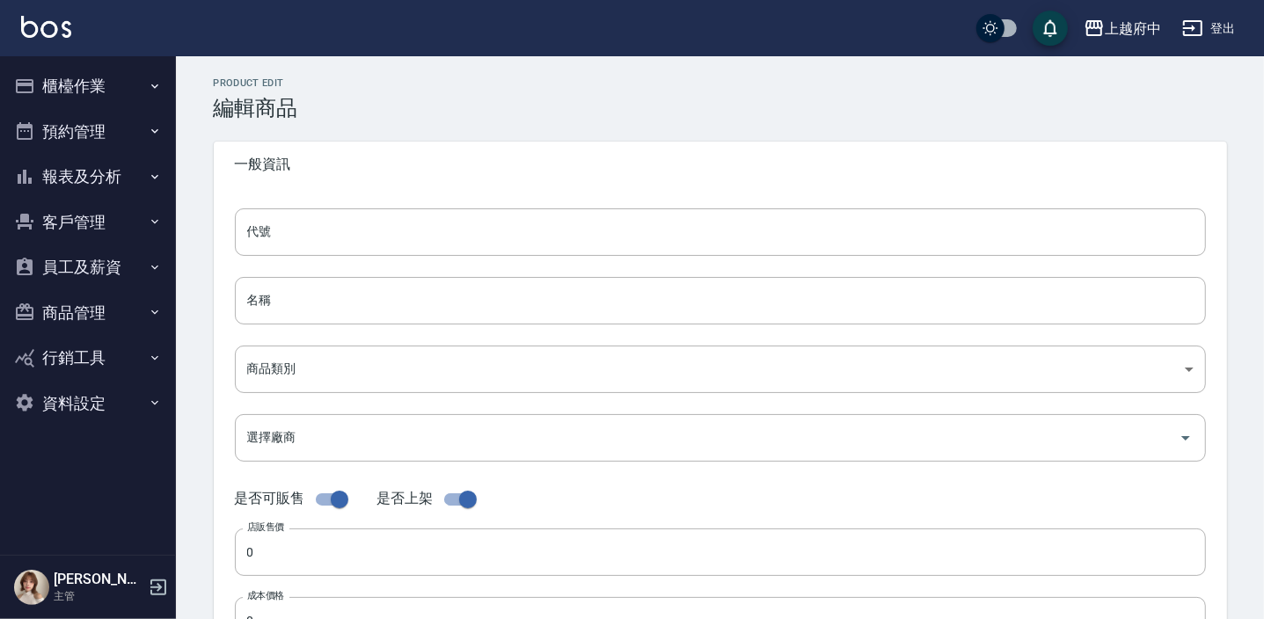
type input "瓶"
type input "UNSET"
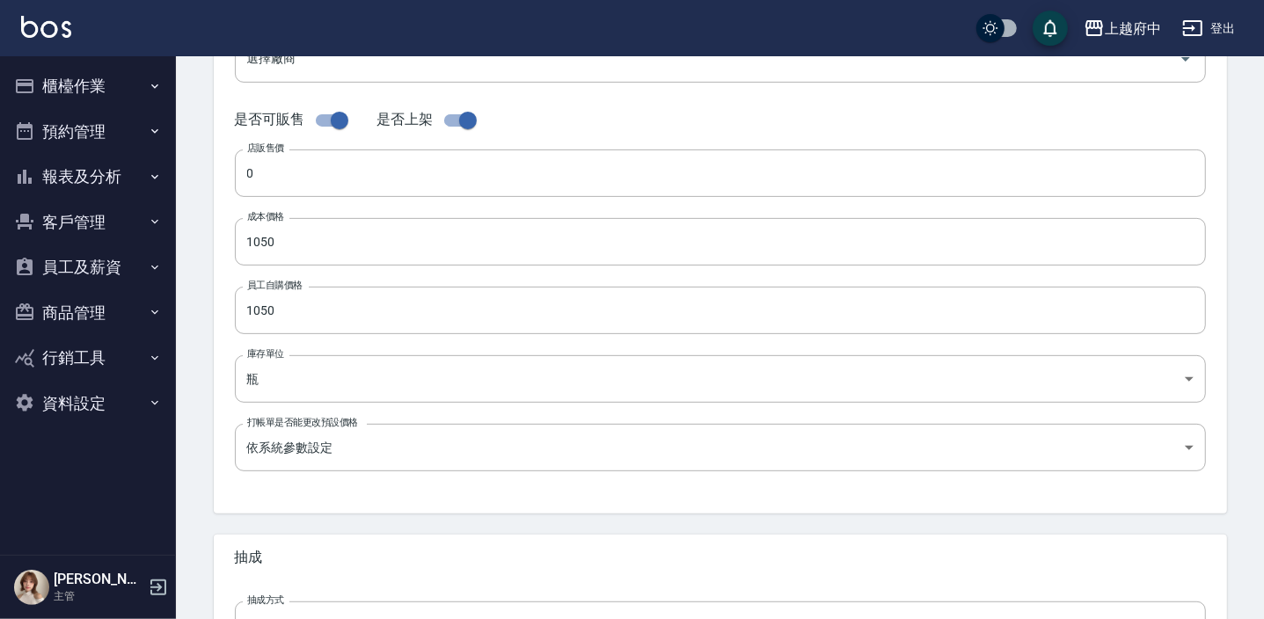
scroll to position [399, 0]
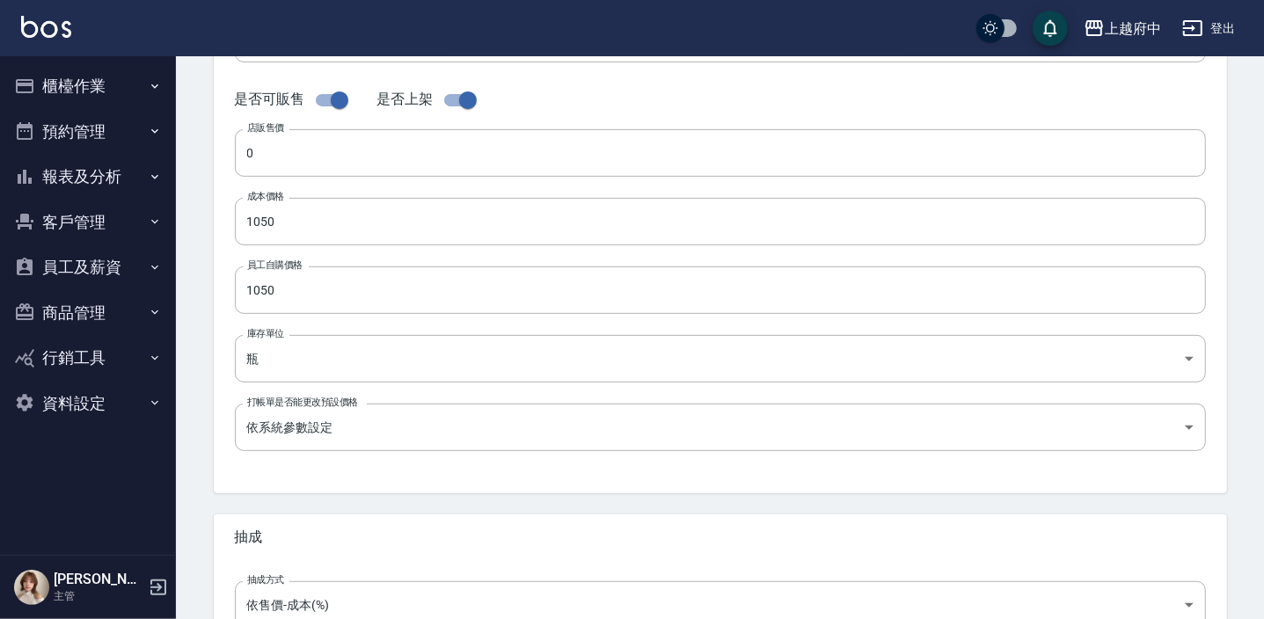
click at [457, 96] on input "checkbox" at bounding box center [468, 100] width 100 height 33
checkbox input "false"
click at [349, 94] on input "checkbox" at bounding box center [339, 100] width 100 height 33
checkbox input "false"
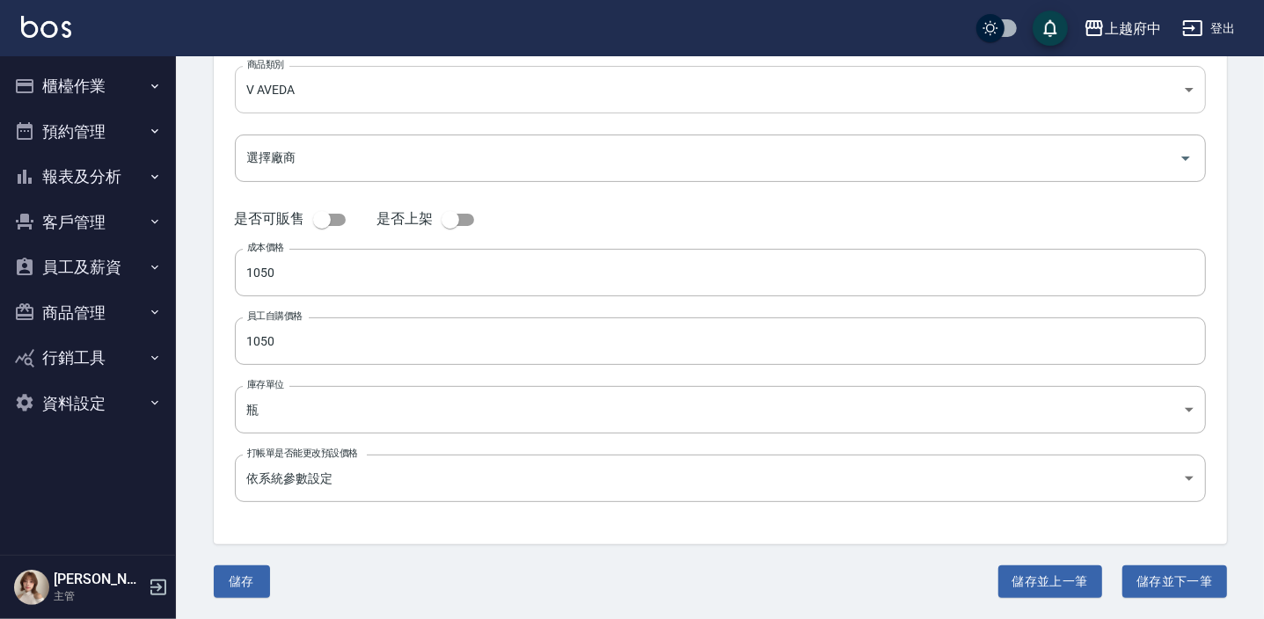
scroll to position [279, 0]
click at [249, 572] on button "儲存" at bounding box center [242, 583] width 56 height 33
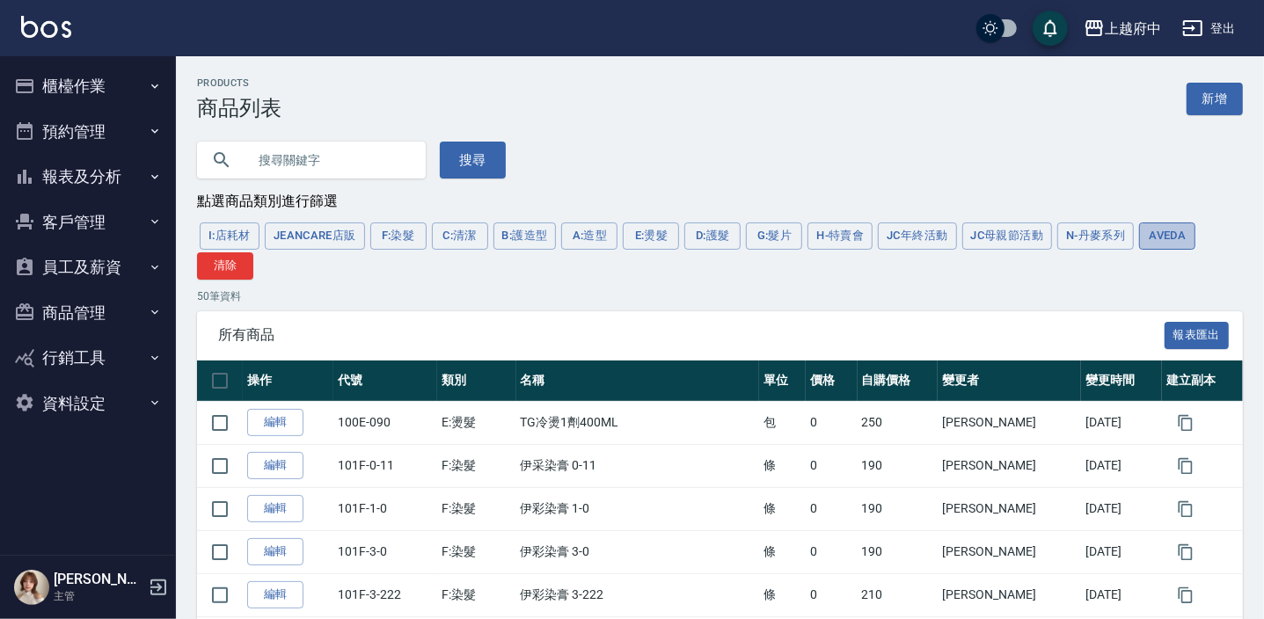
click at [1164, 237] on button "AVEDA" at bounding box center [1167, 236] width 56 height 27
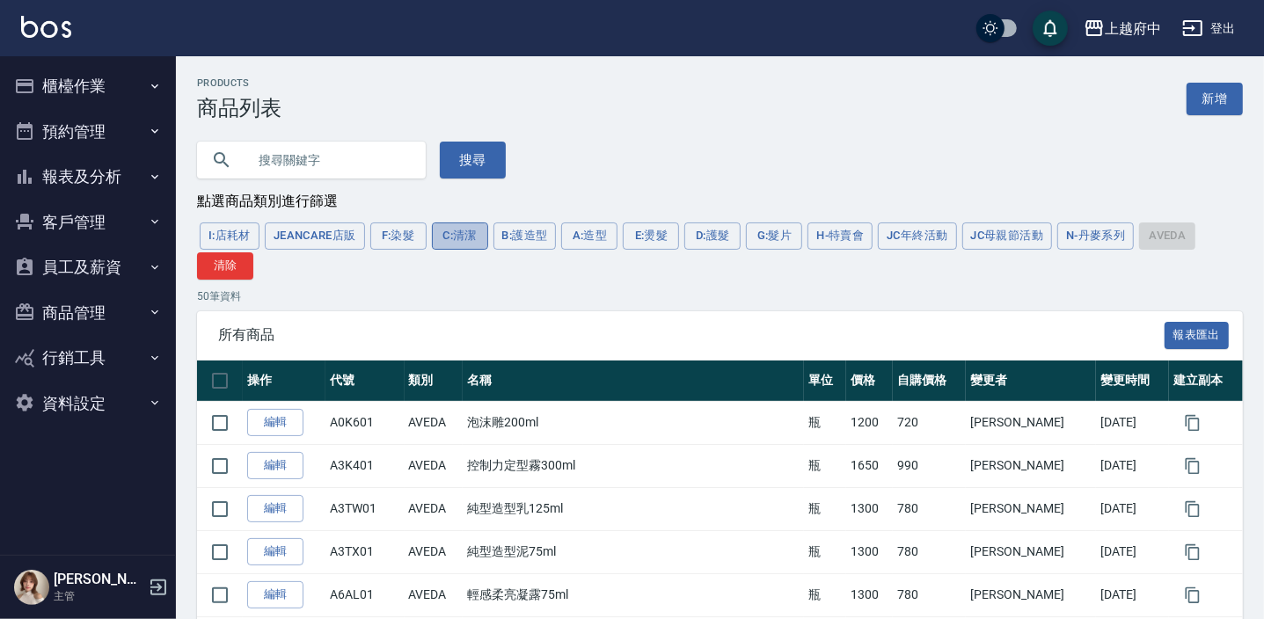
click at [475, 232] on button "C:清潔" at bounding box center [460, 236] width 56 height 27
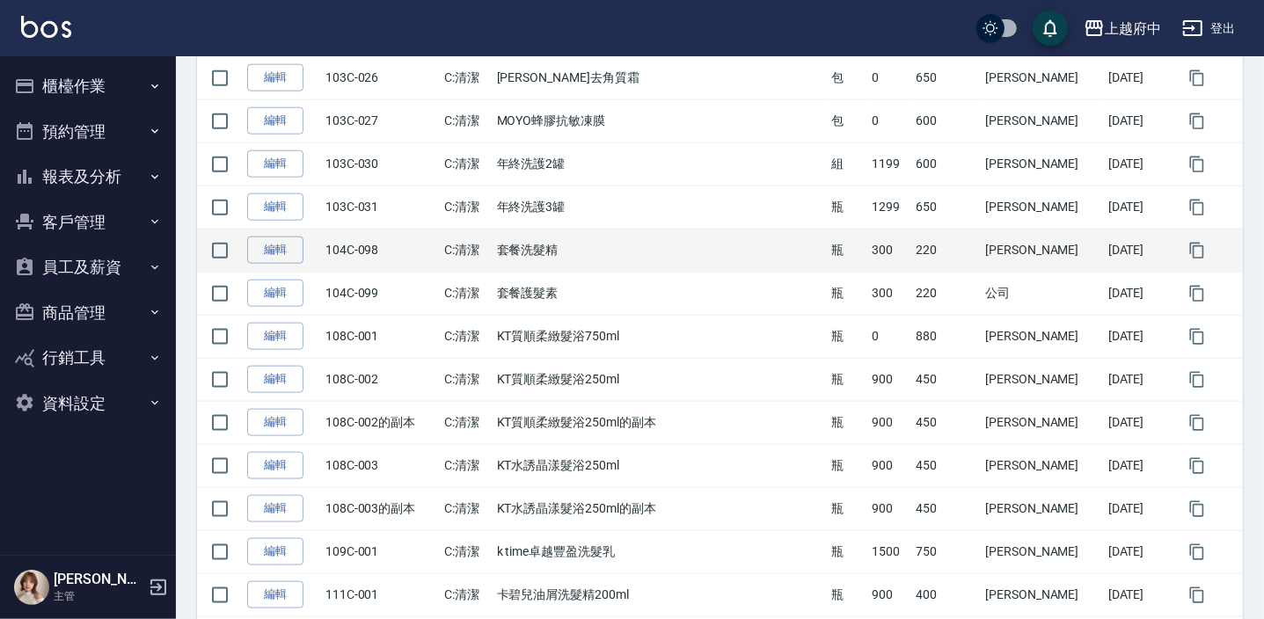
scroll to position [1279, 0]
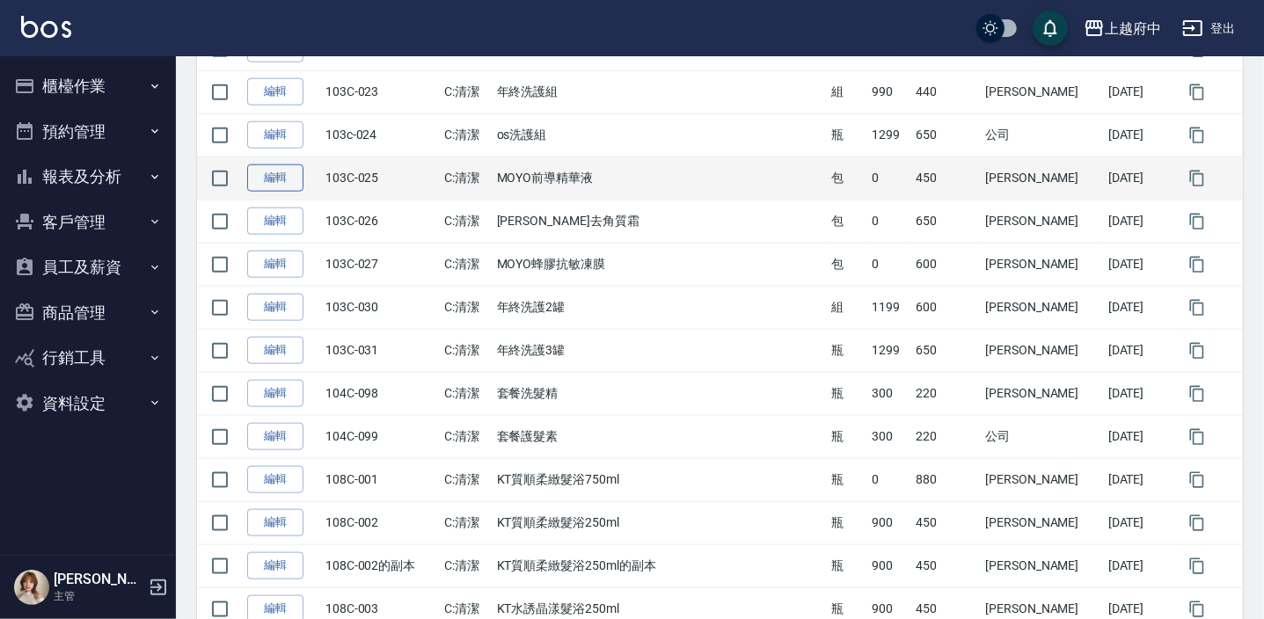
click at [287, 186] on link "編輯" at bounding box center [275, 178] width 56 height 27
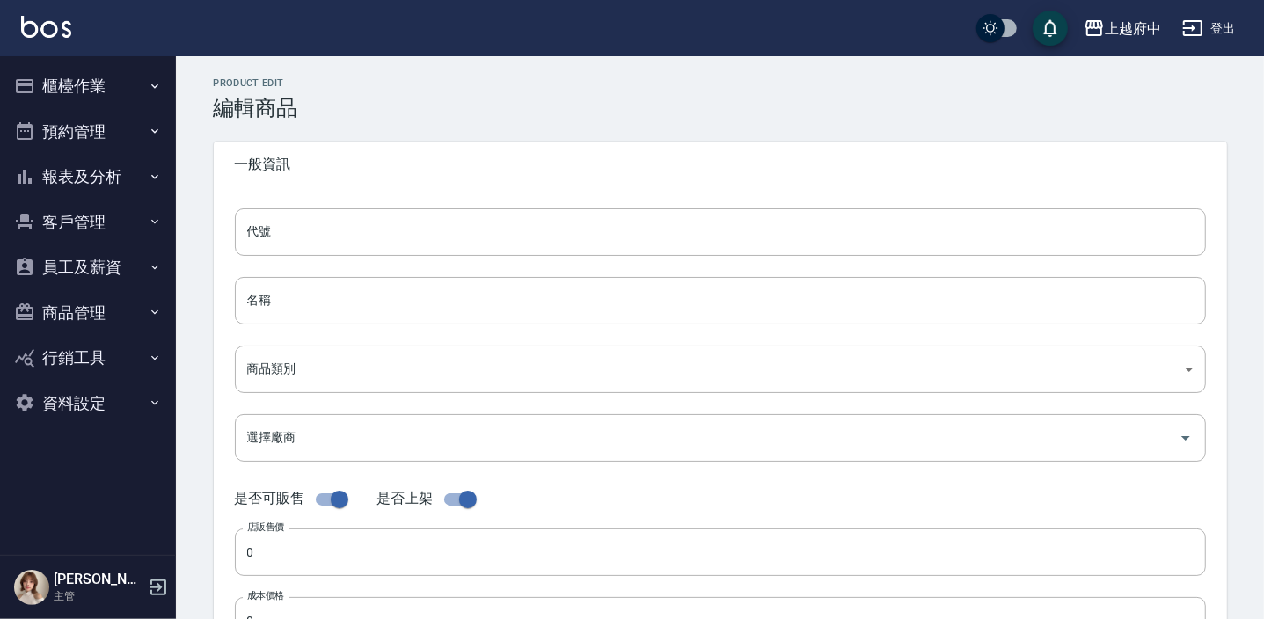
type input "103C-025"
type input "MOYO前導精華液"
type input "880c03b3-24e4-41d2-99cb-98adf8613616"
checkbox input "false"
type input "450"
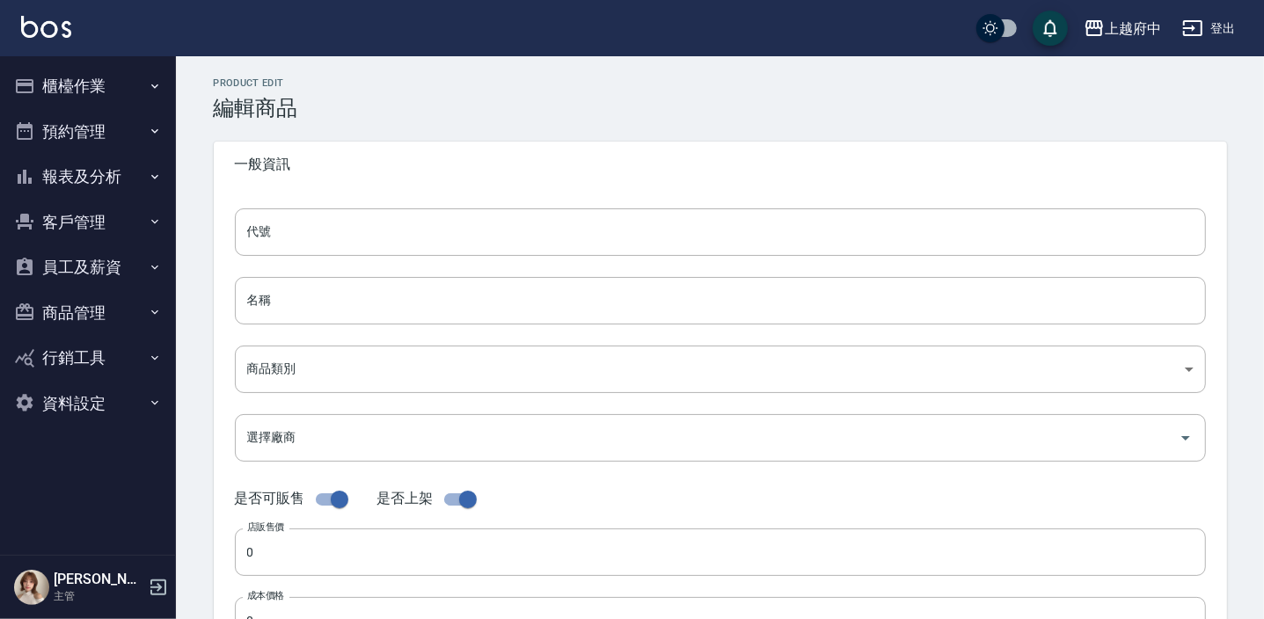
type input "450"
type input "包"
type input "UNSET"
click at [85, 318] on button "商品管理" at bounding box center [88, 313] width 162 height 46
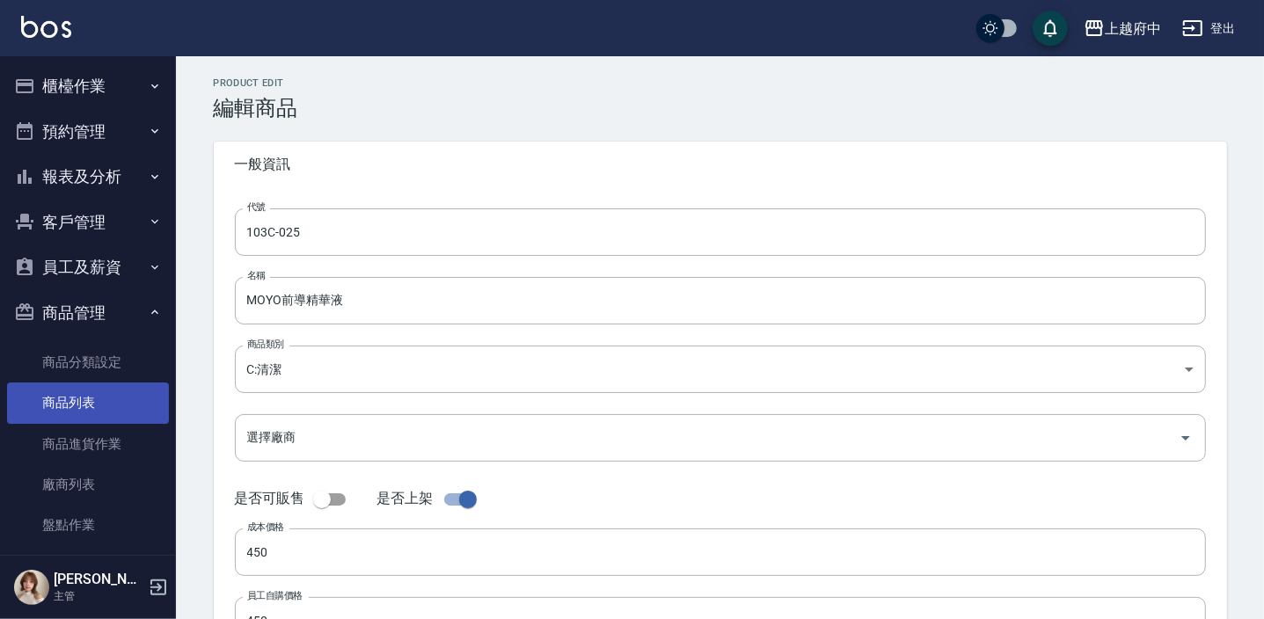
click at [77, 396] on link "商品列表" at bounding box center [88, 403] width 162 height 40
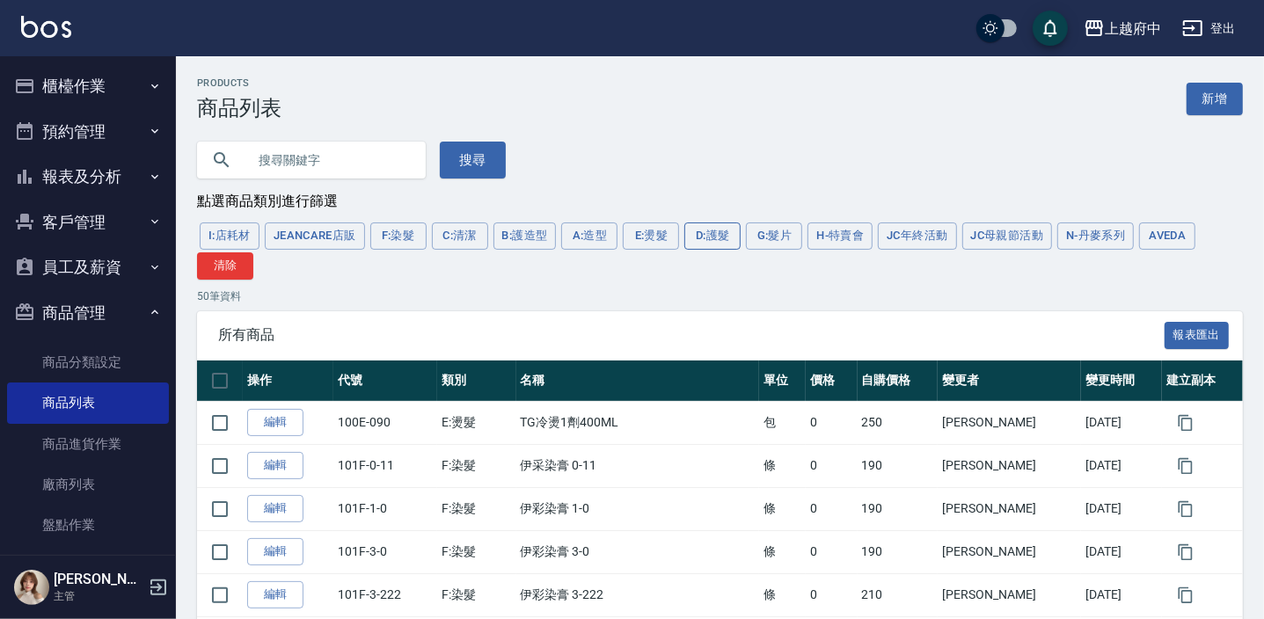
click at [712, 230] on button "D:護髮" at bounding box center [712, 236] width 56 height 27
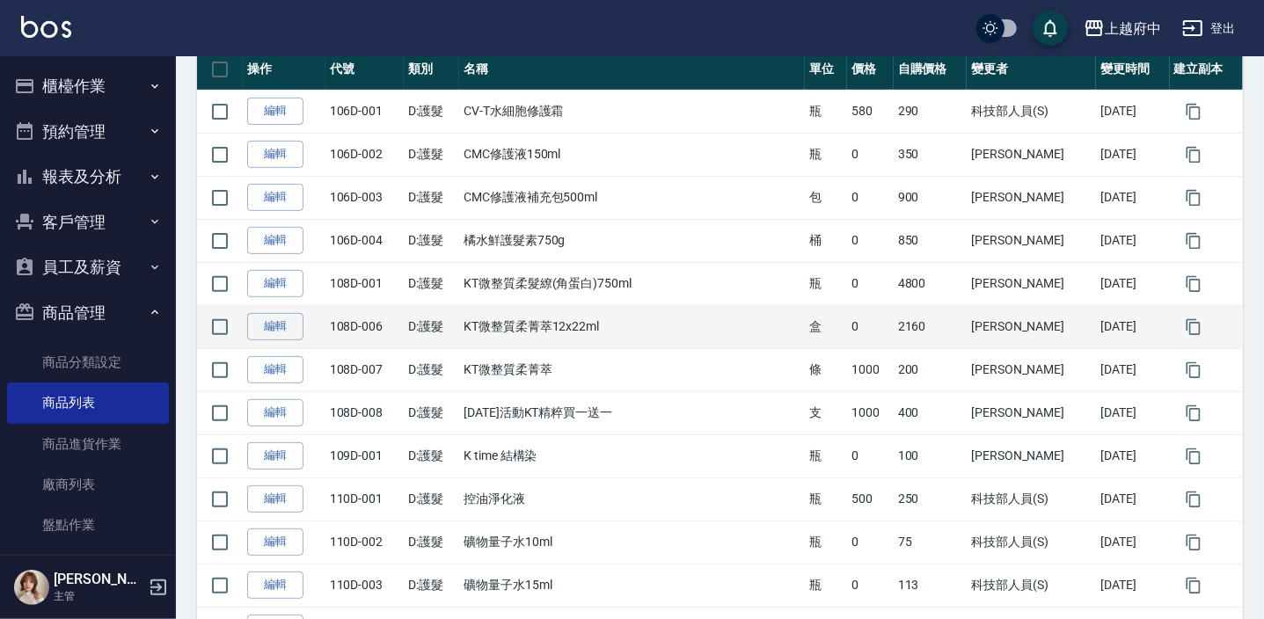
scroll to position [319, 0]
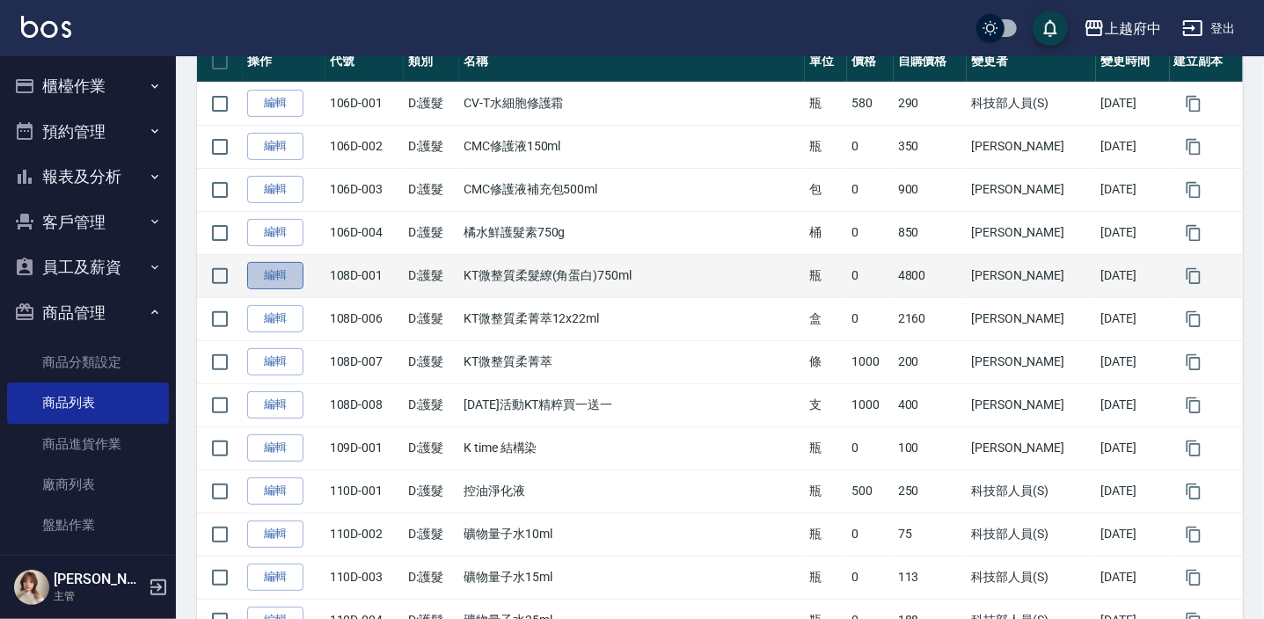
click at [296, 281] on link "編輯" at bounding box center [275, 275] width 56 height 27
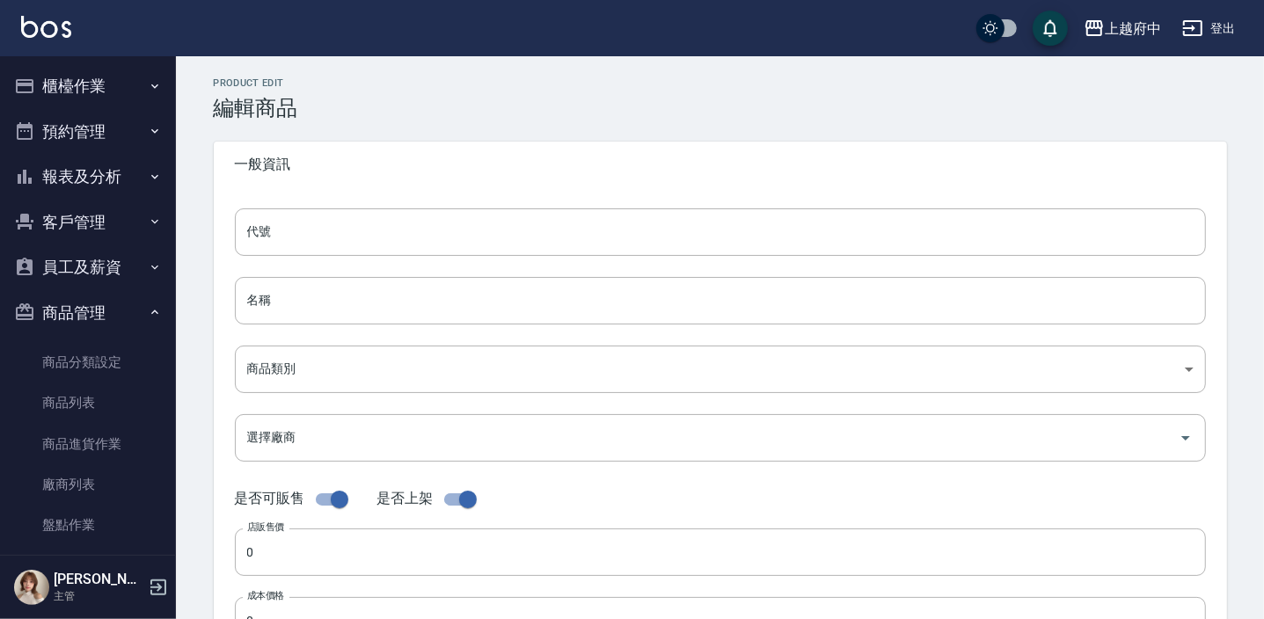
type input "108D-001"
type input "KT微整質柔髮繚(角蛋白)750ml"
type input "c5b9a4f3-c2c2-4e89-a6ab-e0eb302e8b64"
checkbox input "false"
type input "4800"
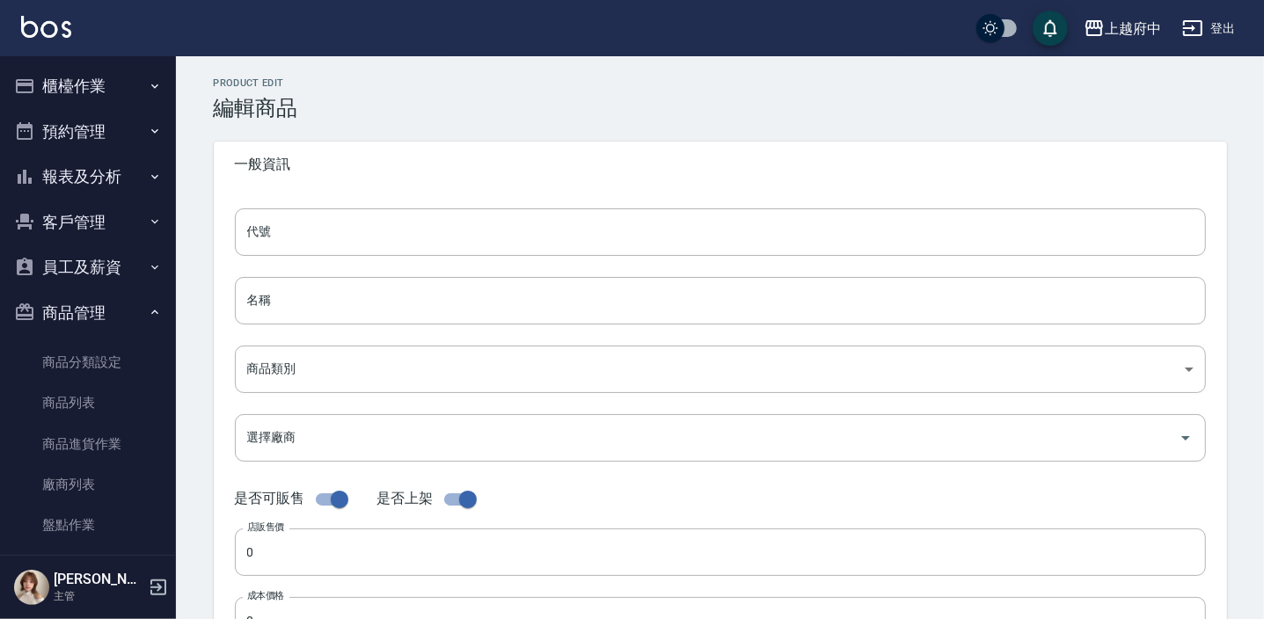
type input "4800"
type input "瓶"
type input "UNSET"
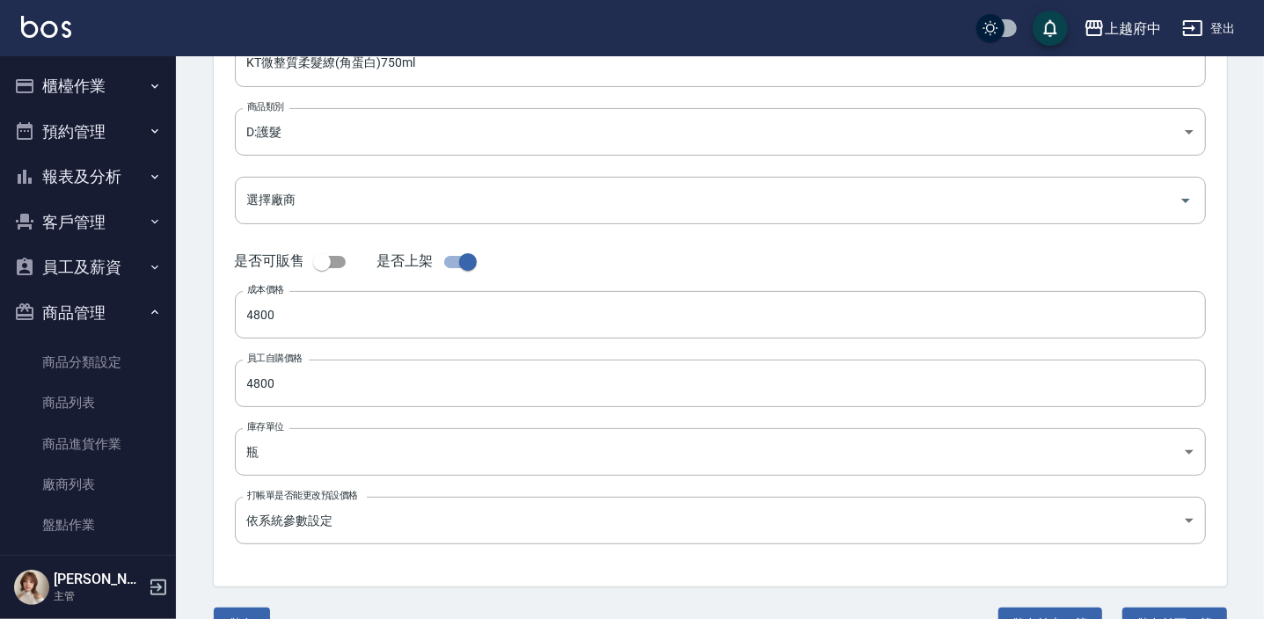
scroll to position [279, 0]
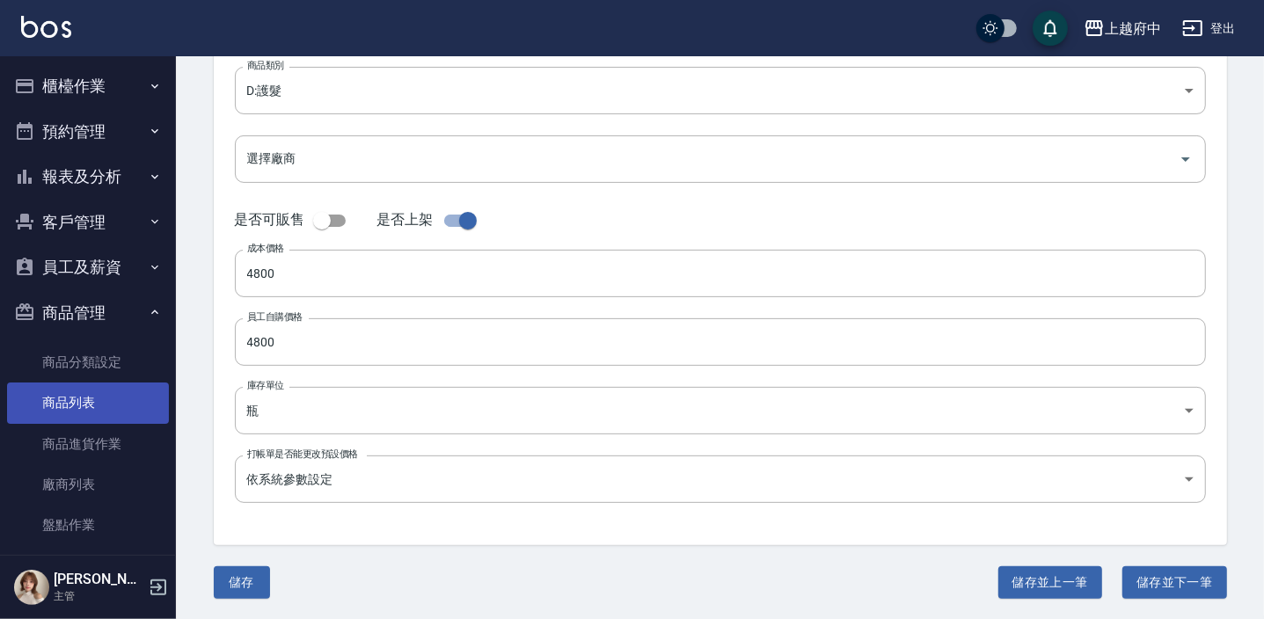
click at [71, 408] on link "商品列表" at bounding box center [88, 403] width 162 height 40
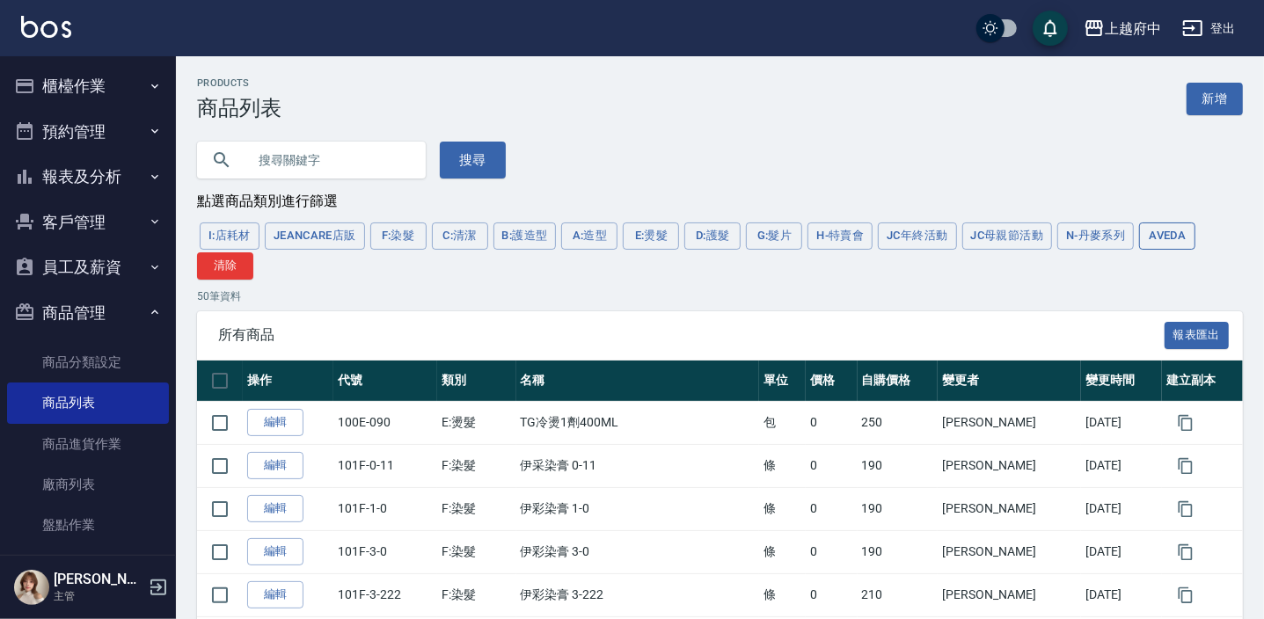
click at [1150, 245] on button "AVEDA" at bounding box center [1167, 236] width 56 height 27
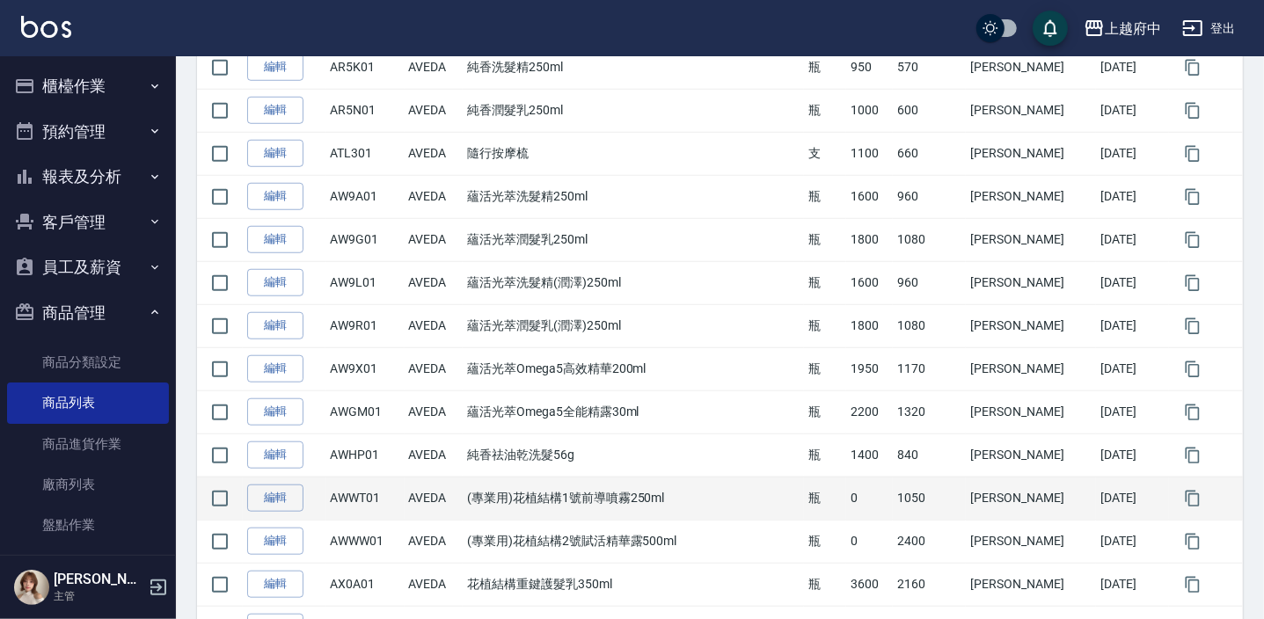
scroll to position [1039, 0]
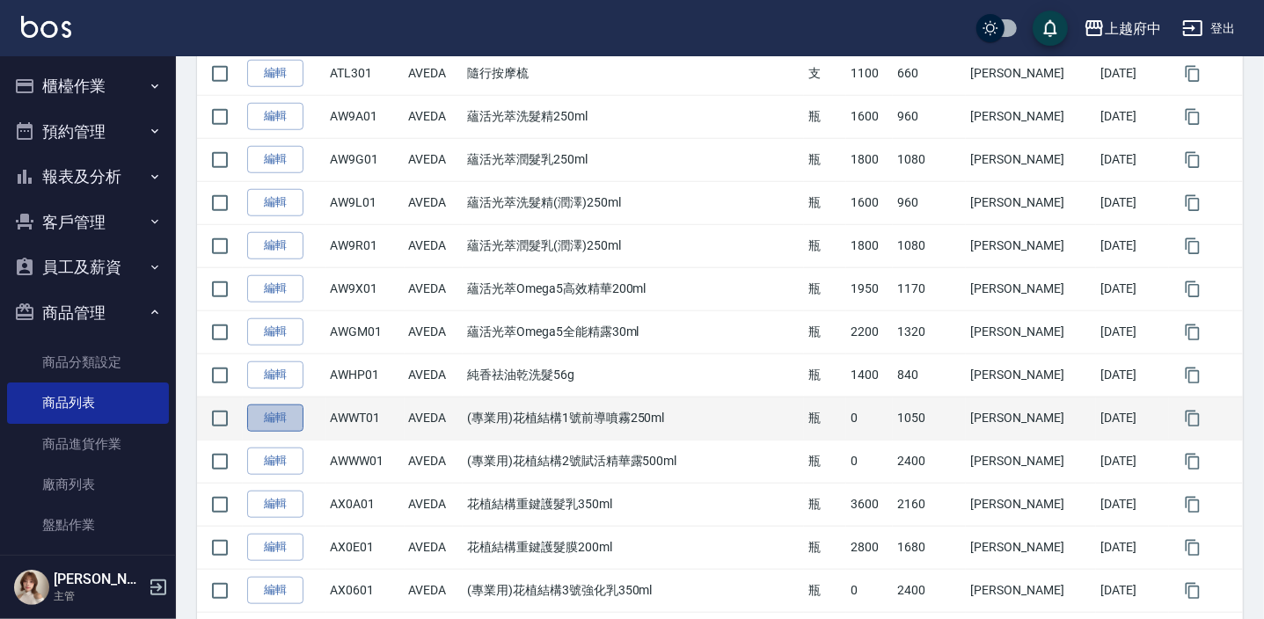
click at [287, 416] on link "編輯" at bounding box center [275, 418] width 56 height 27
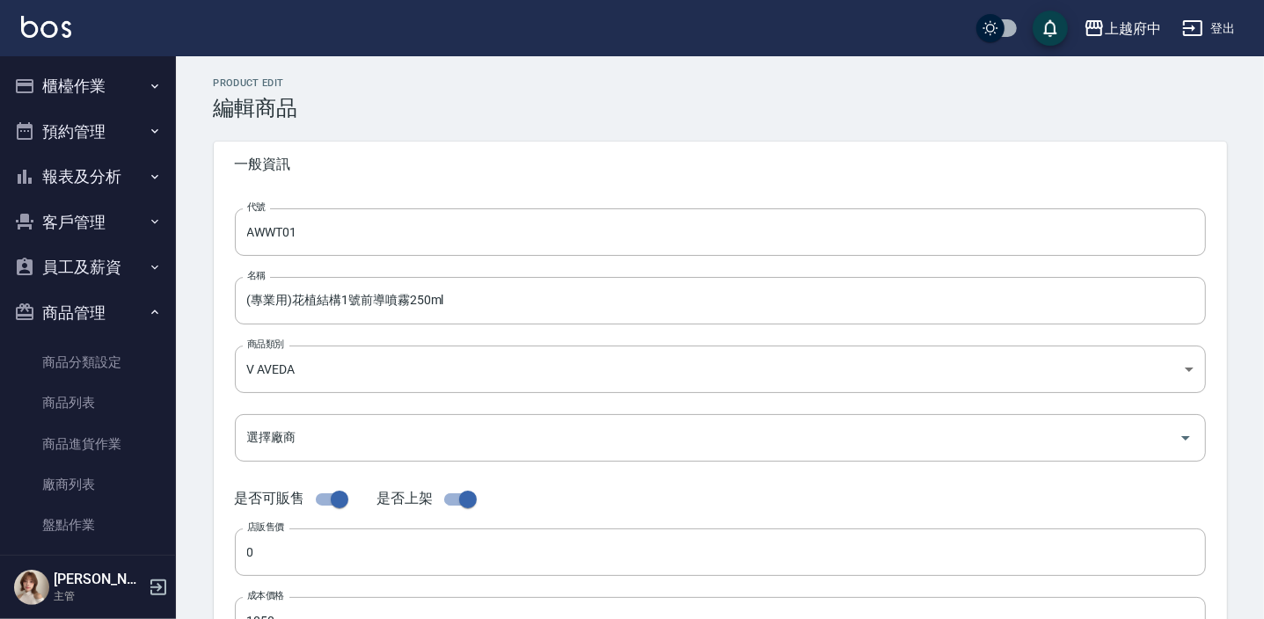
checkbox input "false"
click at [442, 494] on input "checkbox" at bounding box center [450, 499] width 100 height 33
checkbox input "true"
click at [201, 512] on div "Product Edit 編輯商品 一般資訊 代號 AWWT01 代號 名稱 (專業用)花植結構1號前導噴霧250ml 名稱 商品類別 V AVEDA 2…" at bounding box center [721, 477] width 1056 height 801
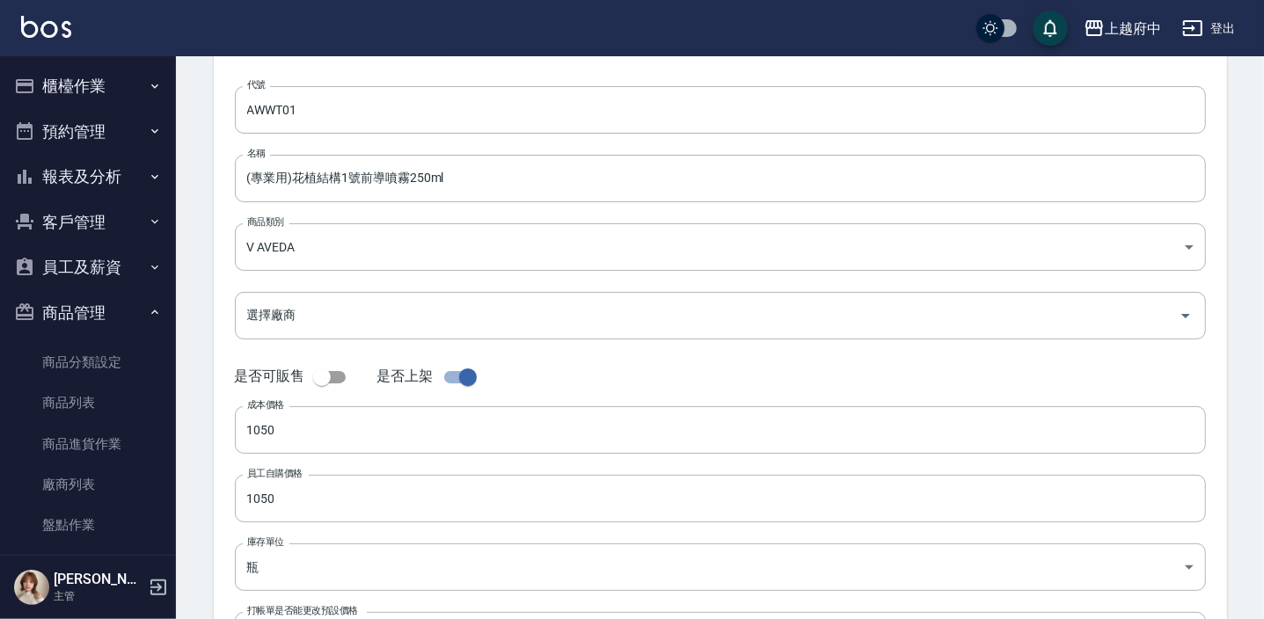
scroll to position [279, 0]
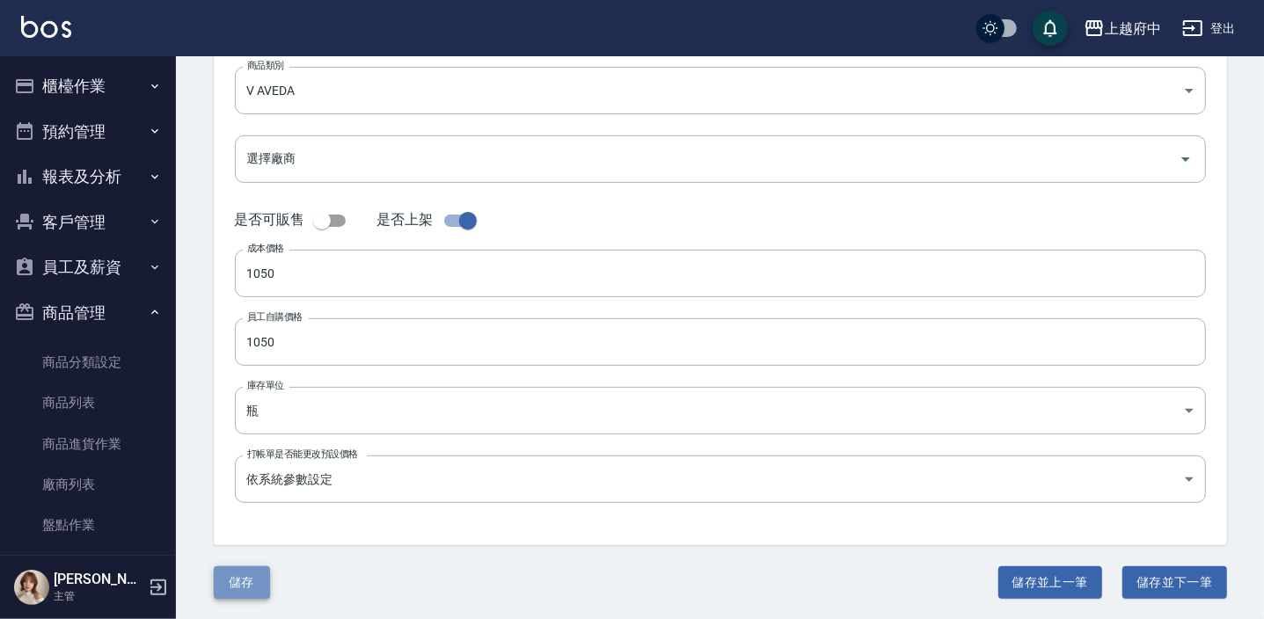
click at [255, 587] on button "儲存" at bounding box center [242, 583] width 56 height 33
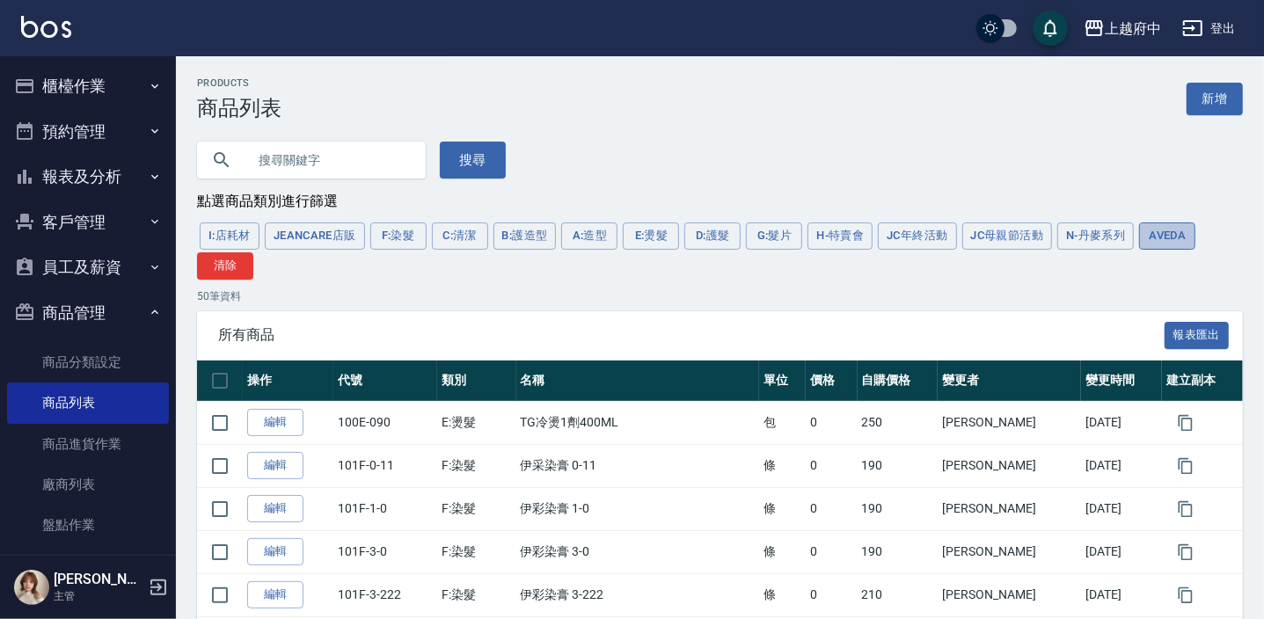
click at [1161, 227] on button "AVEDA" at bounding box center [1167, 236] width 56 height 27
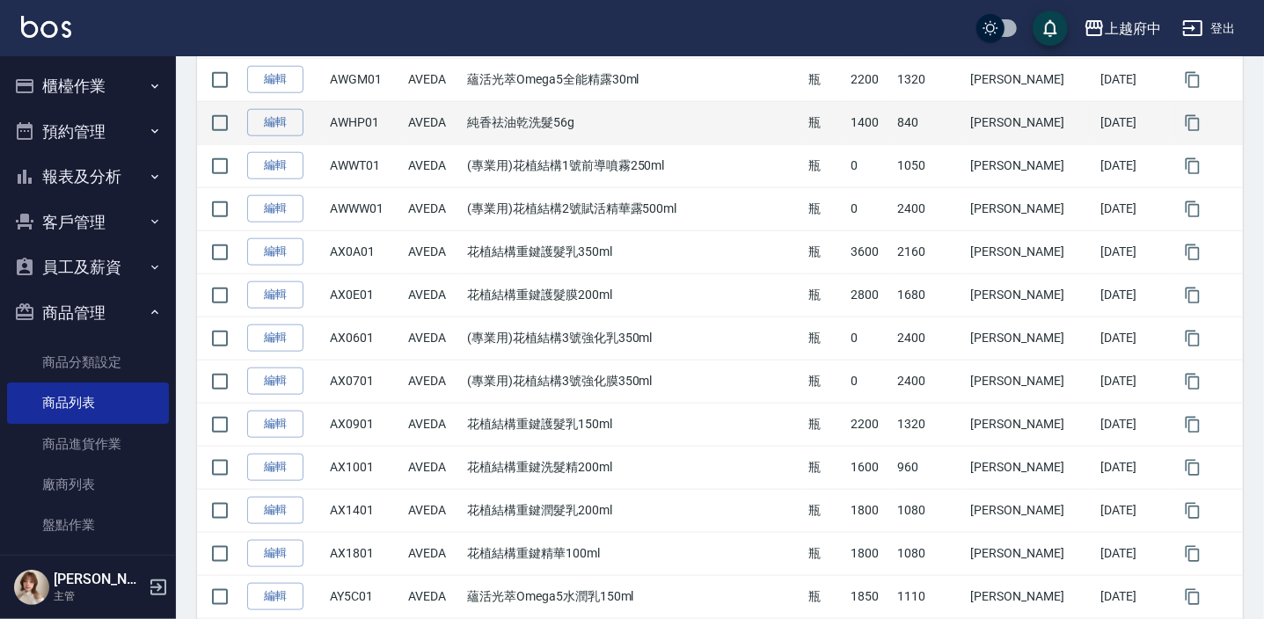
scroll to position [1199, 0]
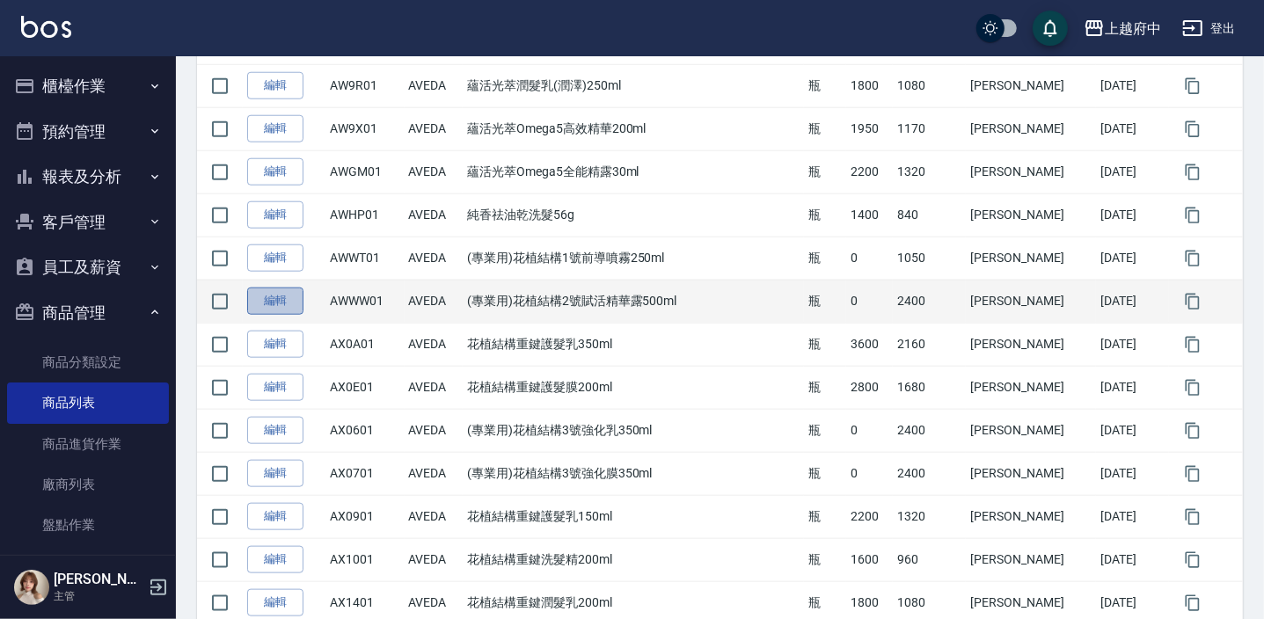
click at [277, 306] on link "編輯" at bounding box center [275, 301] width 56 height 27
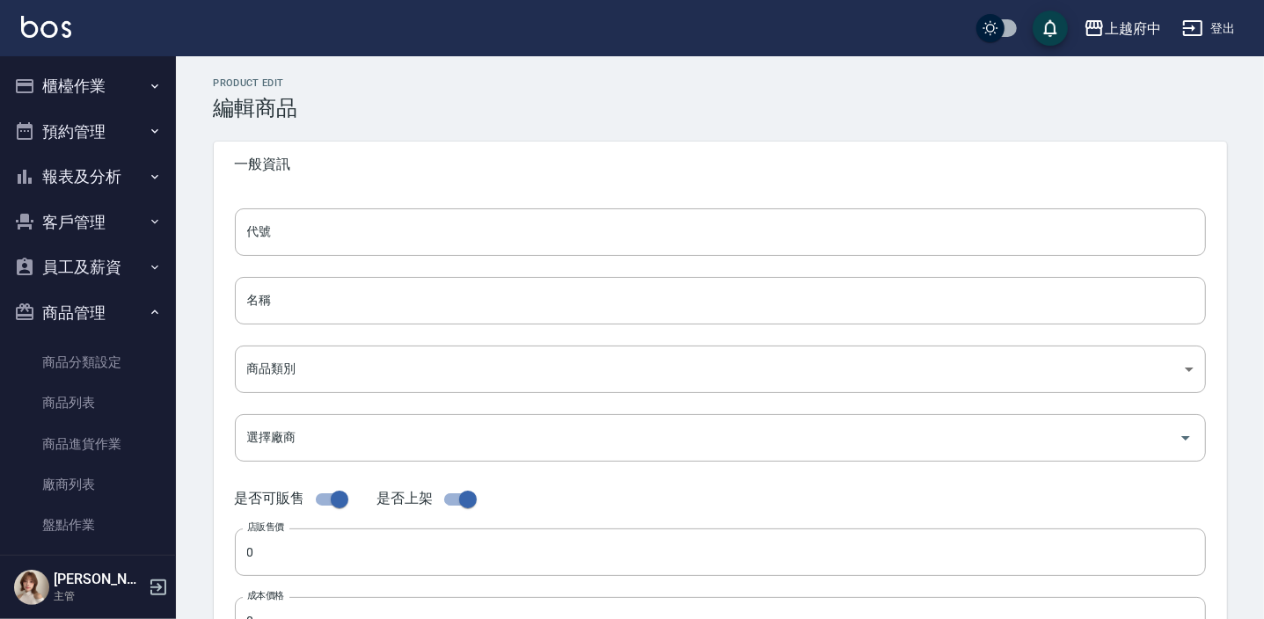
type input "AWWW01"
type input "(專業用)花植結構2號賦活精華露500ml"
type input "252d203a-57fd-4372-a26e-d68e0672c78b"
type input "2400"
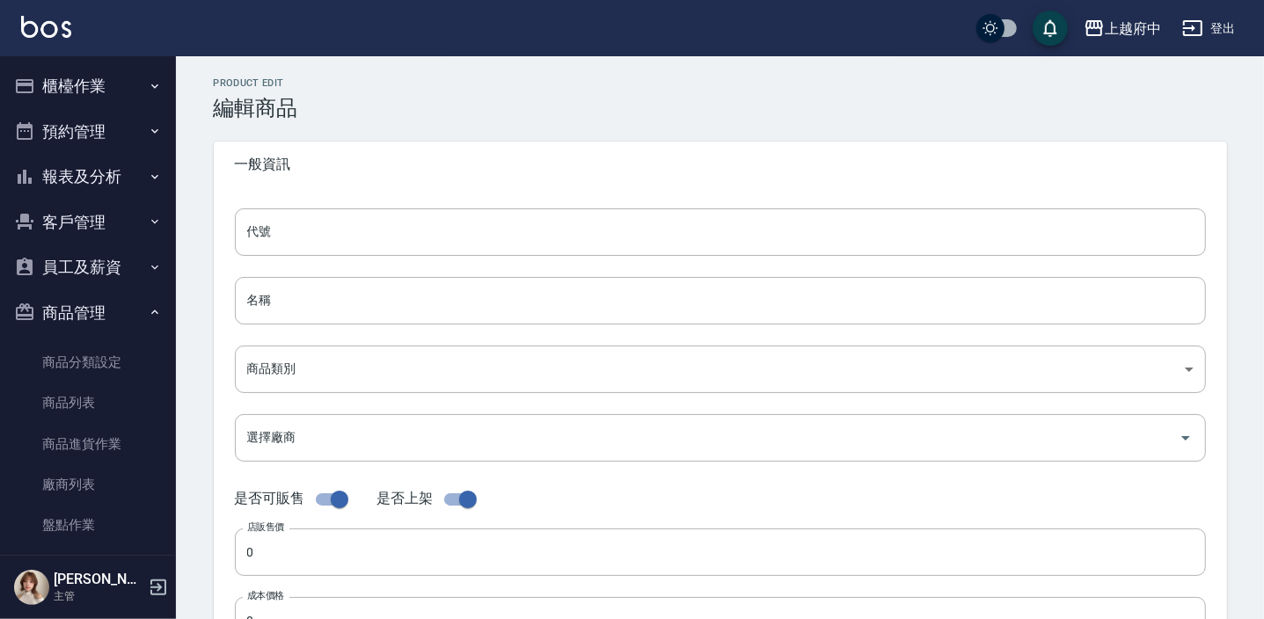
type input "瓶"
type input "UNSET"
click at [348, 501] on input "checkbox" at bounding box center [339, 499] width 100 height 33
checkbox input "false"
click at [206, 523] on div "Product Edit 編輯商品 一般資訊 代號 AWWW01 代號 名稱 (專業用)花植結構2號賦活精華露500ml 名稱 商品類別 V AVEDA …" at bounding box center [721, 477] width 1056 height 801
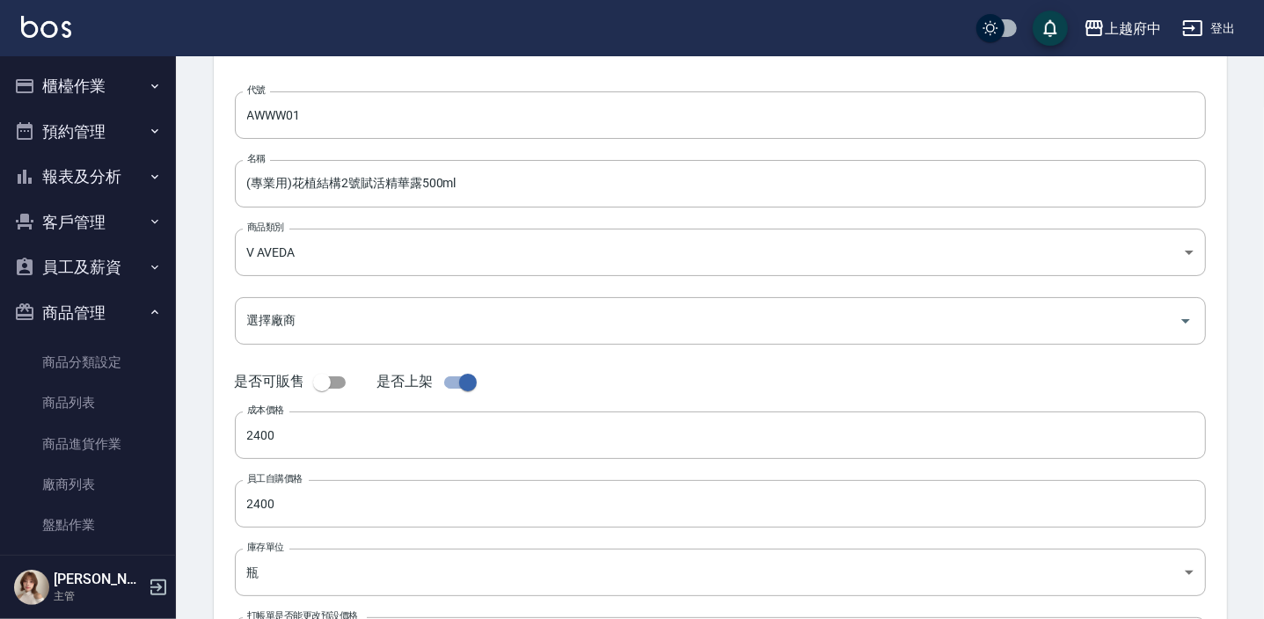
scroll to position [279, 0]
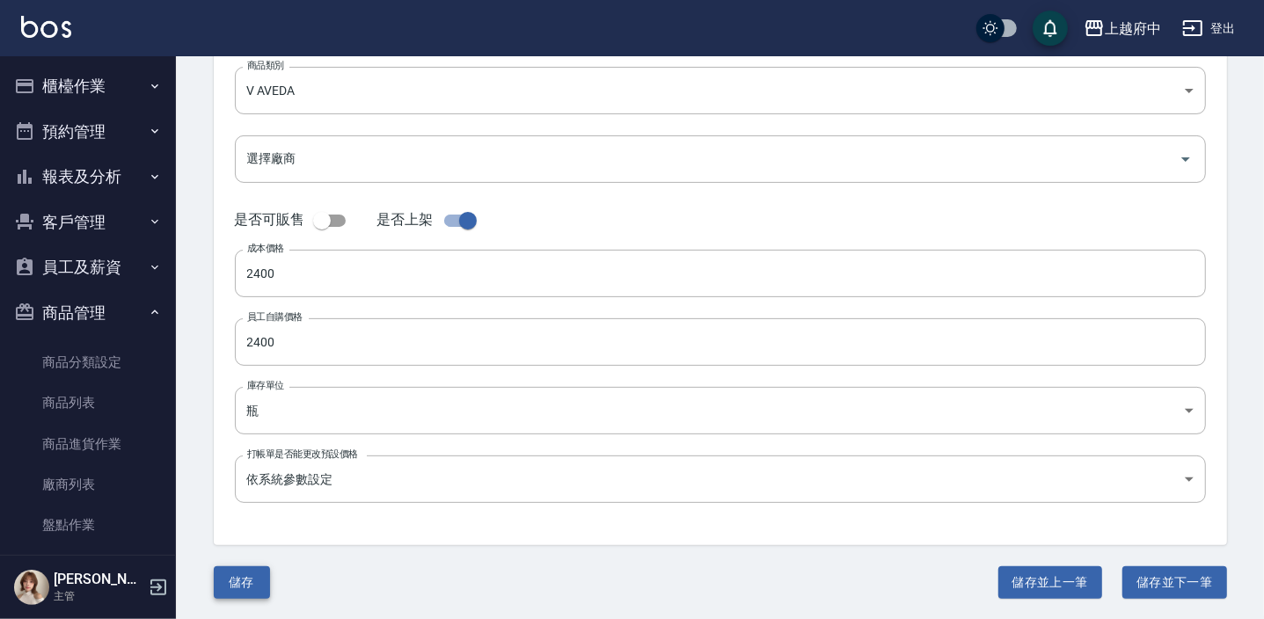
click at [238, 580] on button "儲存" at bounding box center [242, 583] width 56 height 33
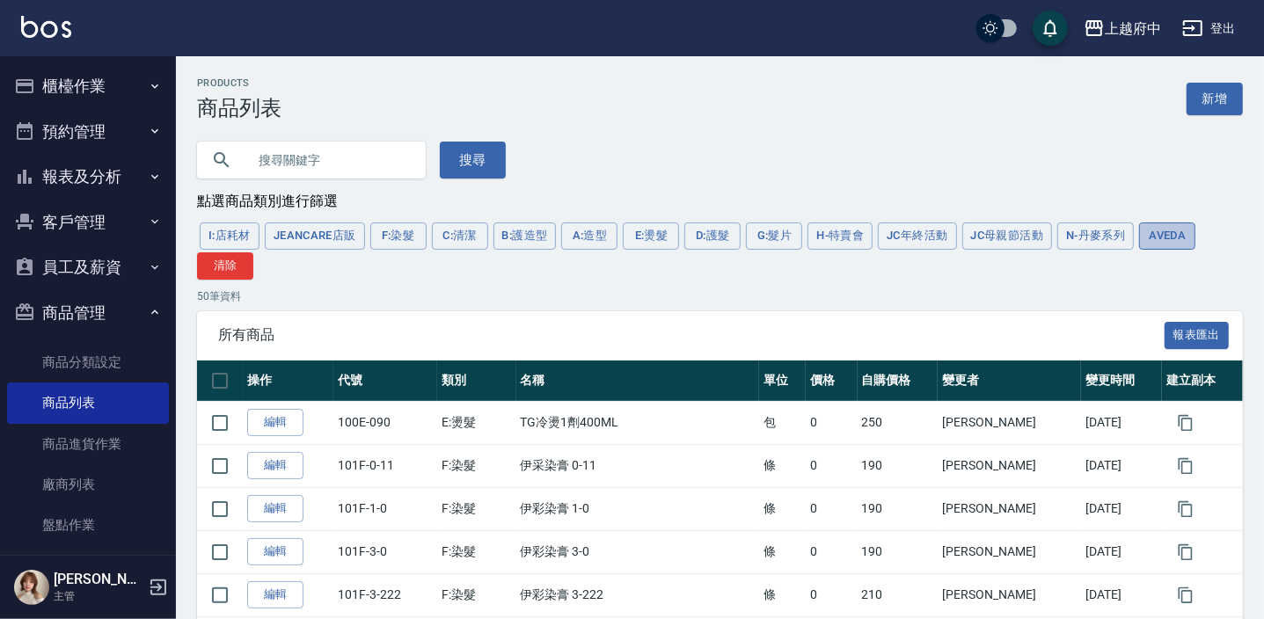
click at [1153, 232] on button "AVEDA" at bounding box center [1167, 236] width 56 height 27
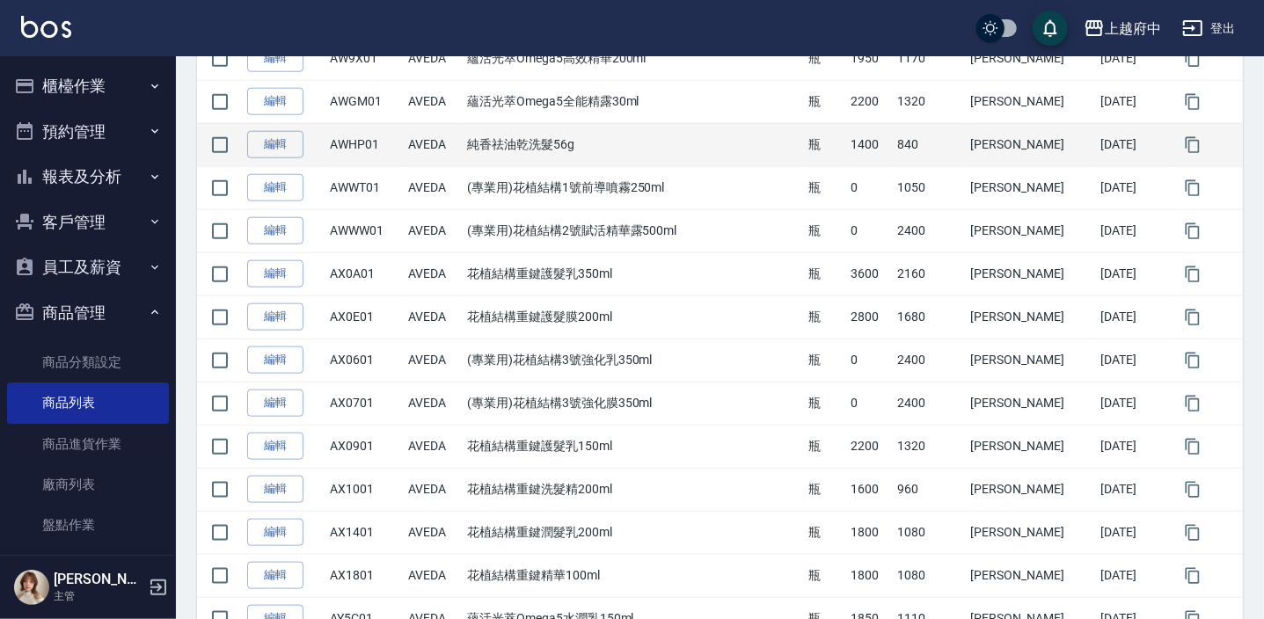
scroll to position [1359, 0]
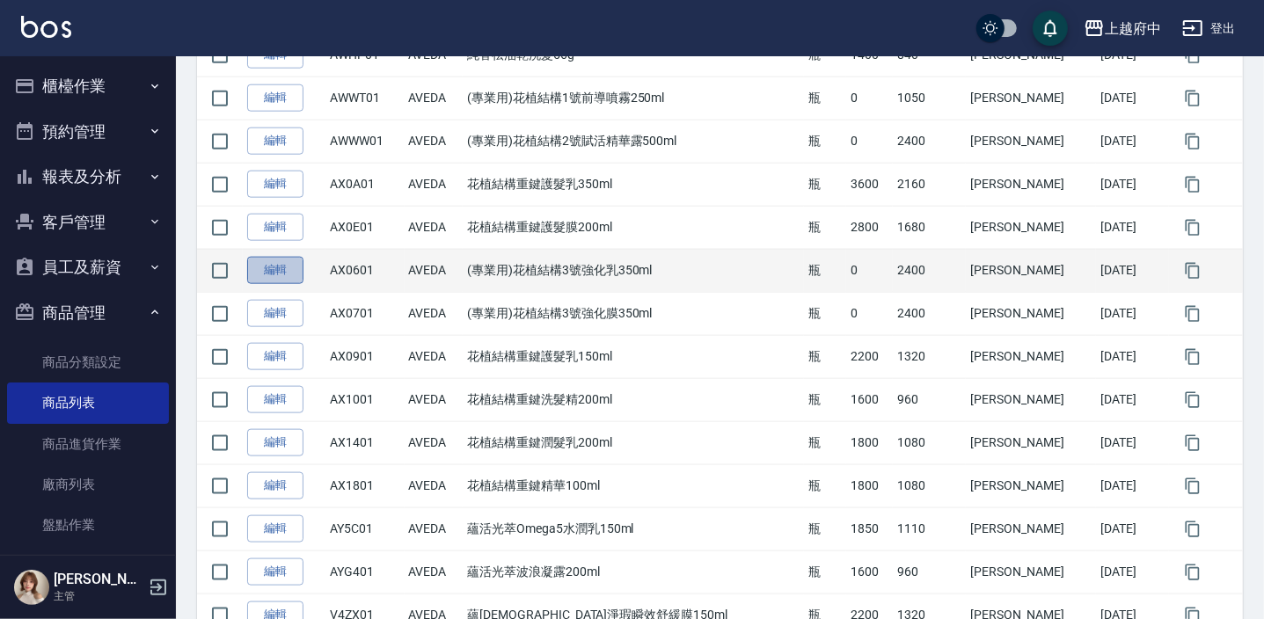
click at [297, 269] on link "編輯" at bounding box center [275, 270] width 56 height 27
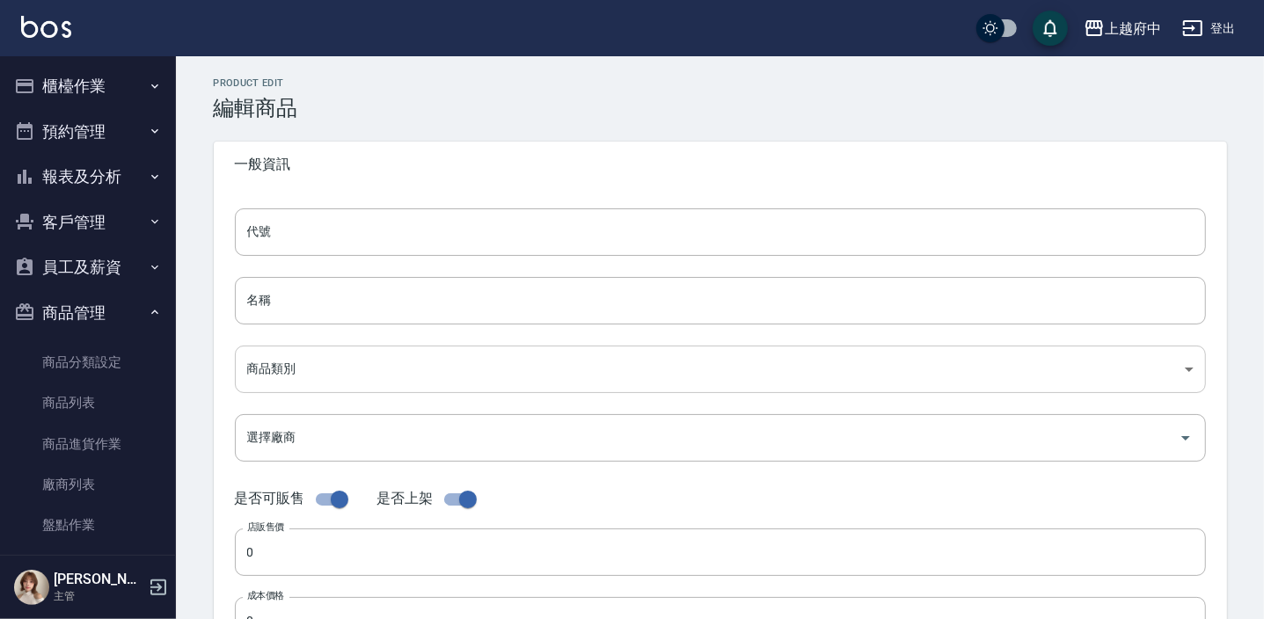
type input "AX0601"
type input "(專業用)花植結構3號強化乳350ml"
type input "252d203a-57fd-4372-a26e-d68e0672c78b"
type input "2400"
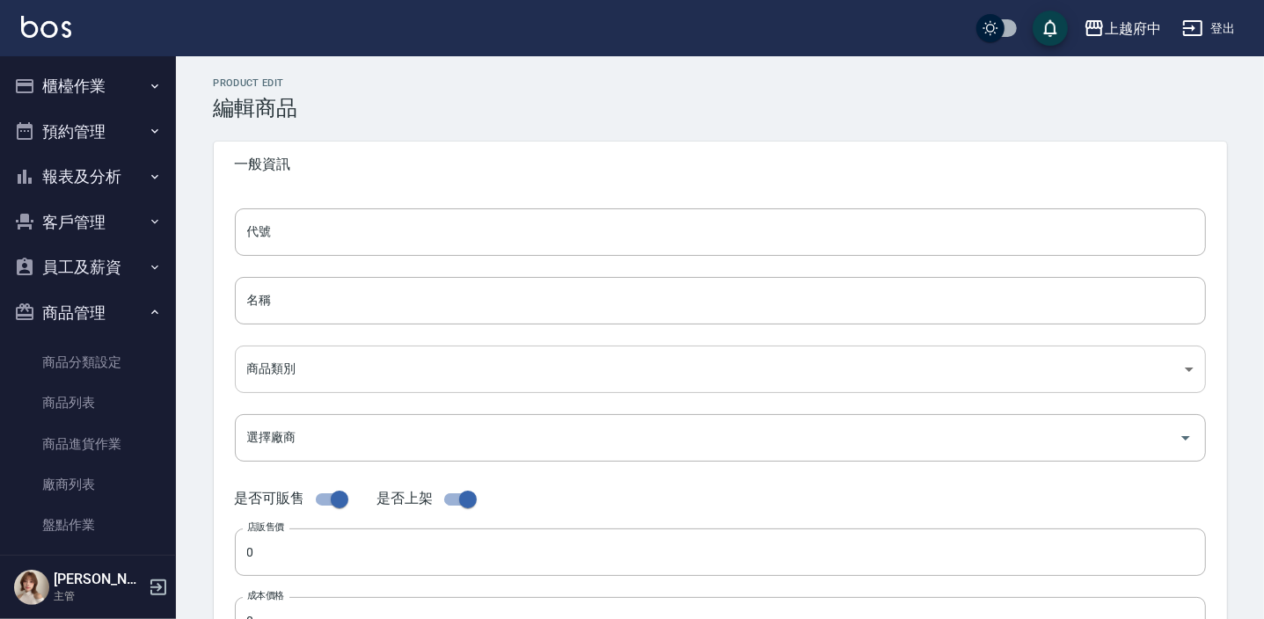
type input "瓶"
type input "UNSET"
click at [332, 501] on input "checkbox" at bounding box center [339, 499] width 100 height 33
checkbox input "false"
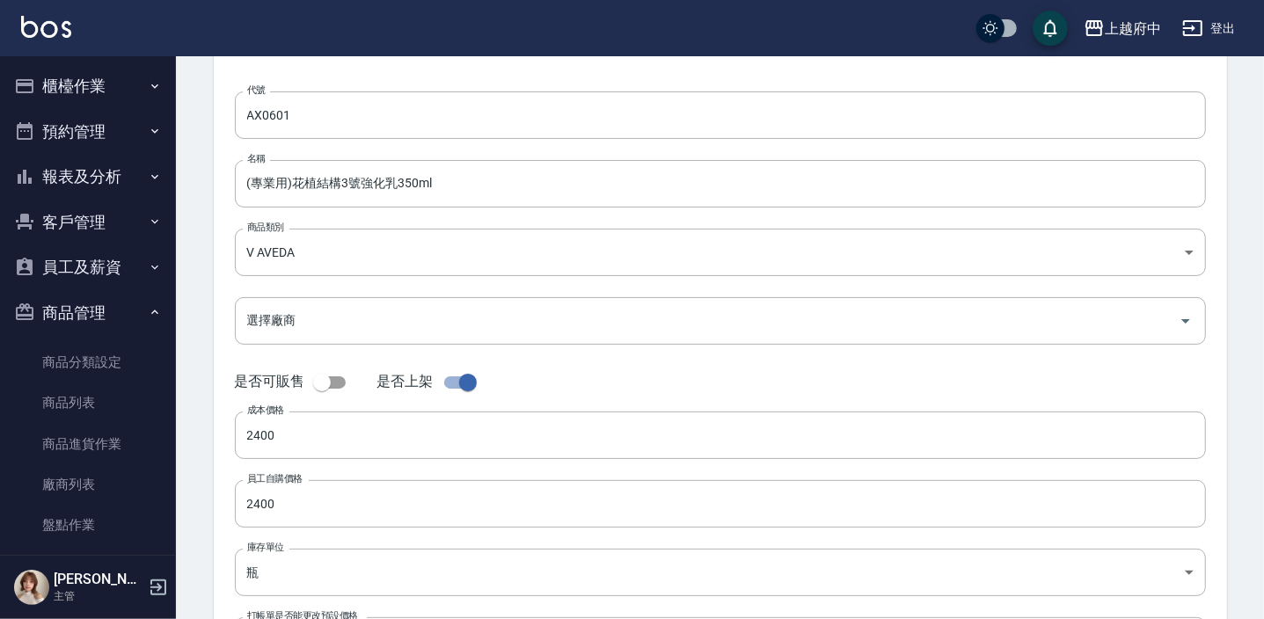
scroll to position [279, 0]
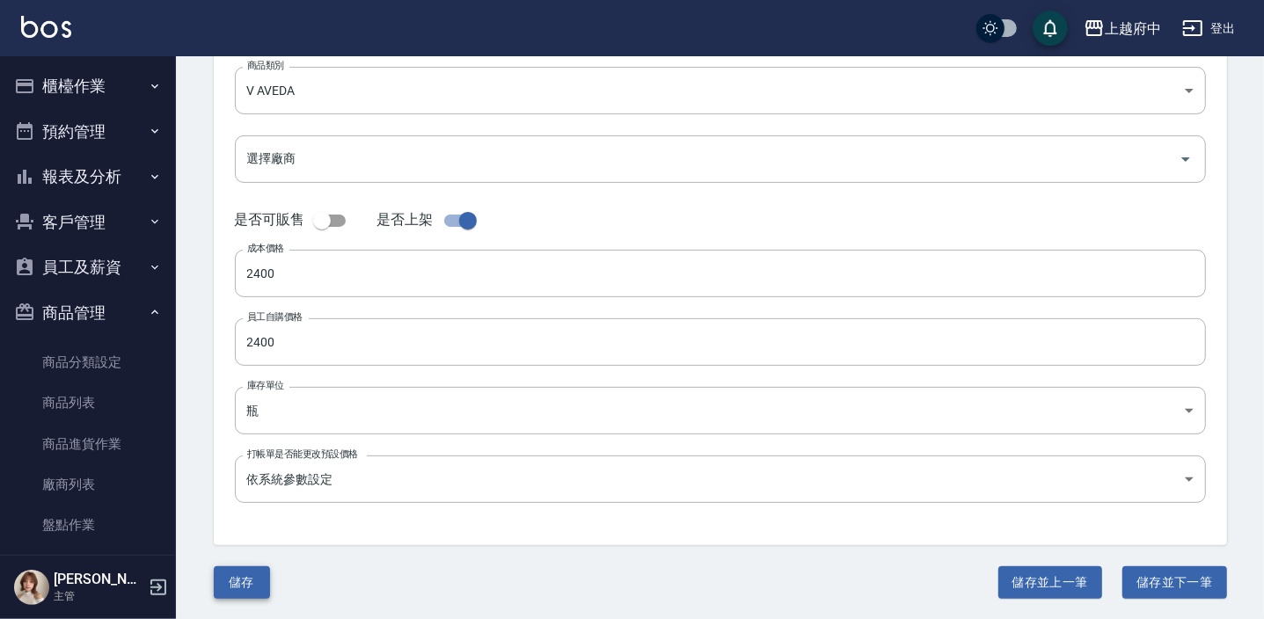
click at [230, 569] on button "儲存" at bounding box center [242, 583] width 56 height 33
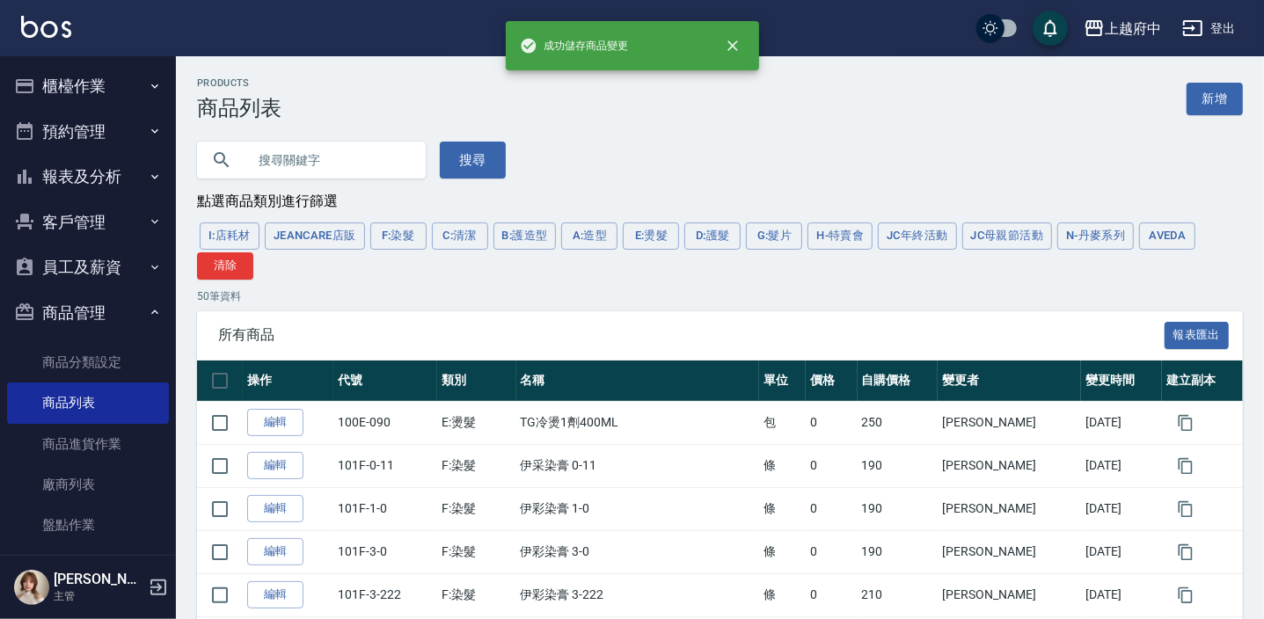
click at [1184, 240] on button "AVEDA" at bounding box center [1167, 236] width 56 height 27
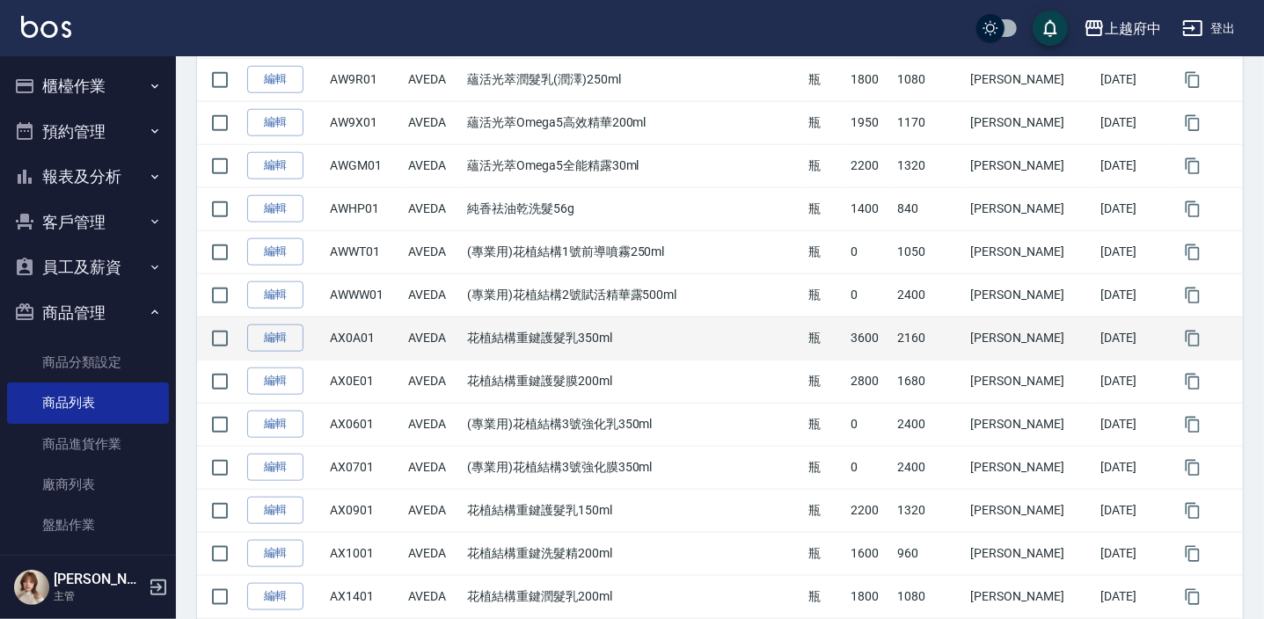
scroll to position [1359, 0]
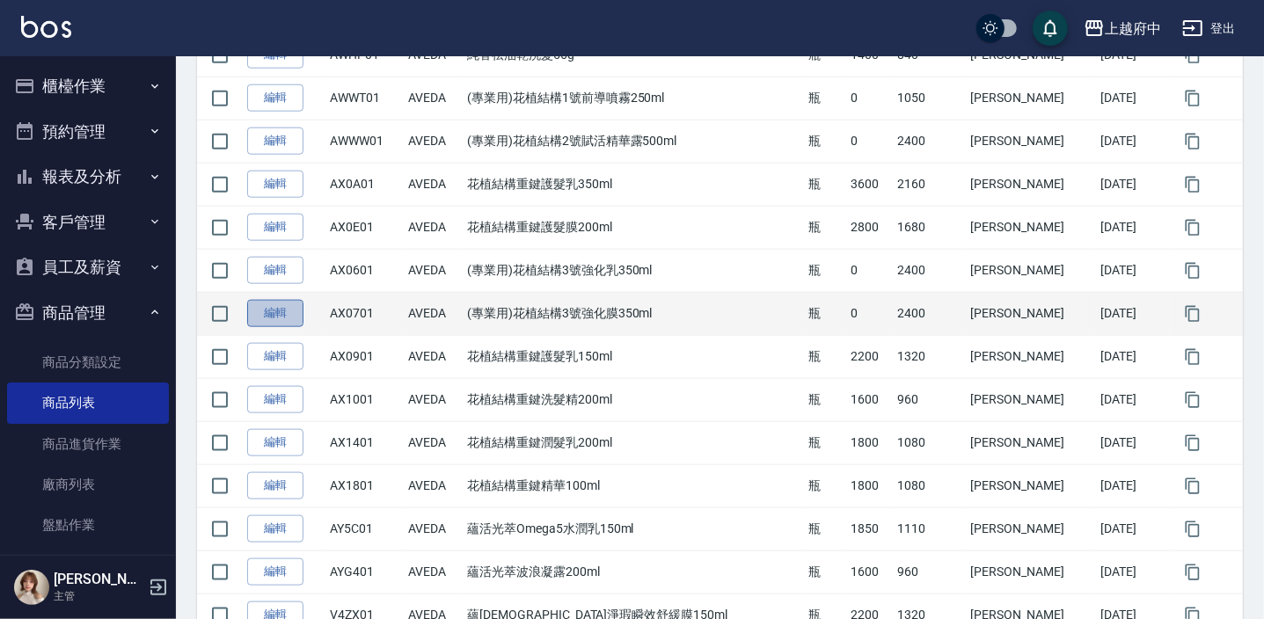
click at [298, 308] on link "編輯" at bounding box center [275, 313] width 56 height 27
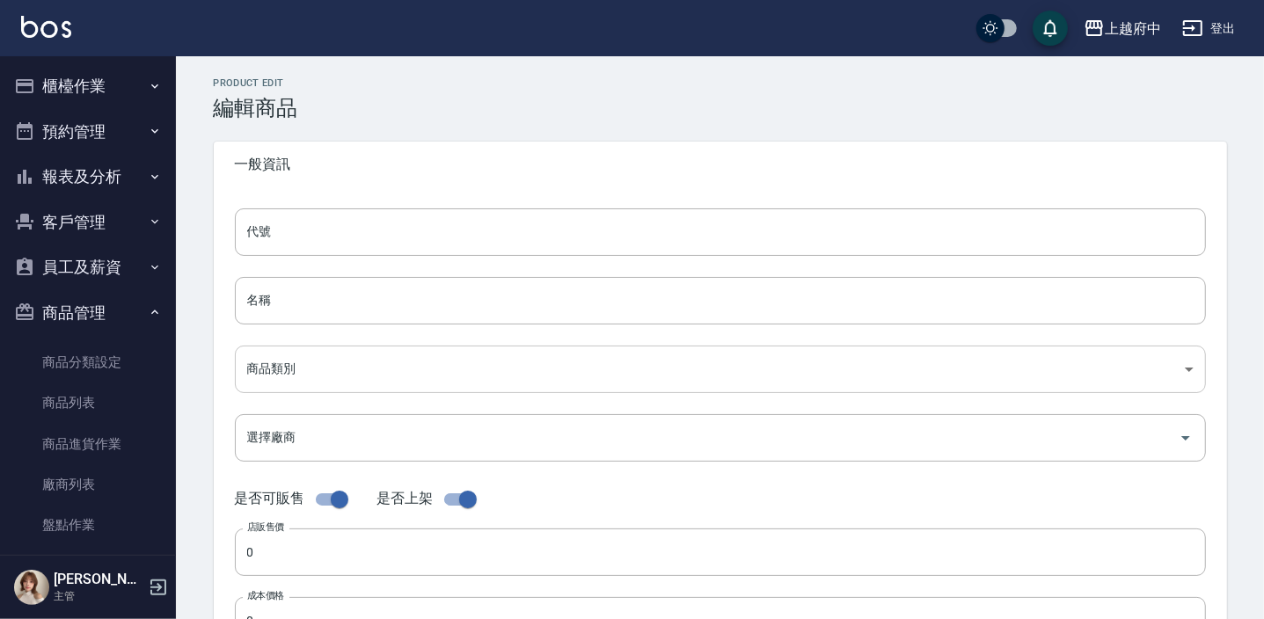
type input "AX0701"
type input "(專業用)花植結構3號強化膜350ml"
type input "252d203a-57fd-4372-a26e-d68e0672c78b"
type input "2400"
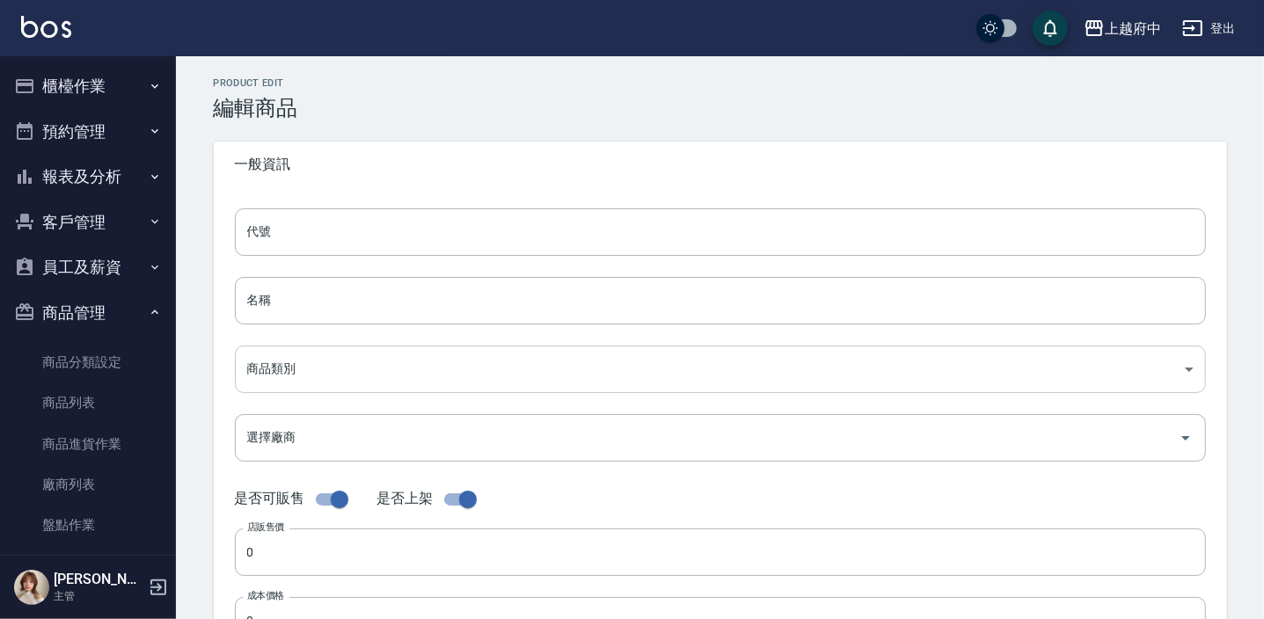
type input "瓶"
type input "UNSET"
click at [333, 508] on input "checkbox" at bounding box center [339, 499] width 100 height 33
checkbox input "false"
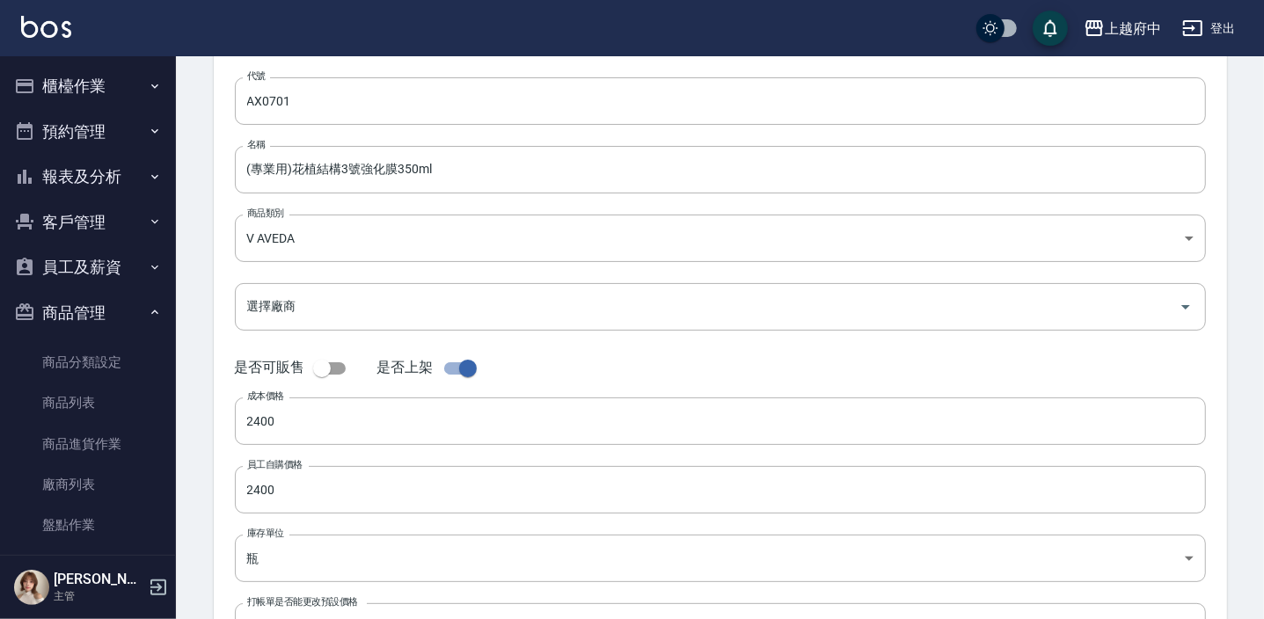
scroll to position [279, 0]
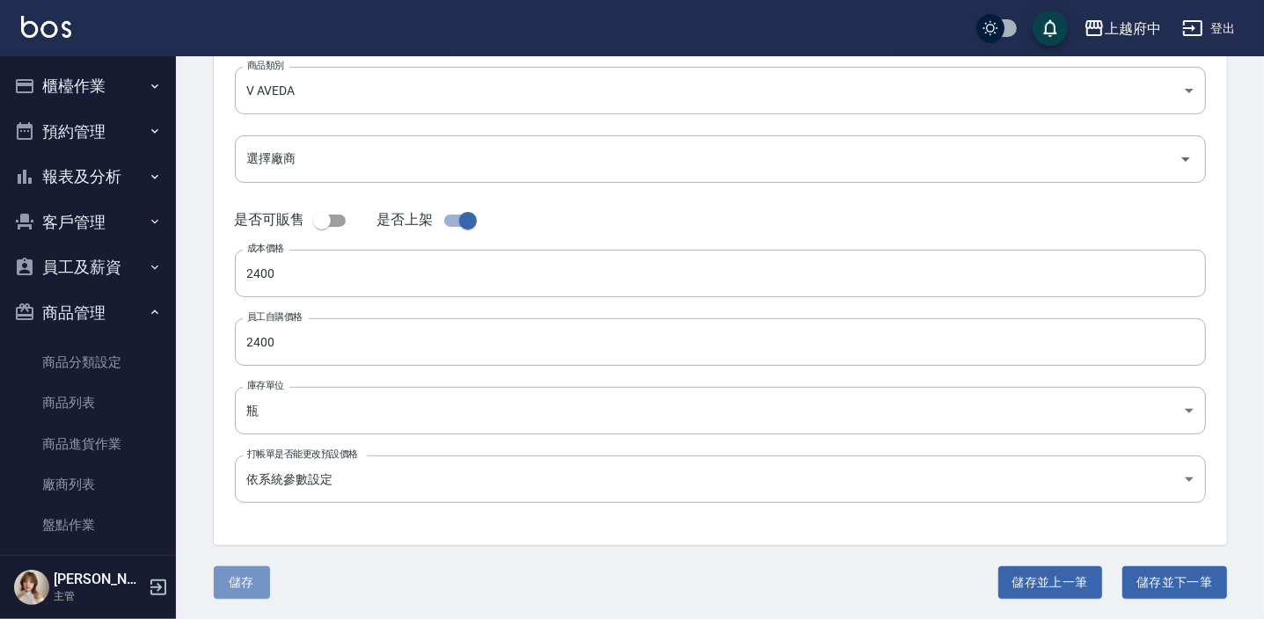
click at [246, 578] on button "儲存" at bounding box center [242, 583] width 56 height 33
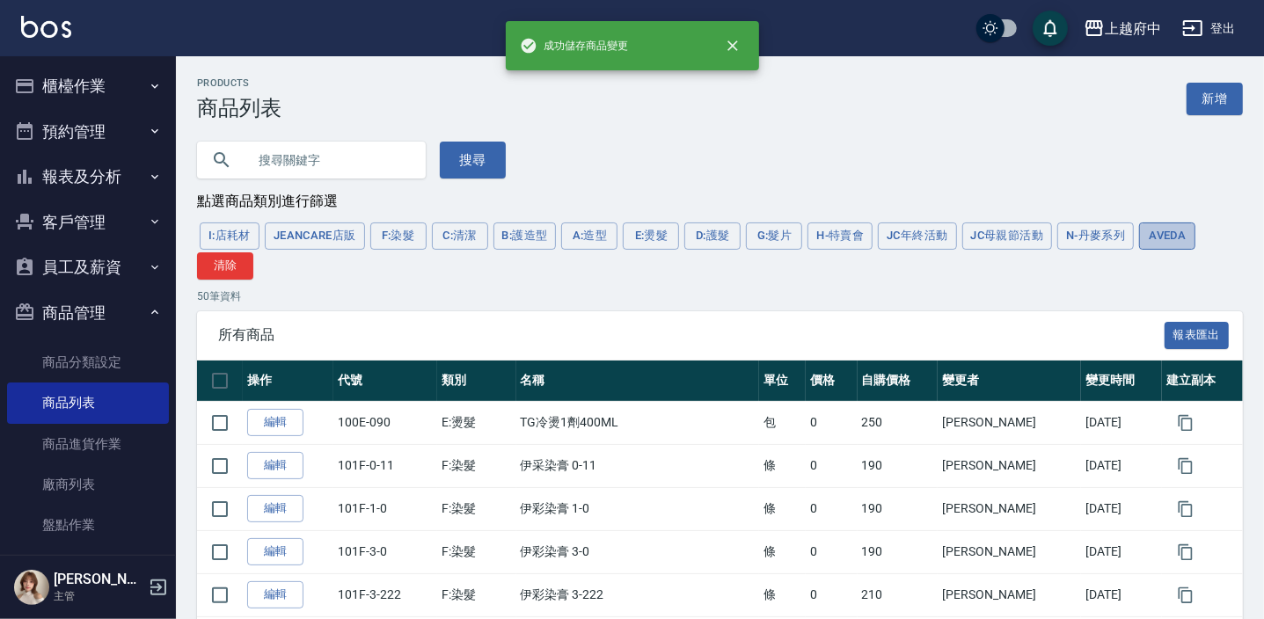
click at [1170, 235] on button "AVEDA" at bounding box center [1167, 236] width 56 height 27
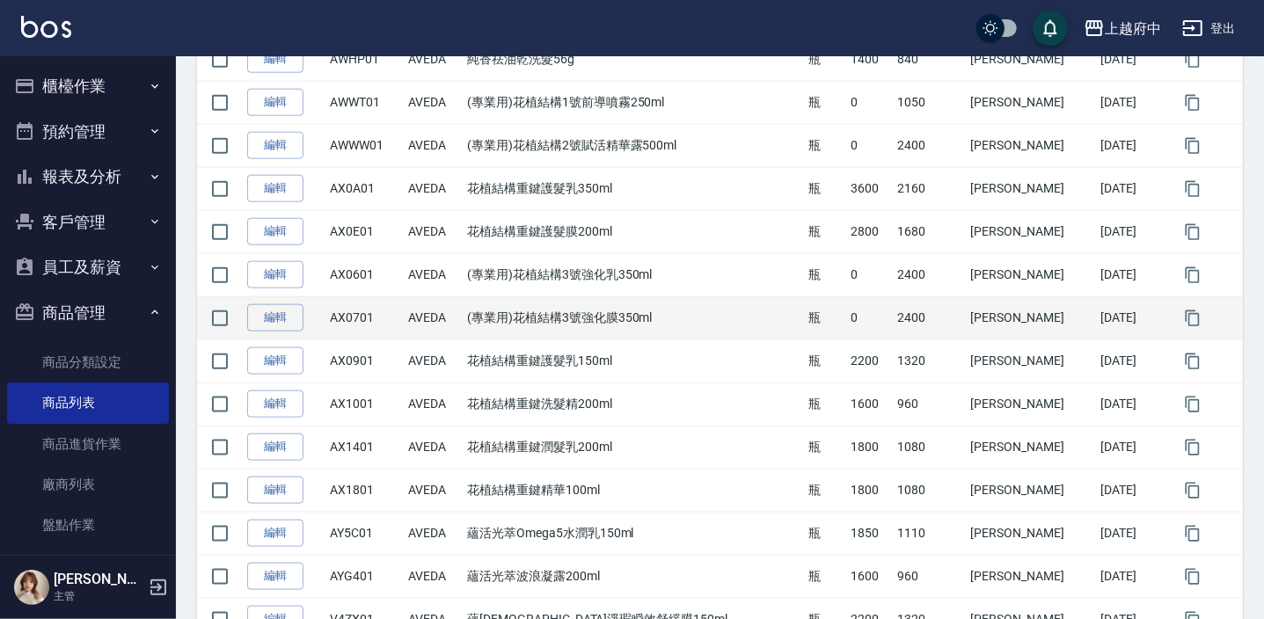
scroll to position [1359, 0]
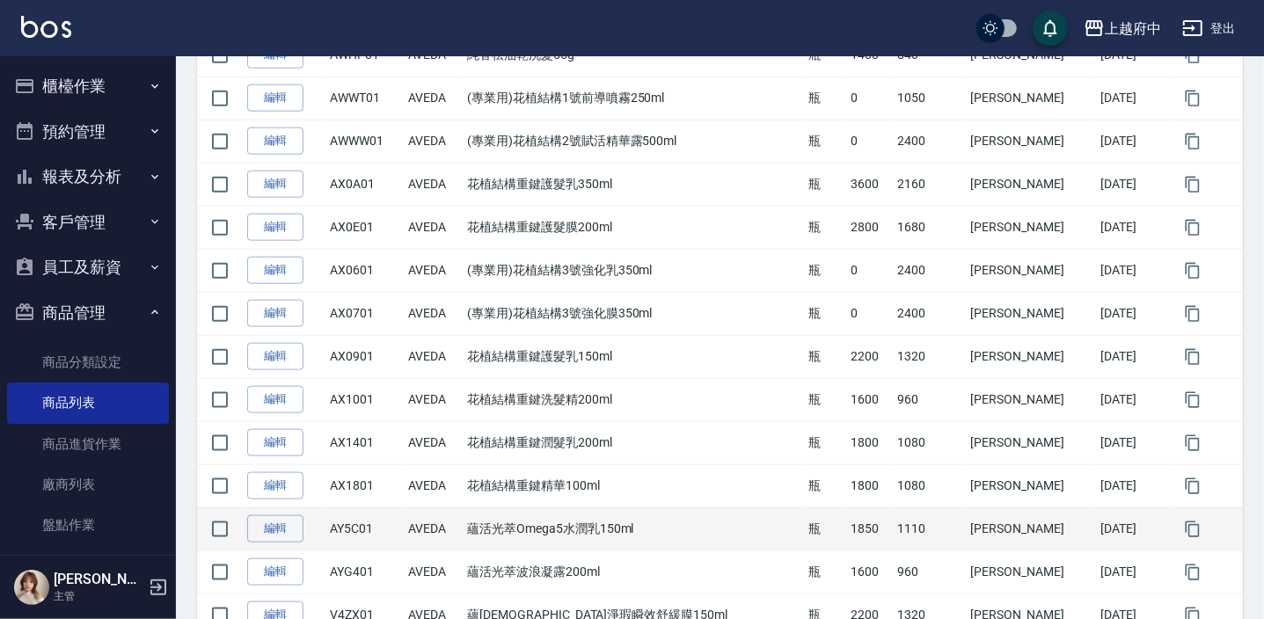
click at [363, 520] on td "AY5C01" at bounding box center [365, 529] width 79 height 43
drag, startPoint x: 371, startPoint y: 523, endPoint x: 394, endPoint y: 530, distance: 23.9
click at [394, 530] on td "AY5C01" at bounding box center [365, 529] width 79 height 43
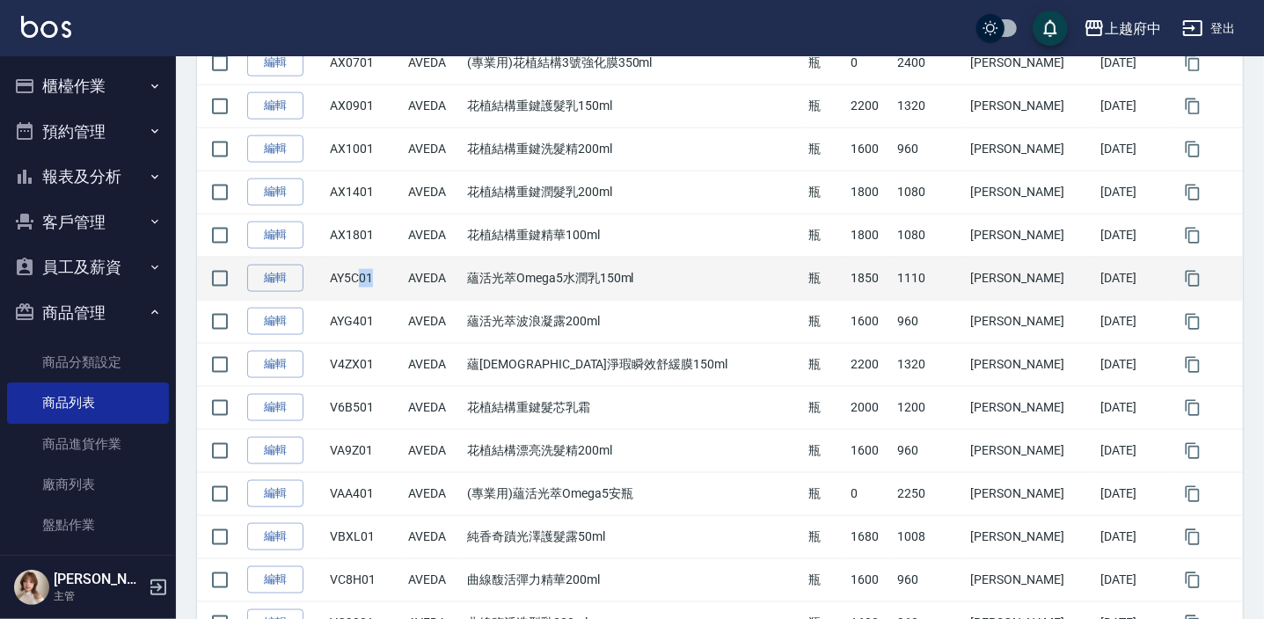
scroll to position [1679, 0]
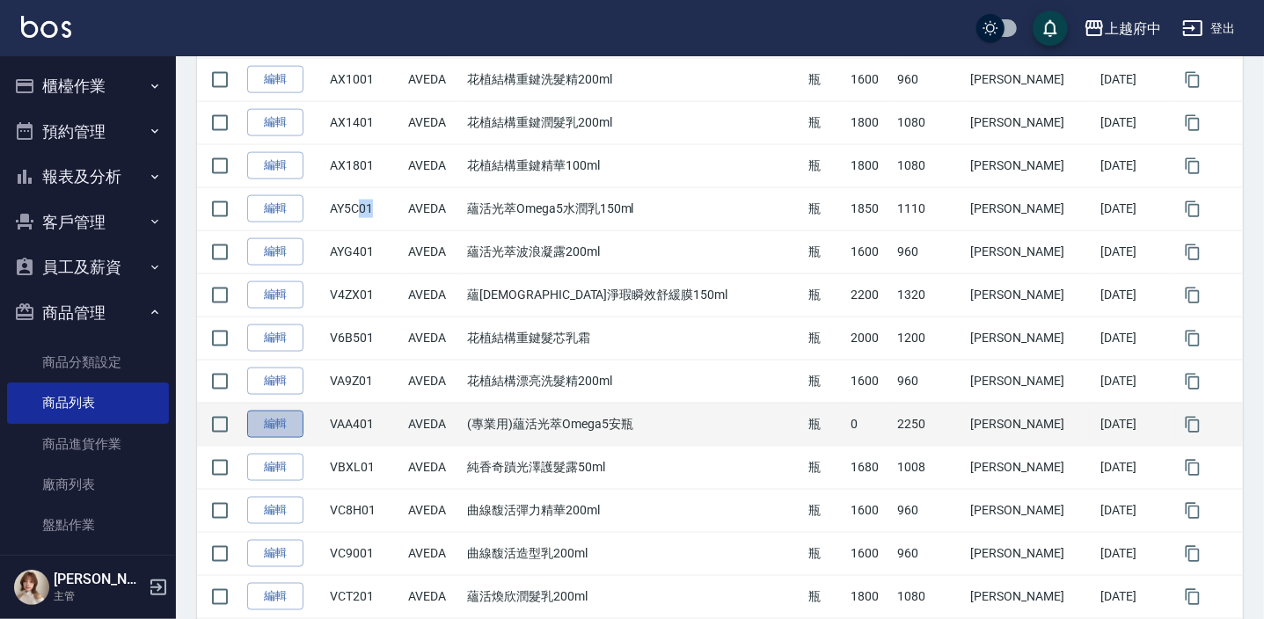
click at [298, 426] on link "編輯" at bounding box center [275, 424] width 56 height 27
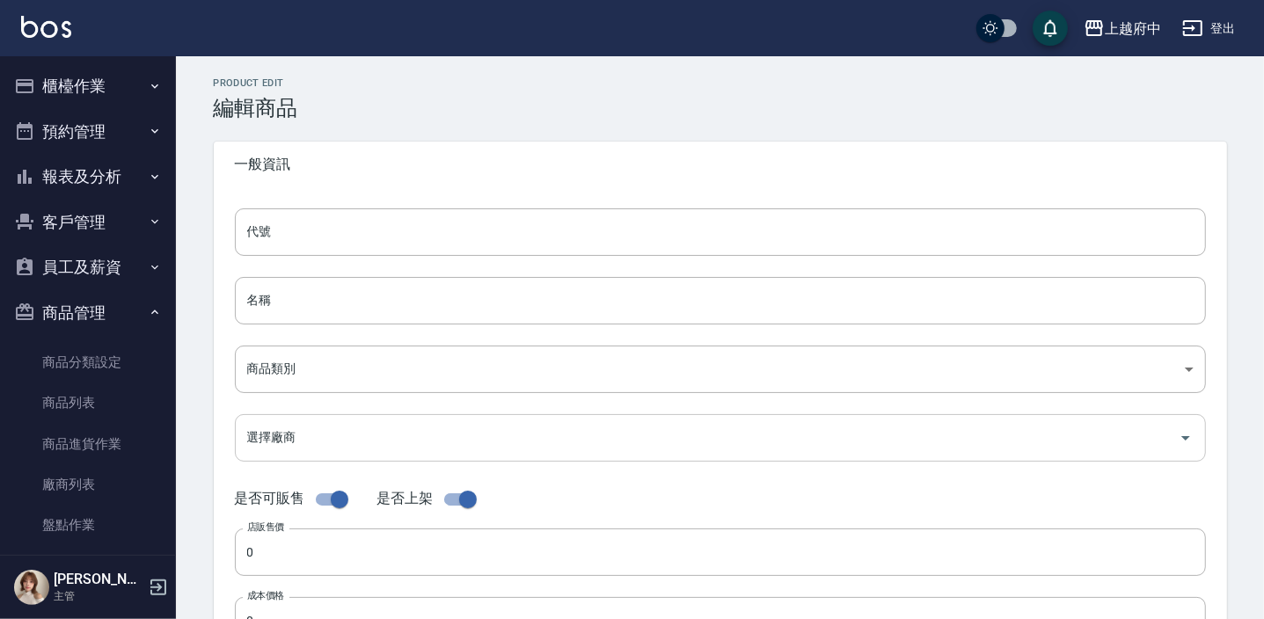
type input "VAA401"
type input "(專業用)蘊活光萃Omega5安瓶"
type input "252d203a-57fd-4372-a26e-d68e0672c78b"
type input "2250"
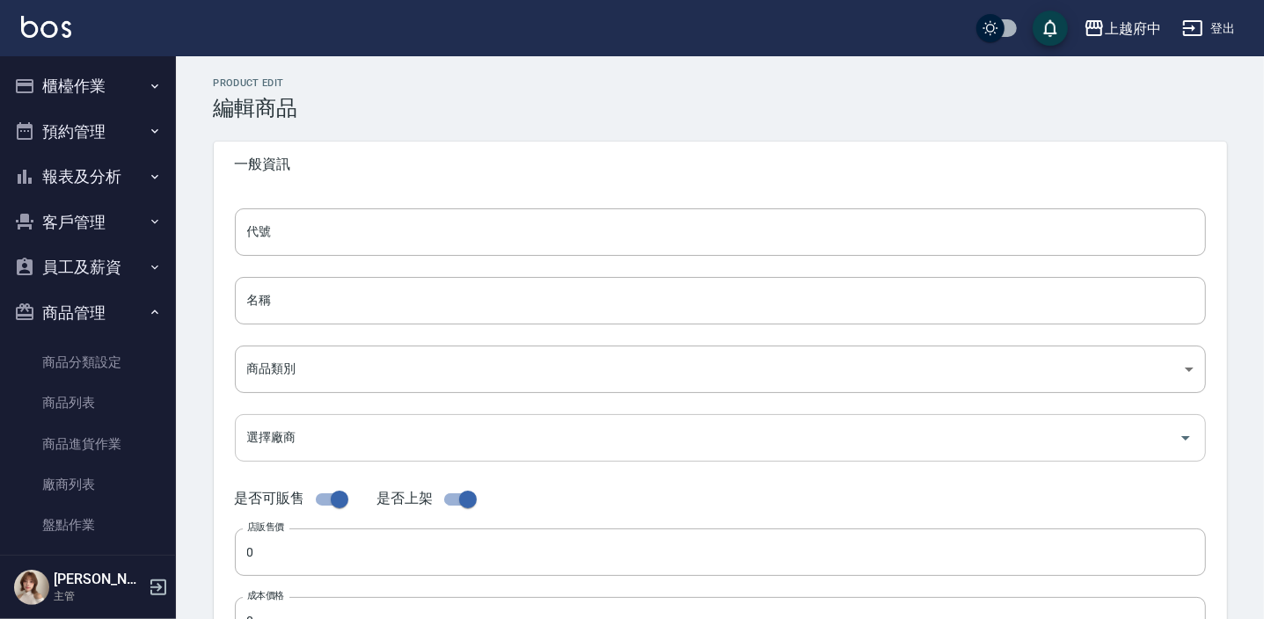
type input "瓶"
type input "UNSET"
click at [339, 501] on input "checkbox" at bounding box center [339, 499] width 100 height 33
checkbox input "false"
click at [196, 522] on div "Product Edit 編輯商品 一般資訊 代號 VAA401 代號 名稱 (專業用)蘊活光萃Omega5安瓶 名稱 商品類別 V AVEDA 252d…" at bounding box center [721, 477] width 1056 height 801
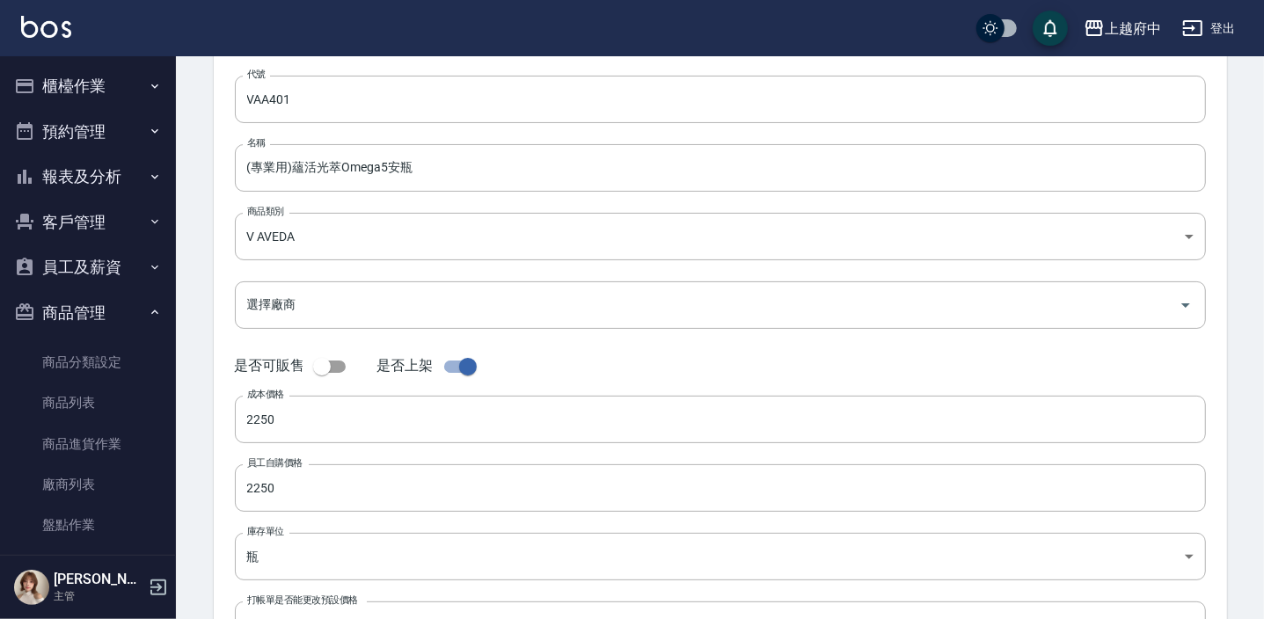
scroll to position [279, 0]
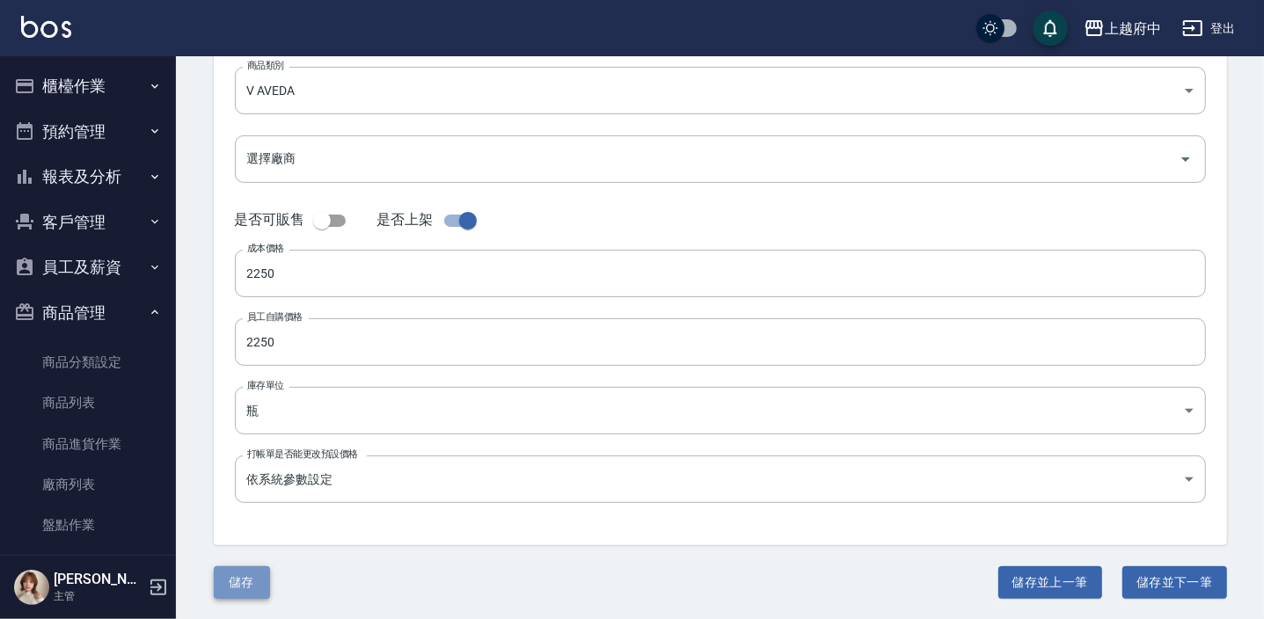
click at [230, 581] on button "儲存" at bounding box center [242, 583] width 56 height 33
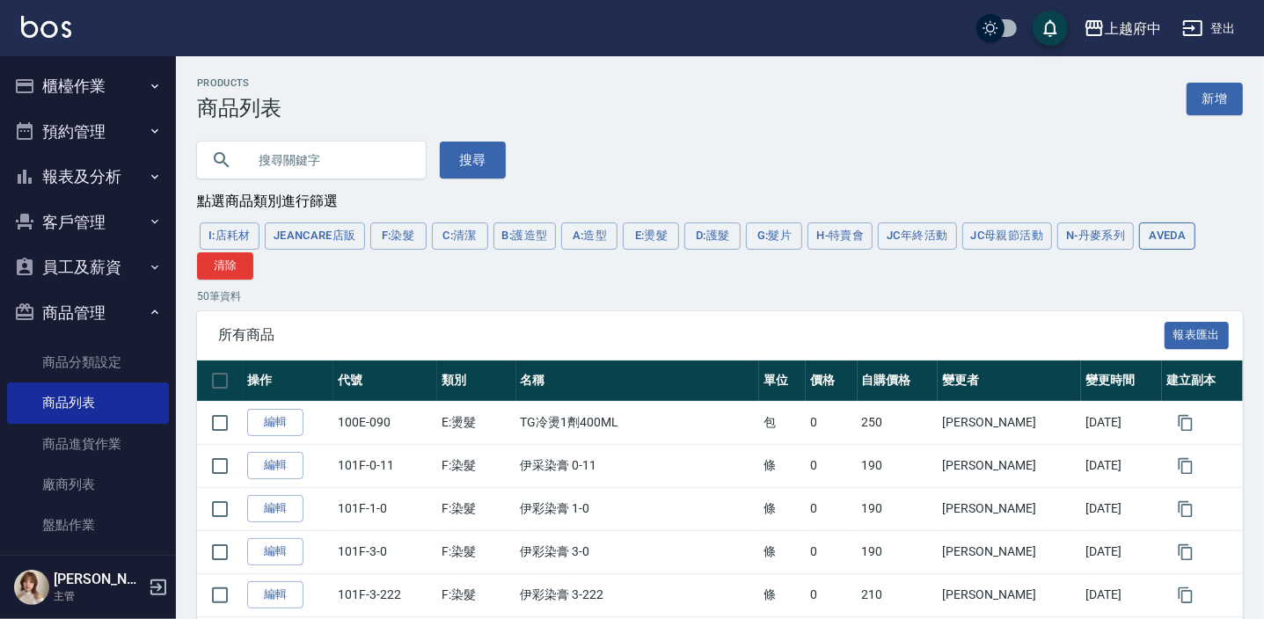
click at [1181, 226] on button "AVEDA" at bounding box center [1167, 236] width 56 height 27
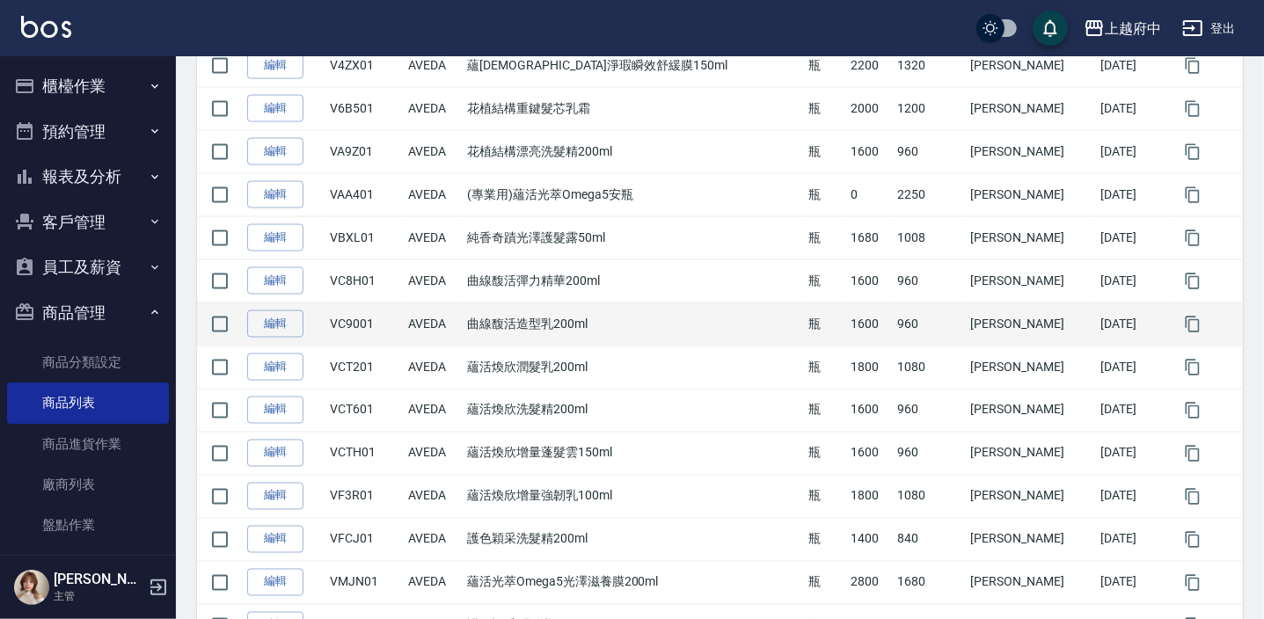
scroll to position [1919, 0]
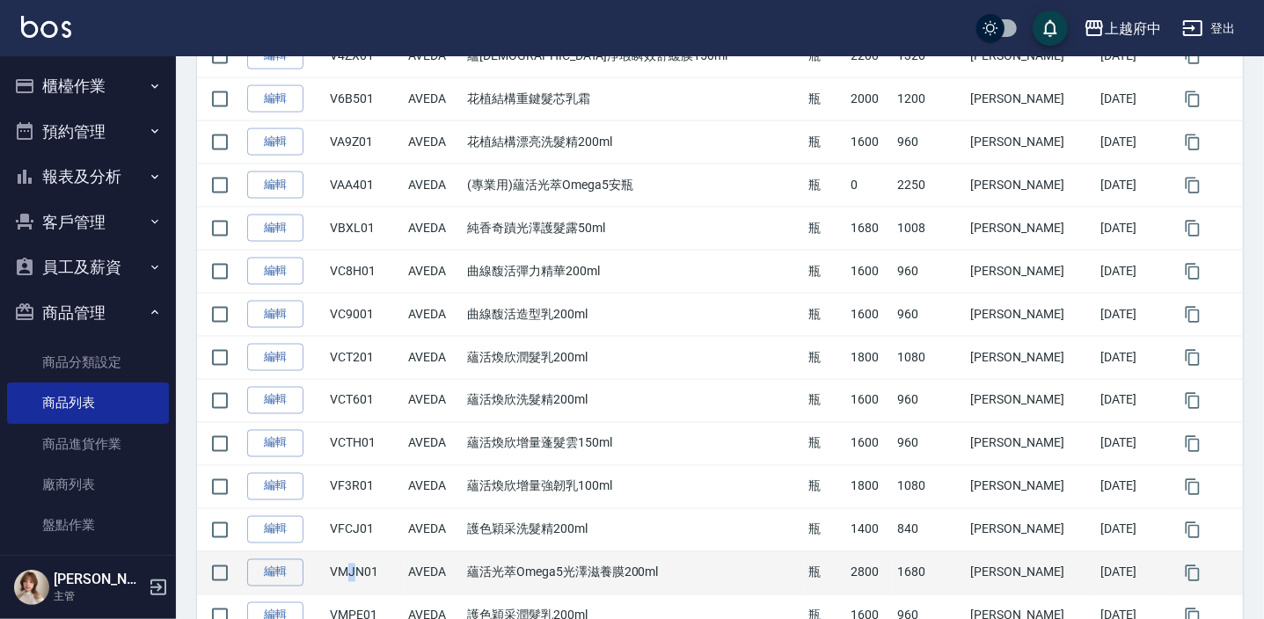
drag, startPoint x: 357, startPoint y: 572, endPoint x: 369, endPoint y: 574, distance: 12.6
click at [369, 574] on td "VMJN01" at bounding box center [365, 573] width 79 height 43
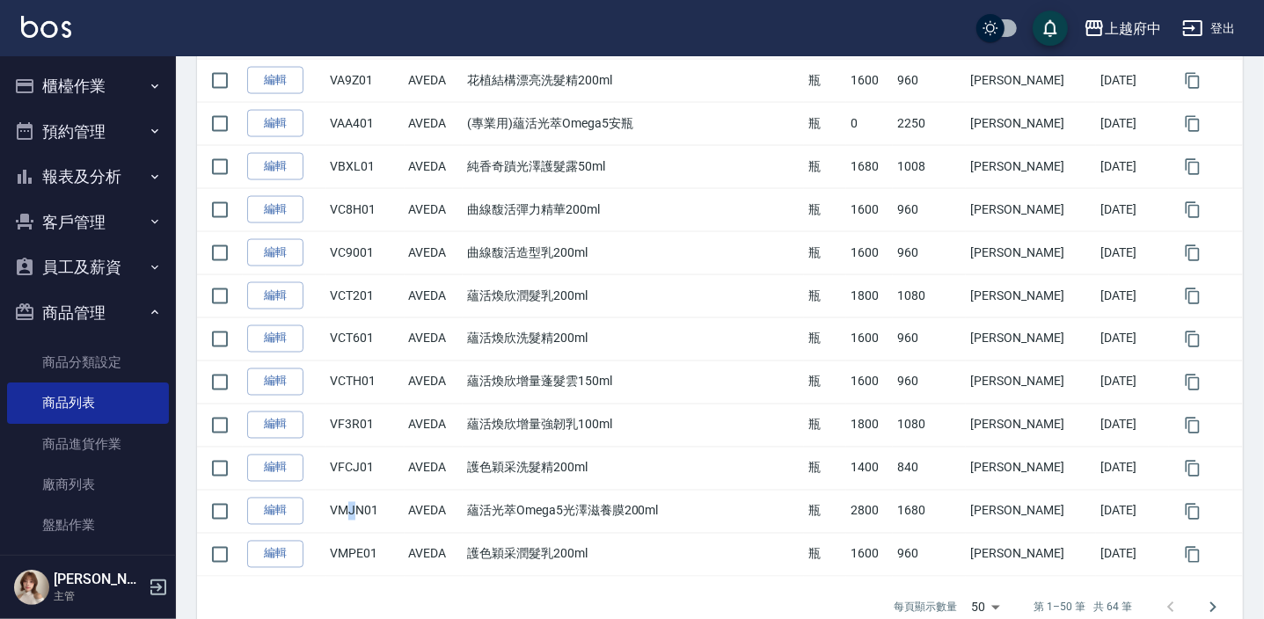
scroll to position [2015, 0]
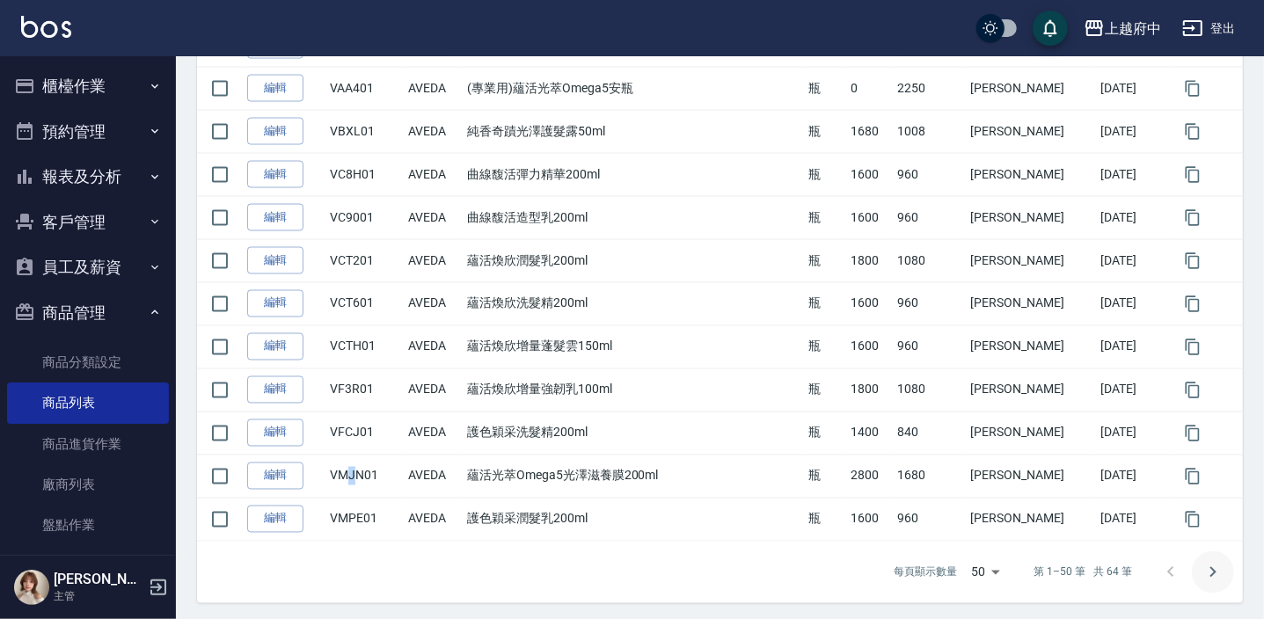
click at [1211, 574] on icon "Go to next page" at bounding box center [1213, 572] width 21 height 21
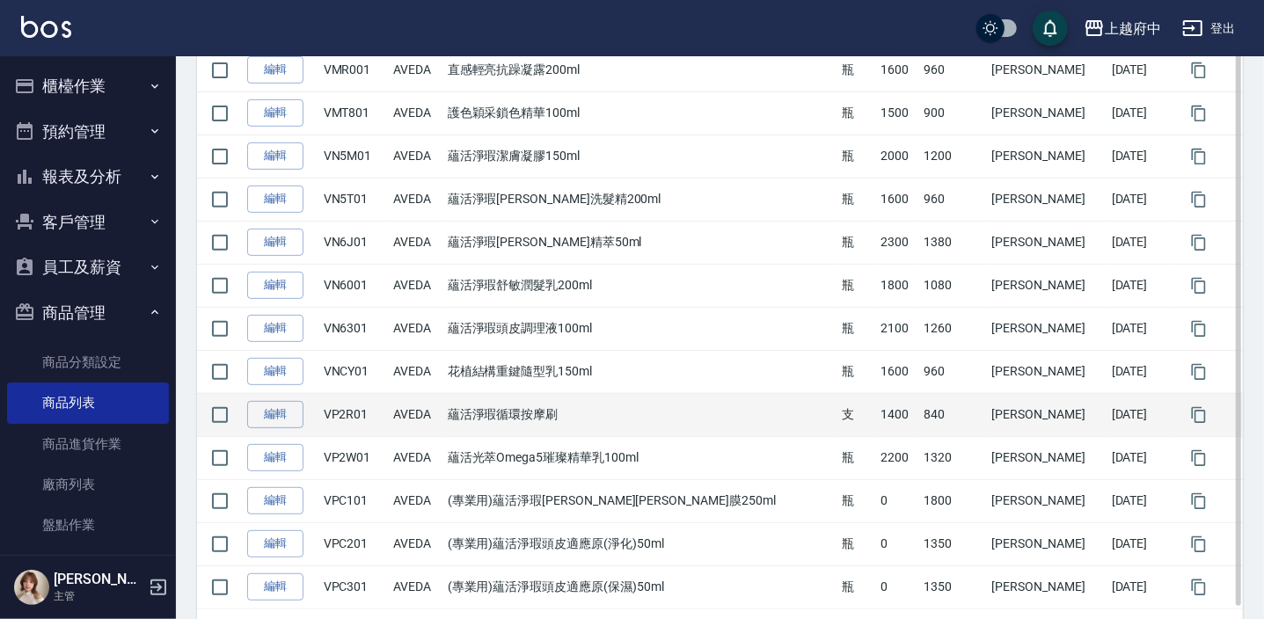
scroll to position [468, 0]
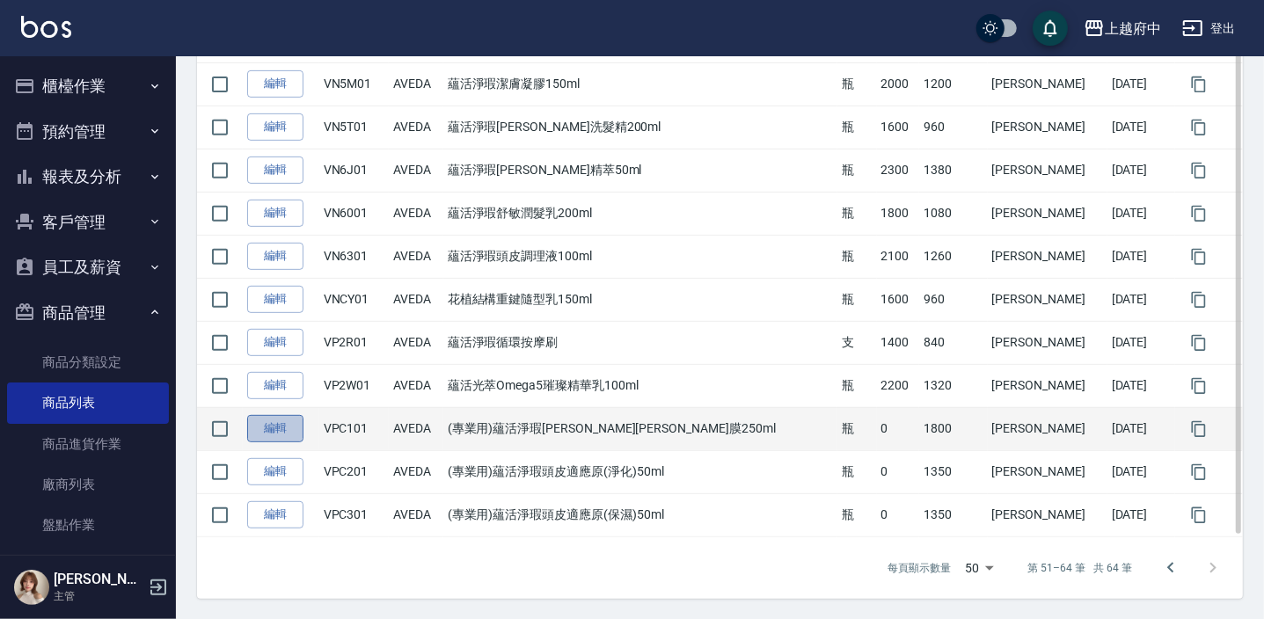
click at [280, 421] on link "編輯" at bounding box center [275, 428] width 56 height 27
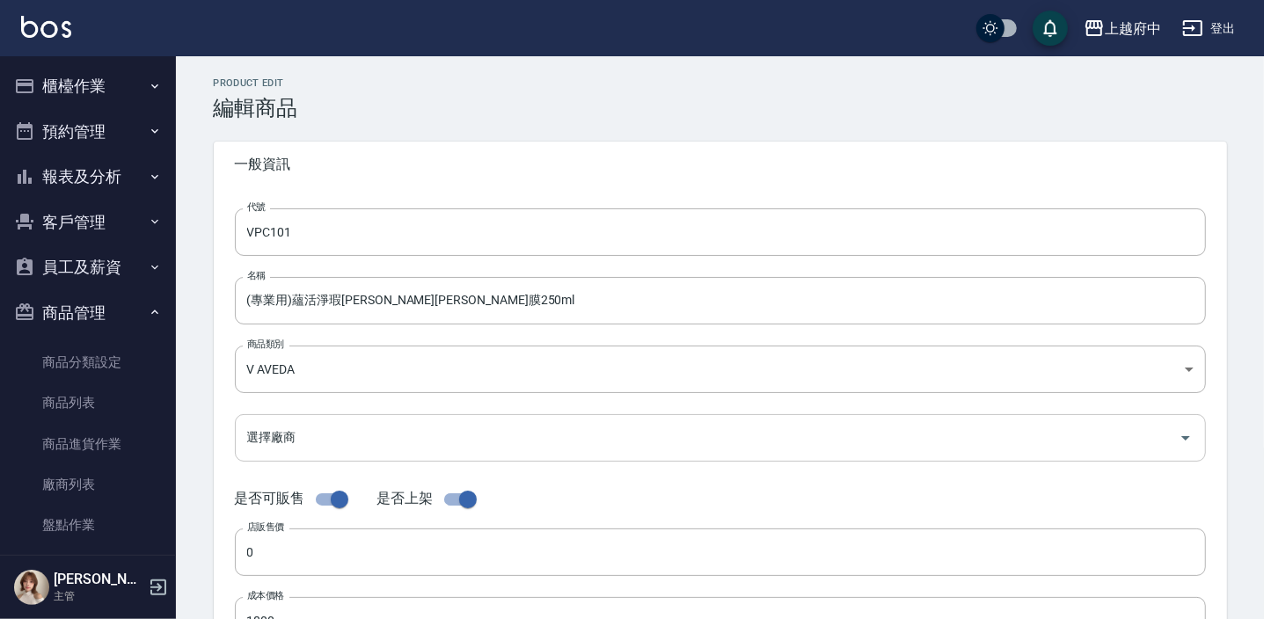
type input "VPC101"
type input "(專業用)蘊活淨瑕舒敏平衡膜250ml"
type input "252d203a-57fd-4372-a26e-d68e0672c78b"
type input "1800"
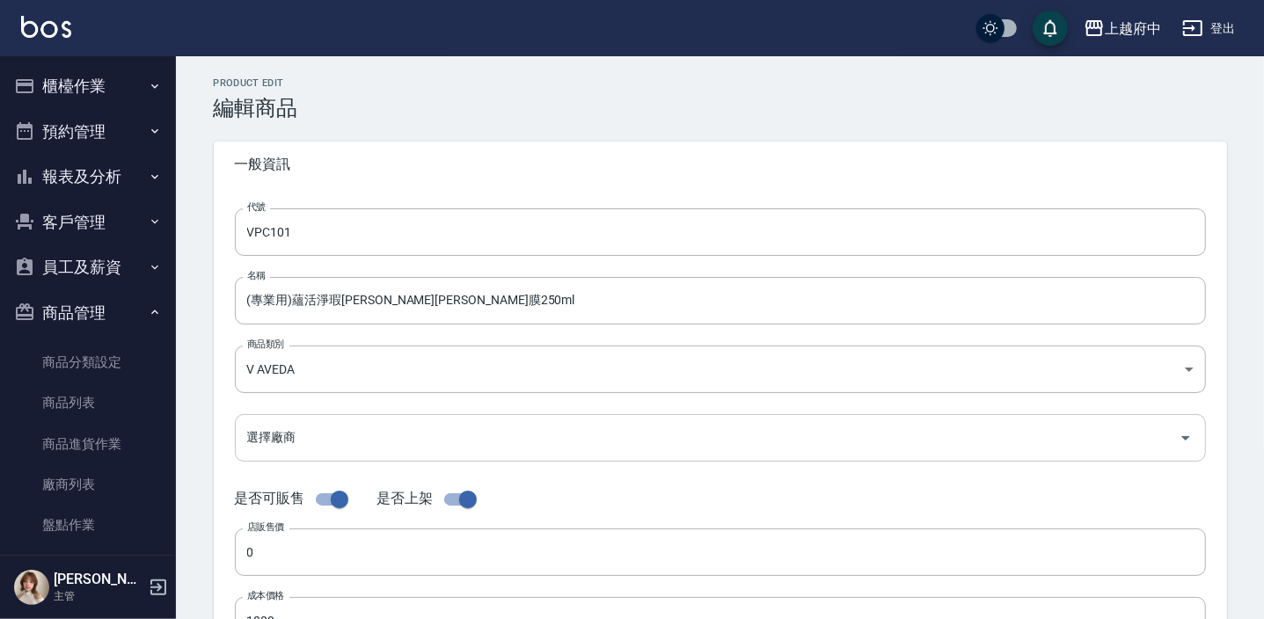
type input "瓶"
type input "UNSET"
click at [320, 499] on input "checkbox" at bounding box center [339, 499] width 100 height 33
checkbox input "false"
click at [205, 495] on div "Product Edit 編輯商品 一般資訊 代號 VPC101 代號 名稱 (專業用)蘊活淨瑕舒敏平衡膜250ml 名稱 商品類別 V AVEDA 25…" at bounding box center [721, 477] width 1056 height 801
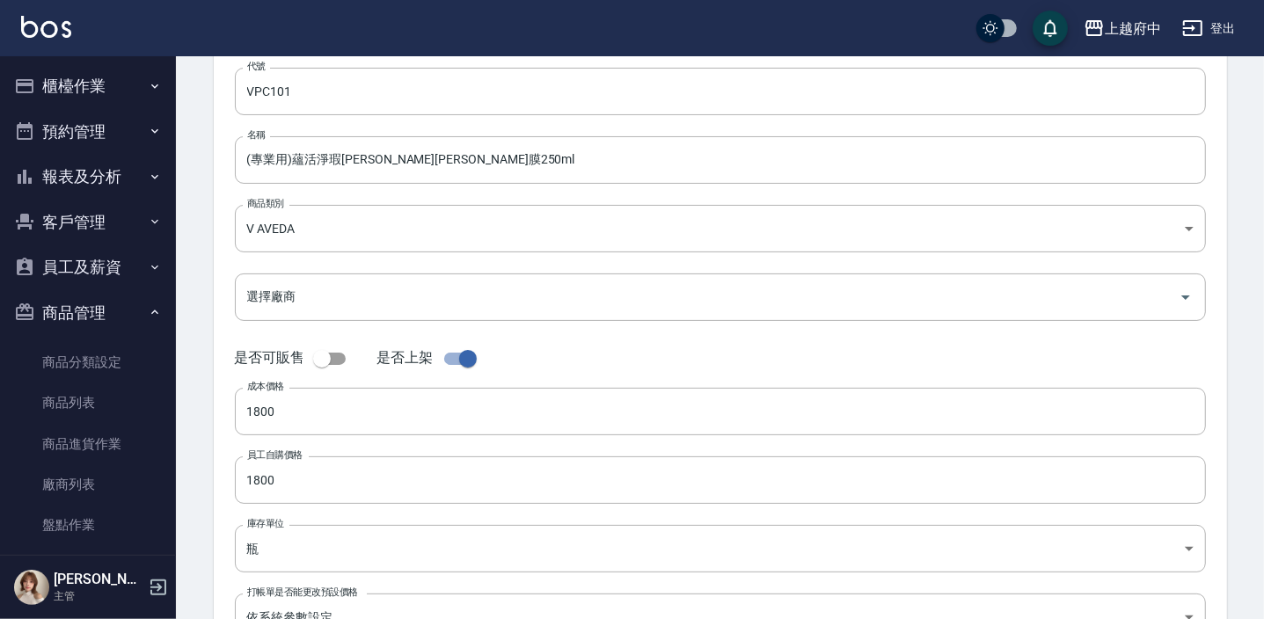
scroll to position [279, 0]
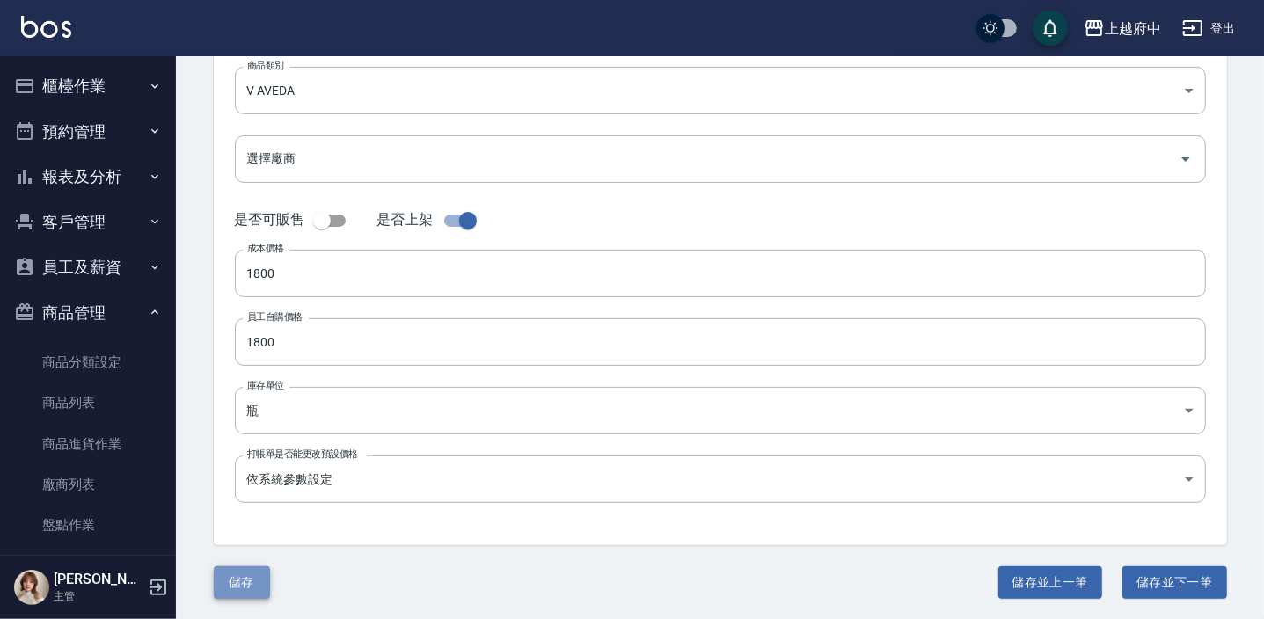
click at [245, 578] on button "儲存" at bounding box center [242, 583] width 56 height 33
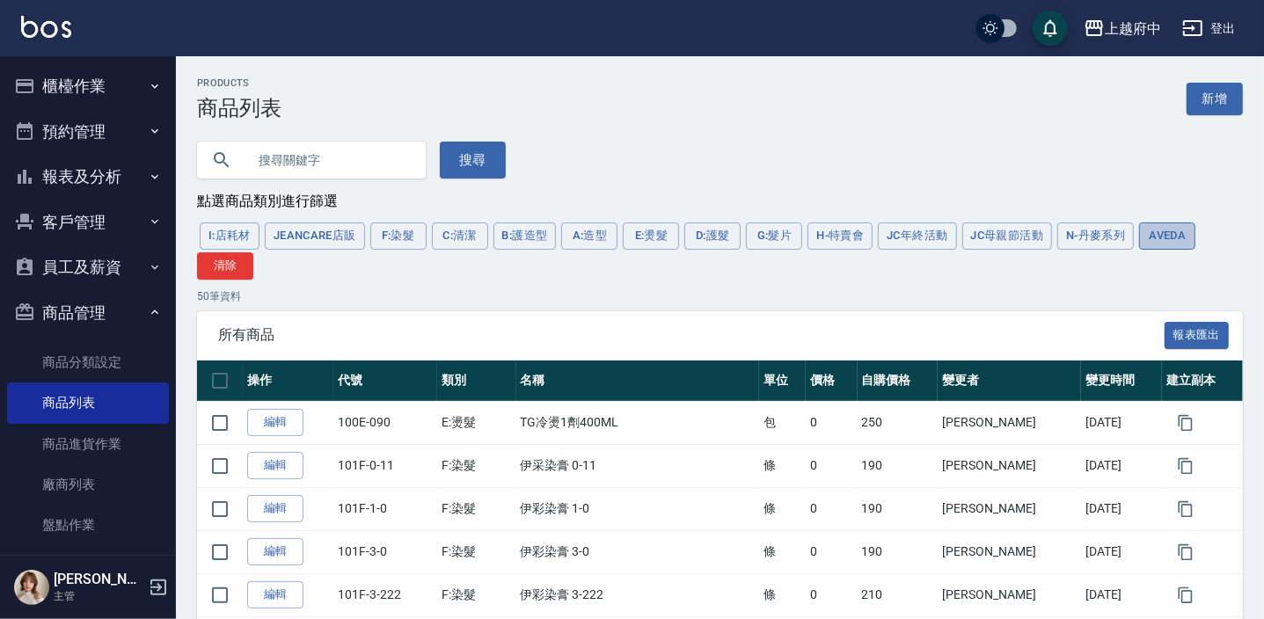
click at [1186, 238] on button "AVEDA" at bounding box center [1167, 236] width 56 height 27
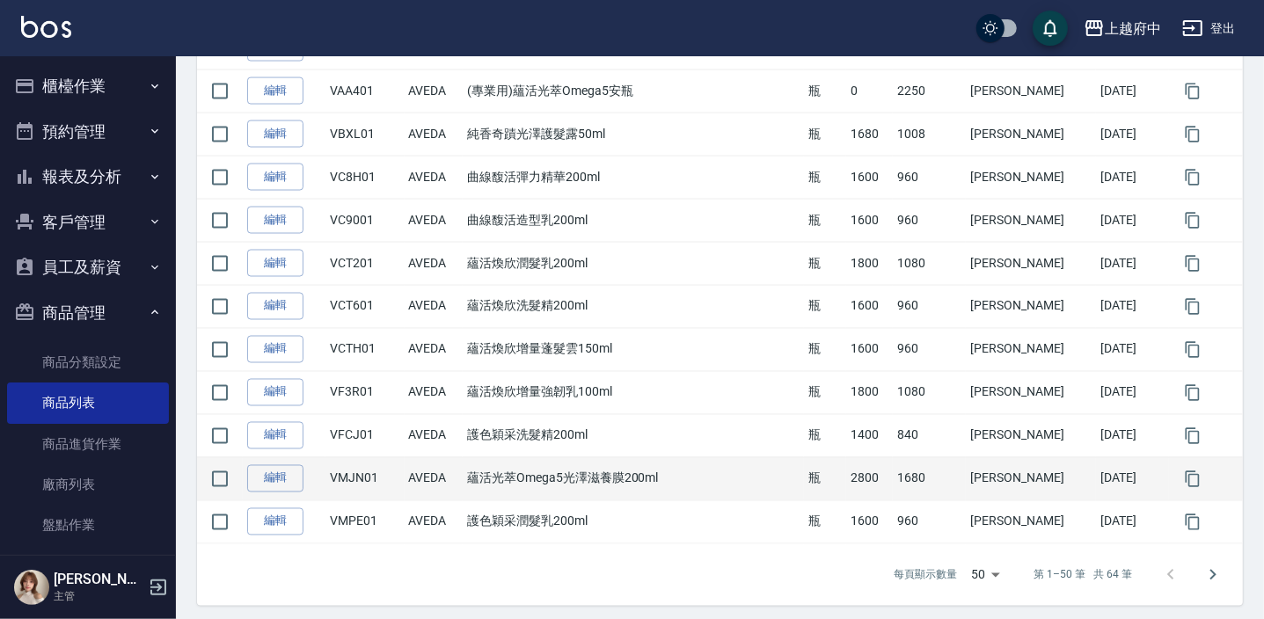
scroll to position [2015, 0]
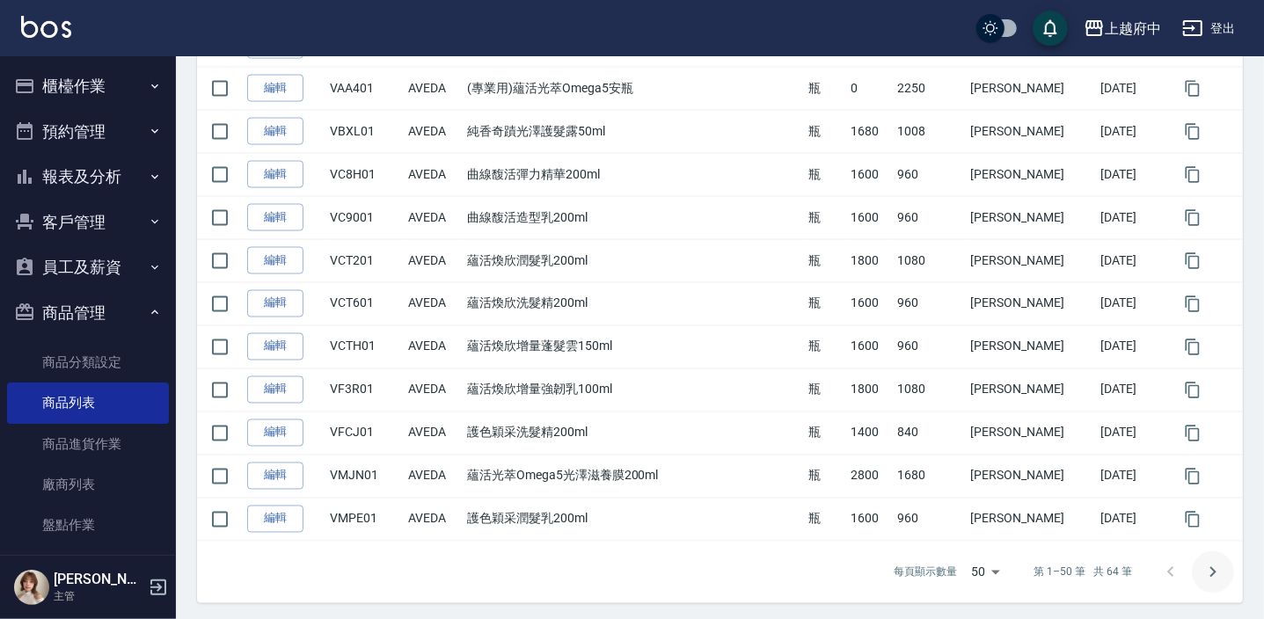
click at [1211, 570] on icon "Go to next page" at bounding box center [1214, 572] width 6 height 11
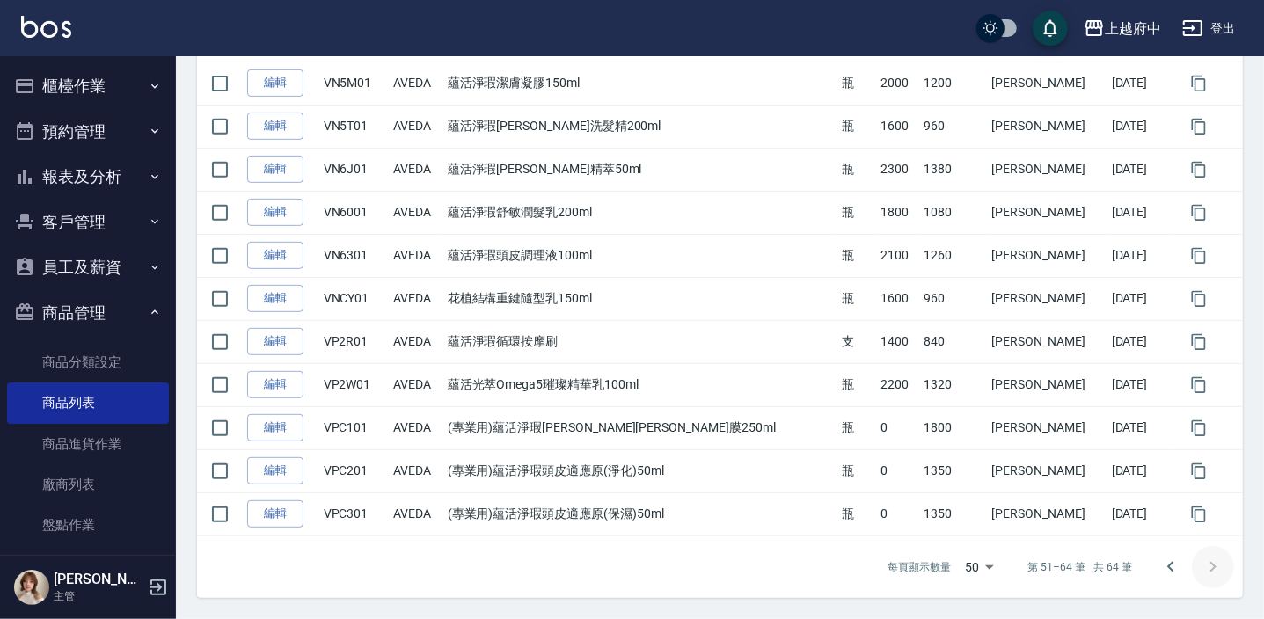
scroll to position [468, 0]
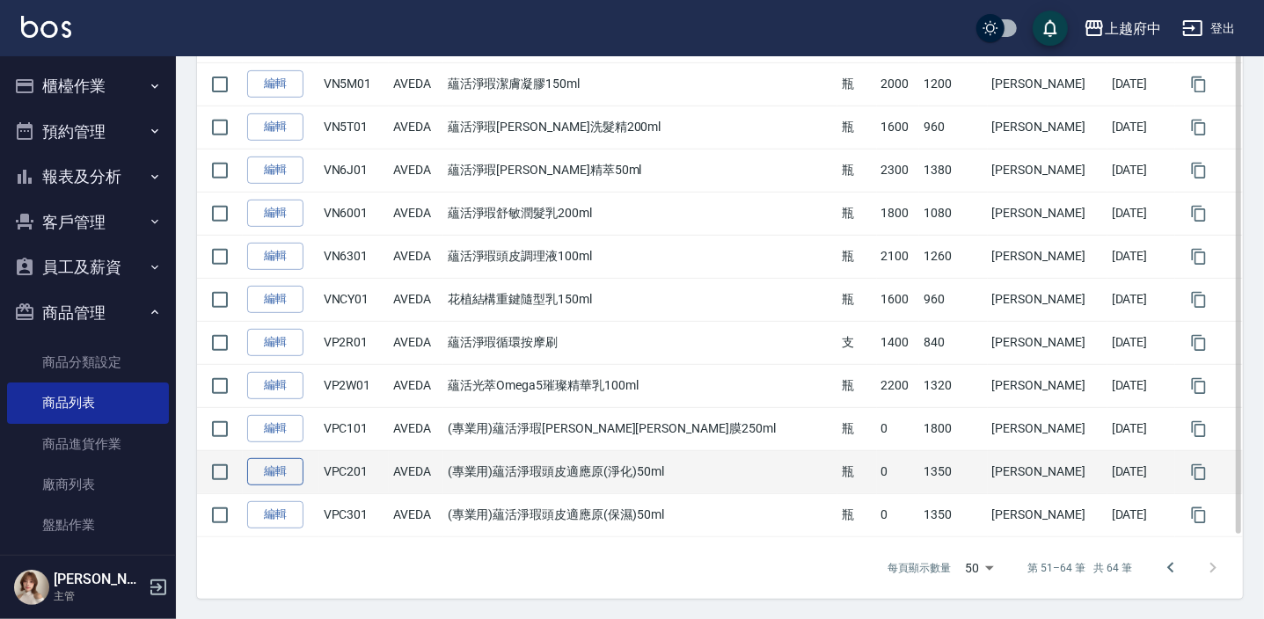
click at [283, 472] on link "編輯" at bounding box center [275, 471] width 56 height 27
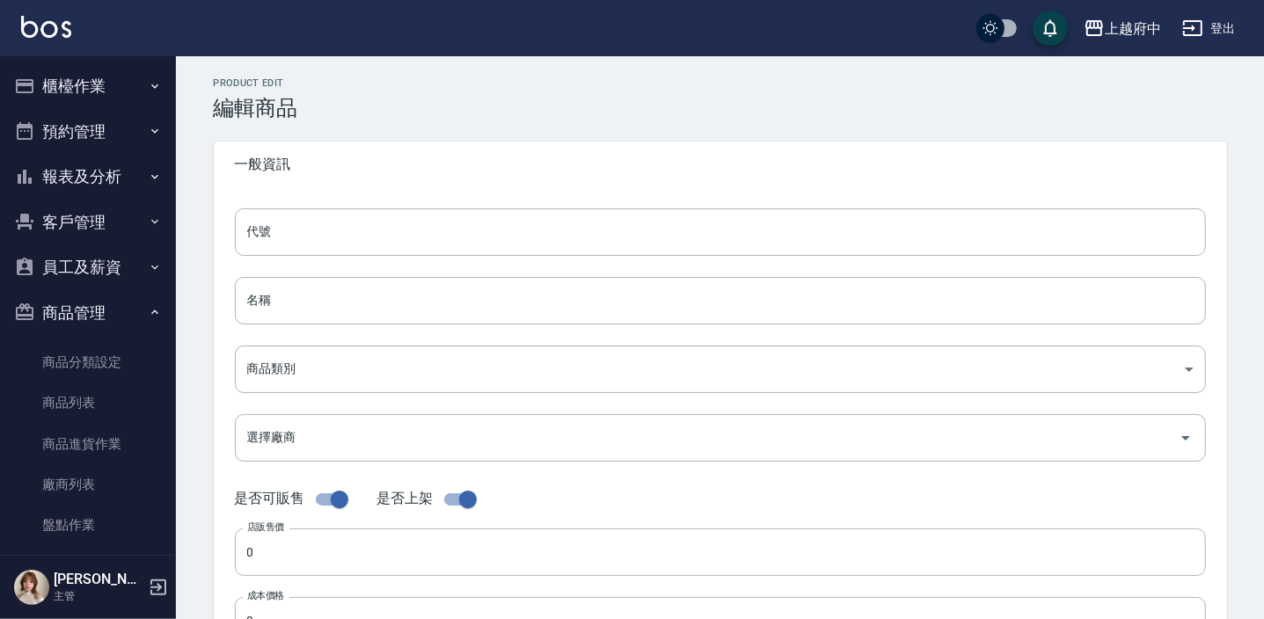
type input "VPC201"
type input "(專業用)蘊活淨瑕頭皮適應原(淨化)50ml"
type input "252d203a-57fd-4372-a26e-d68e0672c78b"
type input "1350"
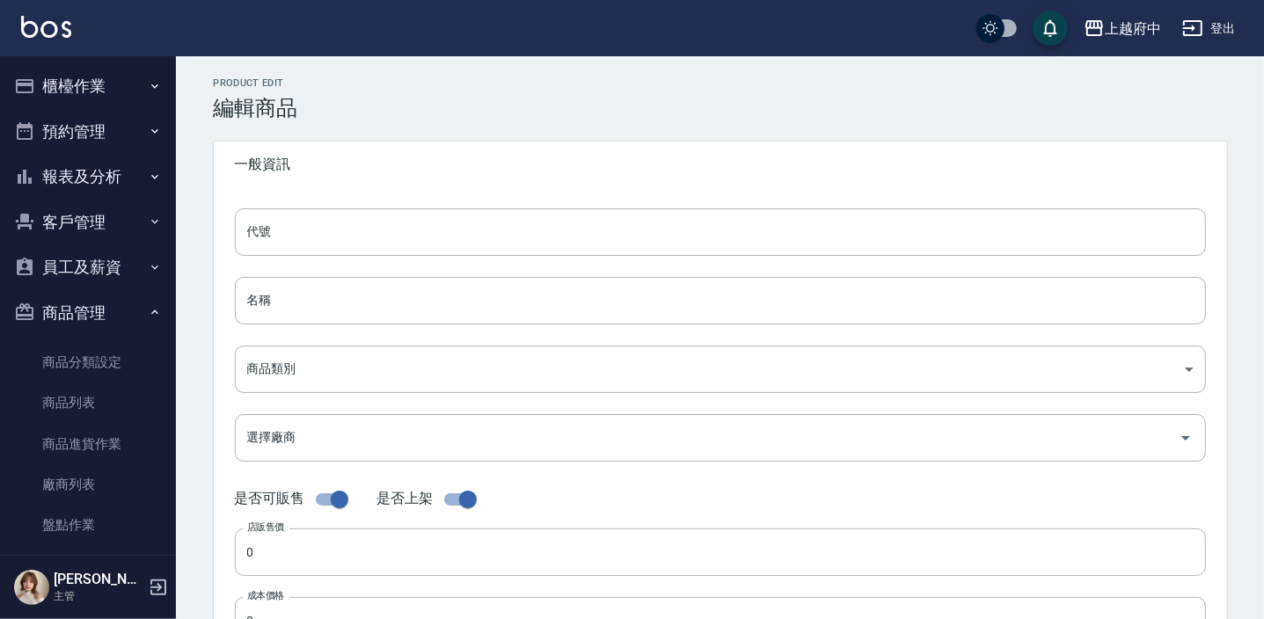
type input "瓶"
type input "UNSET"
click at [315, 493] on input "checkbox" at bounding box center [339, 499] width 100 height 33
checkbox input "false"
click at [220, 508] on div "代號 VPC201 代號 名稱 (專業用)蘊活淨瑕頭皮適應原(淨化)50ml 名稱 商品類別 V AVEDA 252d203a-57fd-4372-a26…" at bounding box center [720, 505] width 1013 height 637
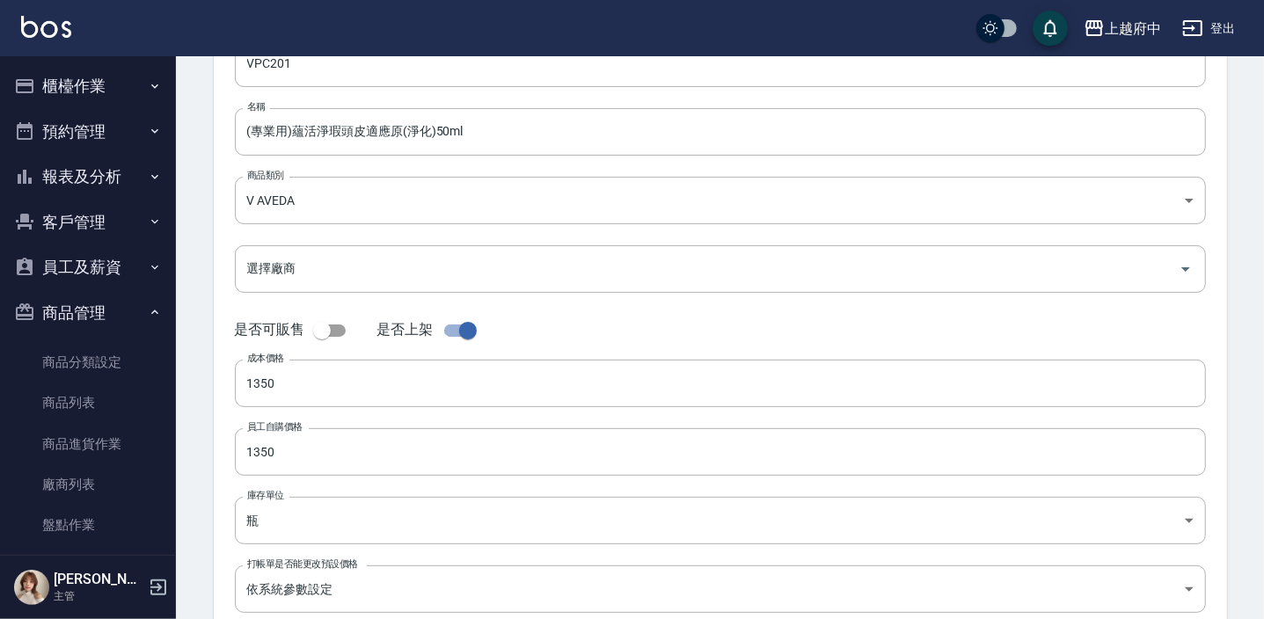
scroll to position [279, 0]
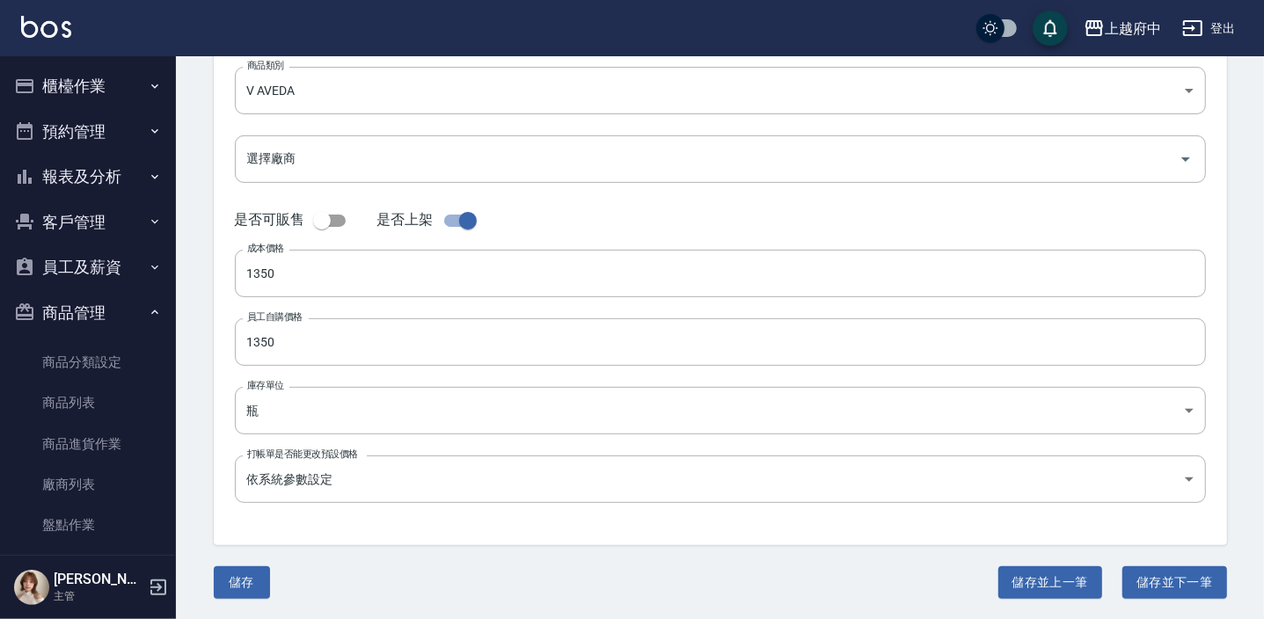
click at [245, 579] on button "儲存" at bounding box center [242, 583] width 56 height 33
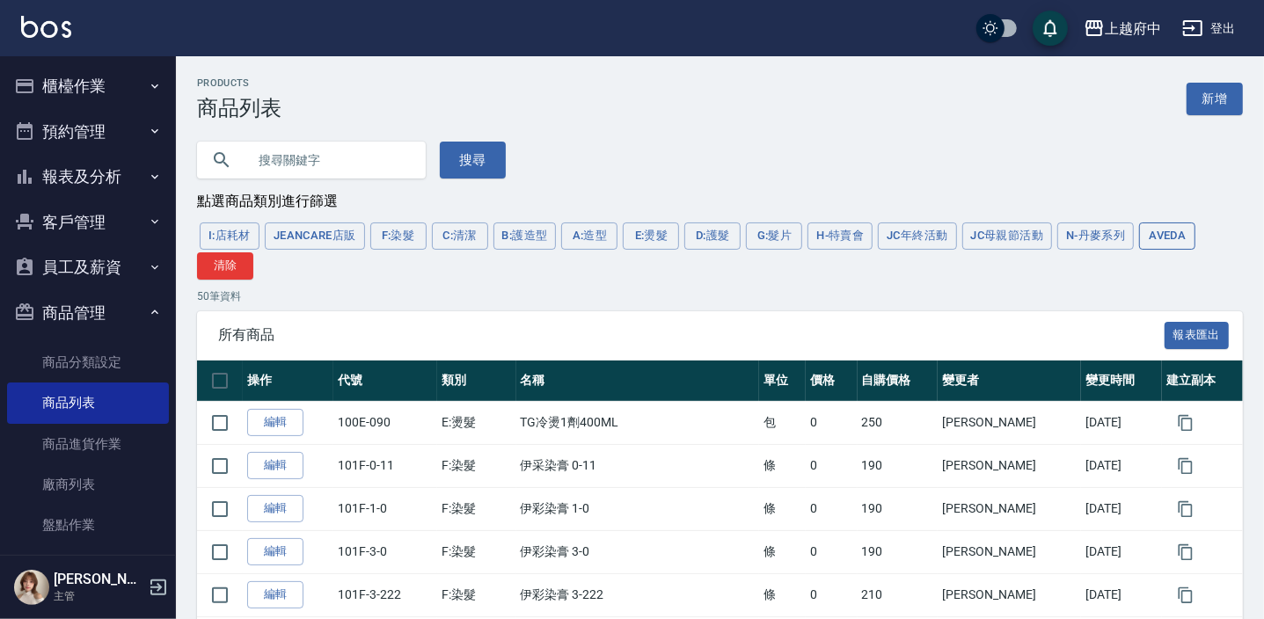
click at [1185, 228] on button "AVEDA" at bounding box center [1167, 236] width 56 height 27
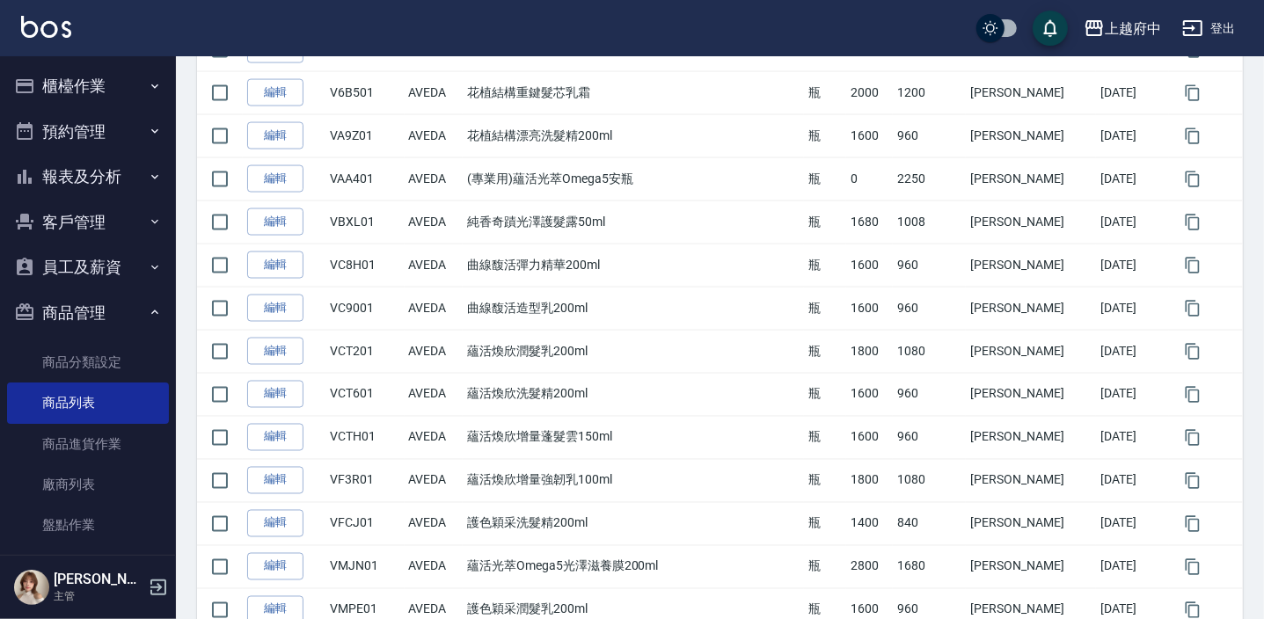
scroll to position [2015, 0]
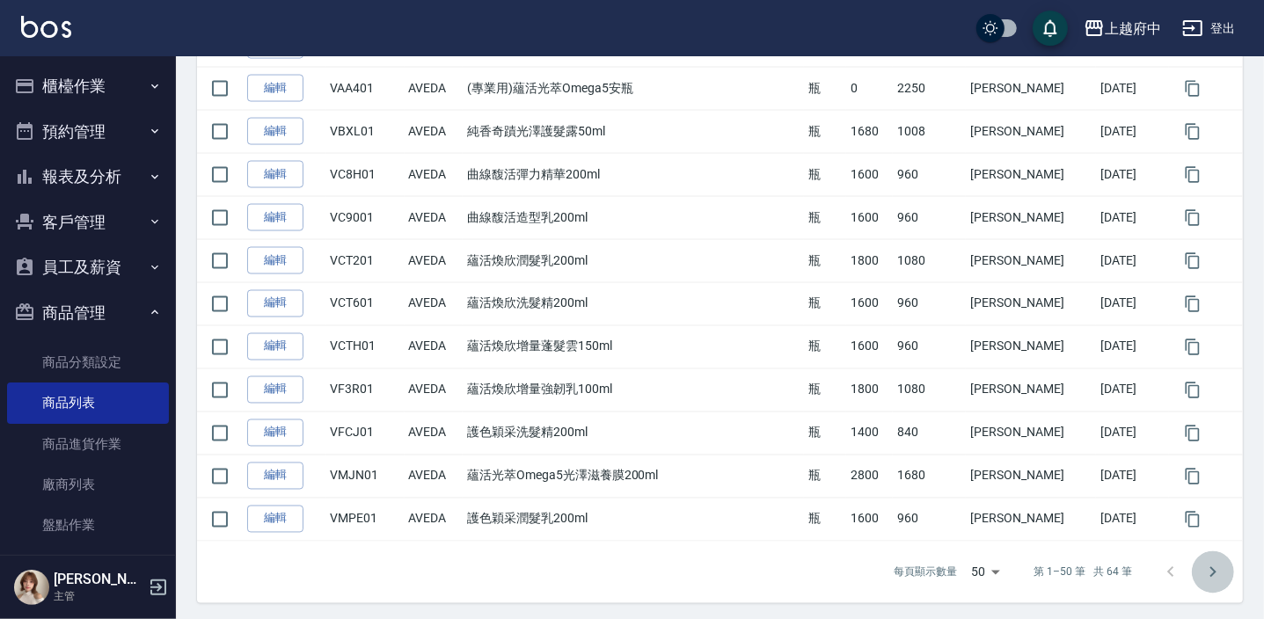
click at [1220, 567] on icon "Go to next page" at bounding box center [1213, 572] width 21 height 21
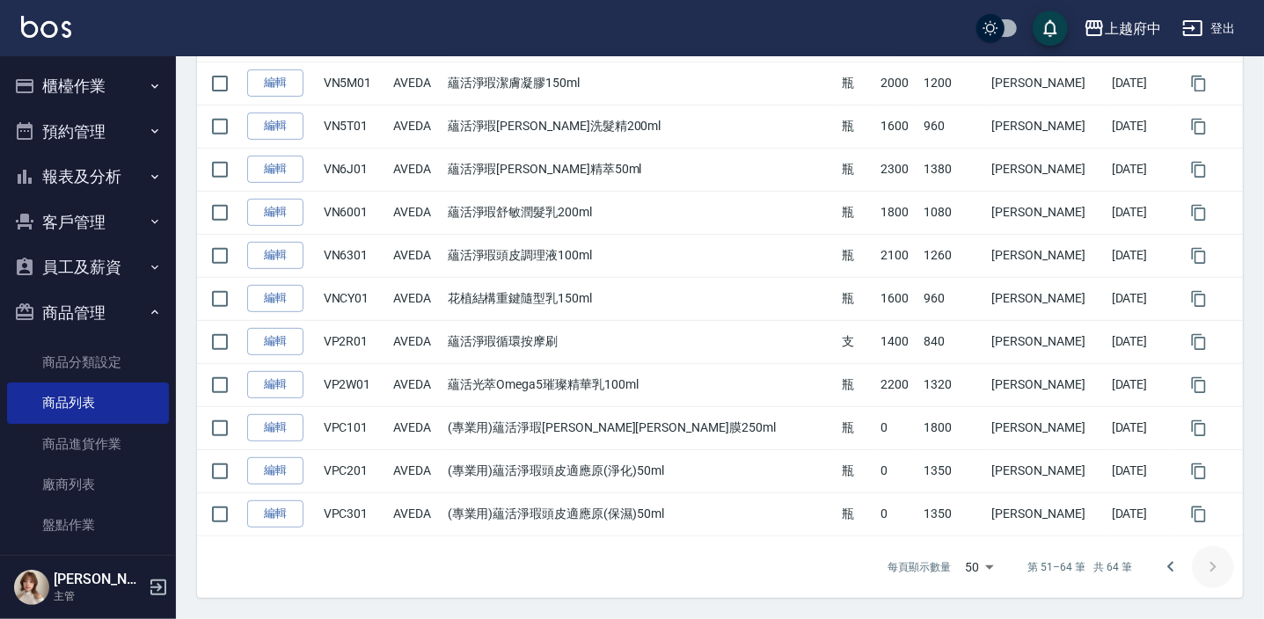
scroll to position [468, 0]
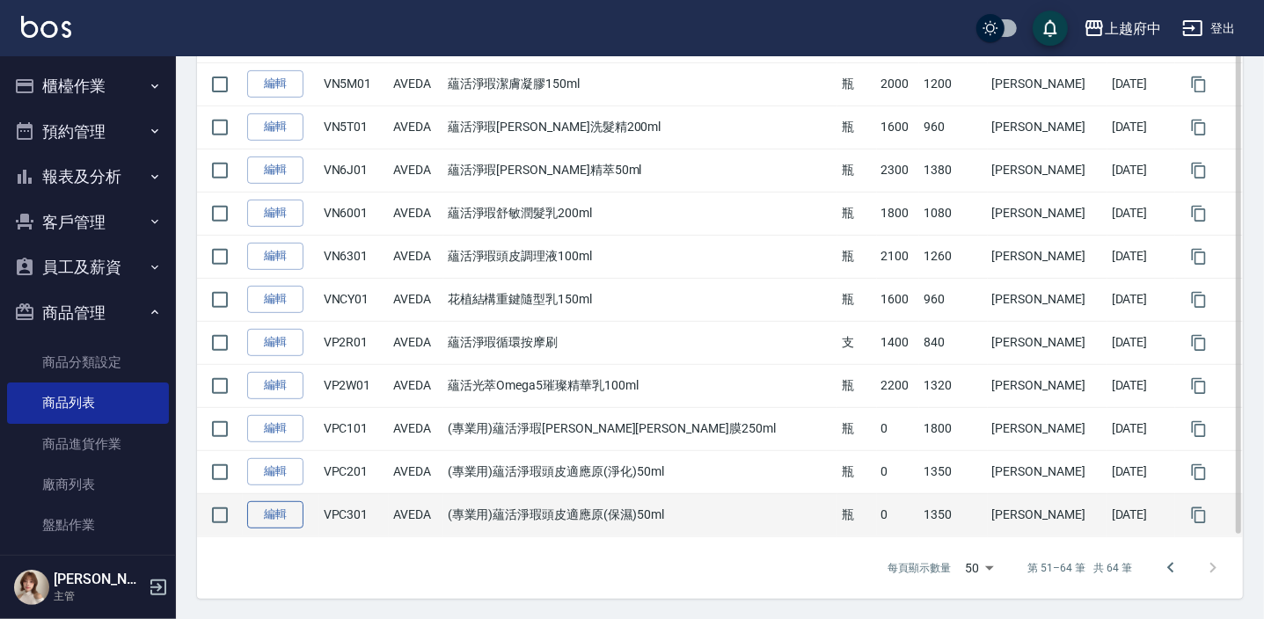
click at [294, 521] on link "編輯" at bounding box center [275, 514] width 56 height 27
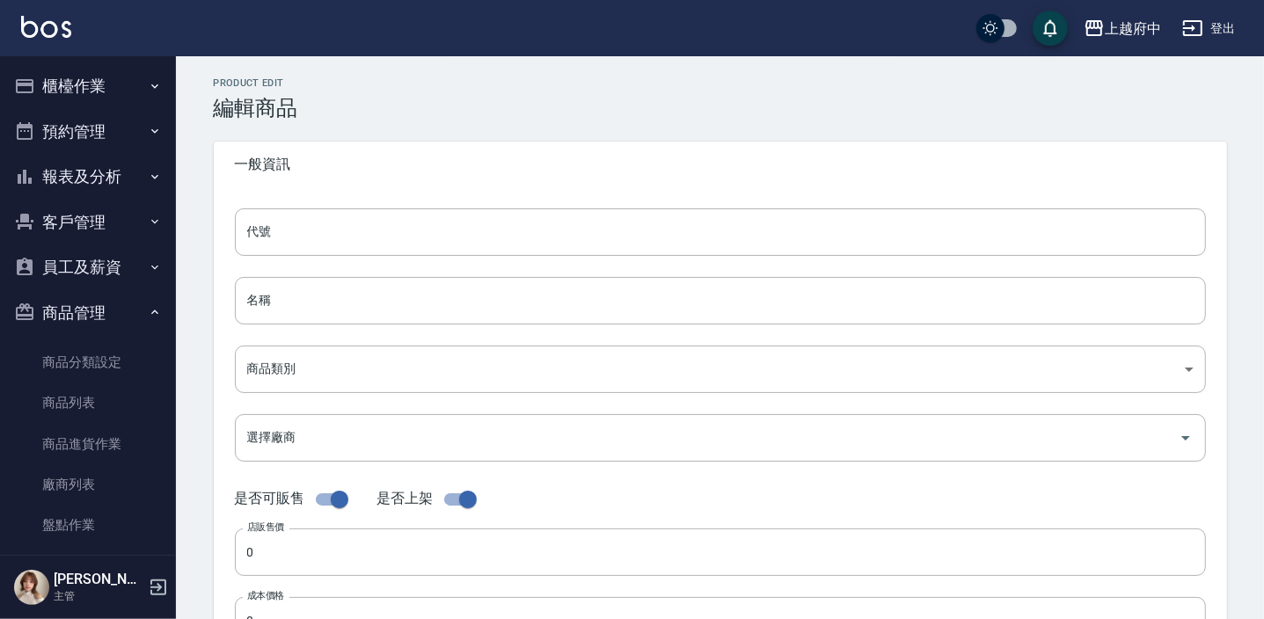
type input "VPC301"
type input "(專業用)蘊活淨瑕頭皮適應原(保濕)50ml"
type input "252d203a-57fd-4372-a26e-d68e0672c78b"
type input "1350"
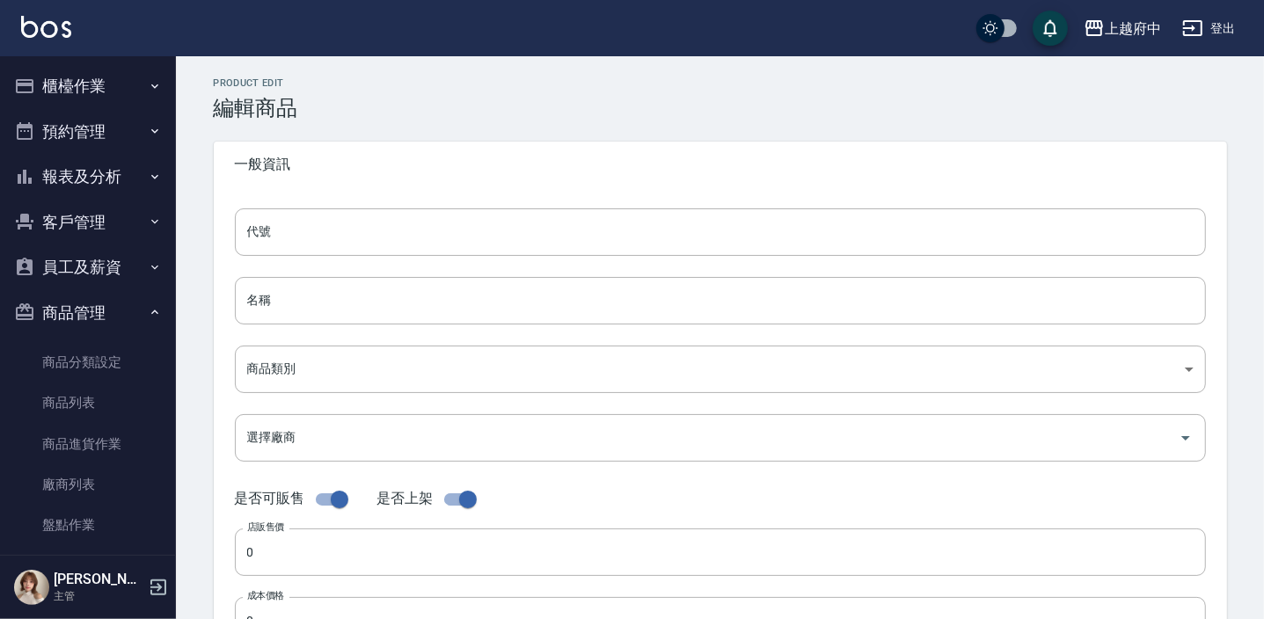
type input "瓶"
type input "UNSET"
click at [331, 501] on input "checkbox" at bounding box center [339, 499] width 100 height 33
checkbox input "false"
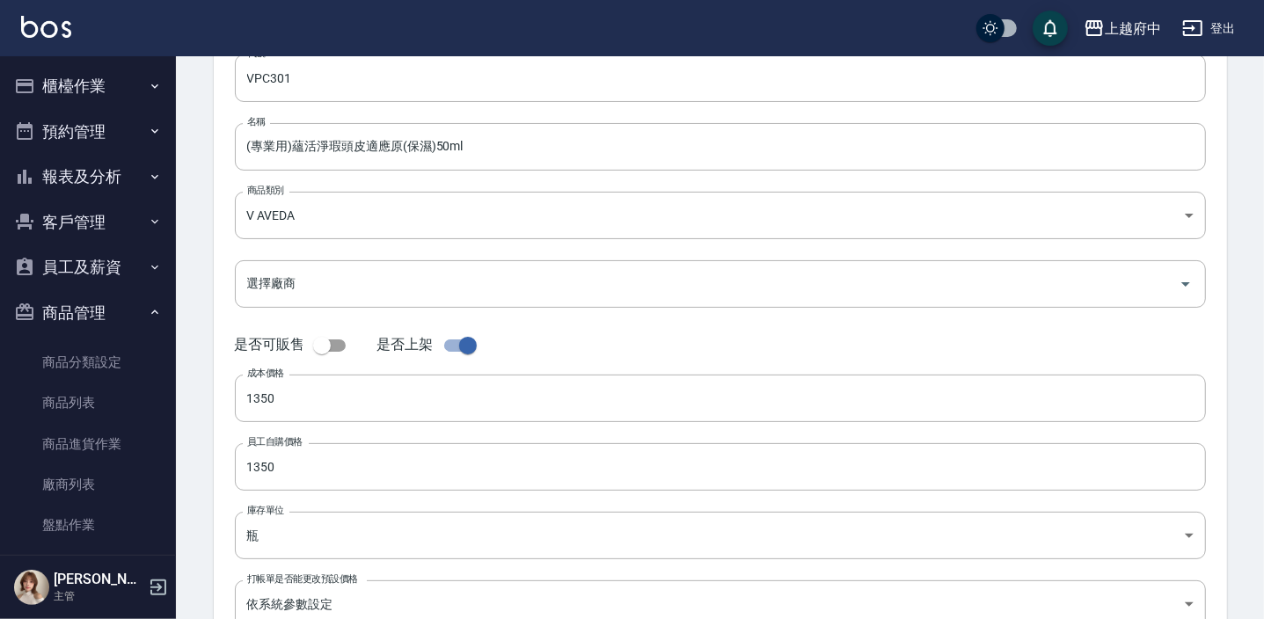
scroll to position [279, 0]
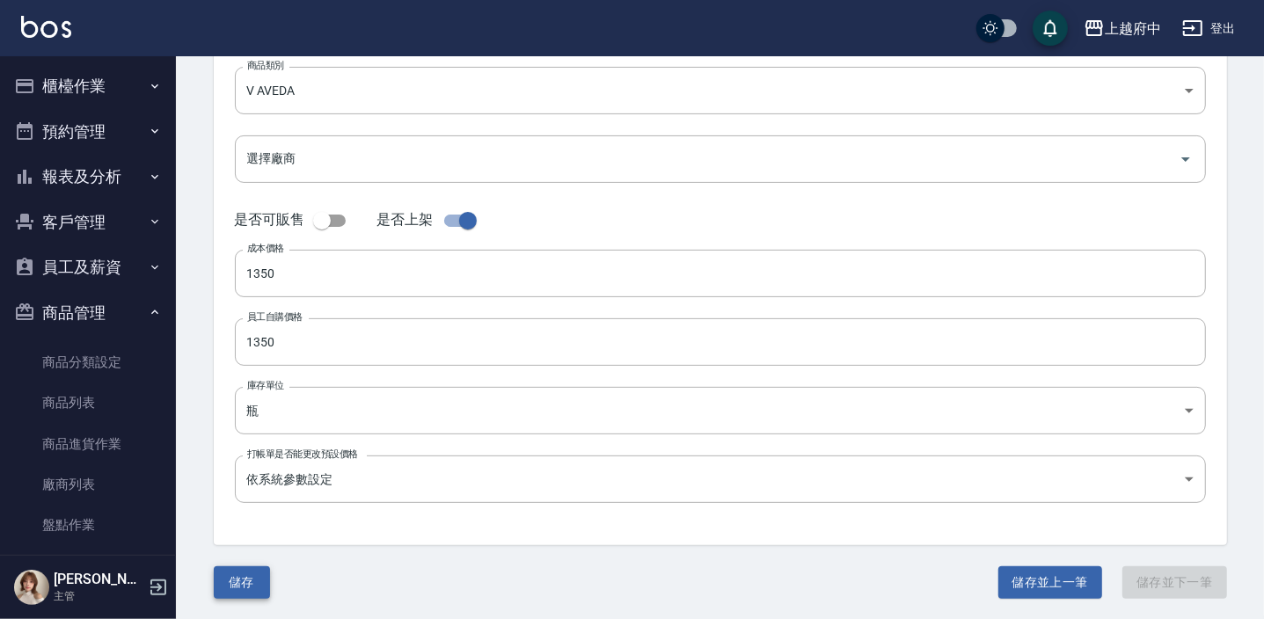
click at [241, 586] on button "儲存" at bounding box center [242, 583] width 56 height 33
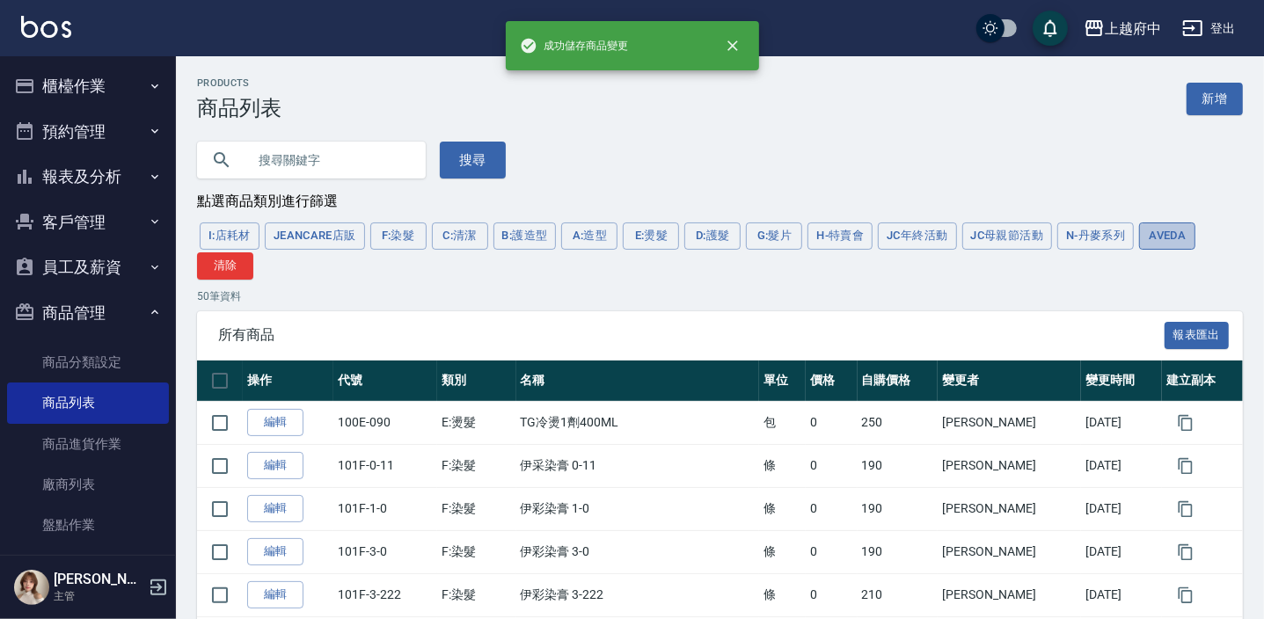
click at [1150, 240] on button "AVEDA" at bounding box center [1167, 236] width 56 height 27
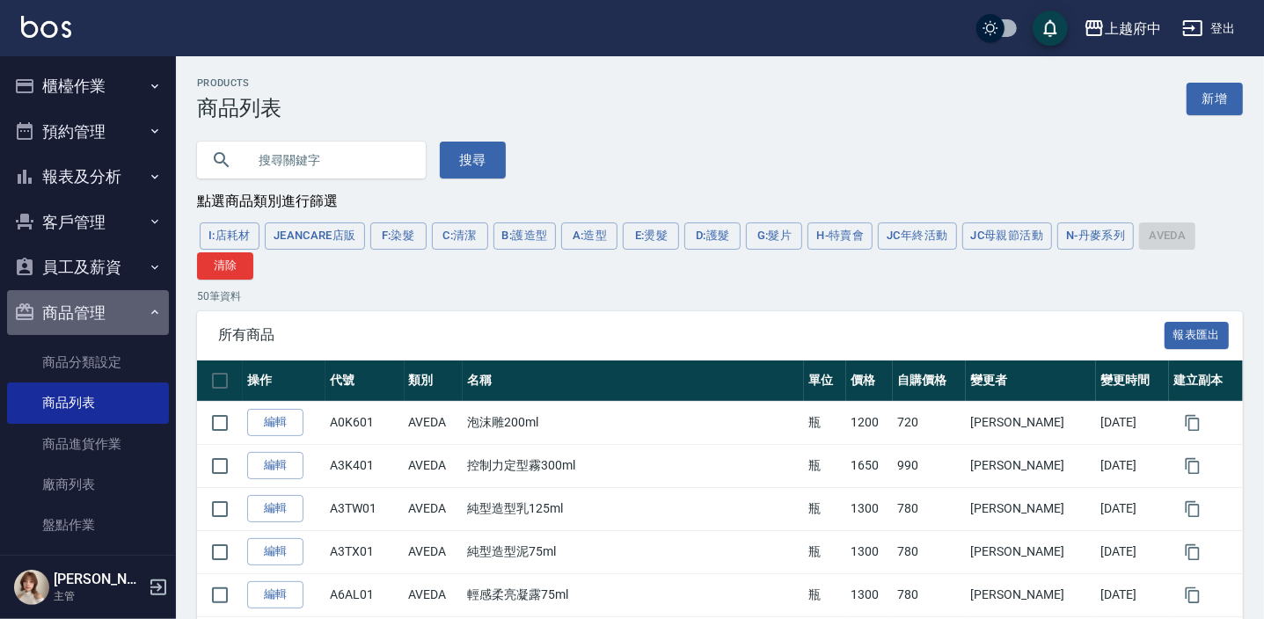
click at [125, 321] on button "商品管理" at bounding box center [88, 313] width 162 height 46
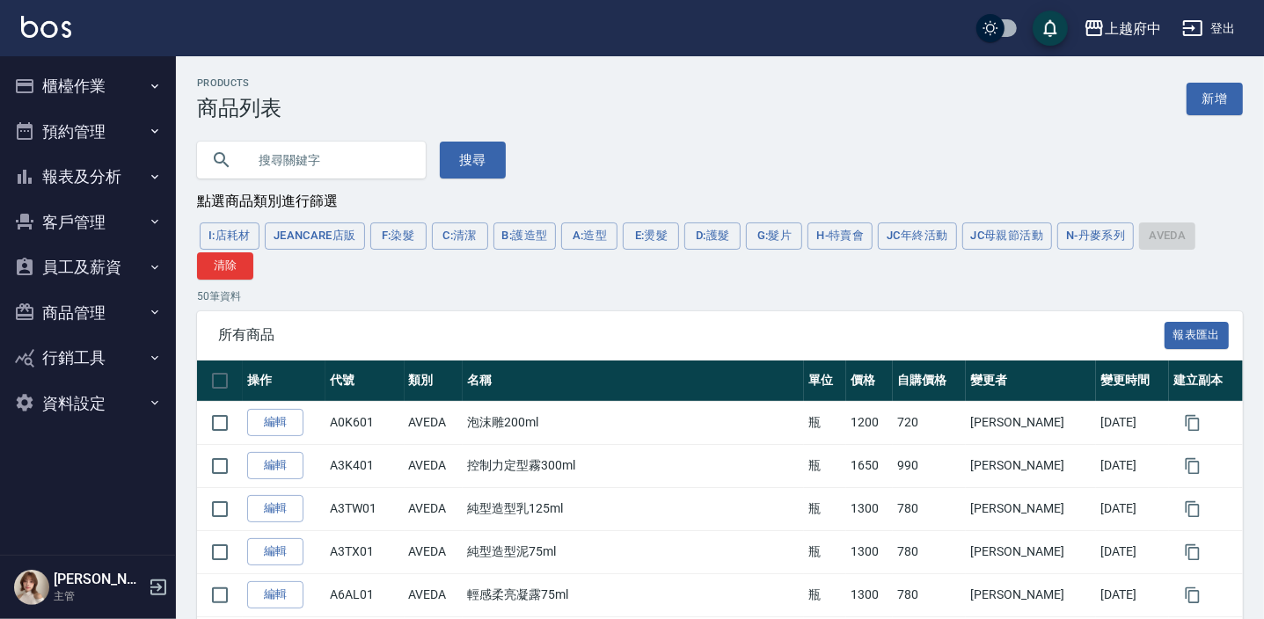
click at [64, 85] on button "櫃檯作業" at bounding box center [88, 86] width 162 height 46
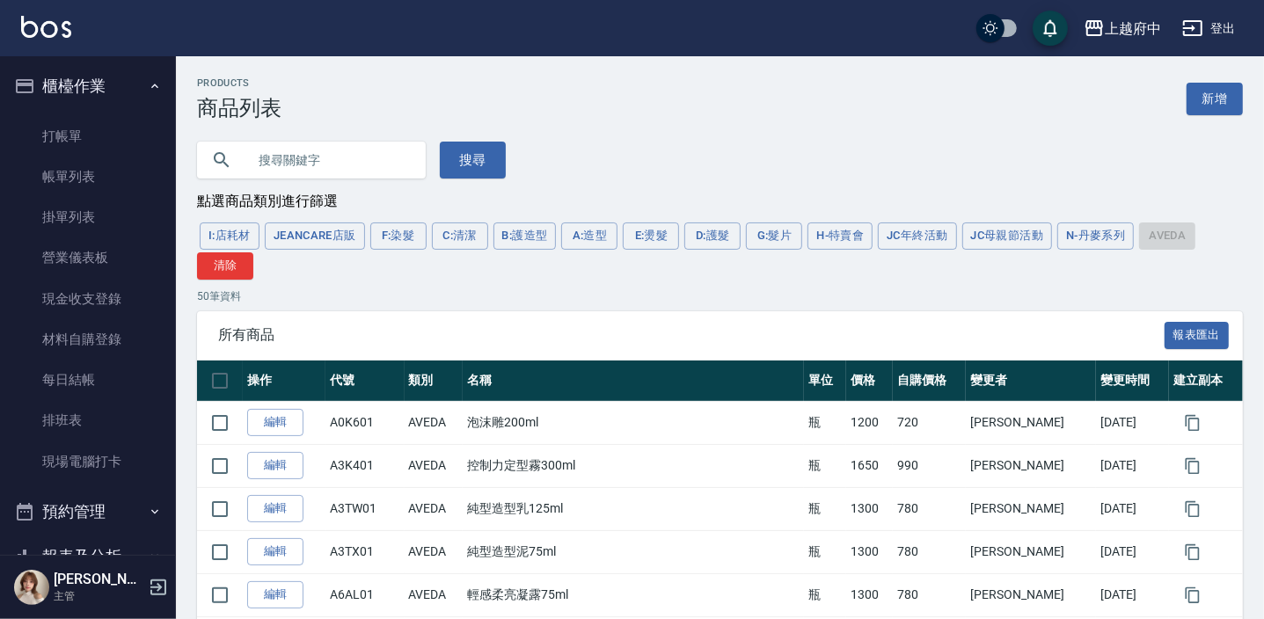
drag, startPoint x: 79, startPoint y: 135, endPoint x: 202, endPoint y: 13, distance: 172.9
click at [79, 135] on link "打帳單" at bounding box center [88, 136] width 162 height 40
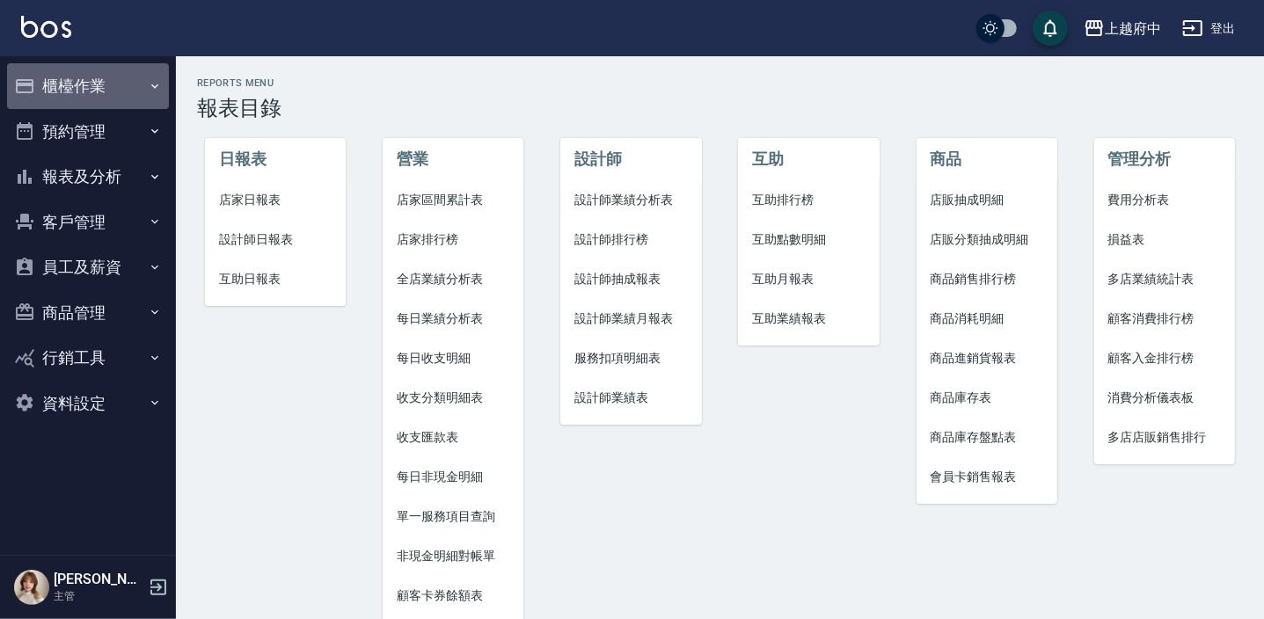
click at [88, 77] on button "櫃檯作業" at bounding box center [88, 86] width 162 height 46
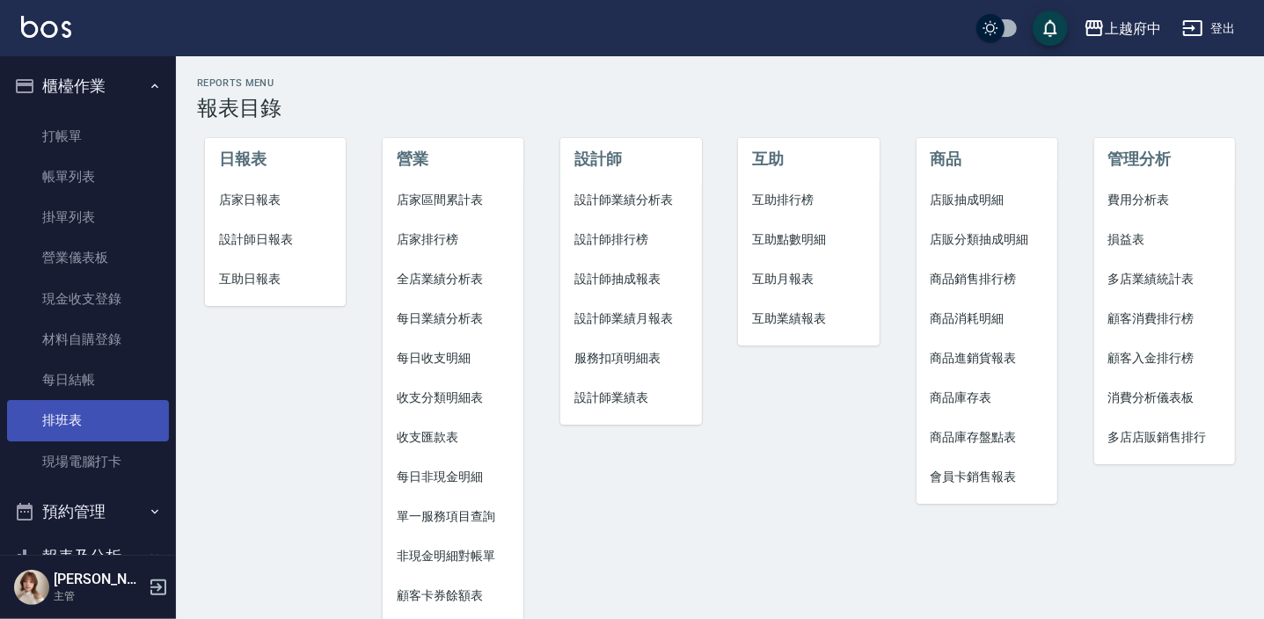
click at [80, 415] on link "排班表" at bounding box center [88, 420] width 162 height 40
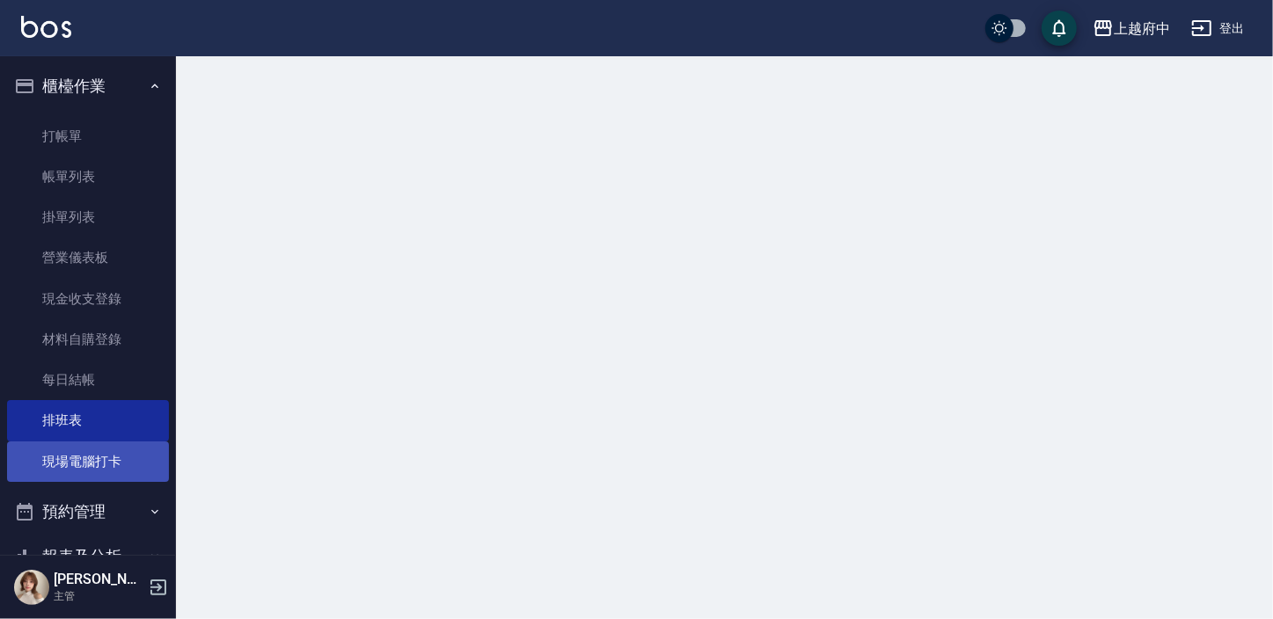
click at [98, 457] on link "現場電腦打卡" at bounding box center [88, 462] width 162 height 40
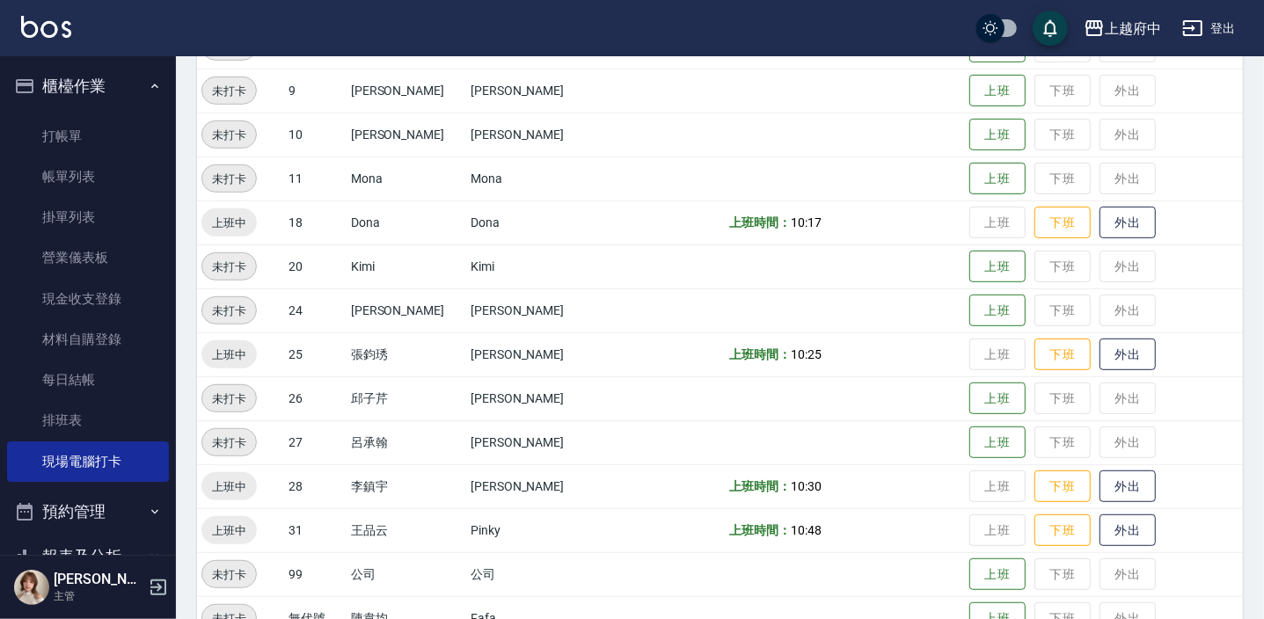
scroll to position [566, 0]
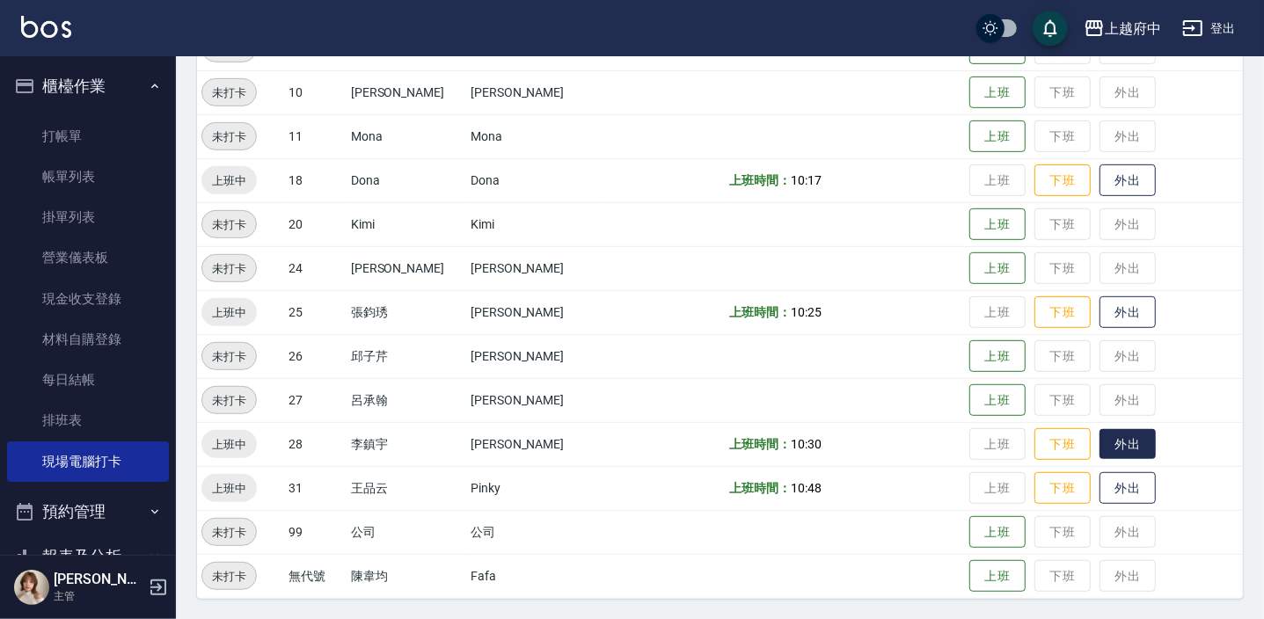
click at [1109, 450] on button "外出" at bounding box center [1128, 444] width 56 height 31
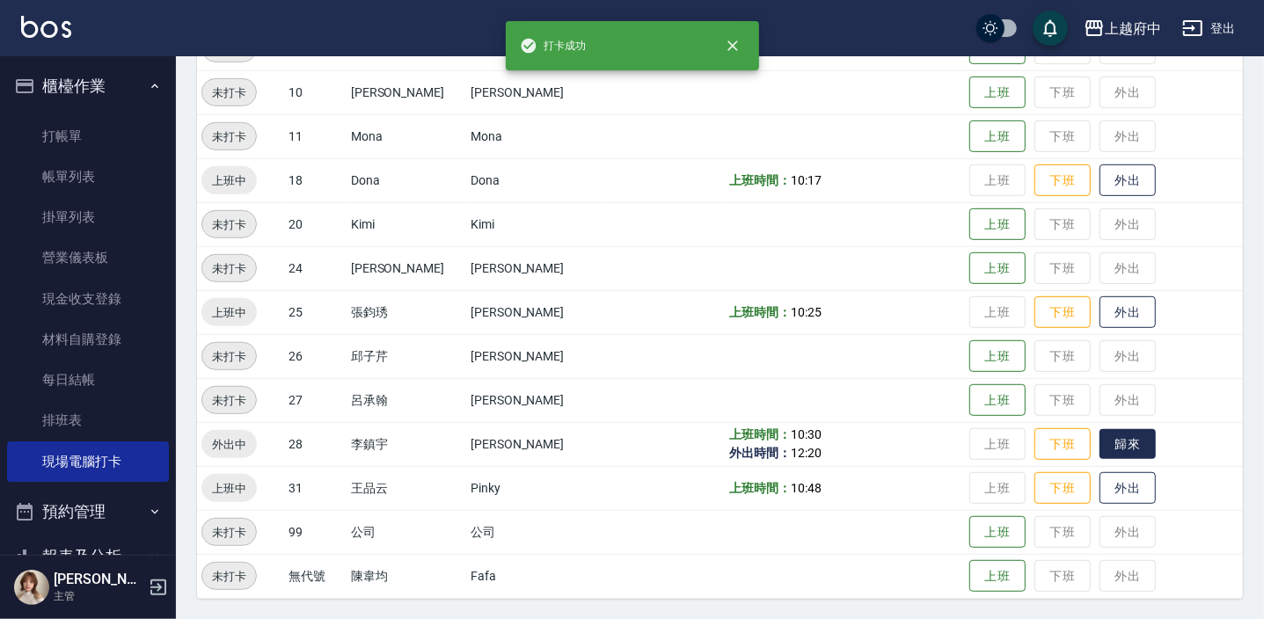
click at [1110, 450] on button "歸來" at bounding box center [1128, 444] width 56 height 31
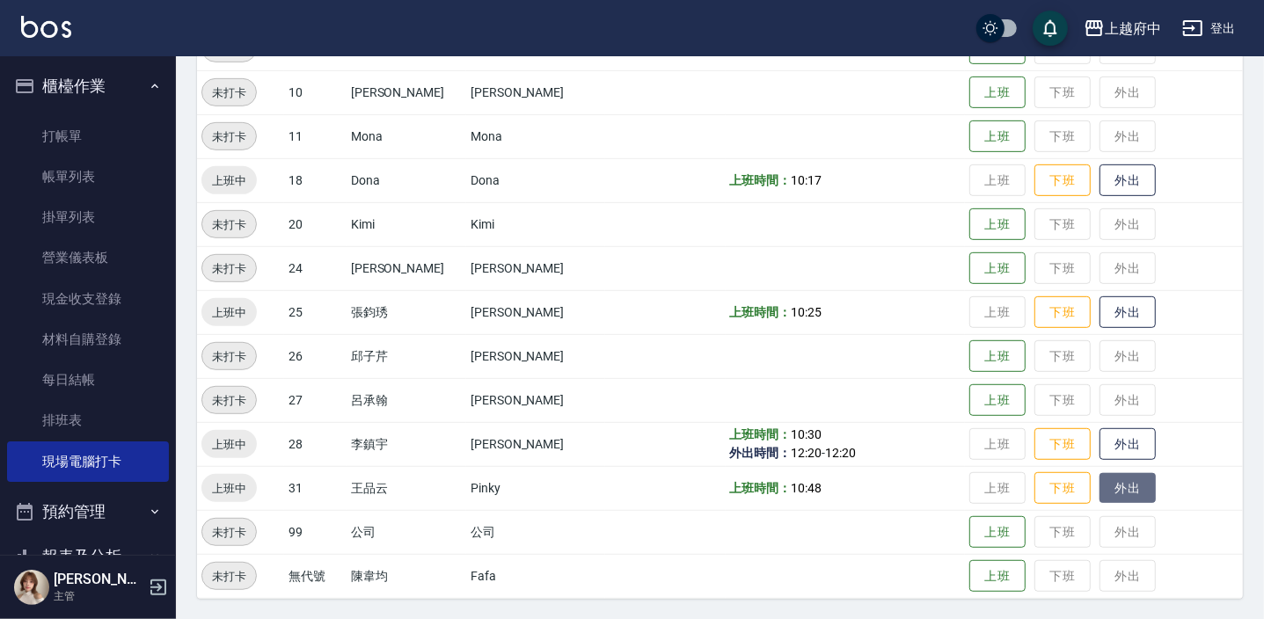
click at [1118, 490] on button "外出" at bounding box center [1128, 488] width 56 height 31
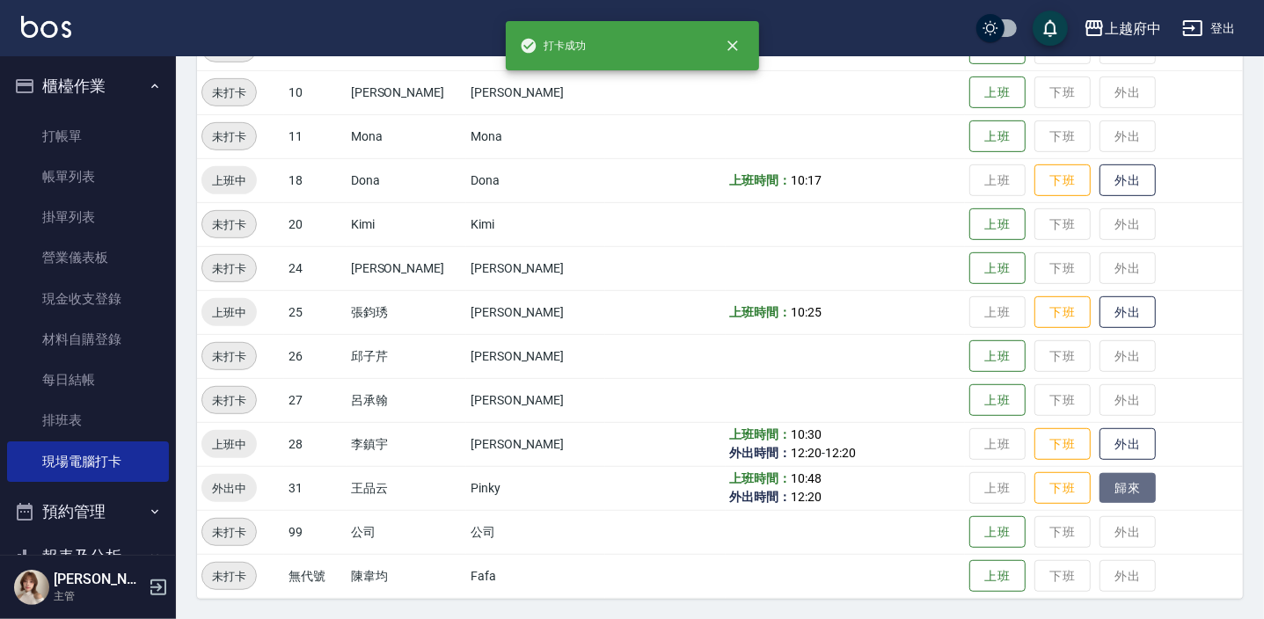
click at [1118, 490] on button "歸來" at bounding box center [1128, 488] width 56 height 31
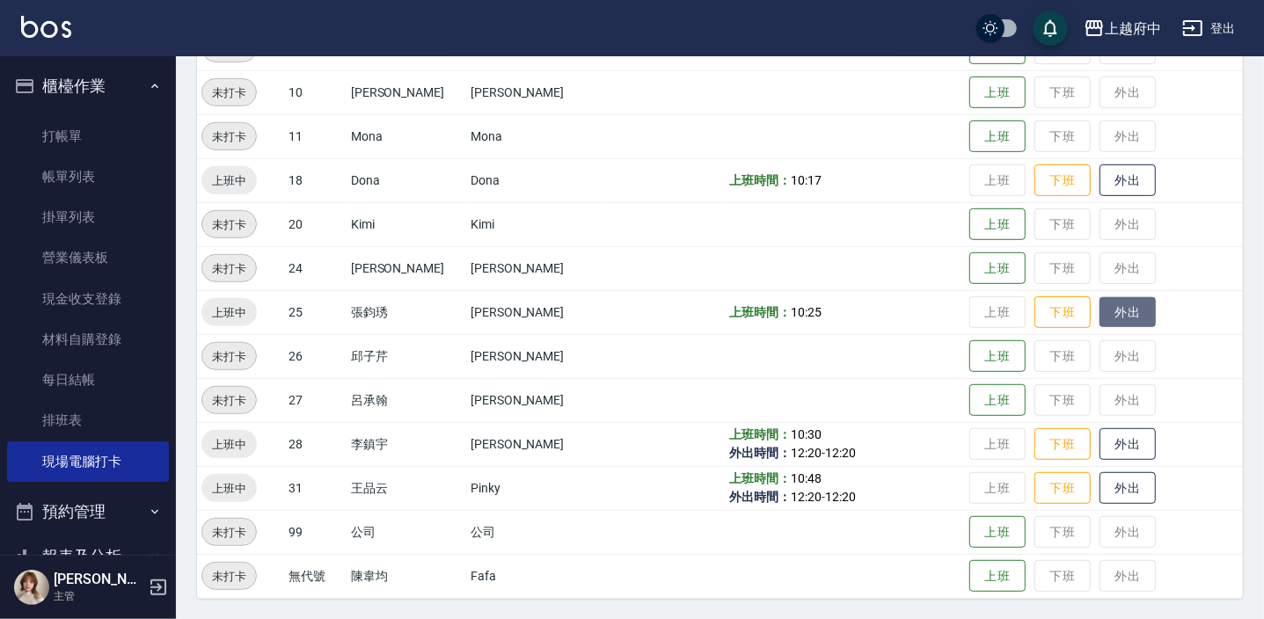
click at [1117, 309] on button "外出" at bounding box center [1128, 312] width 56 height 31
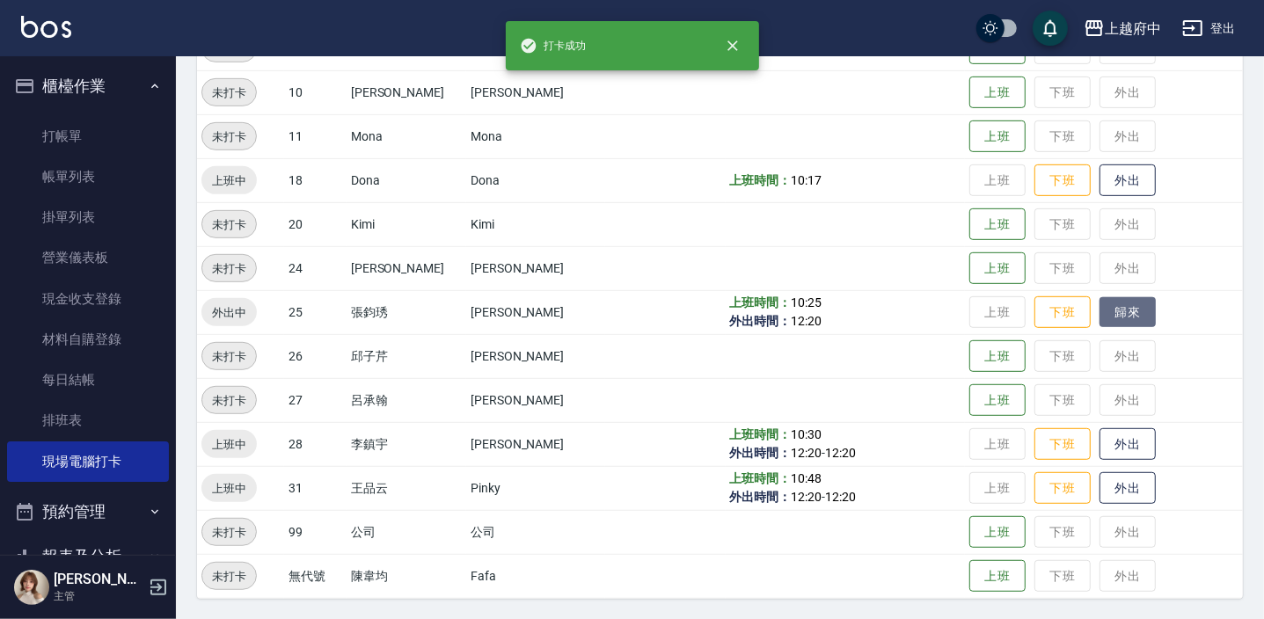
click at [1117, 309] on button "歸來" at bounding box center [1128, 312] width 56 height 31
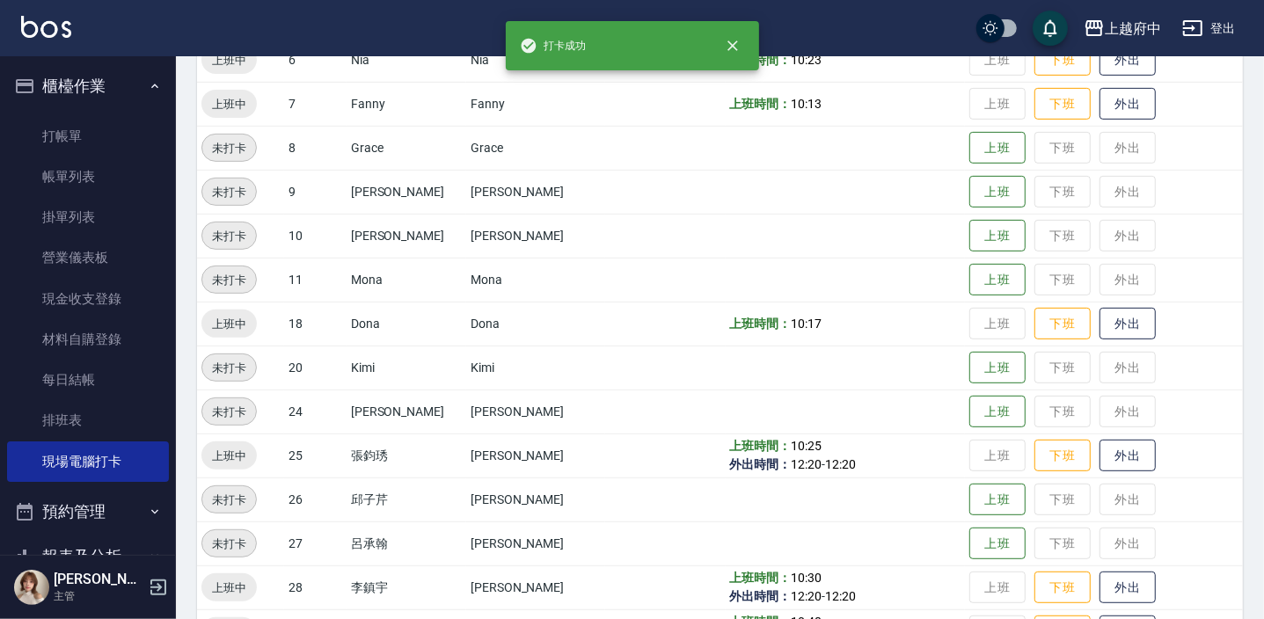
scroll to position [406, 0]
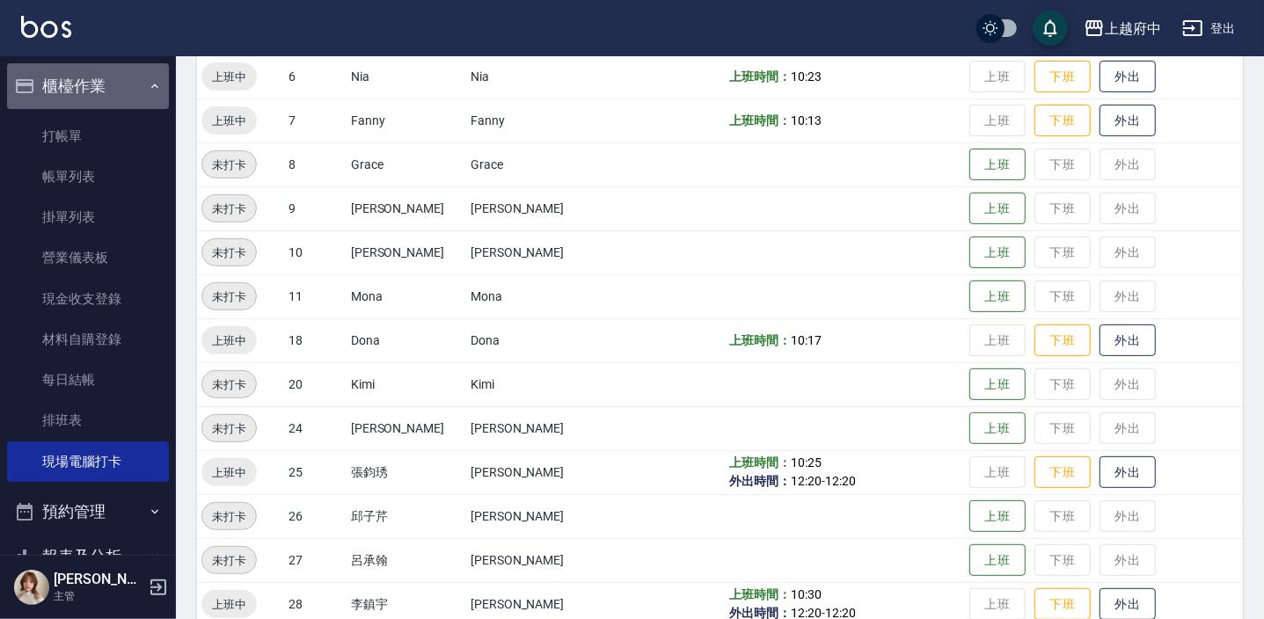
click at [96, 82] on button "櫃檯作業" at bounding box center [88, 86] width 162 height 46
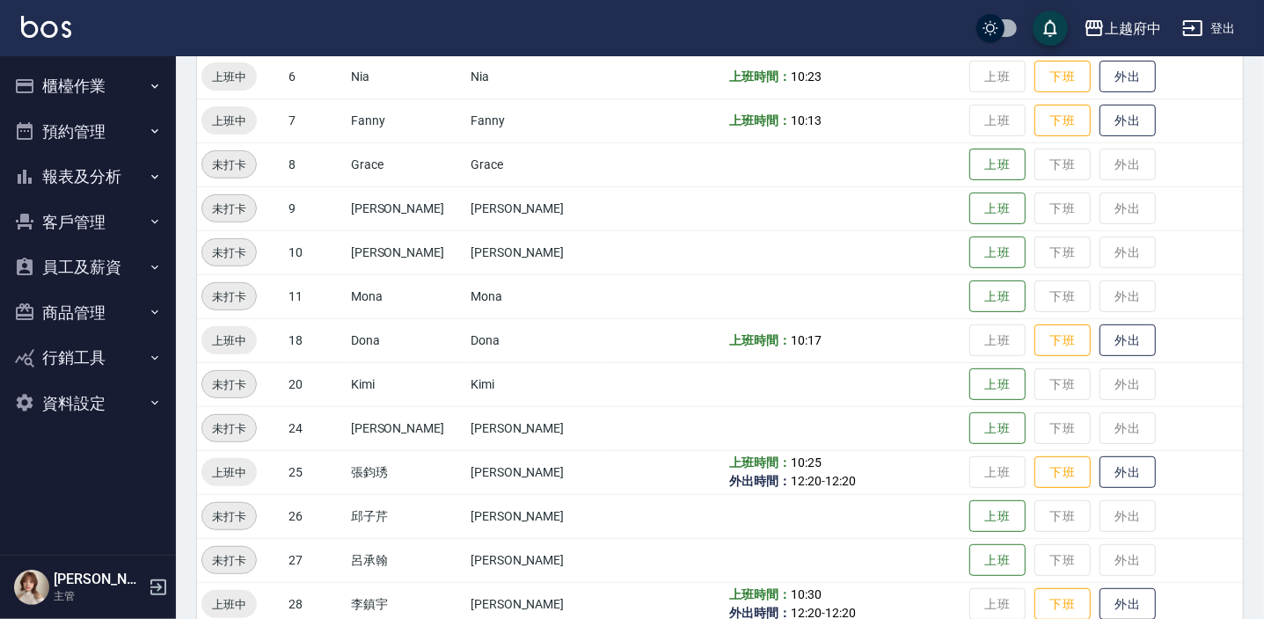
click at [78, 213] on button "客戶管理" at bounding box center [88, 223] width 162 height 46
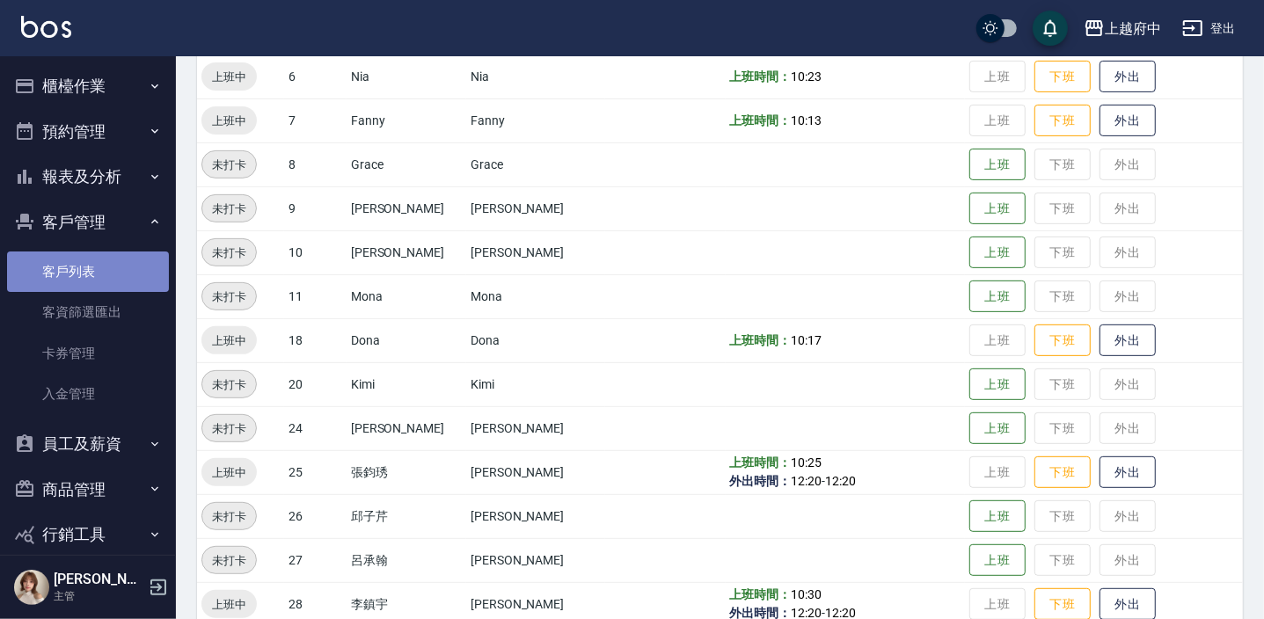
click at [91, 284] on link "客戶列表" at bounding box center [88, 272] width 162 height 40
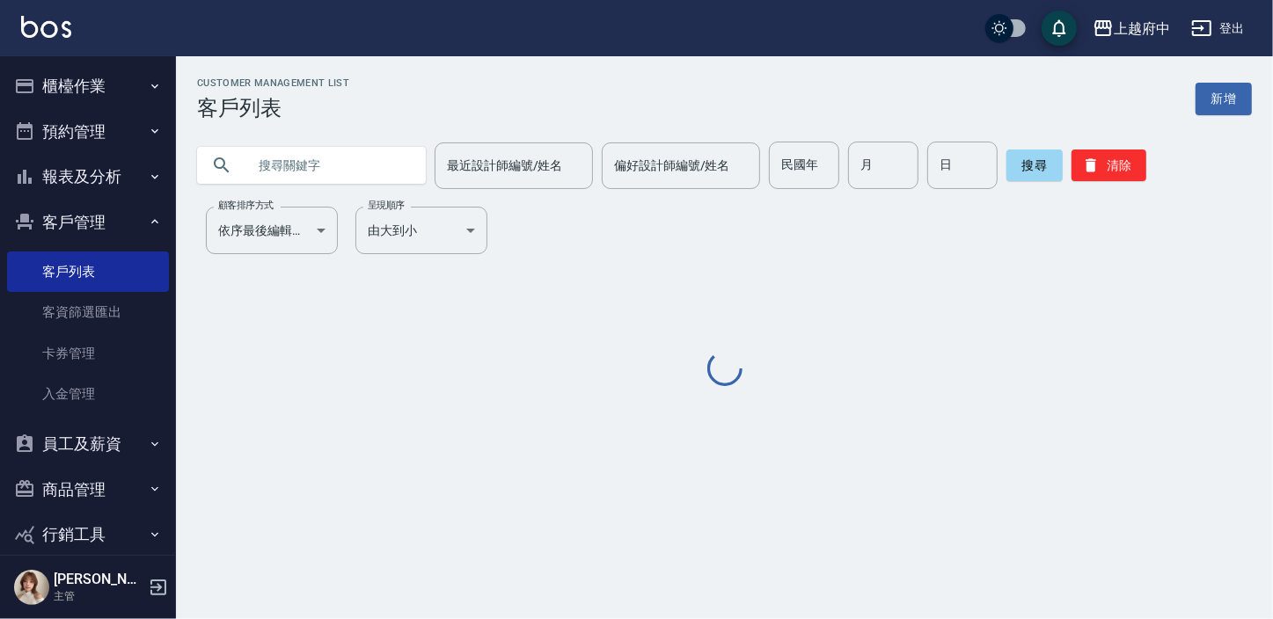
click at [330, 172] on input "text" at bounding box center [328, 166] width 165 height 48
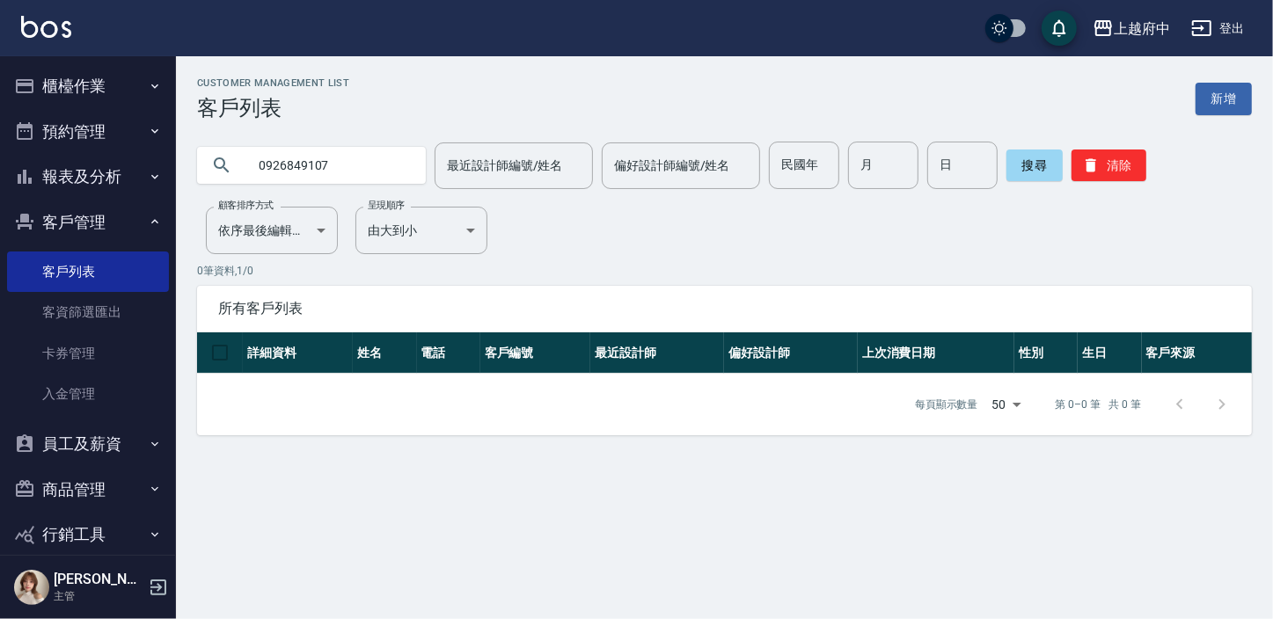
click at [283, 151] on input "0926849107" at bounding box center [328, 166] width 165 height 48
click at [283, 157] on input "0926849107" at bounding box center [328, 166] width 165 height 48
paste input "83902846"
type input "0983902846"
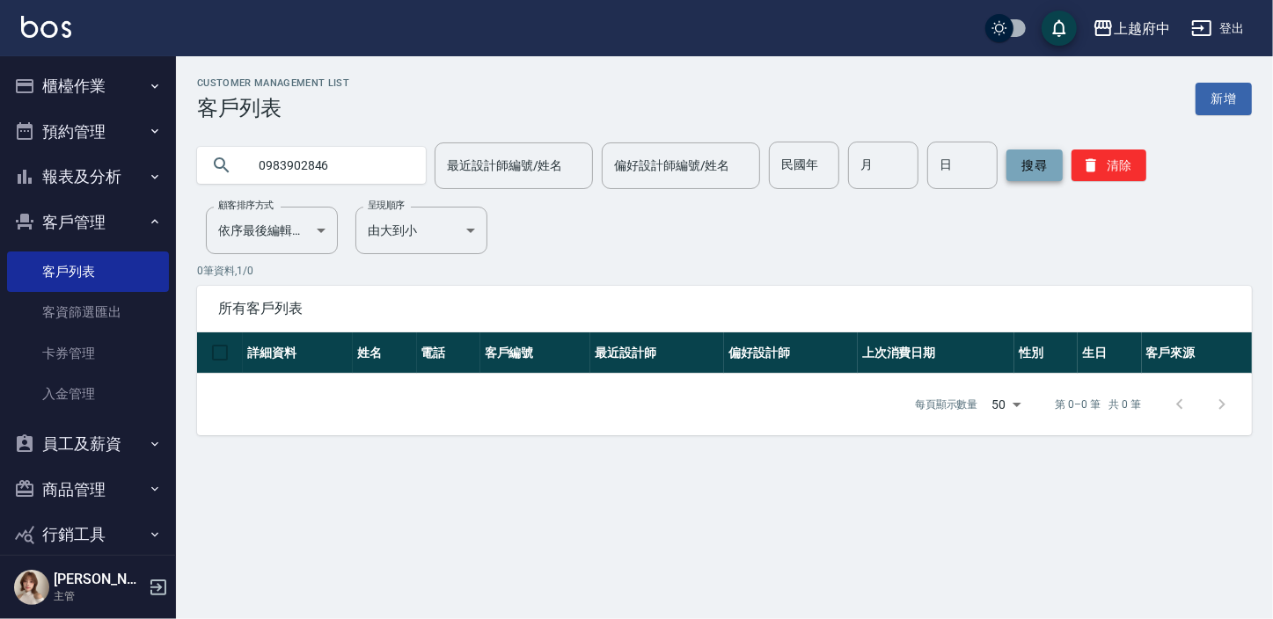
click at [1038, 172] on button "搜尋" at bounding box center [1034, 166] width 56 height 32
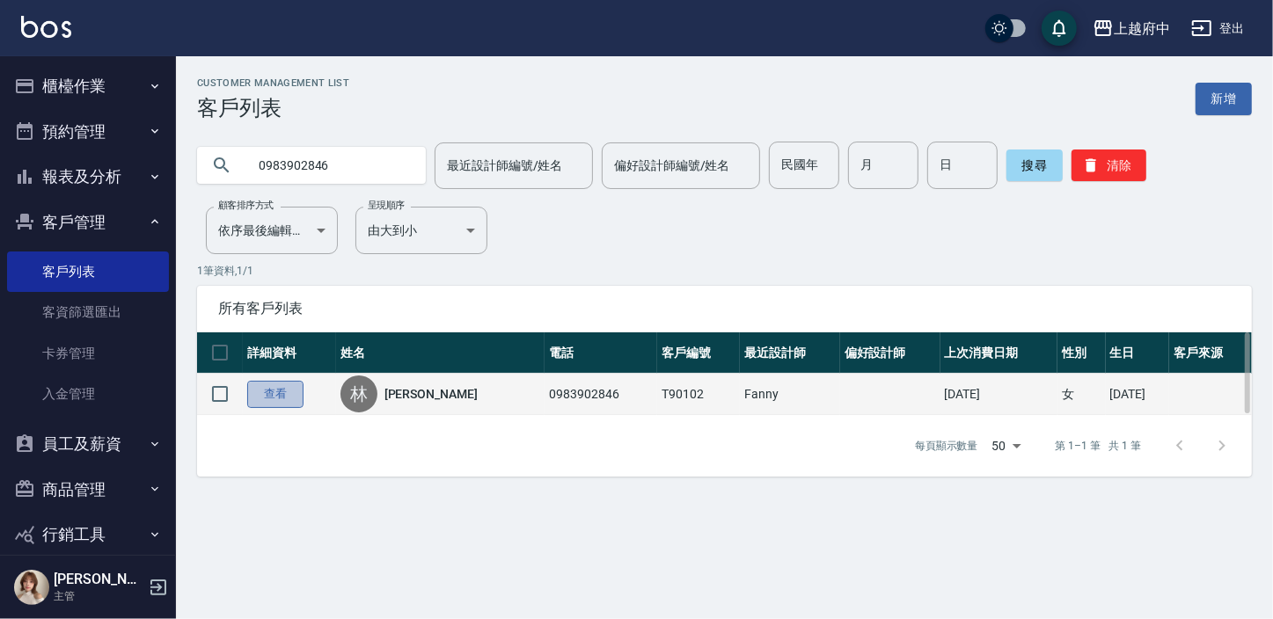
click at [282, 386] on link "查看" at bounding box center [275, 394] width 56 height 27
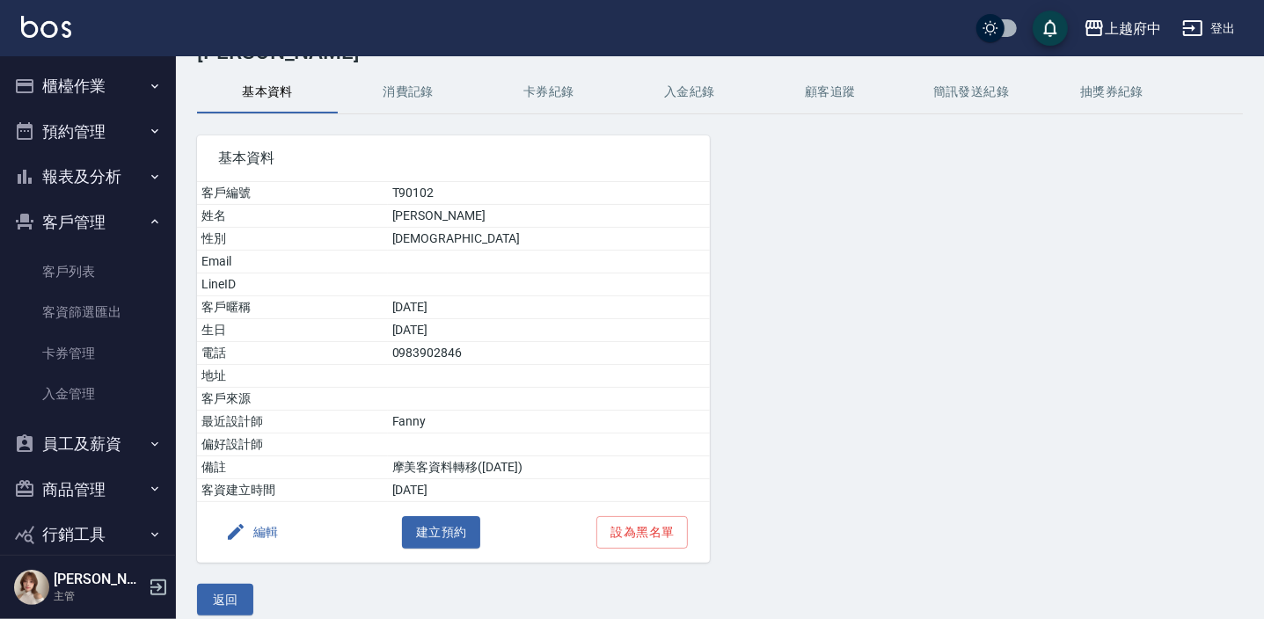
scroll to position [72, 0]
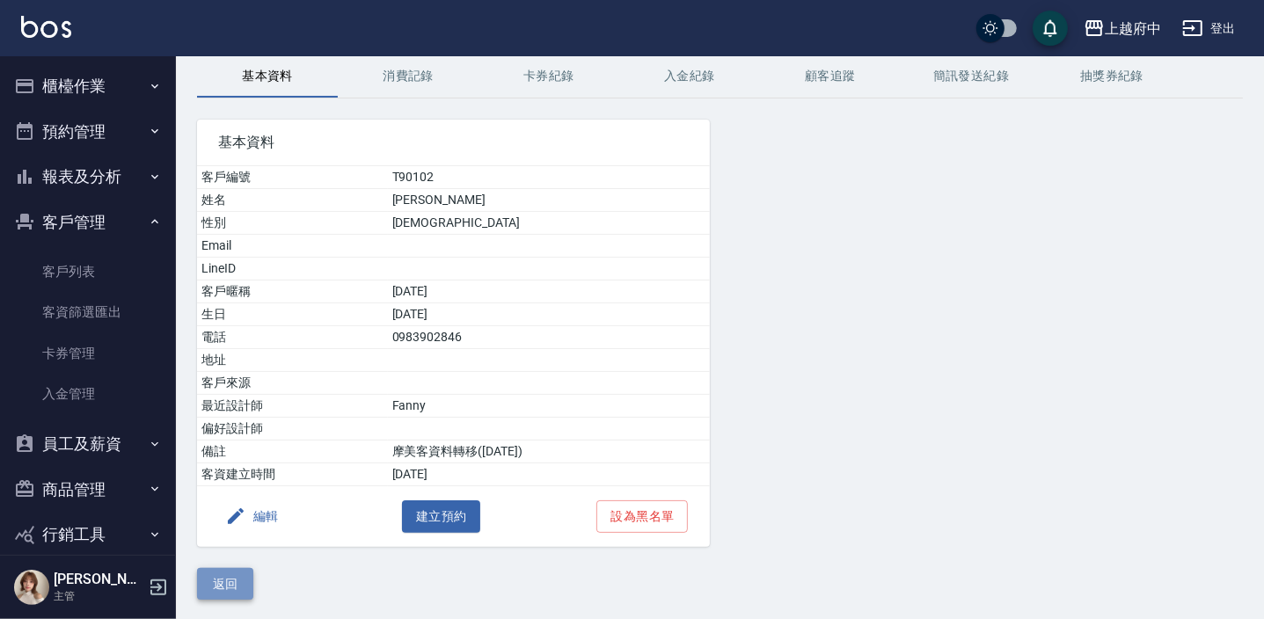
click at [209, 586] on button "返回" at bounding box center [225, 584] width 56 height 33
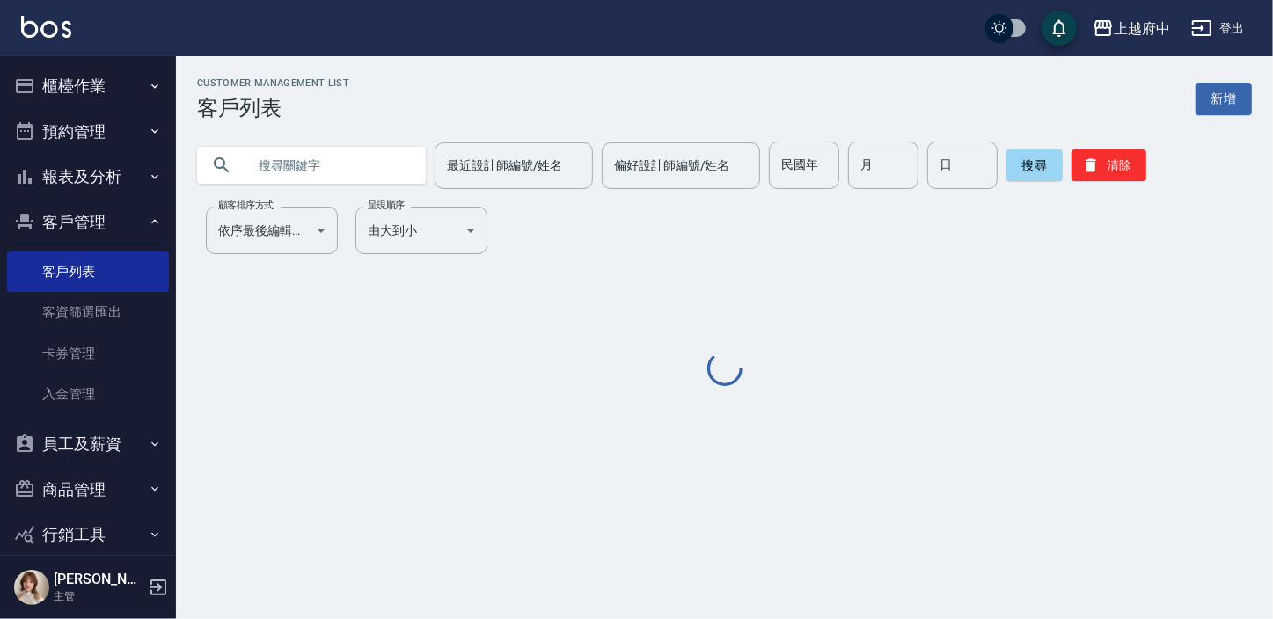
click at [344, 167] on input "text" at bounding box center [328, 166] width 165 height 48
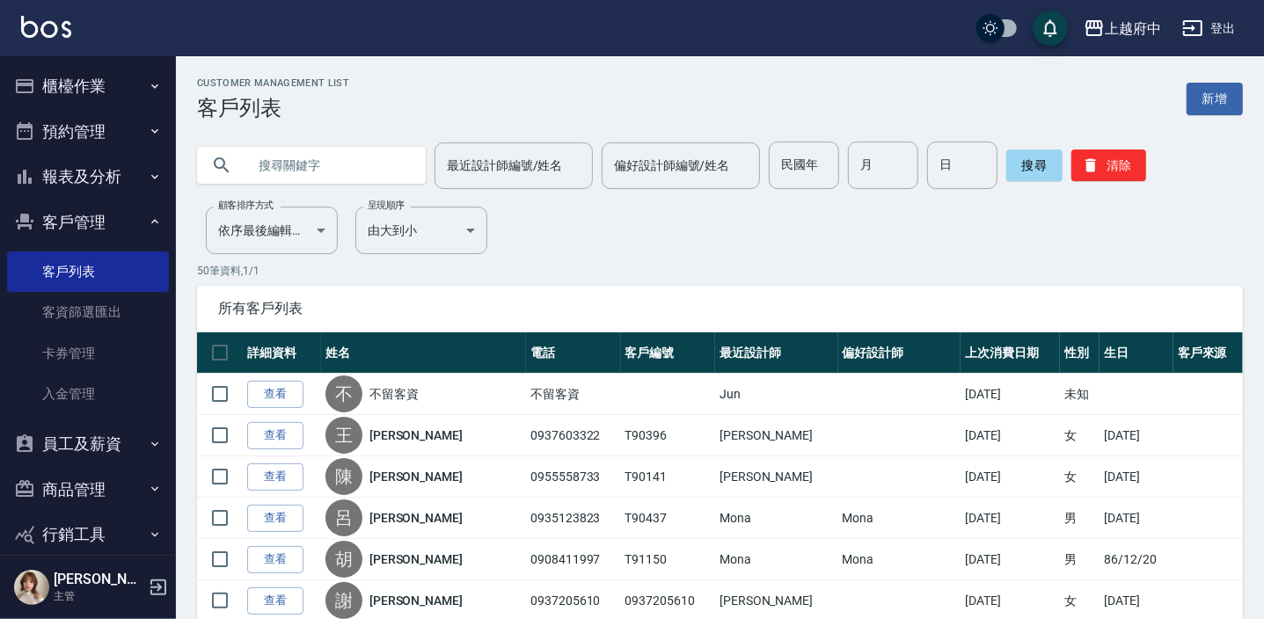
click at [316, 171] on input "text" at bounding box center [328, 166] width 165 height 48
type input "5"
type input "鄭仲"
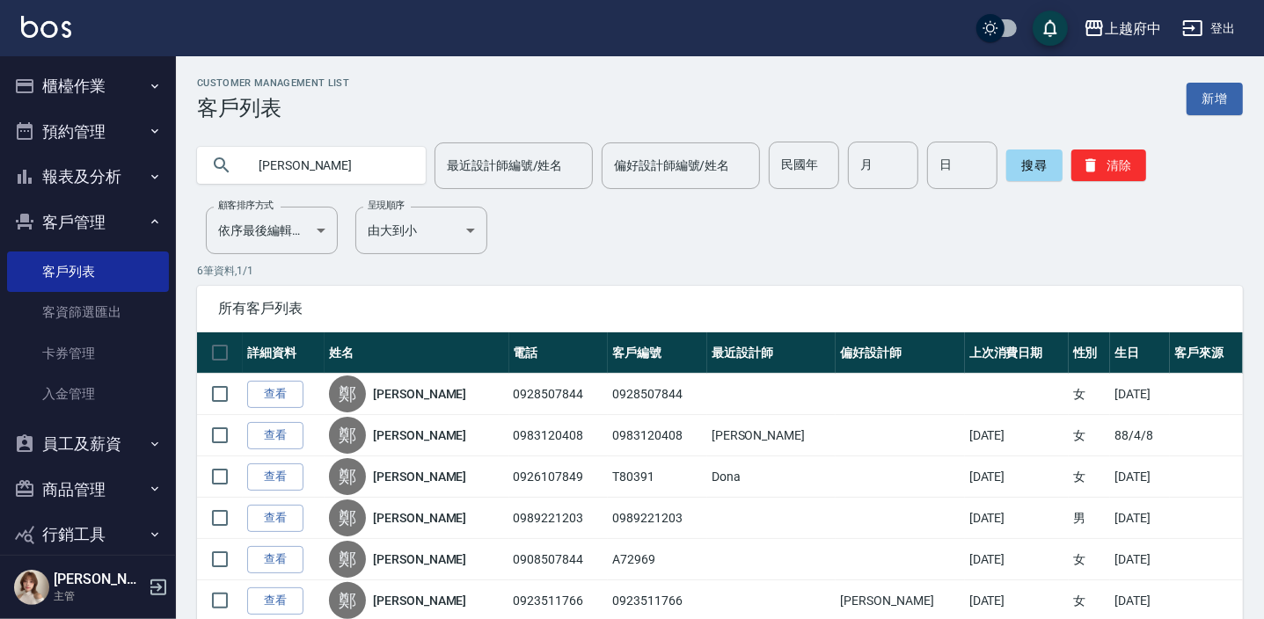
click at [272, 485] on link "查看" at bounding box center [275, 477] width 56 height 27
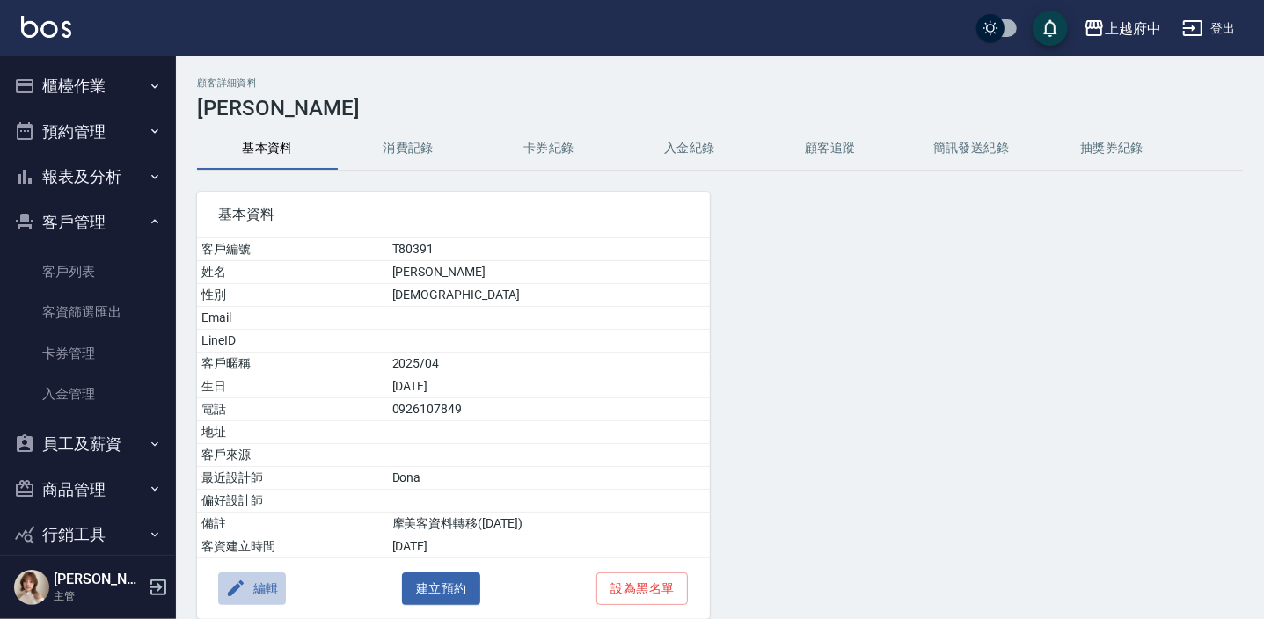
click at [275, 582] on button "編輯" at bounding box center [252, 589] width 68 height 33
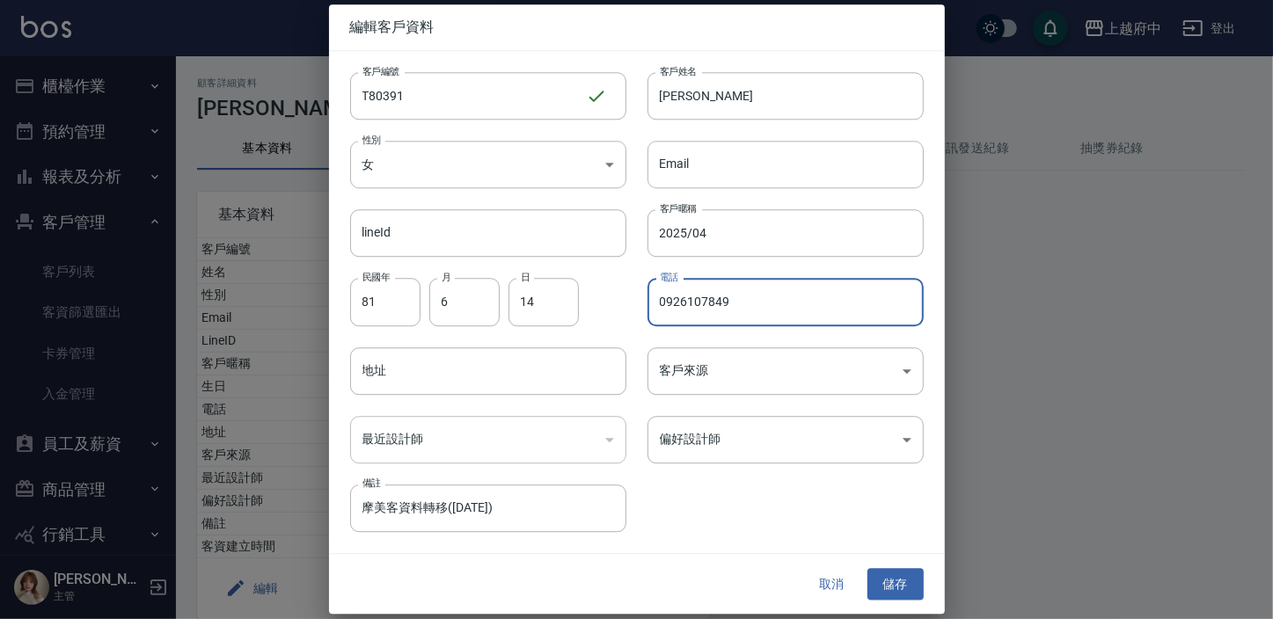
click at [759, 305] on input "0926107849" at bounding box center [785, 303] width 276 height 48
click at [815, 589] on button "取消" at bounding box center [832, 584] width 56 height 33
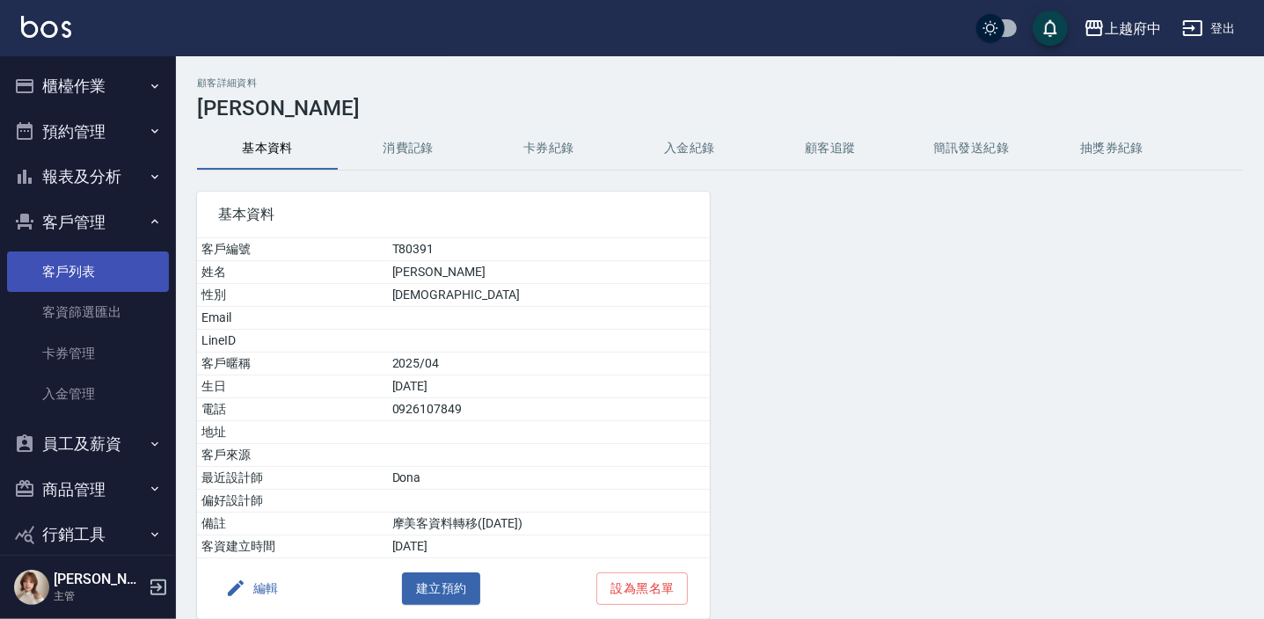
click at [83, 282] on link "客戶列表" at bounding box center [88, 272] width 162 height 40
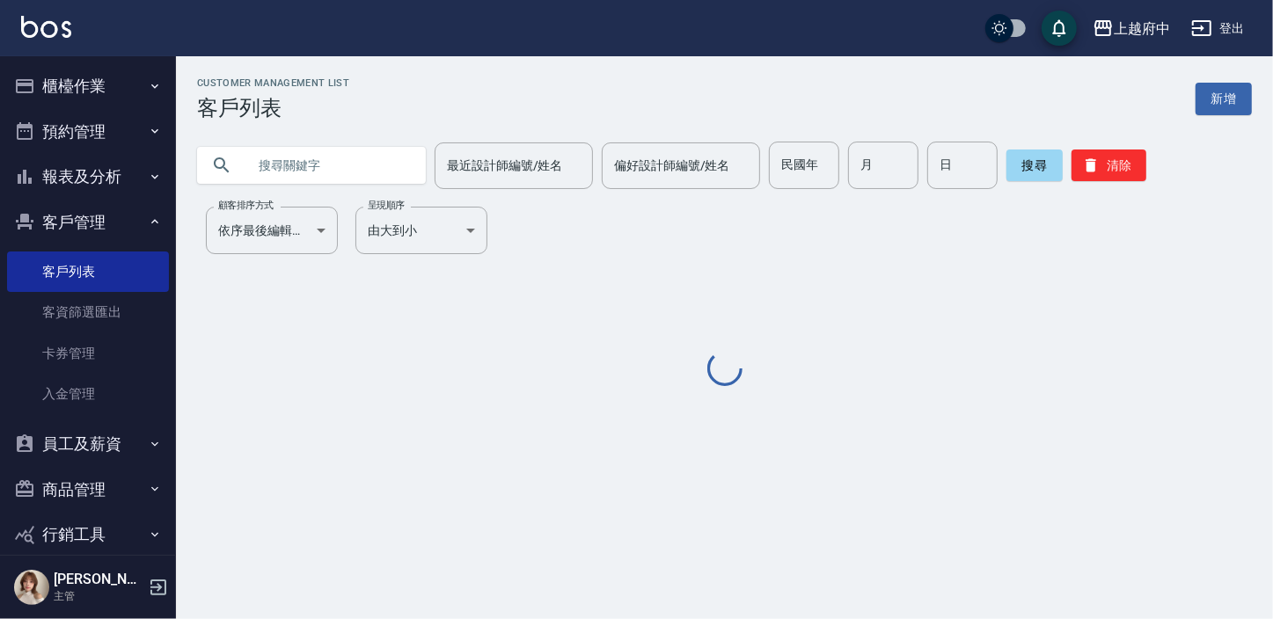
click at [281, 157] on input "text" at bounding box center [328, 166] width 165 height 48
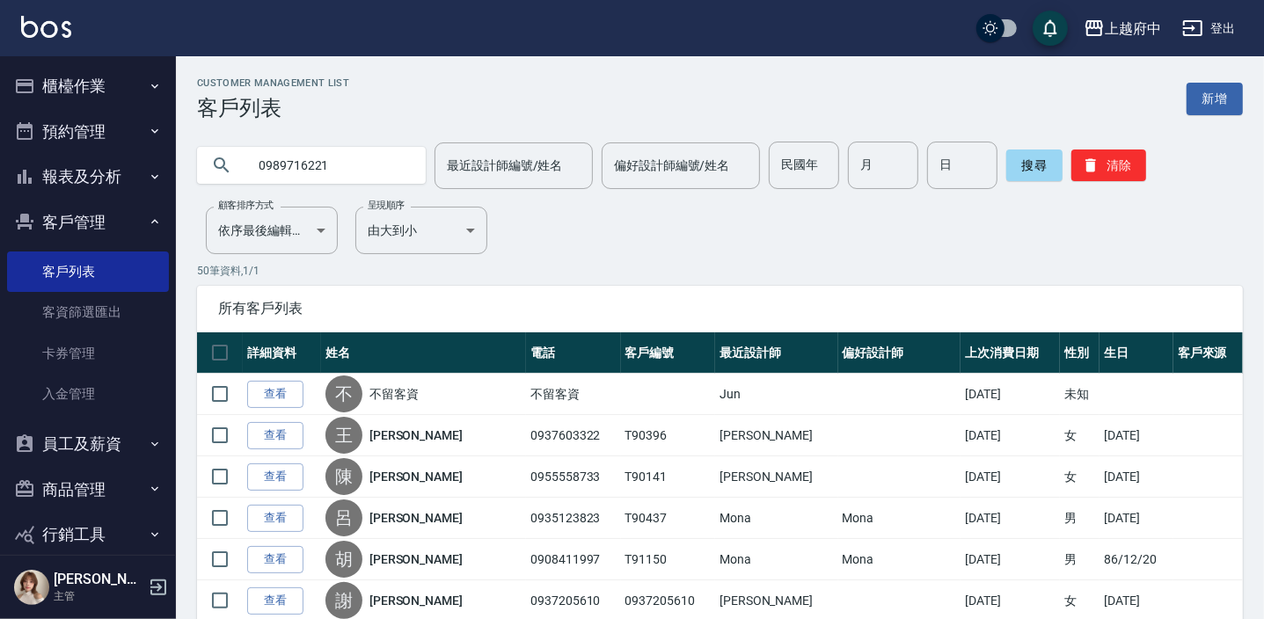
type input "0989716221"
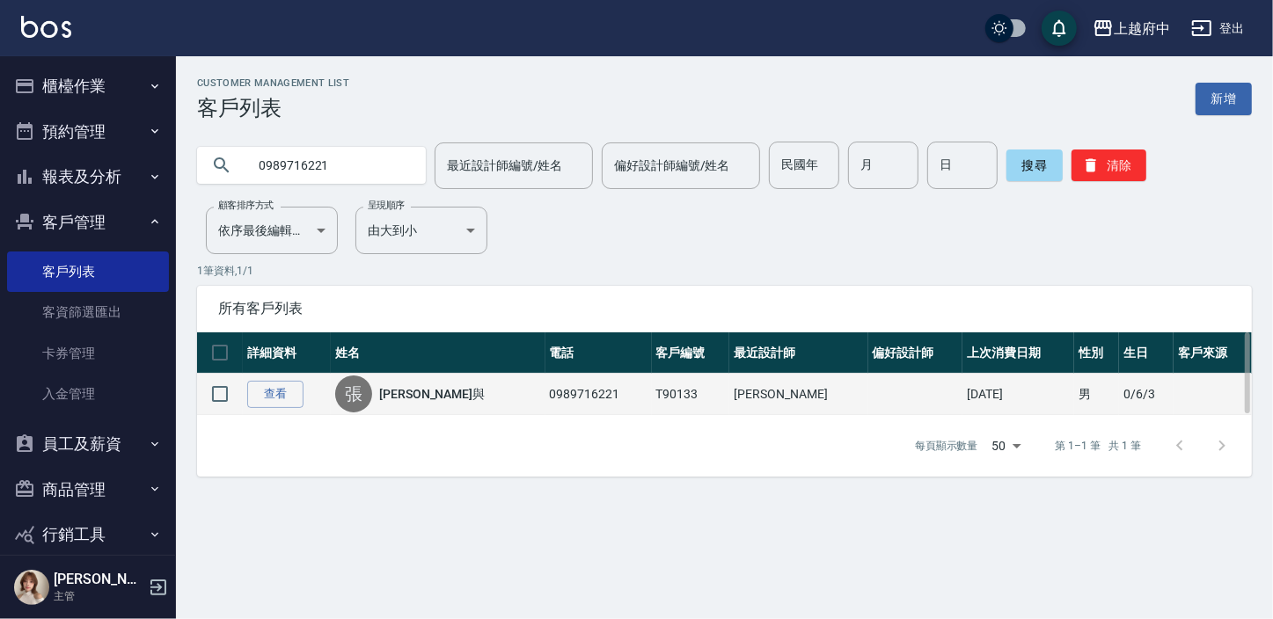
click at [545, 383] on td "0989716221" at bounding box center [598, 394] width 106 height 41
click at [281, 389] on link "查看" at bounding box center [275, 394] width 56 height 27
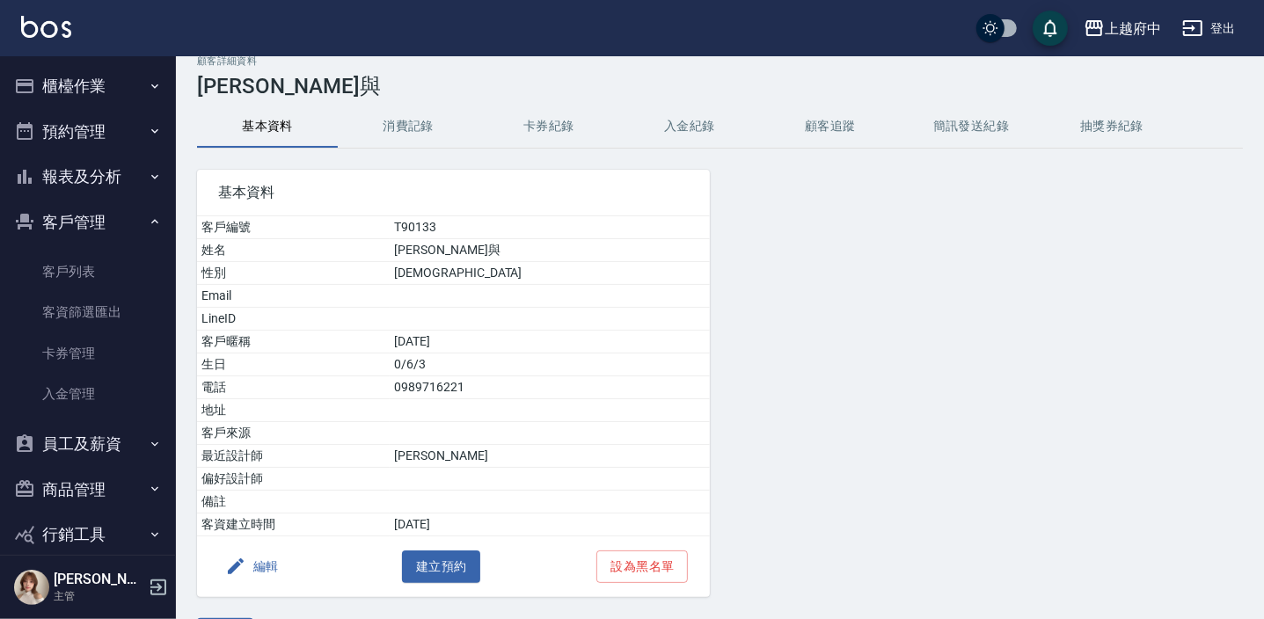
scroll to position [23, 0]
click at [896, 409] on div at bounding box center [887, 372] width 355 height 449
click at [889, 442] on div at bounding box center [887, 372] width 355 height 449
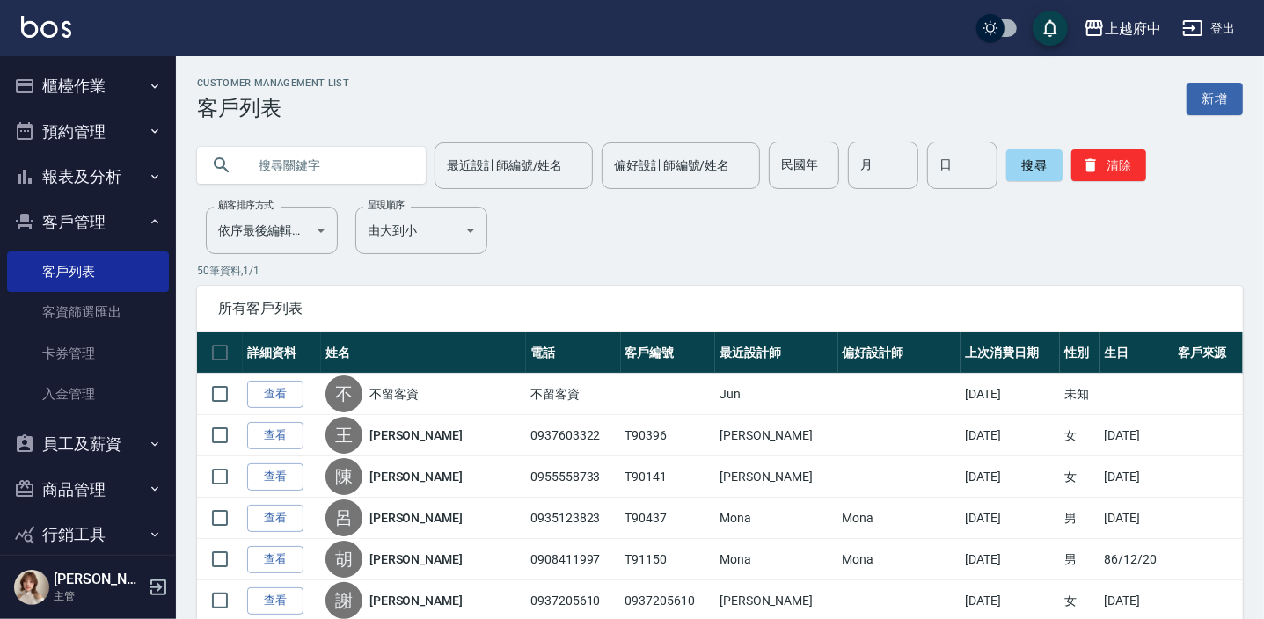
click at [305, 153] on input "text" at bounding box center [328, 166] width 165 height 48
type input "鄭仲"
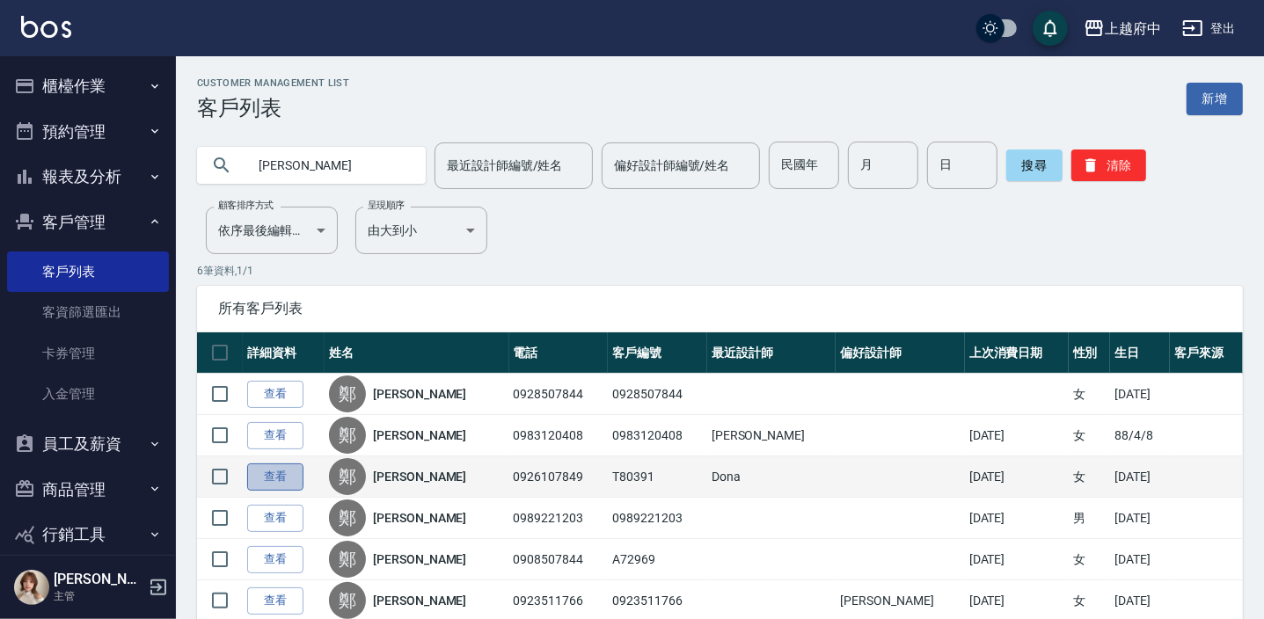
click at [285, 479] on link "查看" at bounding box center [275, 477] width 56 height 27
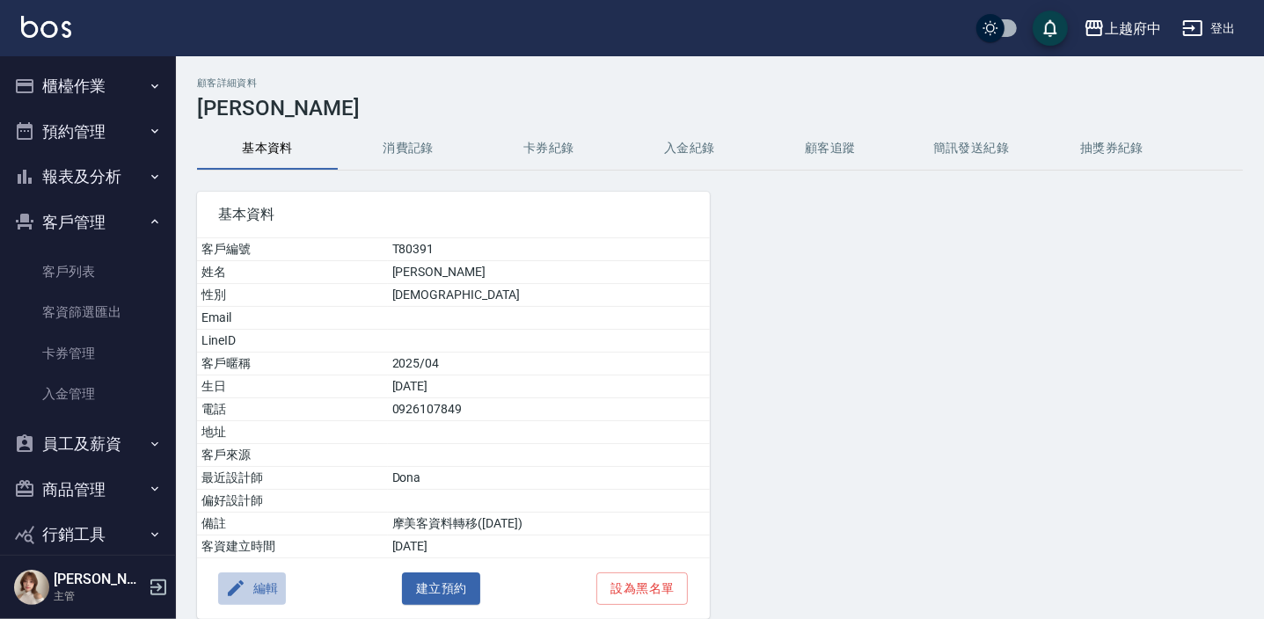
click at [257, 586] on button "編輯" at bounding box center [252, 589] width 68 height 33
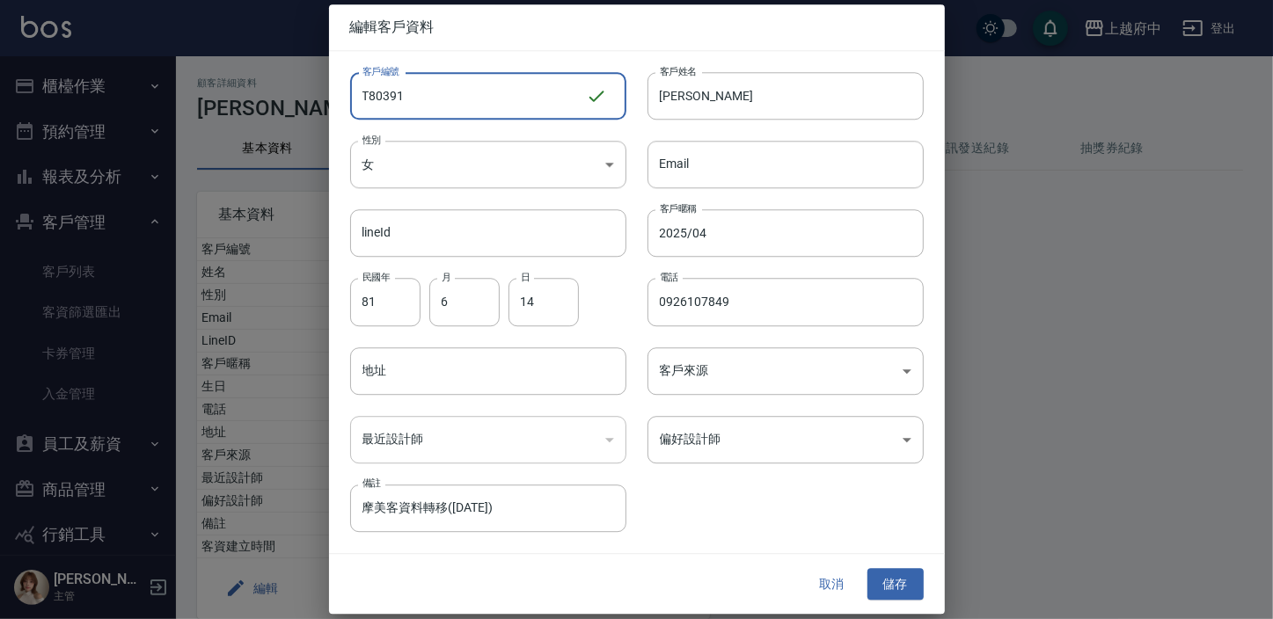
click at [448, 96] on input "T80391" at bounding box center [468, 96] width 236 height 48
type input "T91647"
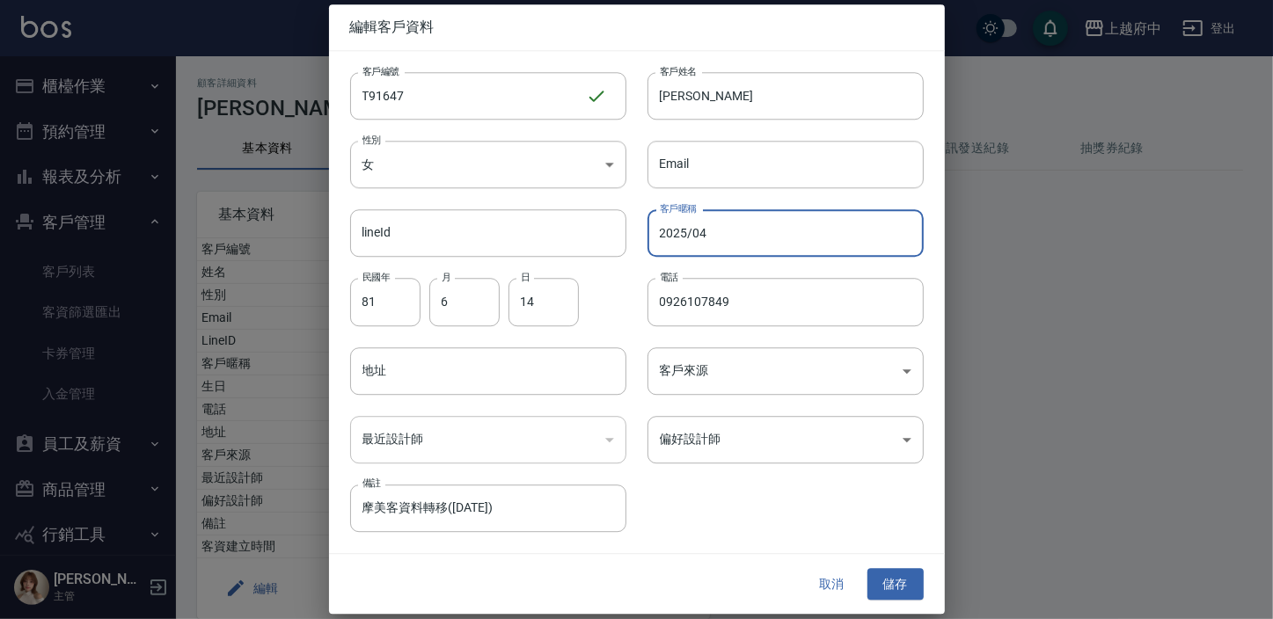
click at [684, 232] on input "2025/04" at bounding box center [785, 234] width 276 height 48
click at [725, 231] on input "2027/04" at bounding box center [785, 234] width 276 height 48
type input "2027/09"
click at [900, 582] on button "儲存" at bounding box center [895, 584] width 56 height 33
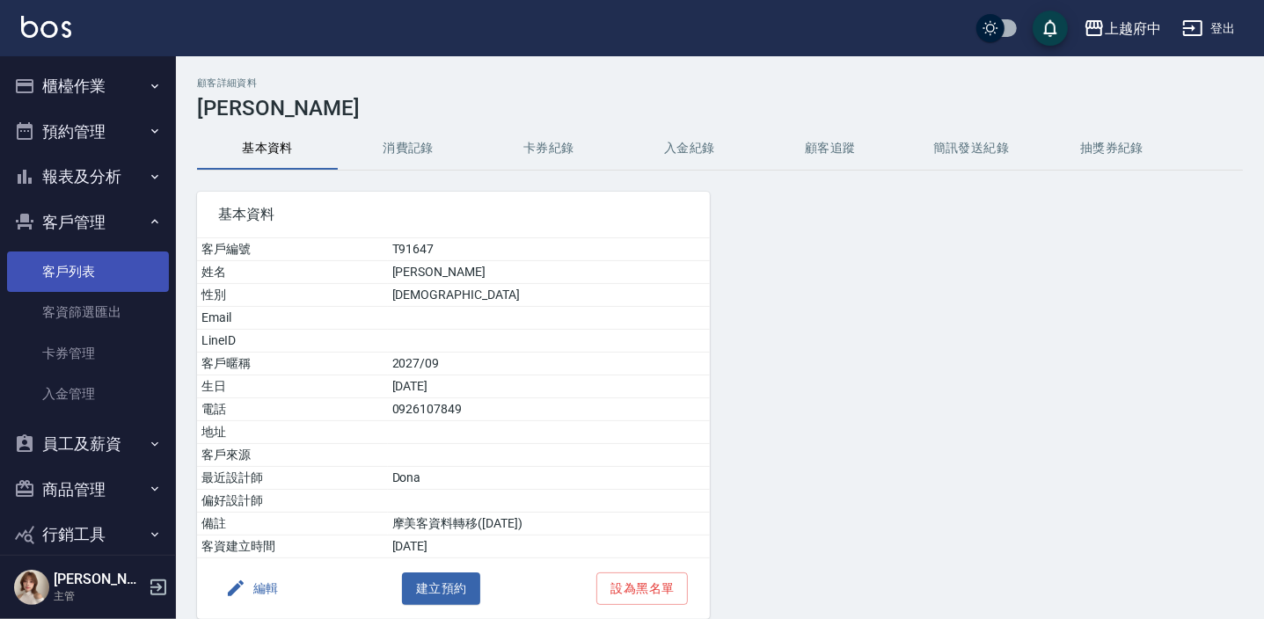
click at [105, 283] on link "客戶列表" at bounding box center [88, 272] width 162 height 40
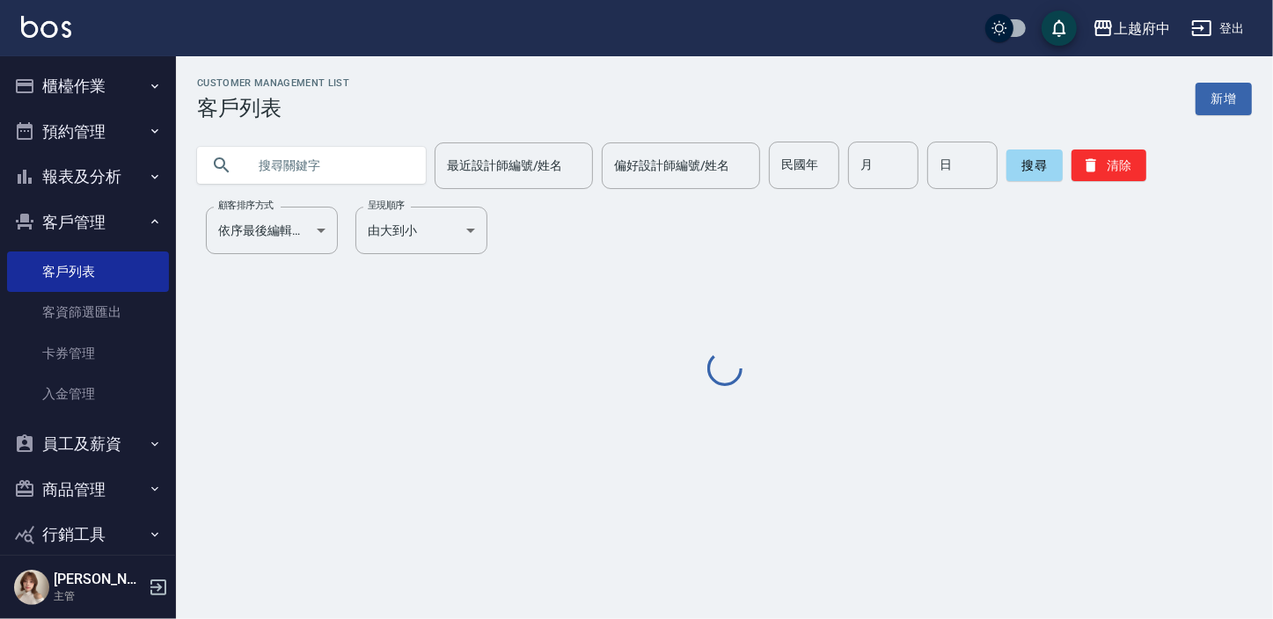
click at [318, 159] on input "text" at bounding box center [328, 166] width 165 height 48
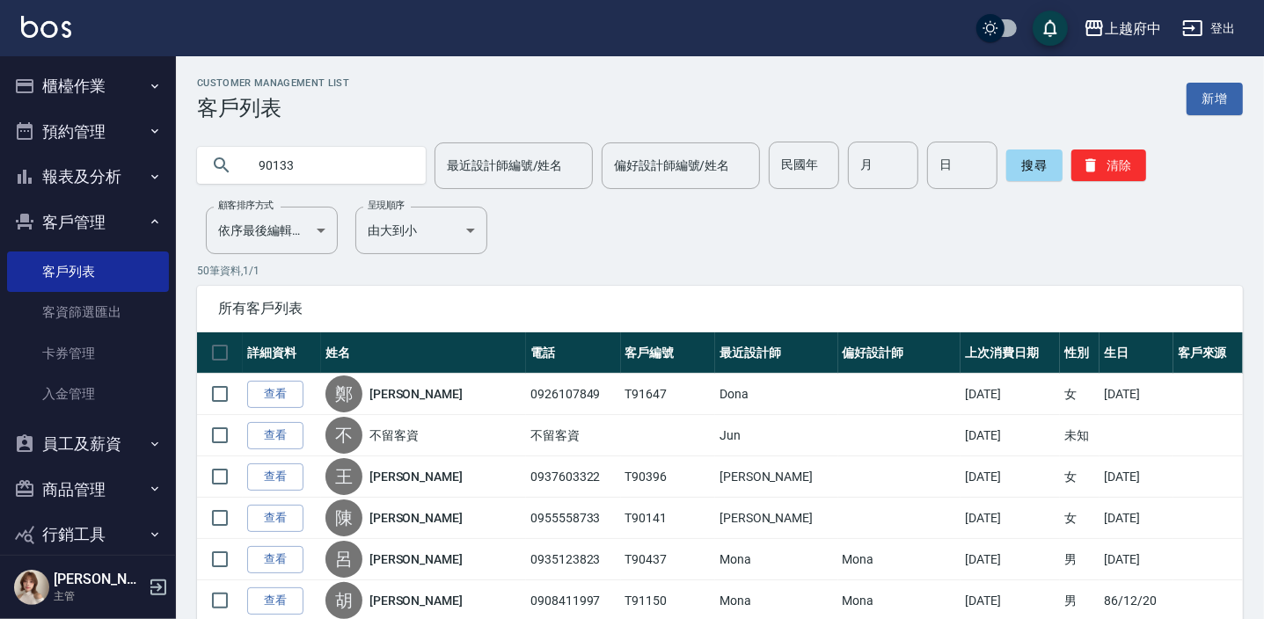
type input "90133"
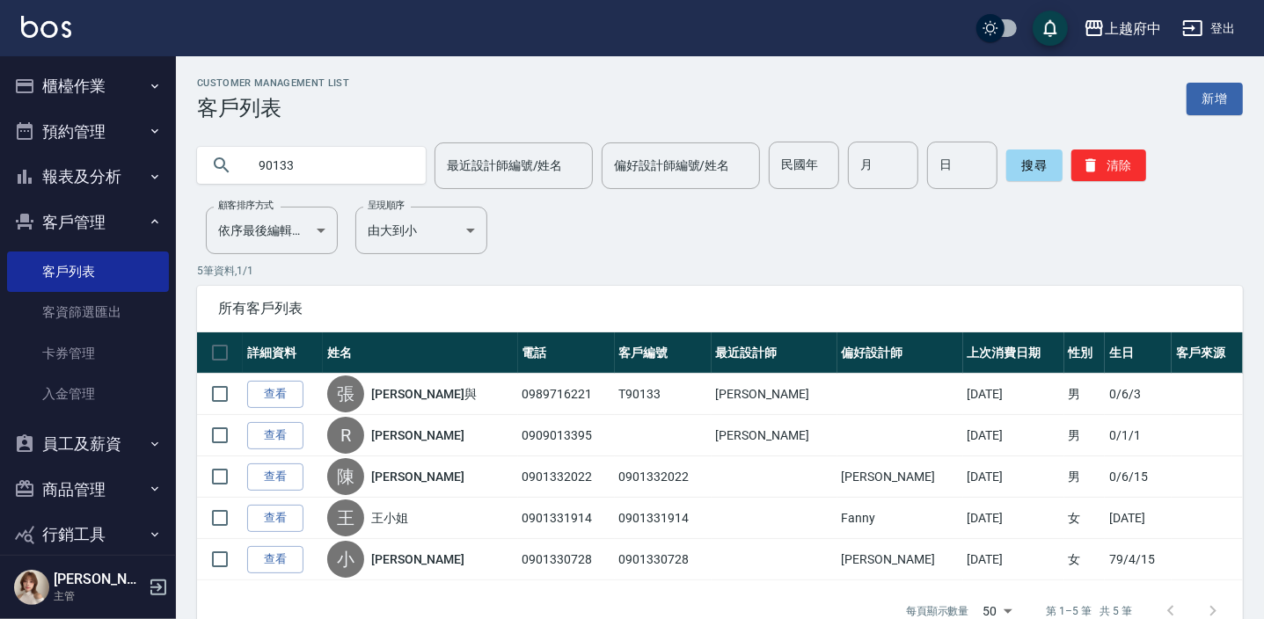
click at [283, 392] on link "查看" at bounding box center [275, 394] width 56 height 27
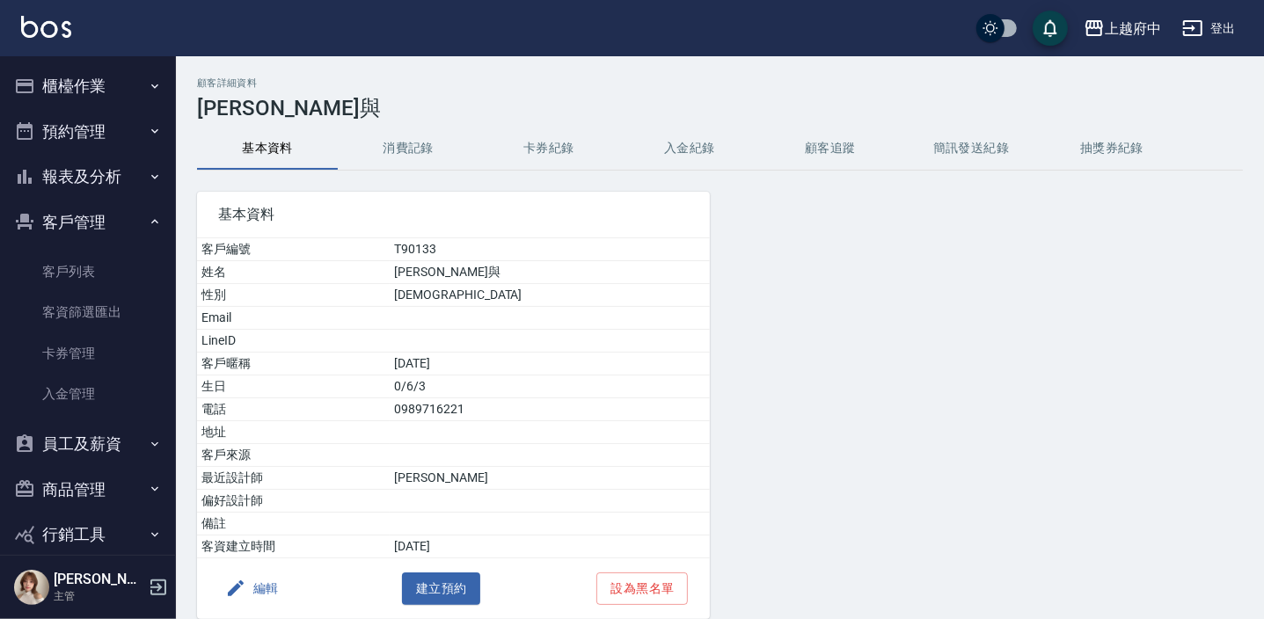
click at [428, 144] on button "消費記錄" at bounding box center [408, 149] width 141 height 42
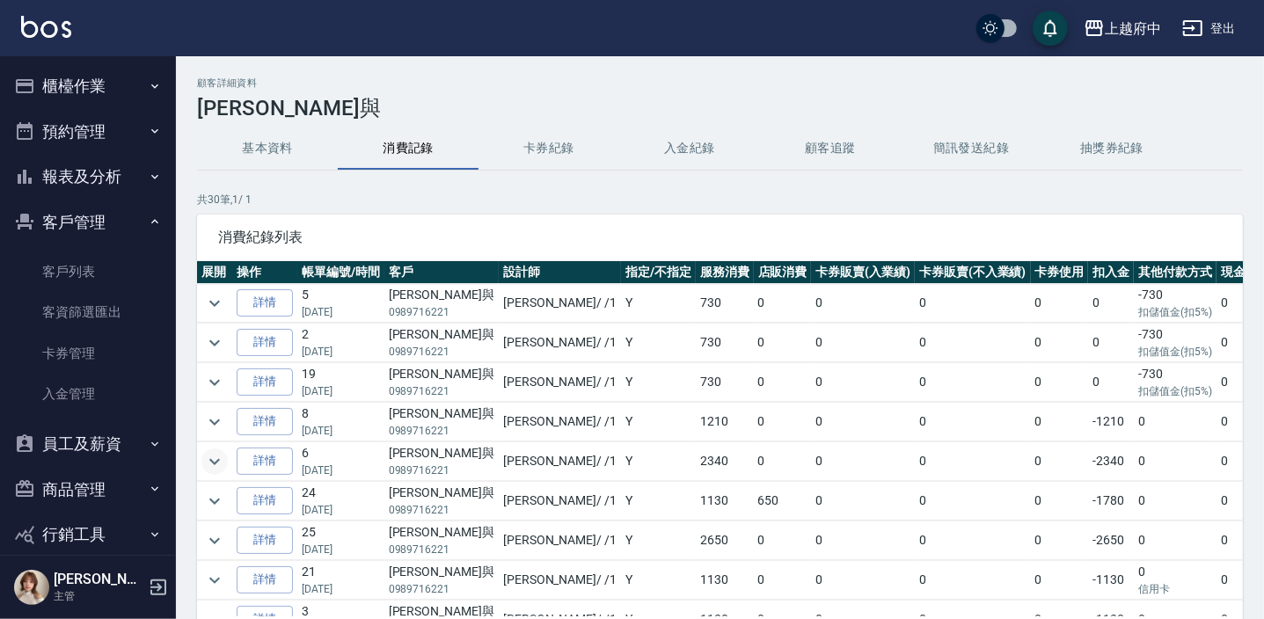
click at [224, 458] on icon "expand row" at bounding box center [214, 461] width 21 height 21
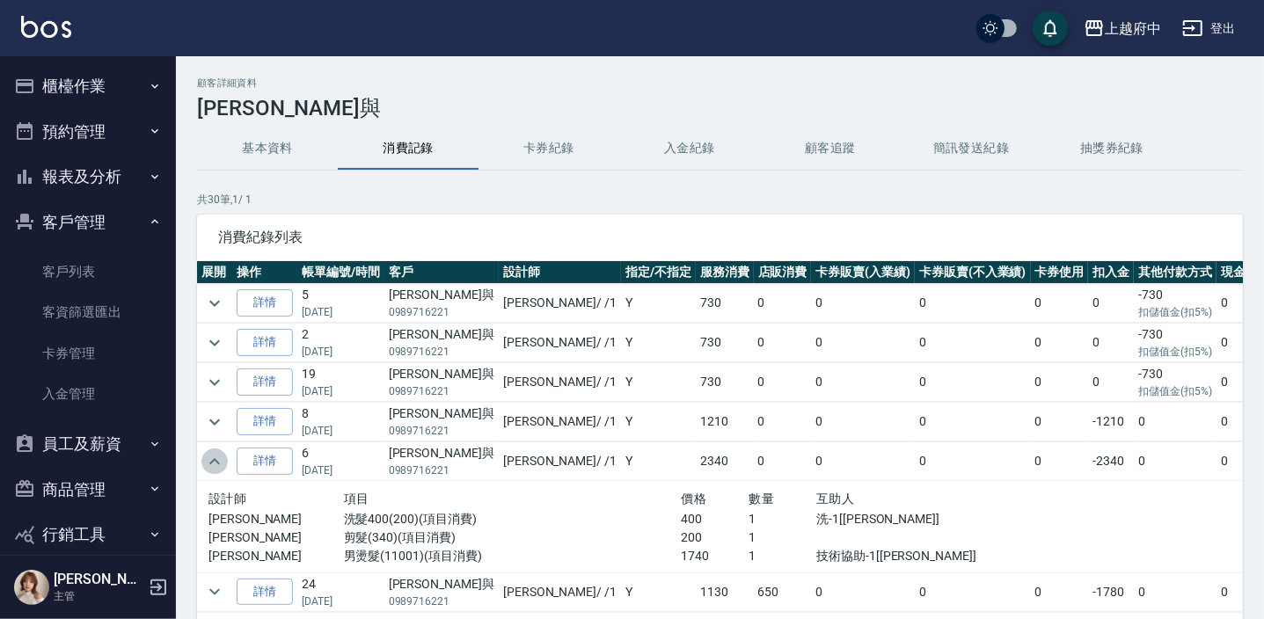
click at [223, 457] on icon "expand row" at bounding box center [214, 461] width 21 height 21
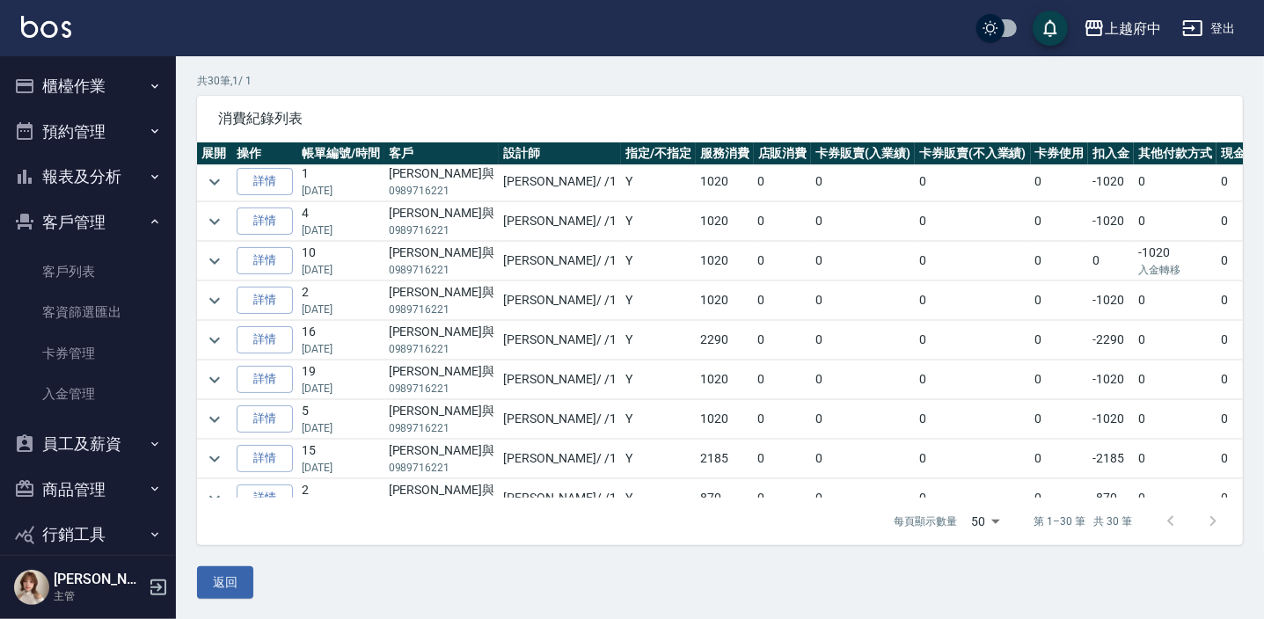
scroll to position [640, 0]
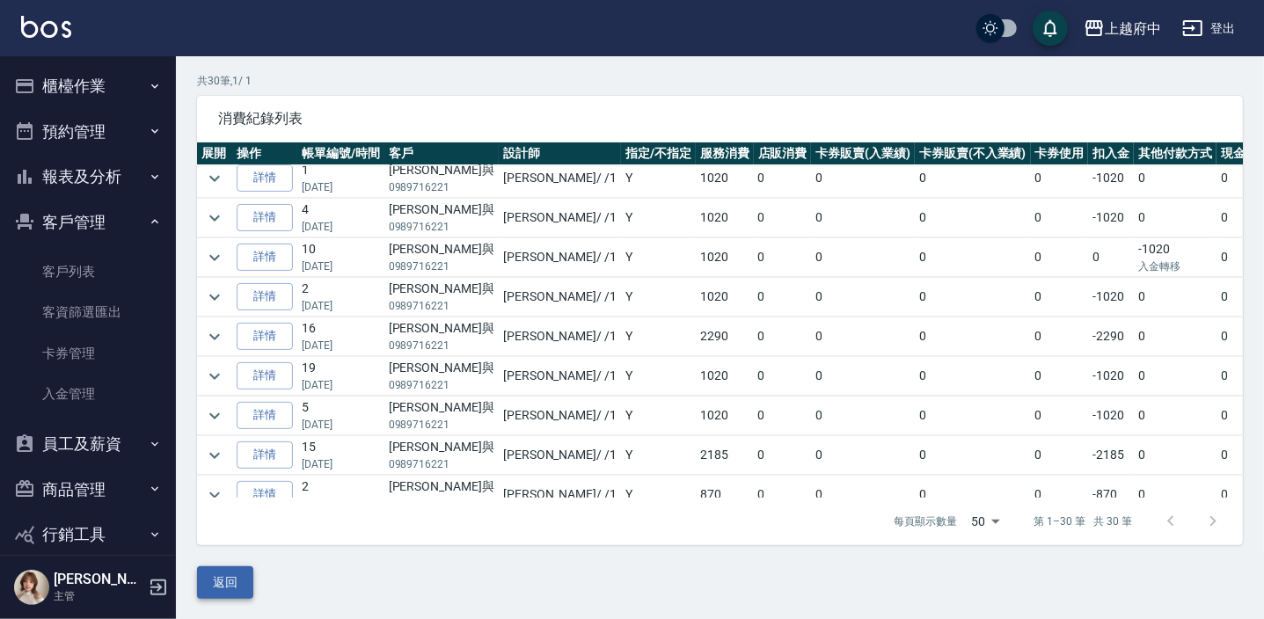
click at [216, 585] on button "返回" at bounding box center [225, 583] width 56 height 33
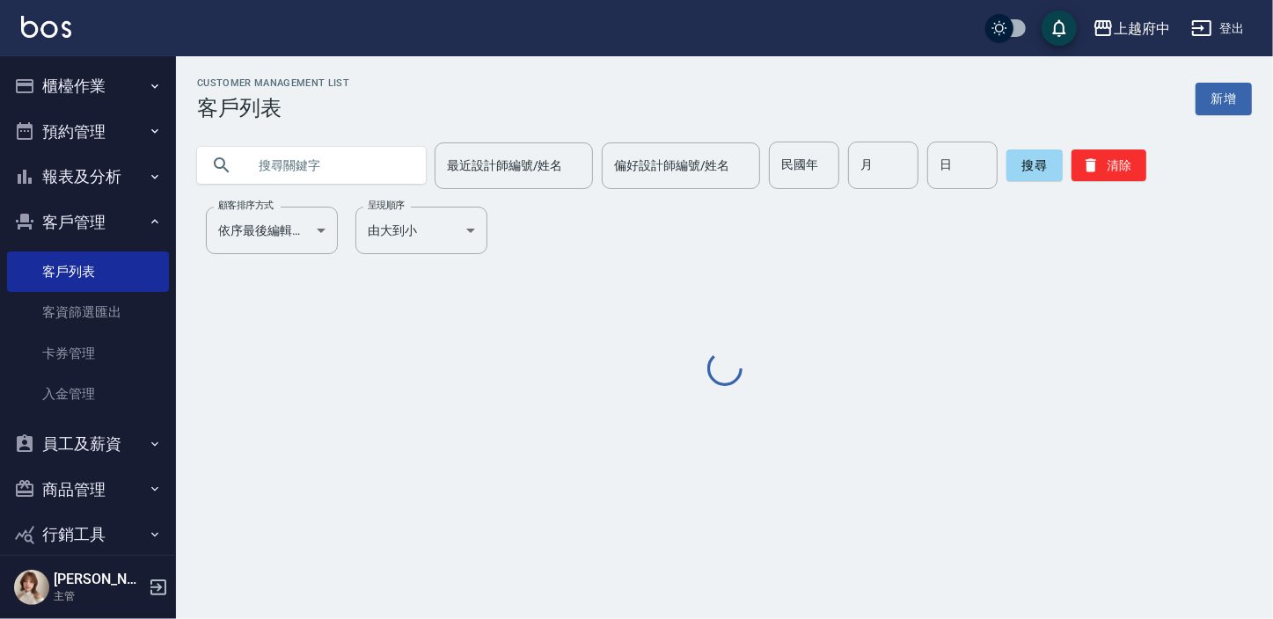
click at [291, 174] on input "text" at bounding box center [328, 166] width 165 height 48
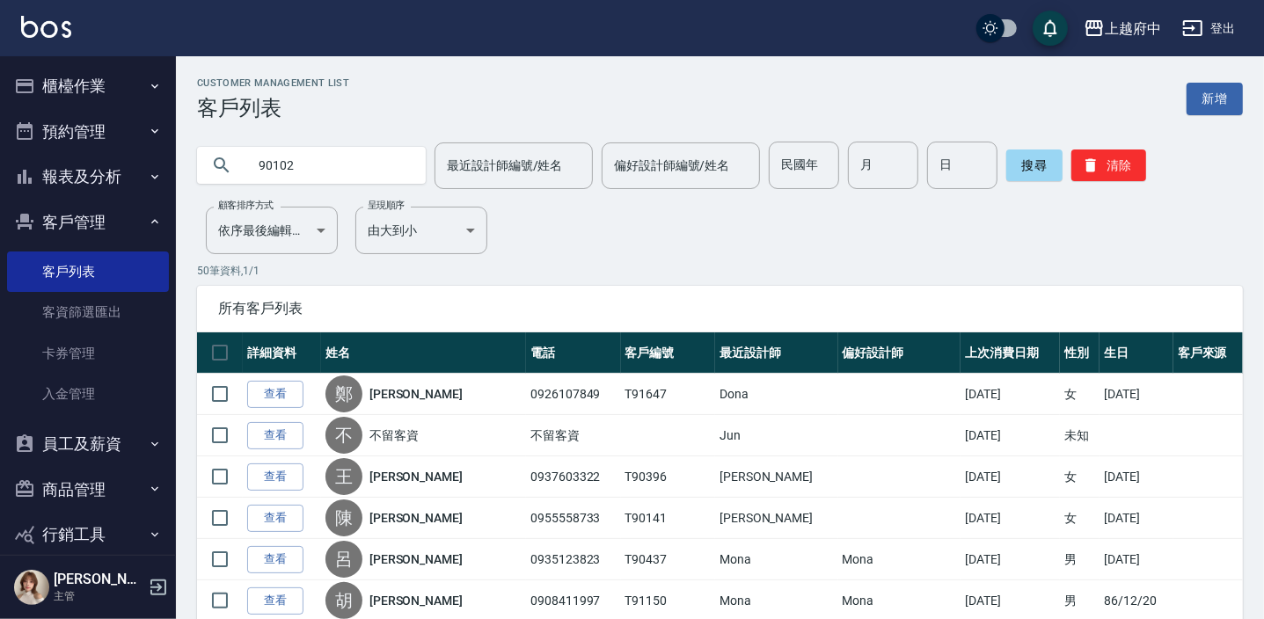
type input "90102"
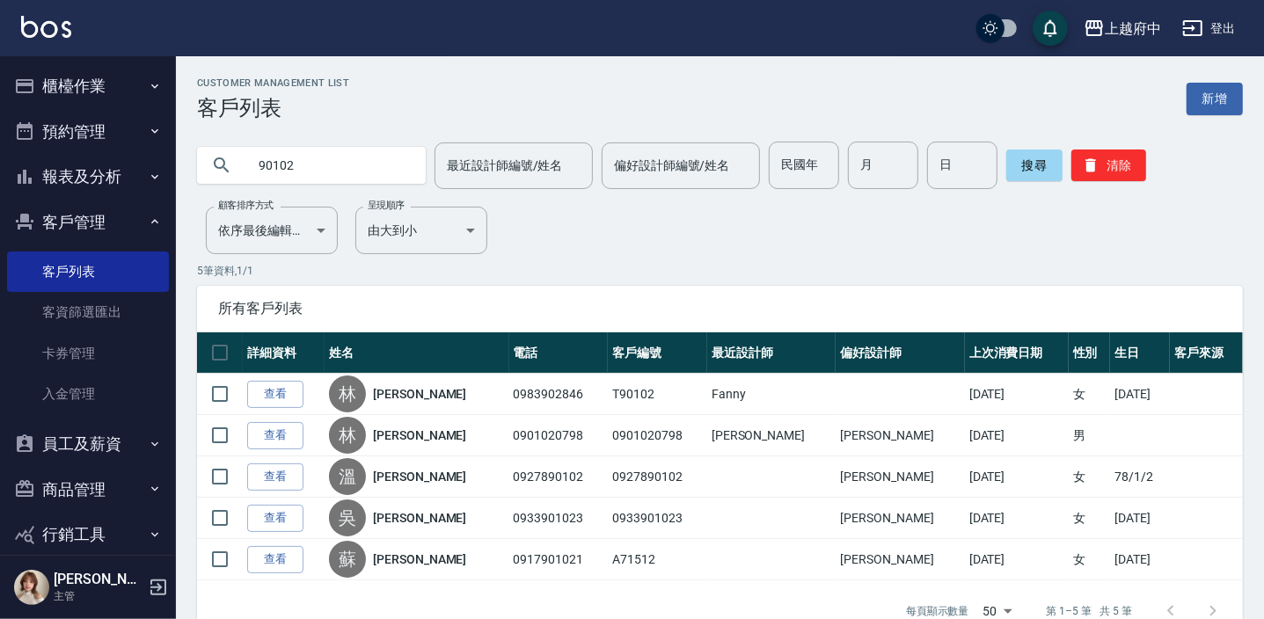
drag, startPoint x: 291, startPoint y: 393, endPoint x: 404, endPoint y: 382, distance: 113.2
click at [292, 393] on link "查看" at bounding box center [275, 394] width 56 height 27
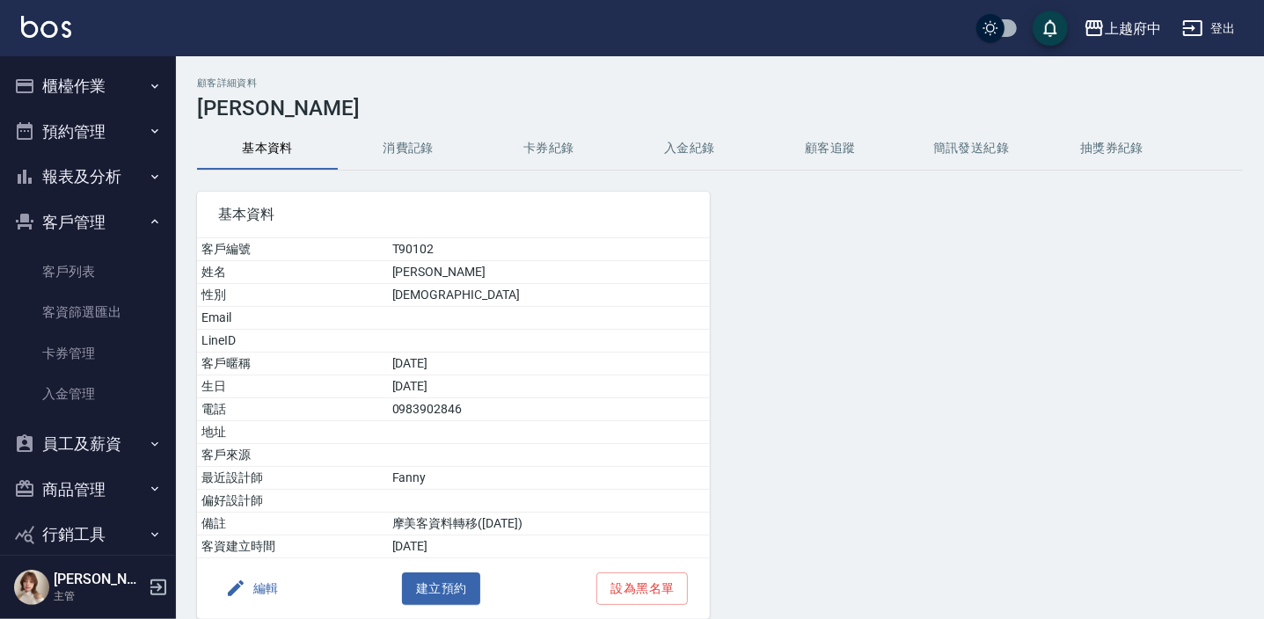
scroll to position [72, 0]
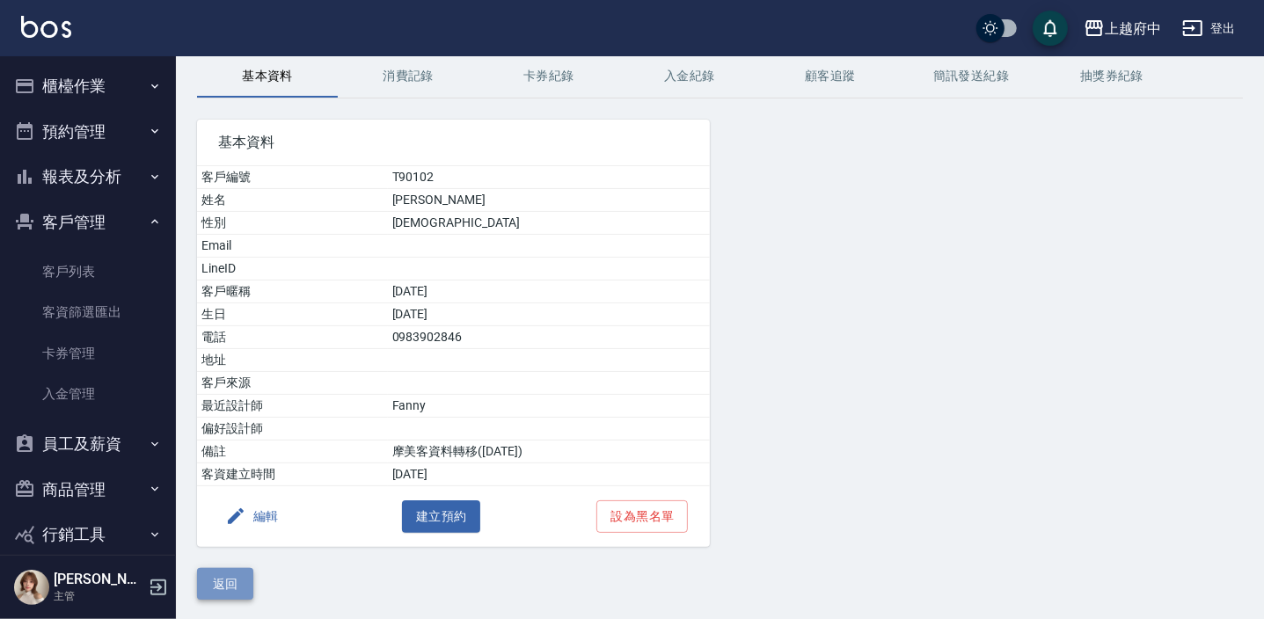
click at [223, 584] on button "返回" at bounding box center [225, 584] width 56 height 33
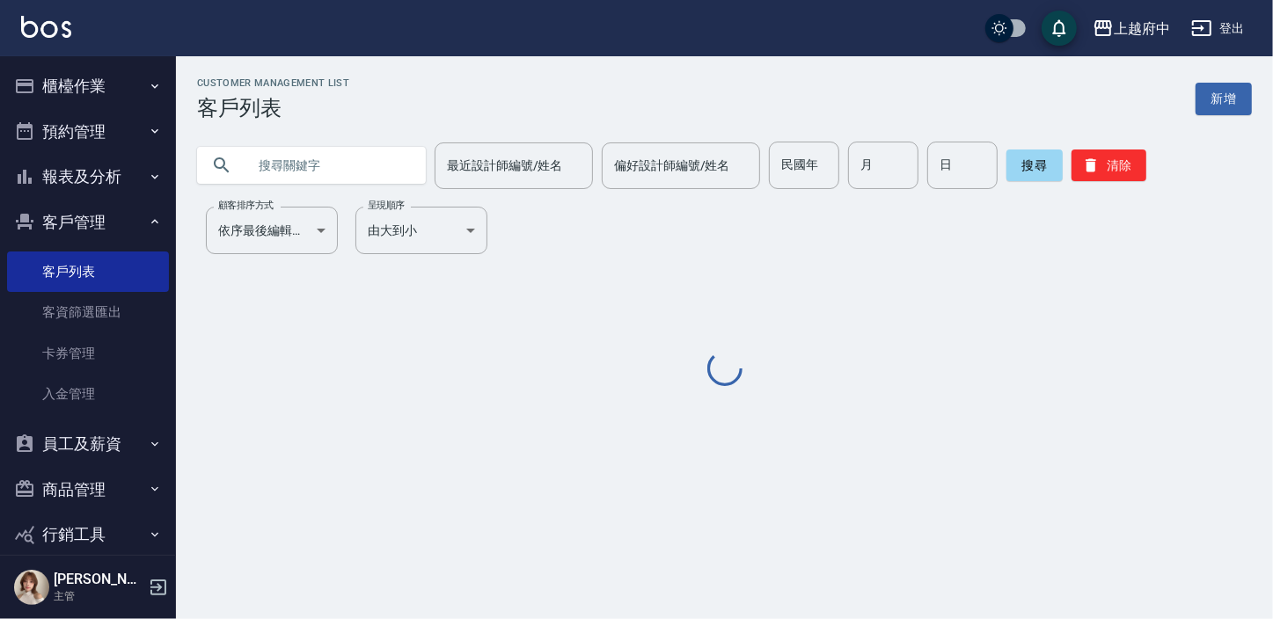
click at [383, 168] on input "text" at bounding box center [328, 166] width 165 height 48
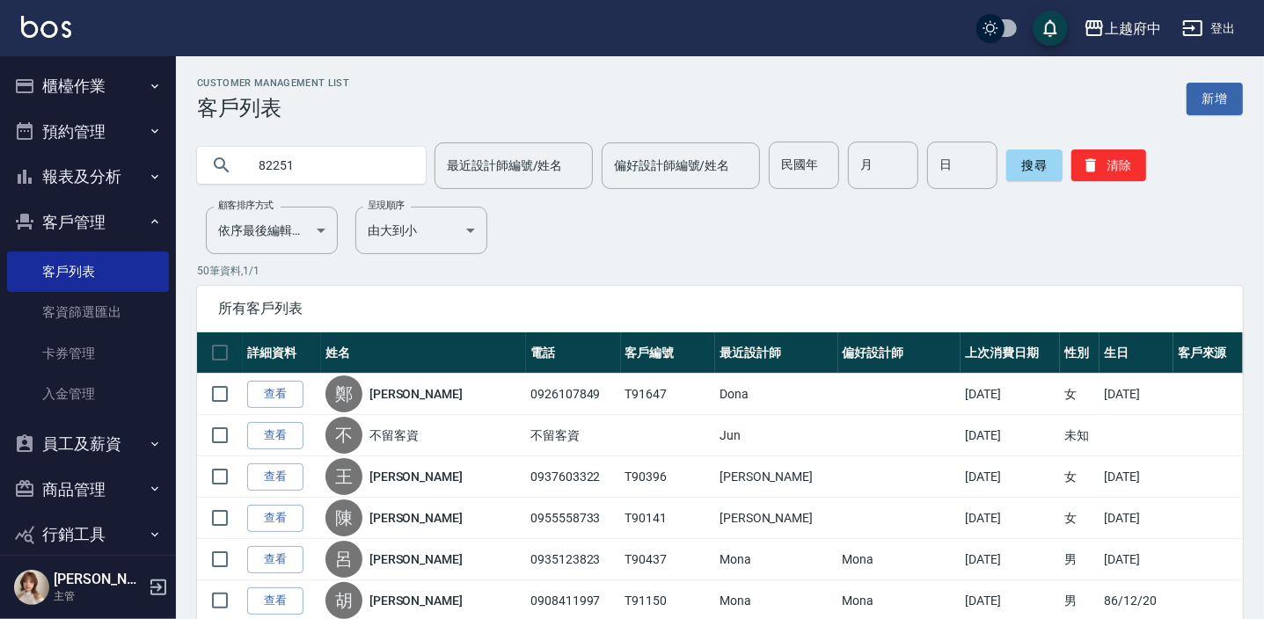
type input "82251"
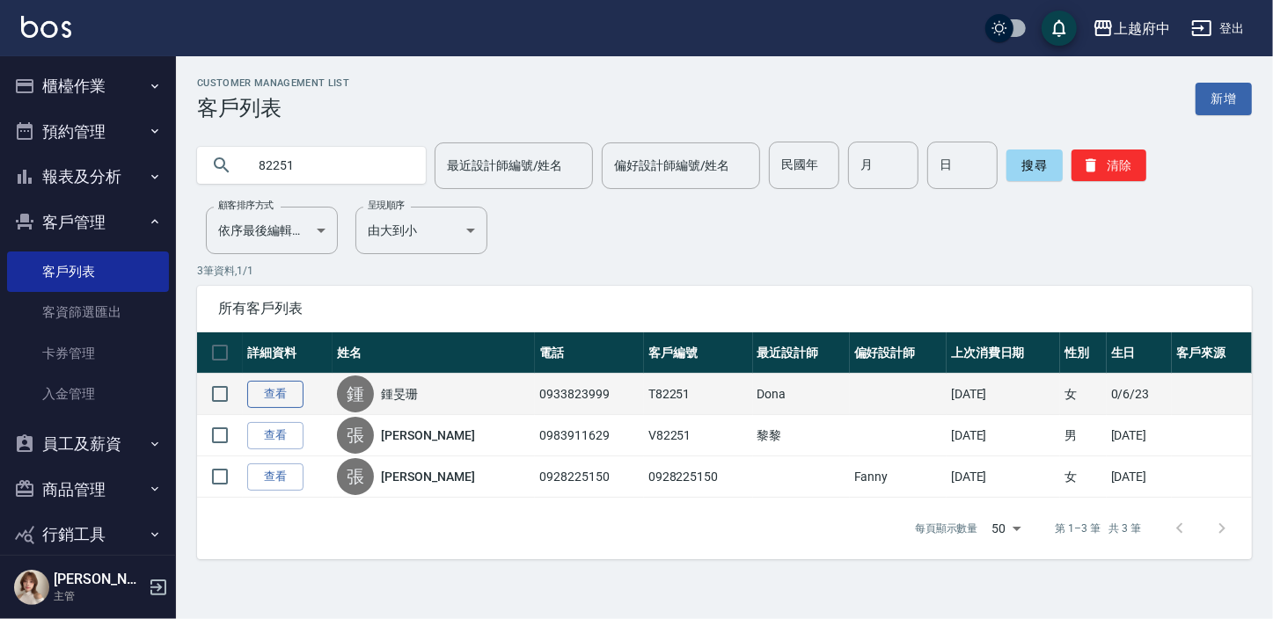
click at [274, 394] on link "查看" at bounding box center [275, 394] width 56 height 27
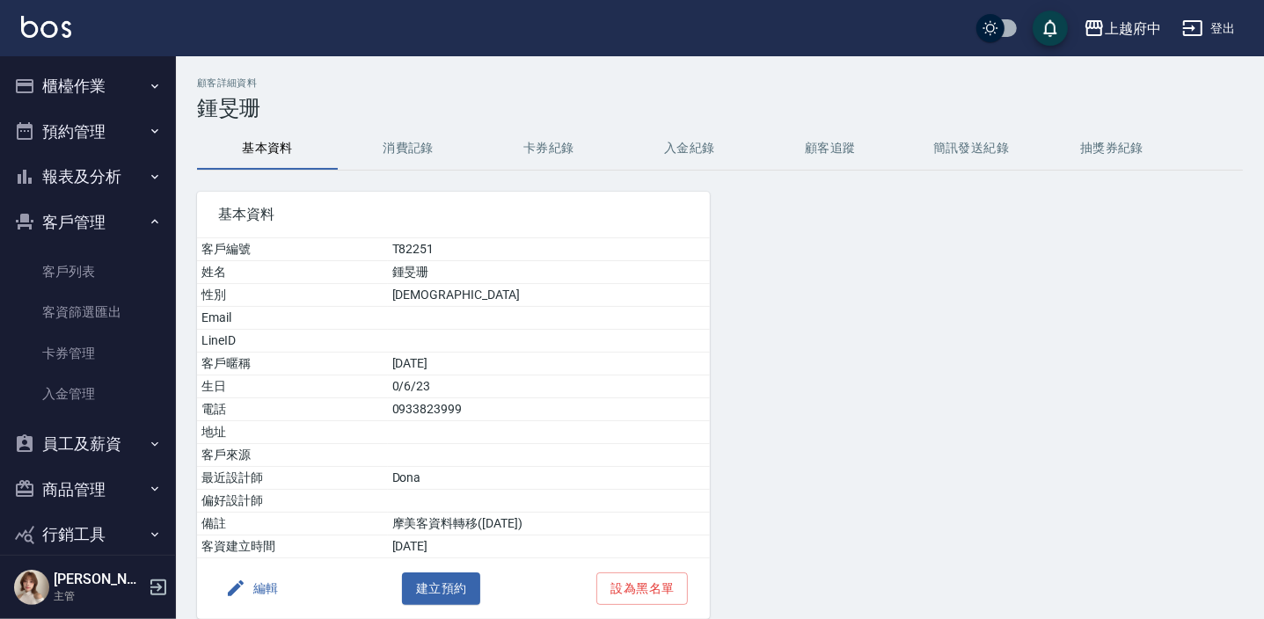
click at [422, 143] on button "消費記錄" at bounding box center [408, 149] width 141 height 42
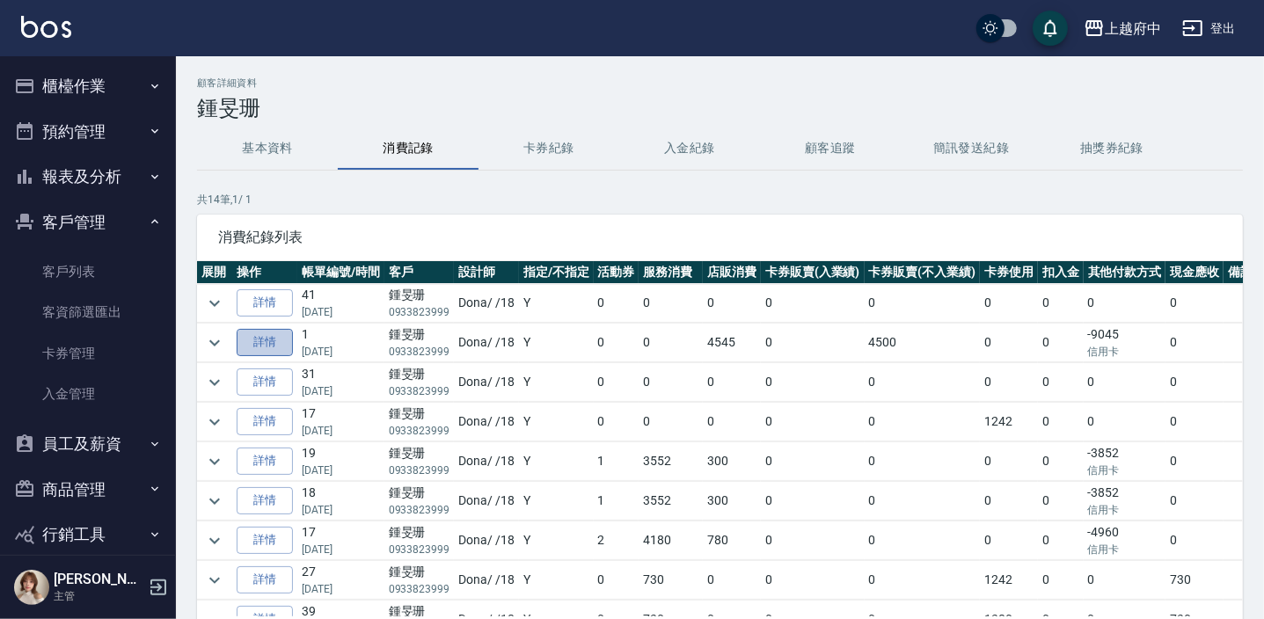
click at [267, 341] on link "詳情" at bounding box center [265, 342] width 56 height 27
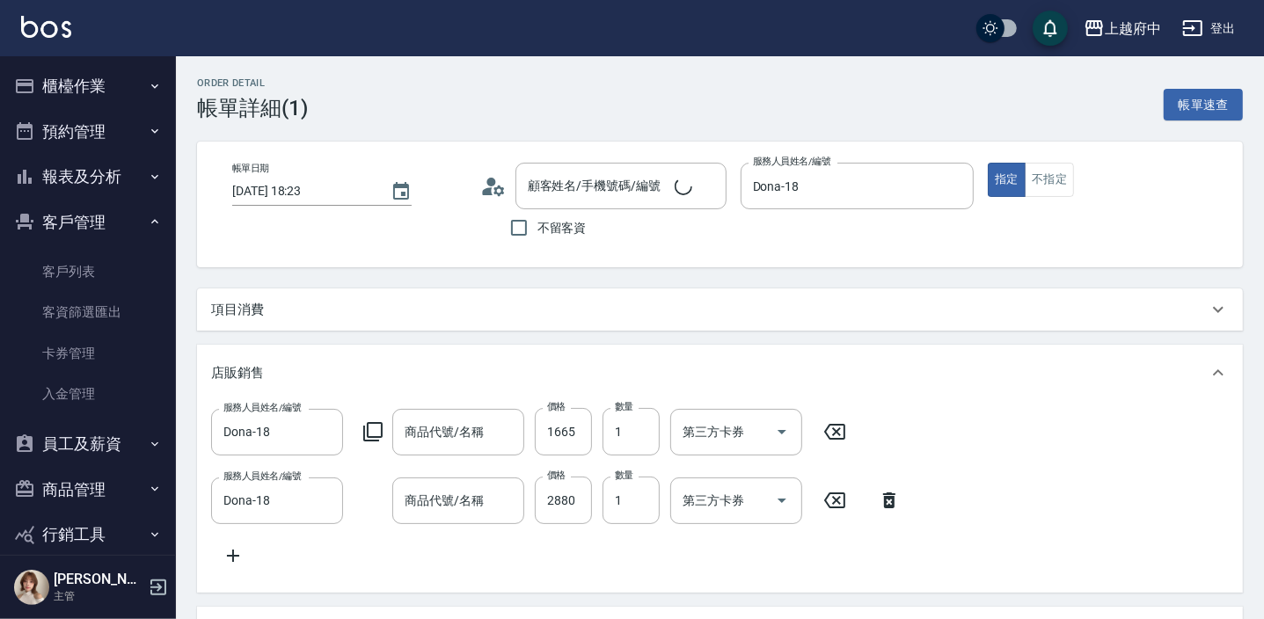
type input "2025/08/30 18:23"
type input "Dona-18"
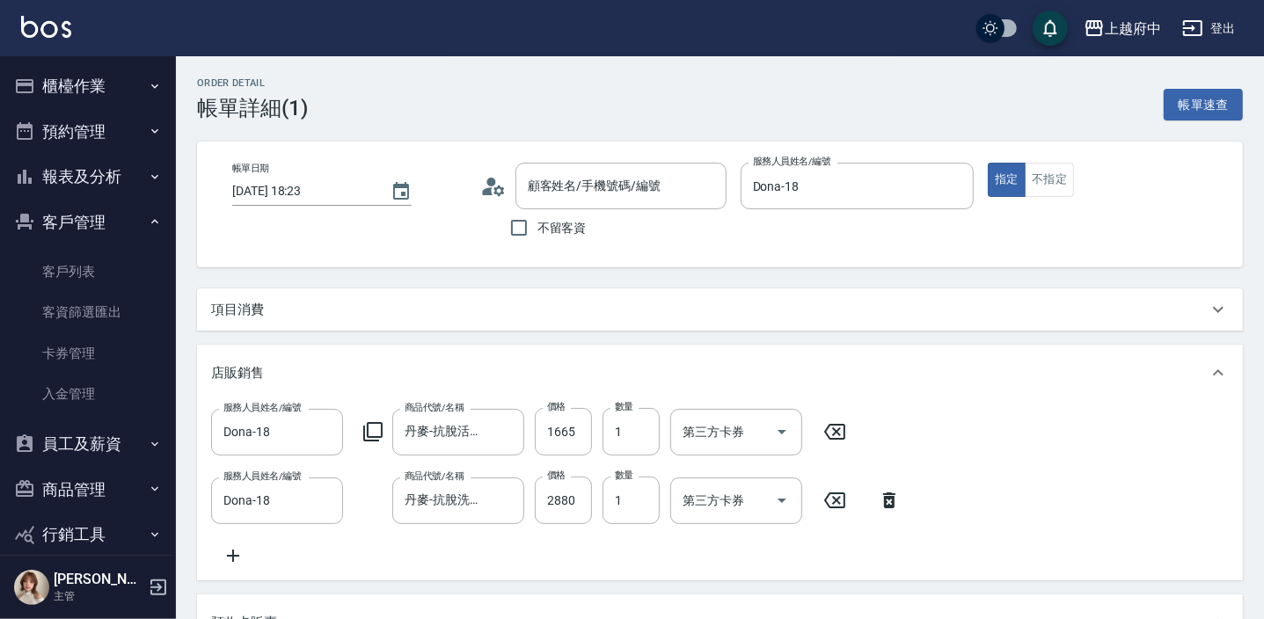
type input "丹麥-抗脫活化精華"
type input "丹麥-抗脫洗髮精(大)"
type input "鍾旻珊/0933823999/T82251"
type input "信用卡"
type input "卡碧兒3次 (不扣材)(202503)"
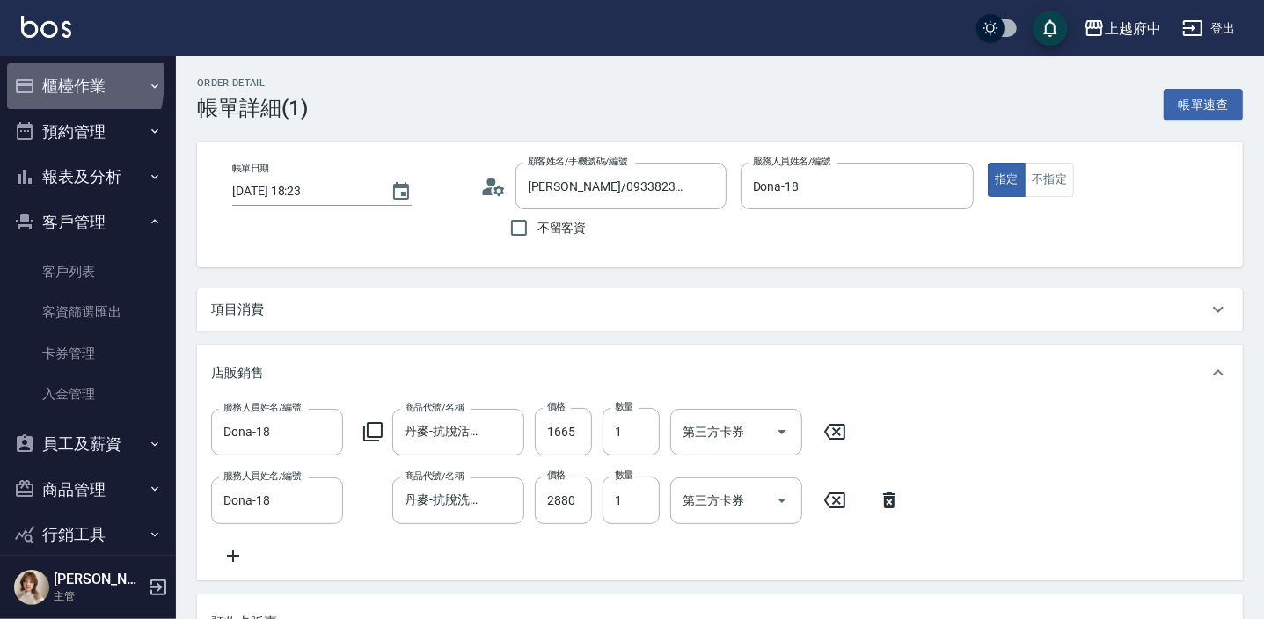
click at [44, 81] on button "櫃檯作業" at bounding box center [88, 86] width 162 height 46
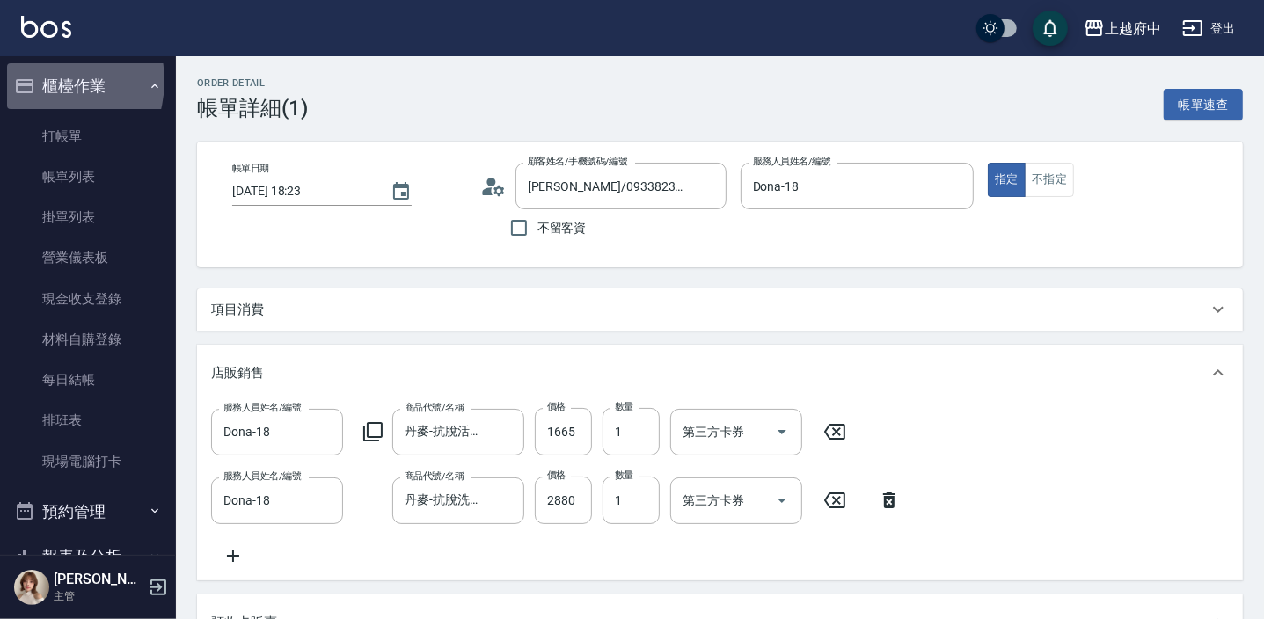
click at [44, 81] on button "櫃檯作業" at bounding box center [88, 86] width 162 height 46
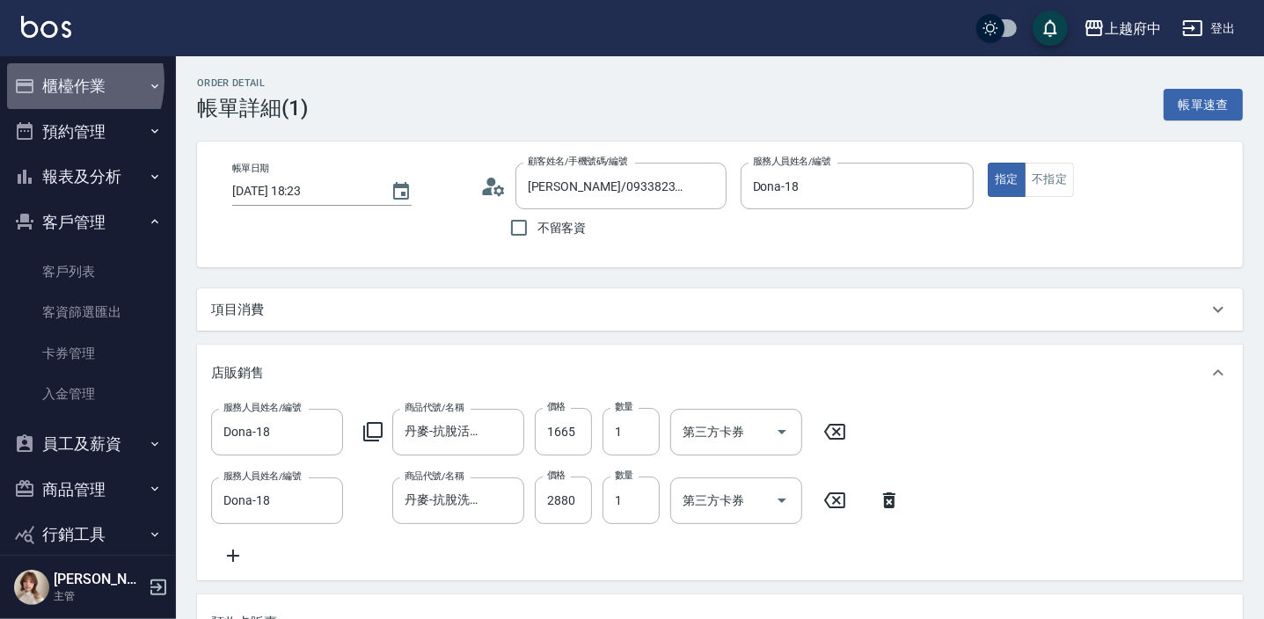
click at [55, 81] on button "櫃檯作業" at bounding box center [88, 86] width 162 height 46
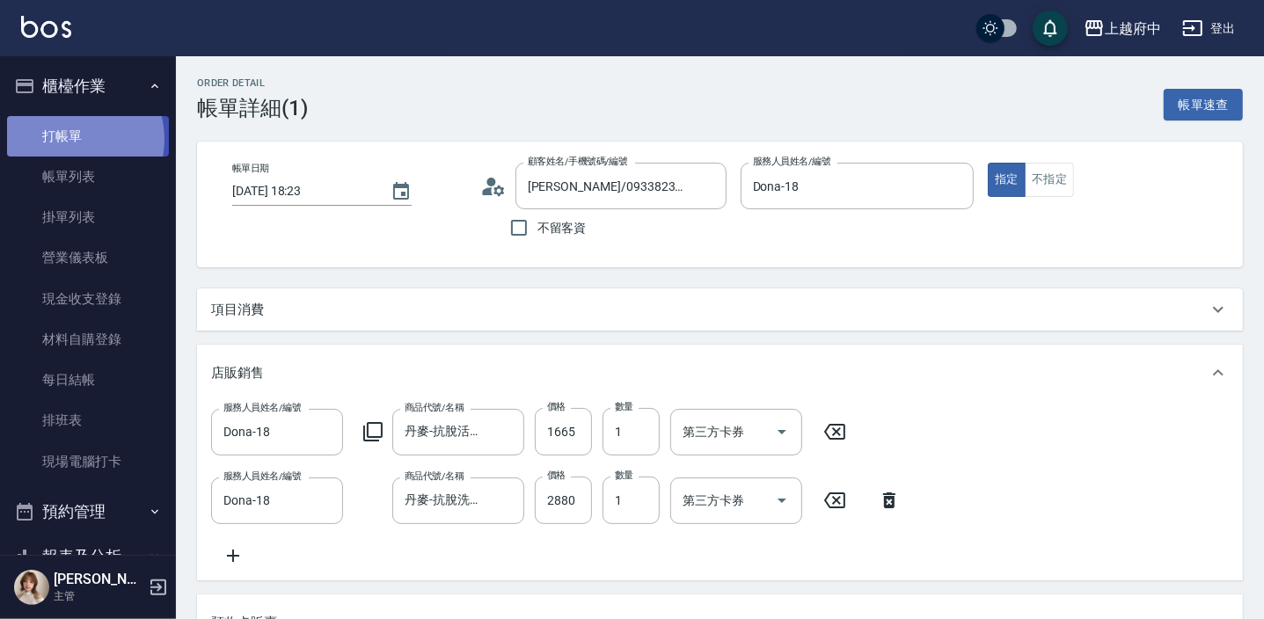
click at [67, 139] on link "打帳單" at bounding box center [88, 136] width 162 height 40
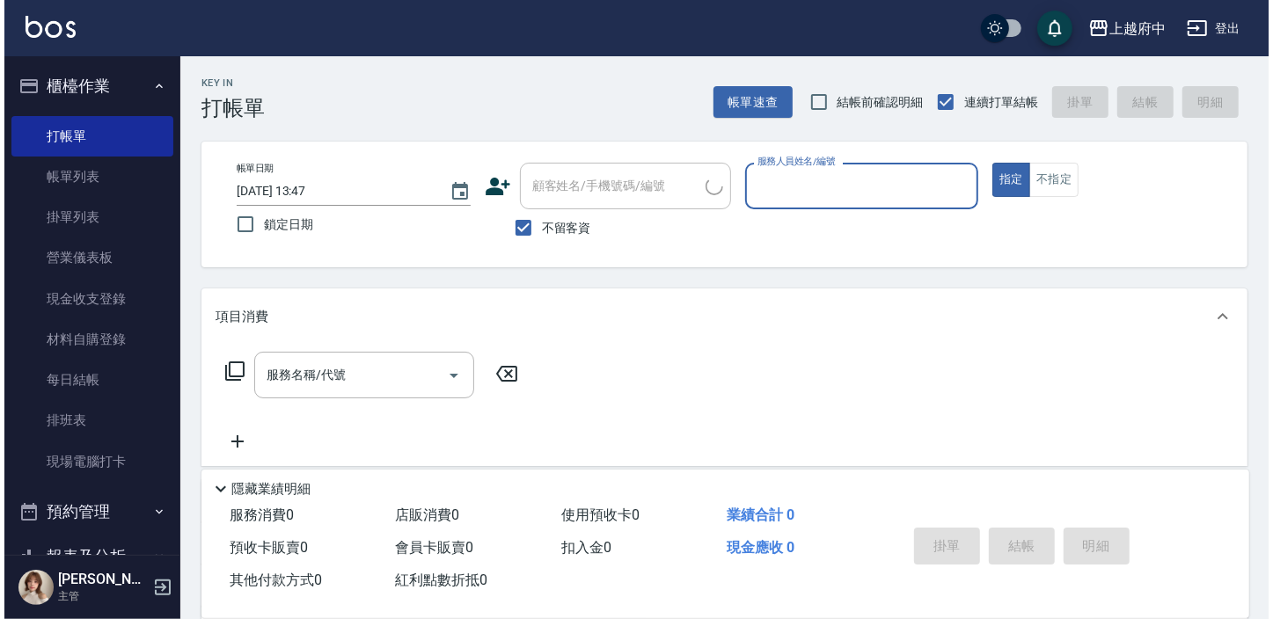
scroll to position [239, 0]
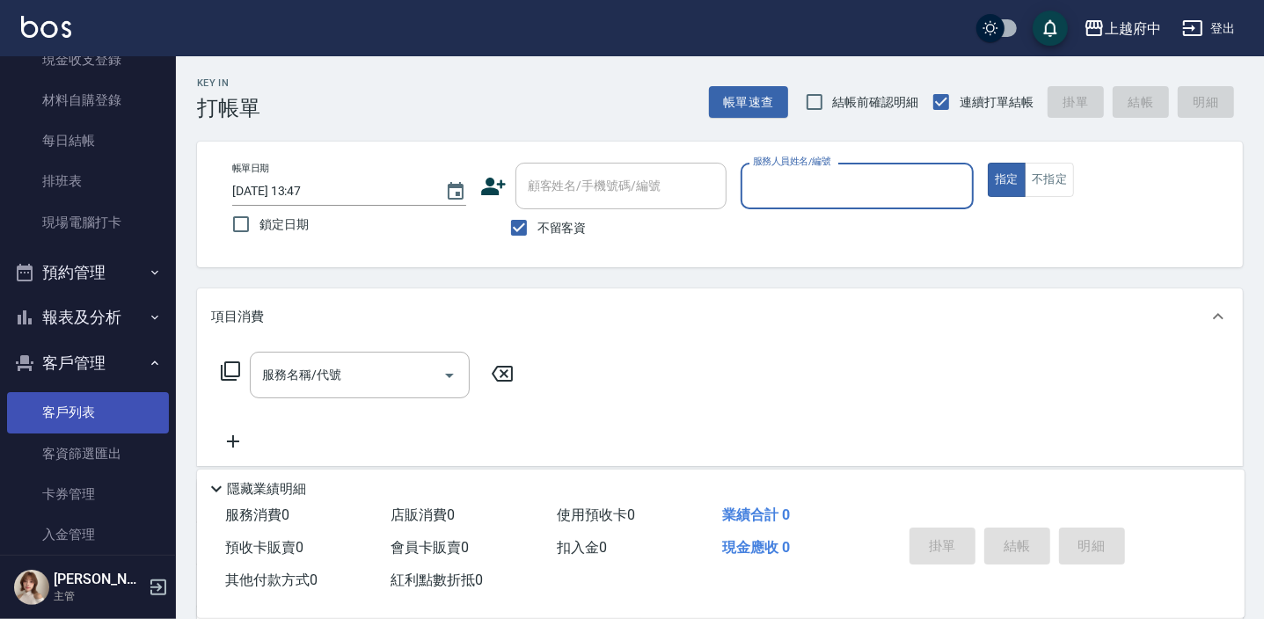
click at [92, 413] on link "客戶列表" at bounding box center [88, 412] width 162 height 40
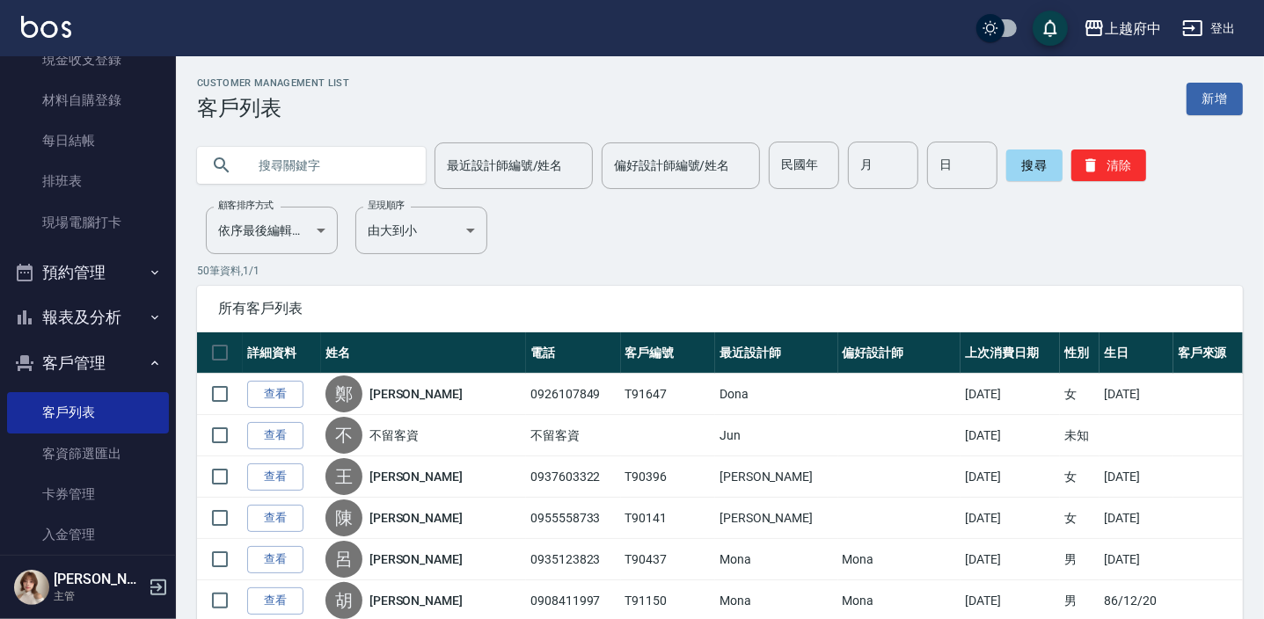
click at [291, 173] on input "text" at bounding box center [328, 166] width 165 height 48
type input "0926514827"
